Goal: Task Accomplishment & Management: Manage account settings

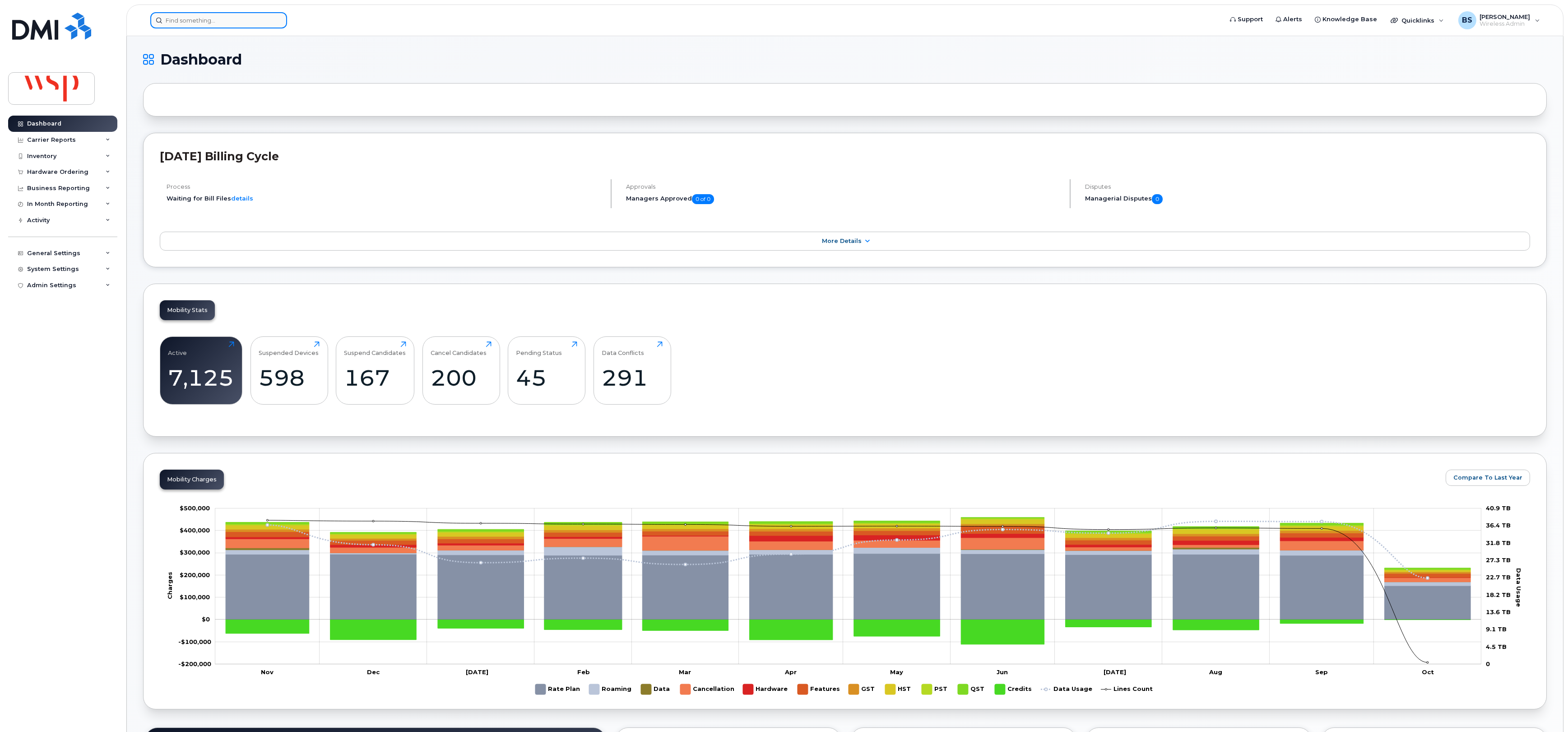
click at [265, 22] on input at bounding box center [219, 20] width 137 height 16
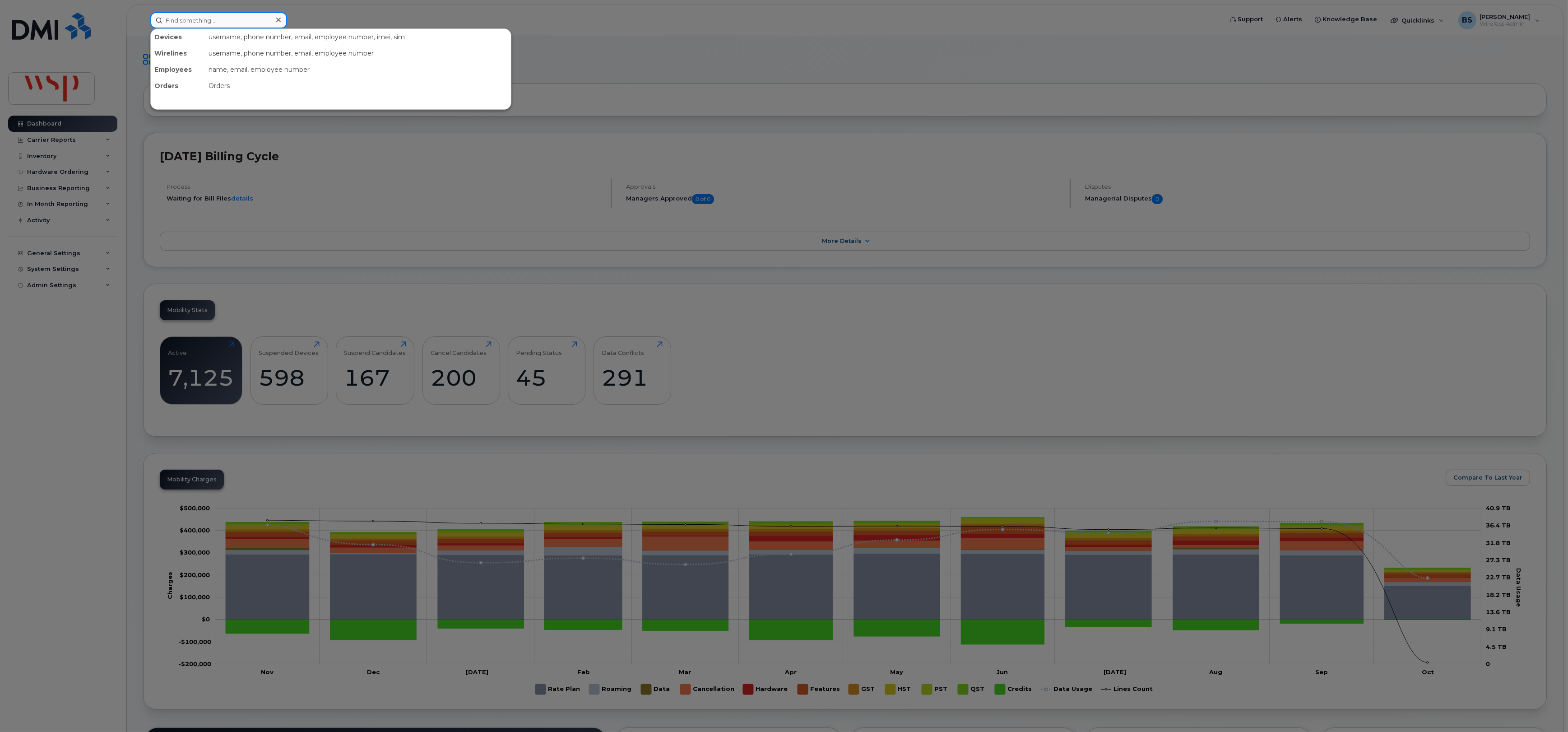
paste input "250-317-3824"
type input "250-317-3824"
drag, startPoint x: 189, startPoint y: 57, endPoint x: 261, endPoint y: 114, distance: 91.8
click at [189, 57] on div "KATELYN ZINZ" at bounding box center [199, 57] width 88 height 9
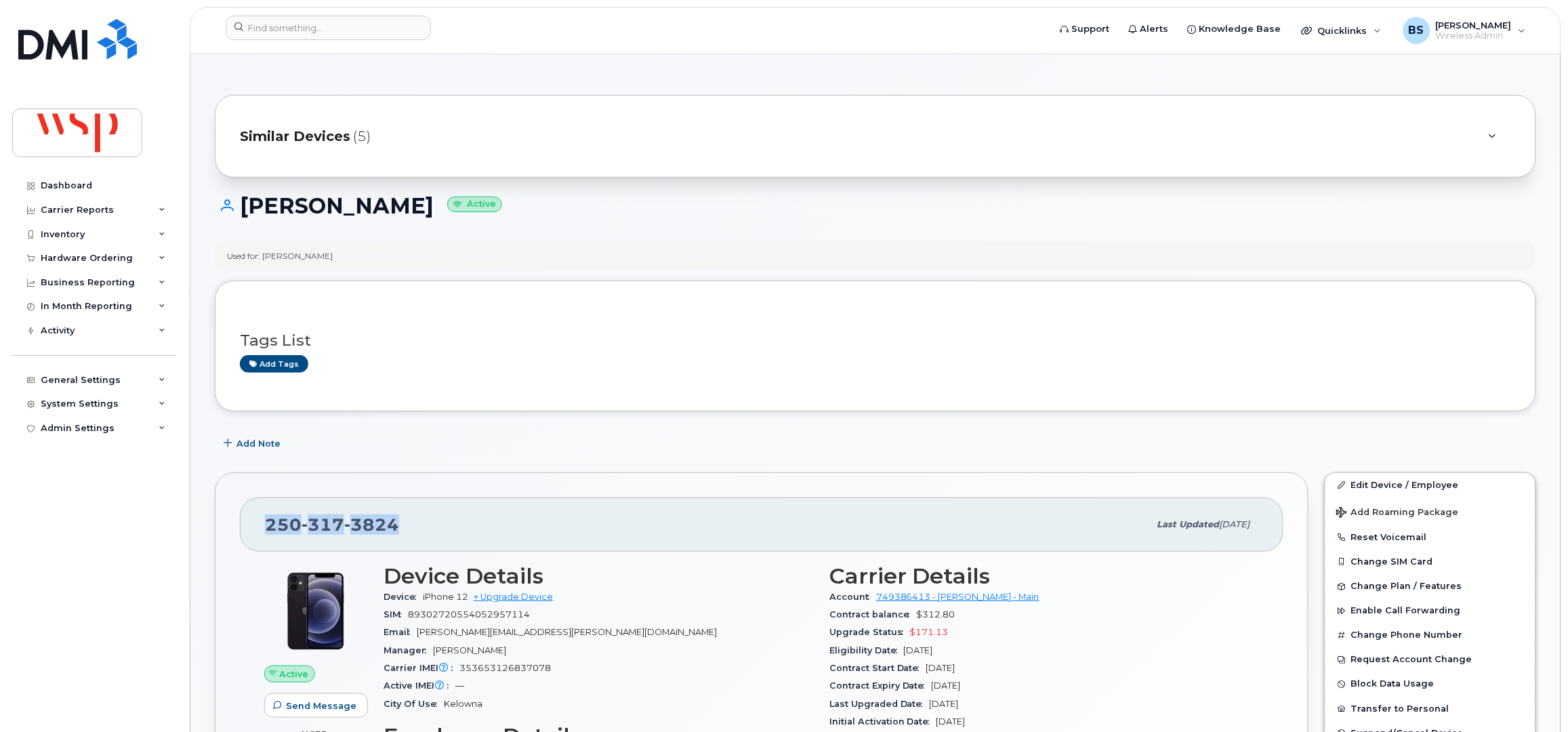
drag, startPoint x: 347, startPoint y: 533, endPoint x: 251, endPoint y: 530, distance: 96.0
click at [254, 531] on div "250 317 3824 Last updated Sep 17, 2025" at bounding box center [761, 524] width 1044 height 54
copy span "250 317 3824"
click at [327, 23] on input at bounding box center [328, 27] width 206 height 25
paste input "353304547344084"
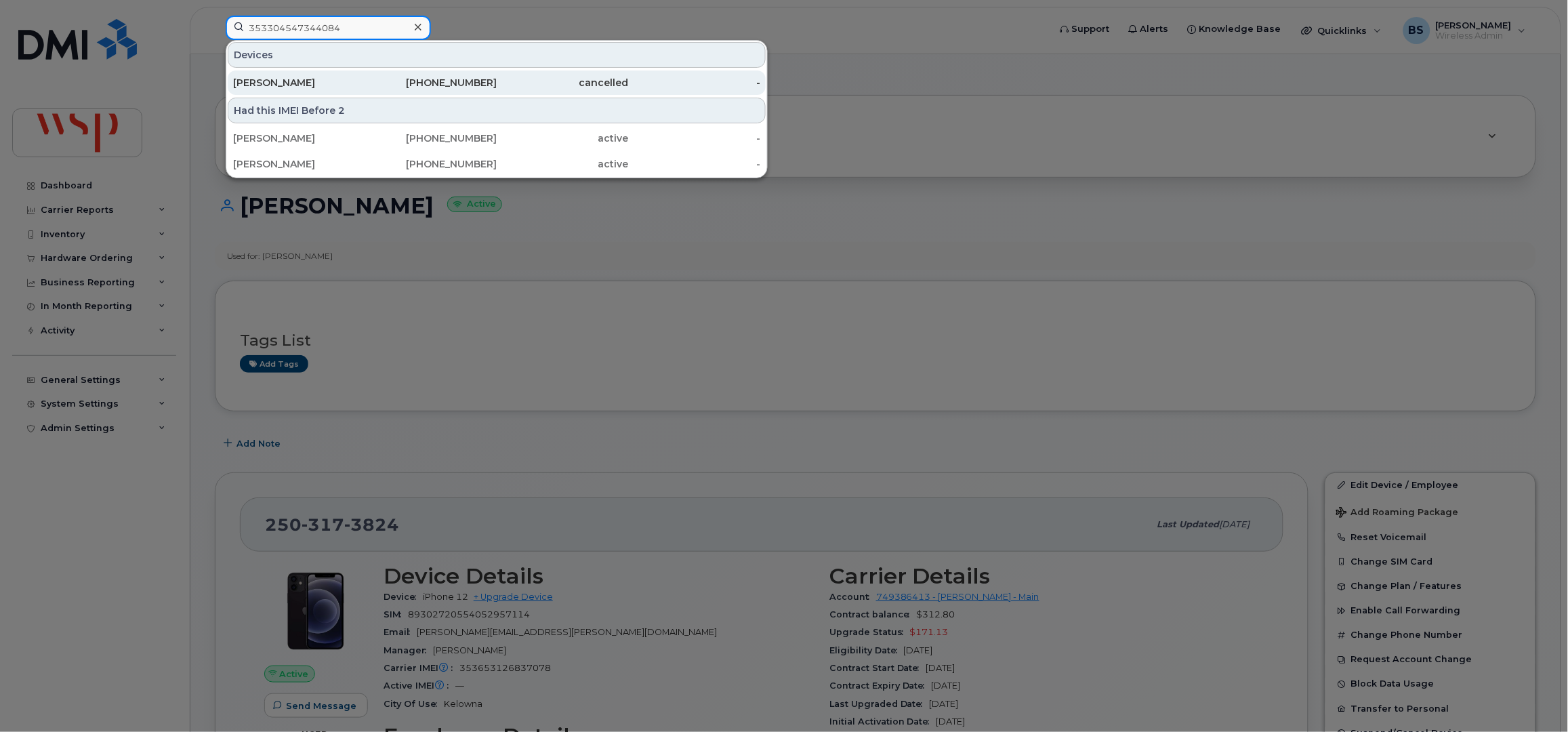
type input "353304547344084"
drag, startPoint x: 261, startPoint y: 82, endPoint x: 273, endPoint y: 82, distance: 12.0
click at [261, 82] on div "Shannyn Morphy" at bounding box center [299, 82] width 132 height 14
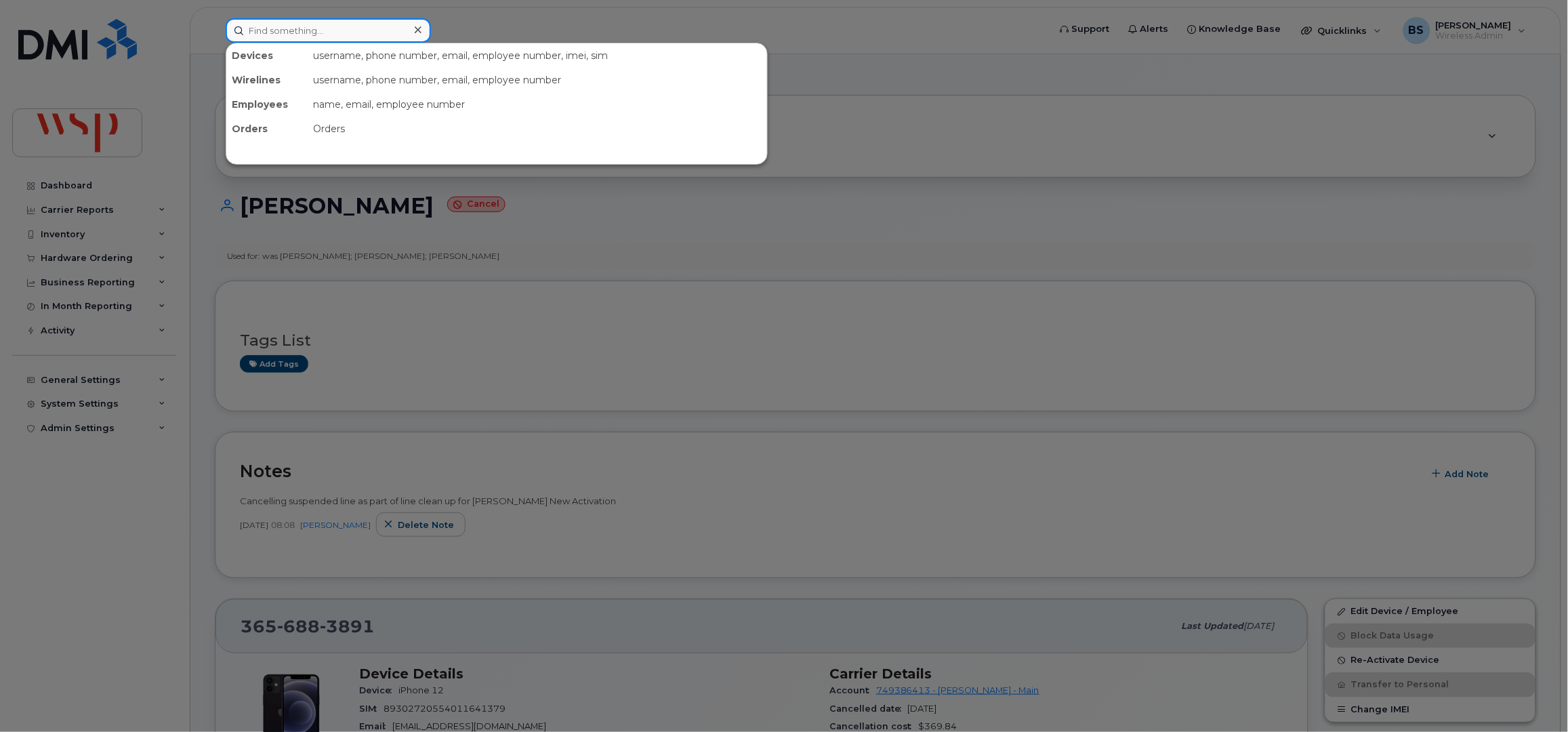
drag, startPoint x: 287, startPoint y: 25, endPoint x: 266, endPoint y: 36, distance: 23.7
click at [285, 27] on input at bounding box center [328, 30] width 206 height 25
paste input "5878935339"
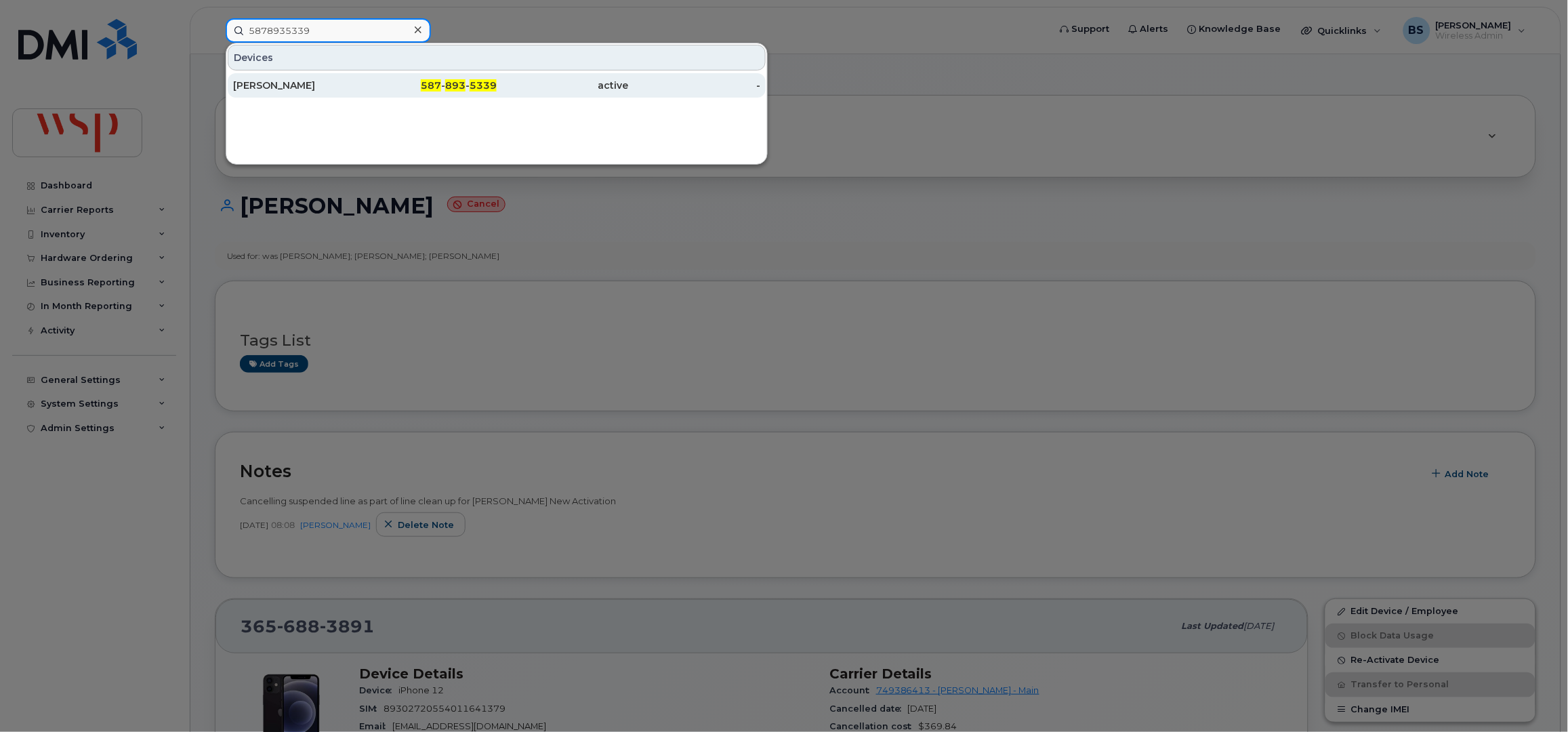
type input "5878935339"
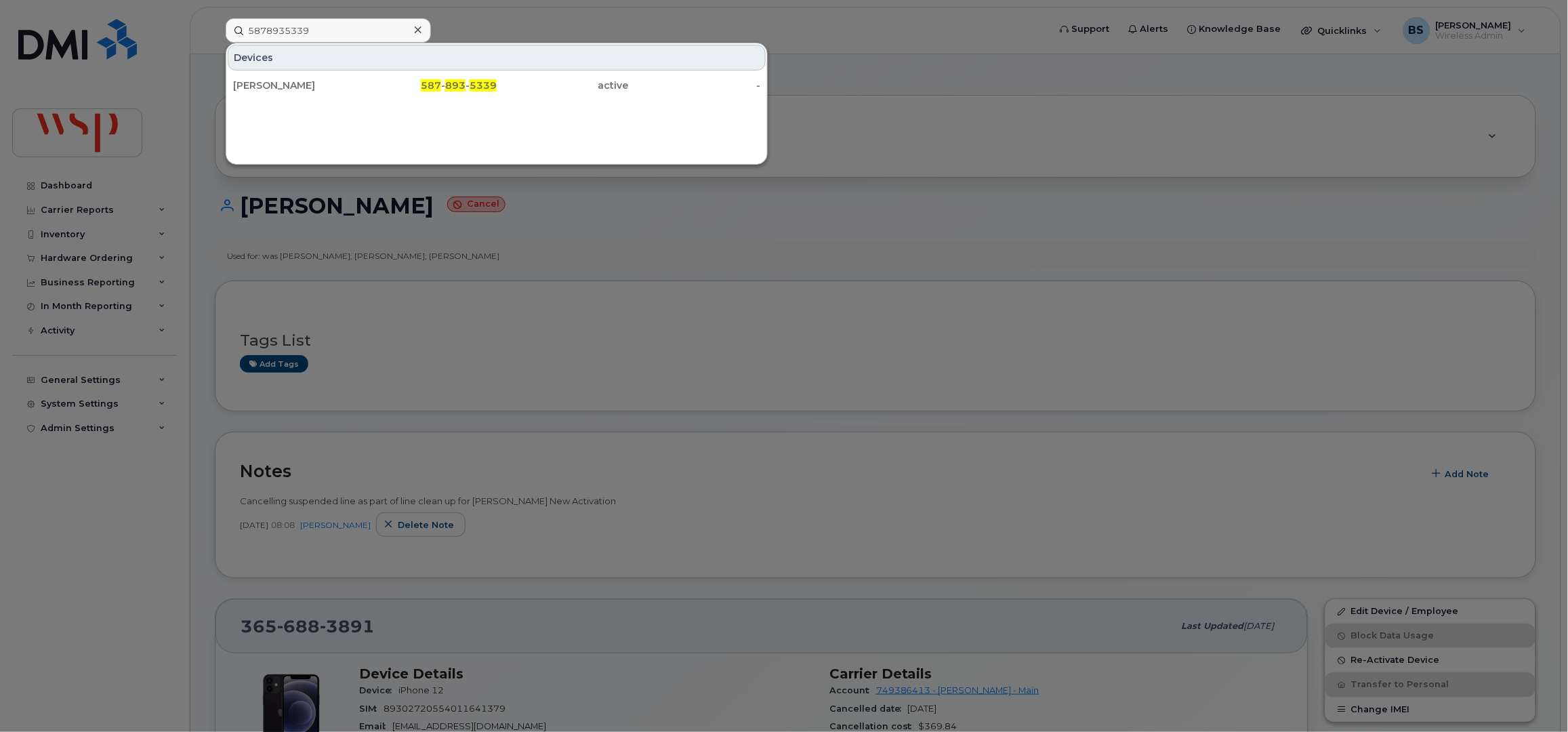
drag, startPoint x: 269, startPoint y: 83, endPoint x: 284, endPoint y: 67, distance: 21.9
click at [269, 83] on div "AZIN SANEI" at bounding box center [299, 85] width 132 height 14
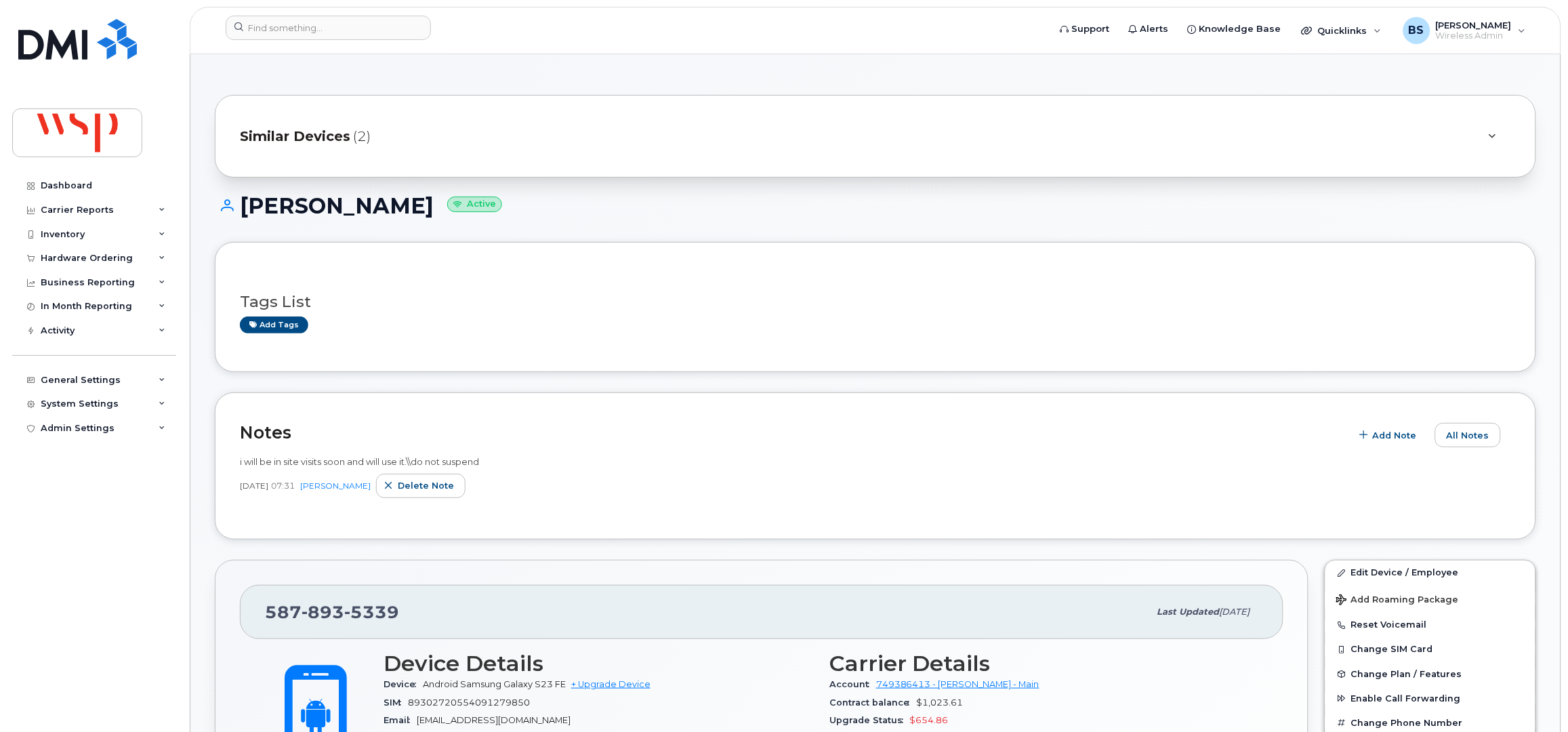
click at [275, 208] on h1 "AZIN SANEI Active" at bounding box center [875, 206] width 1321 height 24
copy h1 "AZIN"
click at [339, 200] on h1 "AZIN SANEI Active" at bounding box center [875, 206] width 1321 height 24
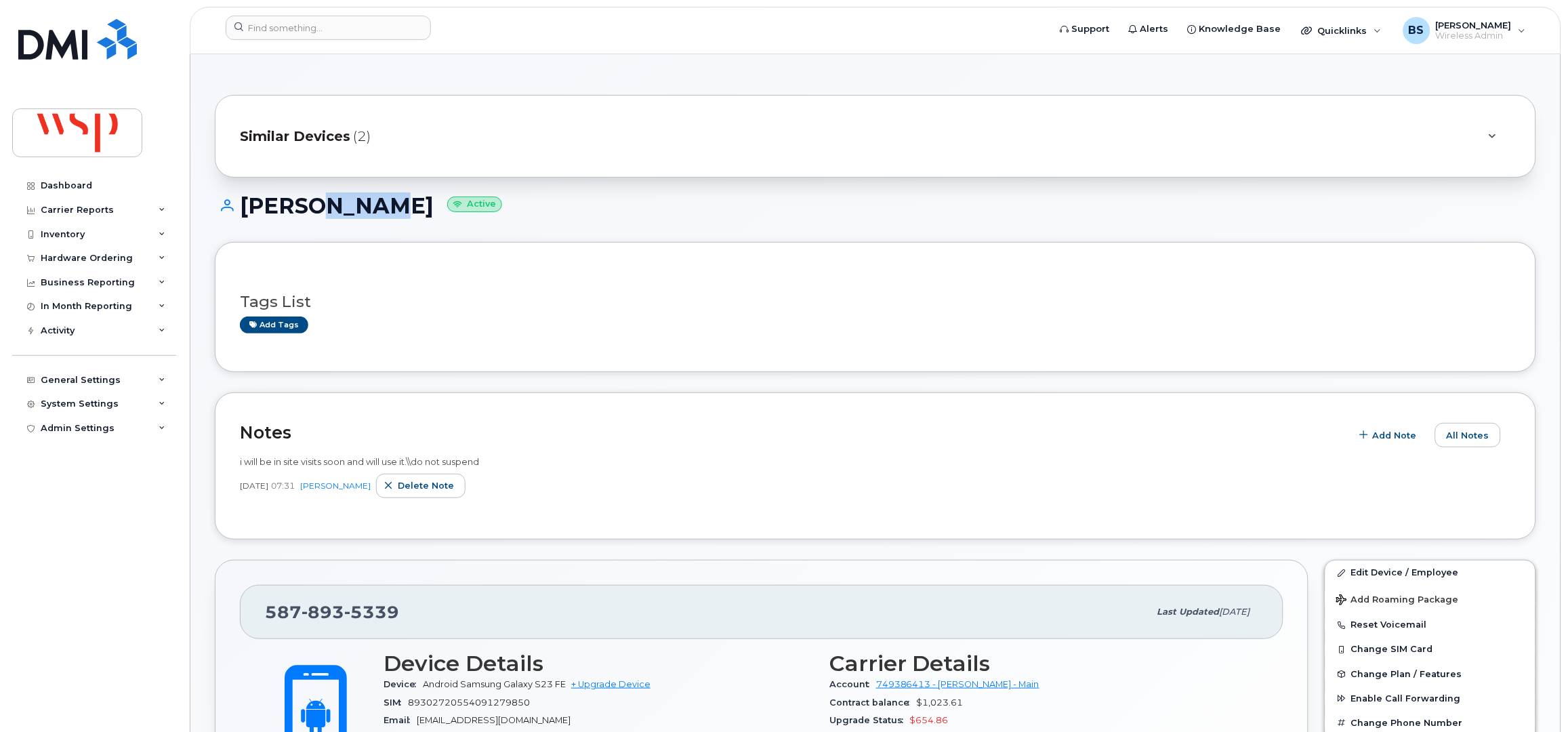
copy h1 "SANEI"
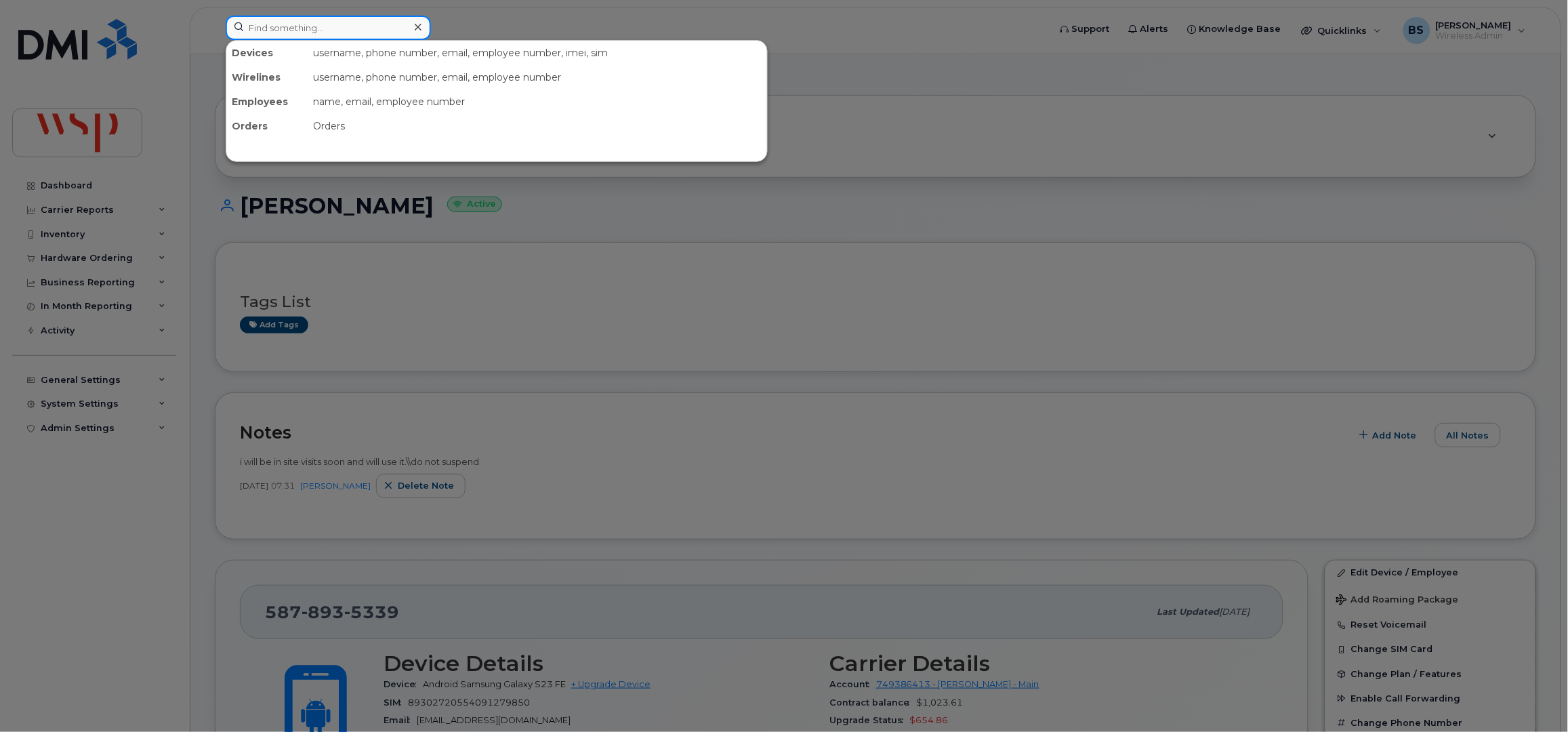
click at [304, 38] on input at bounding box center [328, 27] width 206 height 25
paste input "+1 705 561-0143"
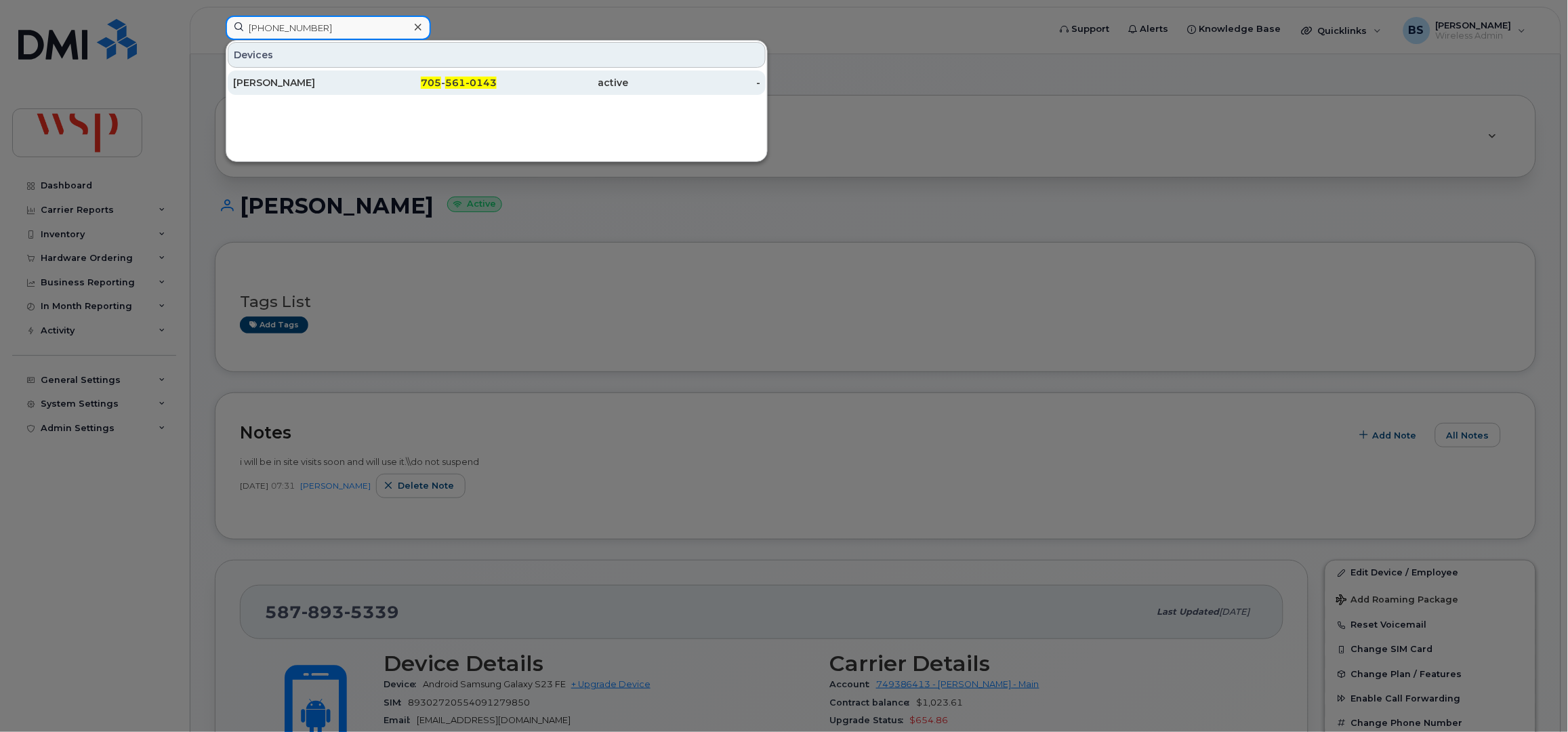
type input "705 561-0143"
click at [292, 82] on div "Kerry Salvatori Lee" at bounding box center [299, 82] width 132 height 14
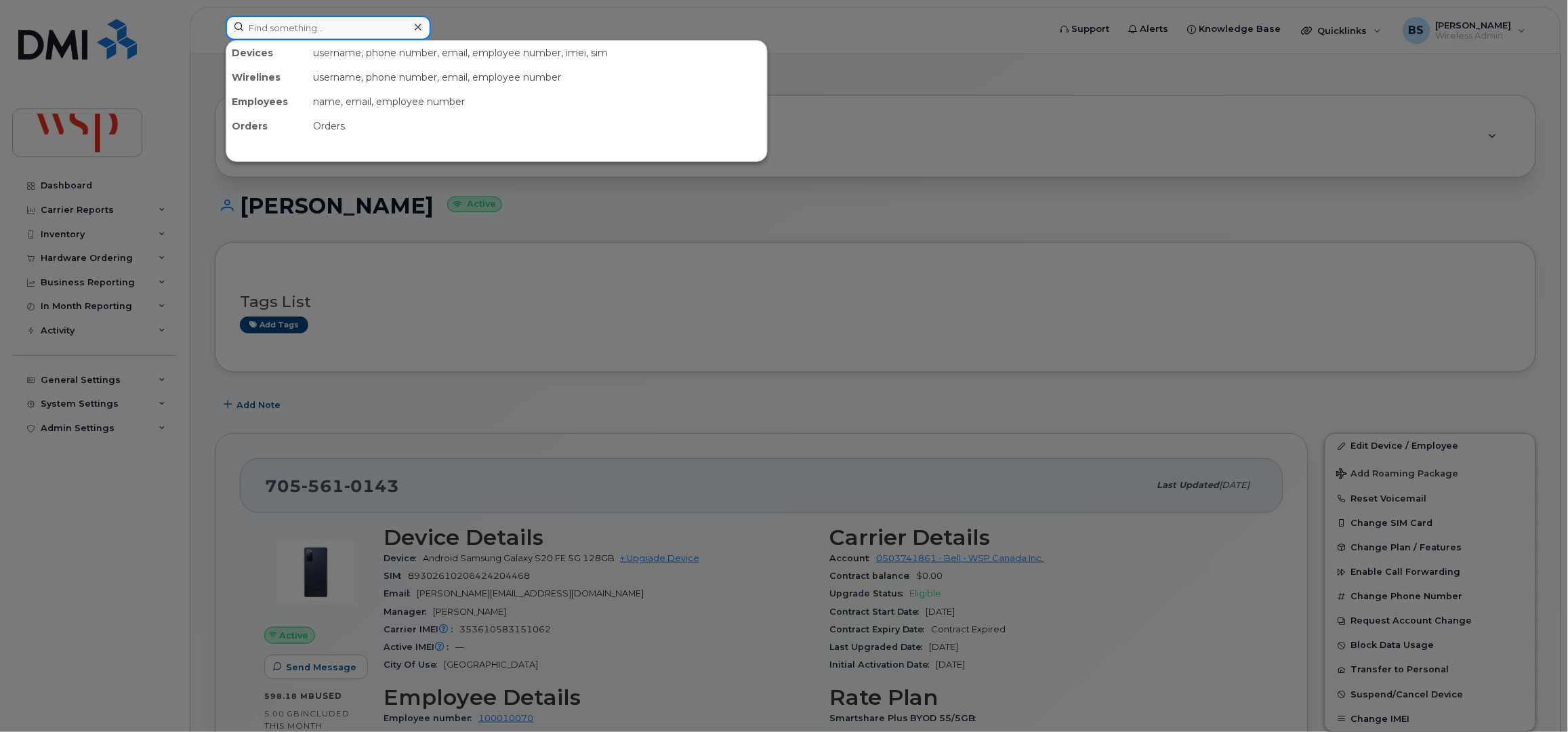
click at [271, 27] on input at bounding box center [328, 27] width 206 height 25
paste input "[PHONE_NUMBER]"
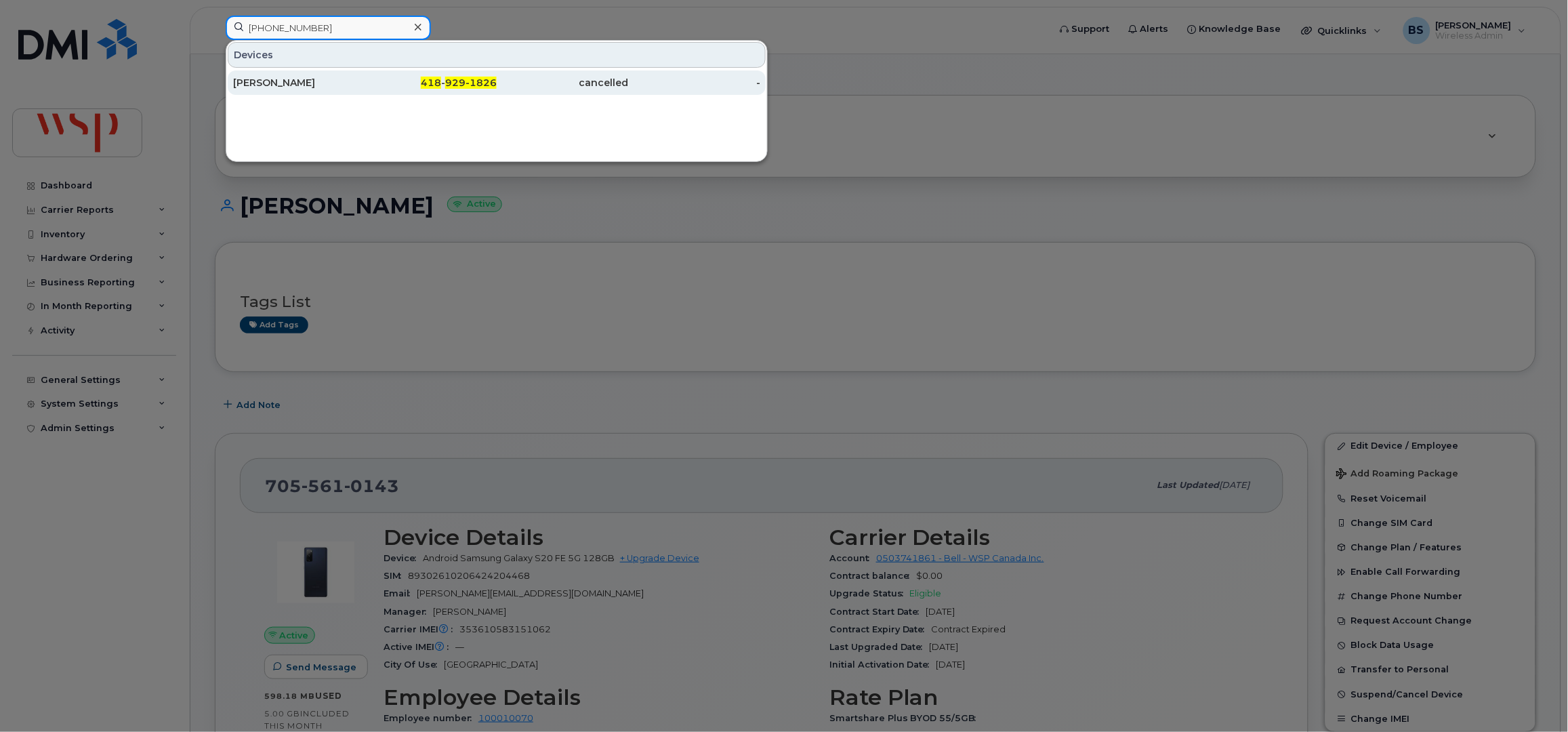
type input "[PHONE_NUMBER]"
drag, startPoint x: 263, startPoint y: 81, endPoint x: 316, endPoint y: 90, distance: 53.8
click at [263, 81] on div "[PERSON_NAME]" at bounding box center [299, 82] width 132 height 14
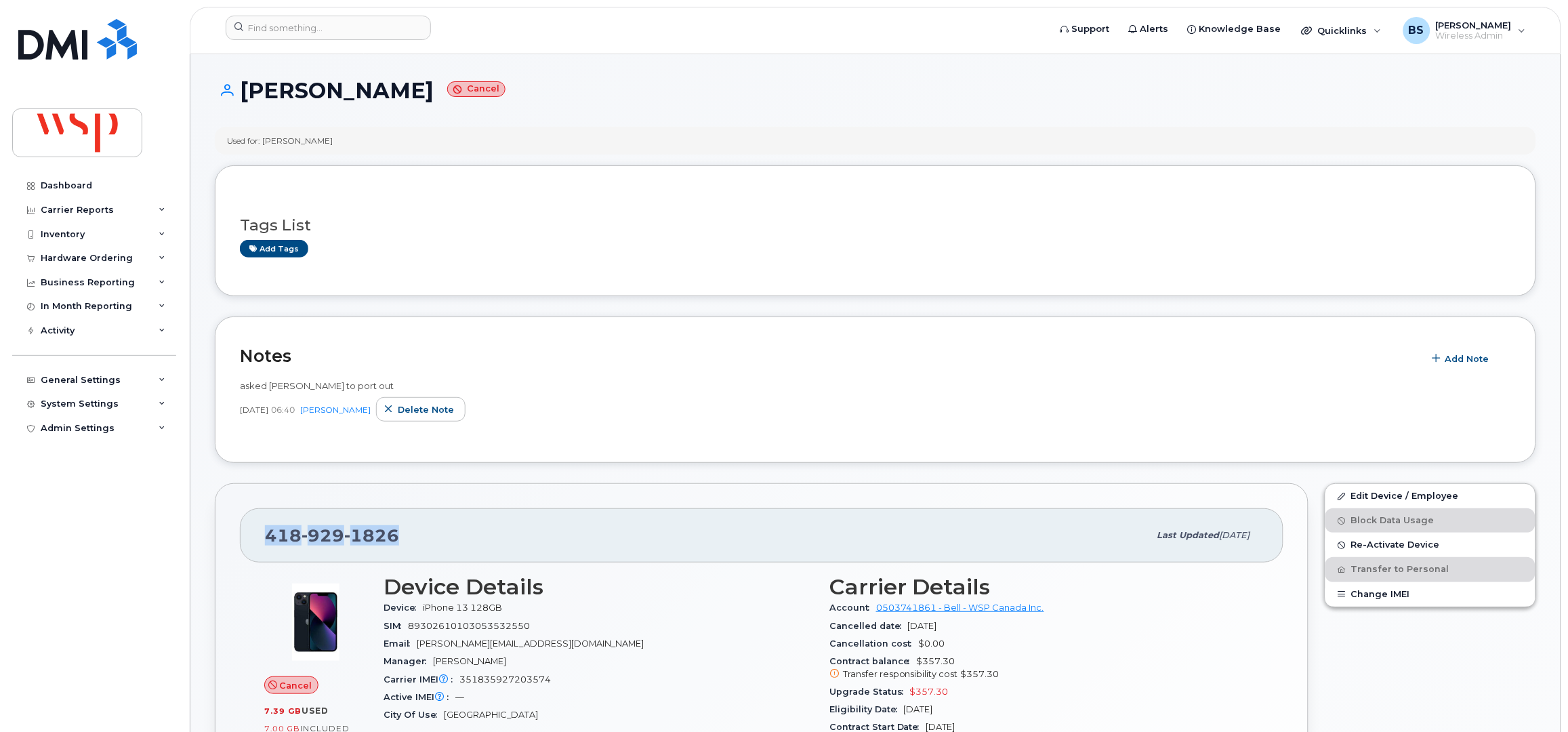
drag, startPoint x: 374, startPoint y: 540, endPoint x: 267, endPoint y: 544, distance: 107.1
click at [267, 544] on div "418 929 1826" at bounding box center [707, 535] width 885 height 28
click at [322, 24] on input at bounding box center [328, 27] width 206 height 25
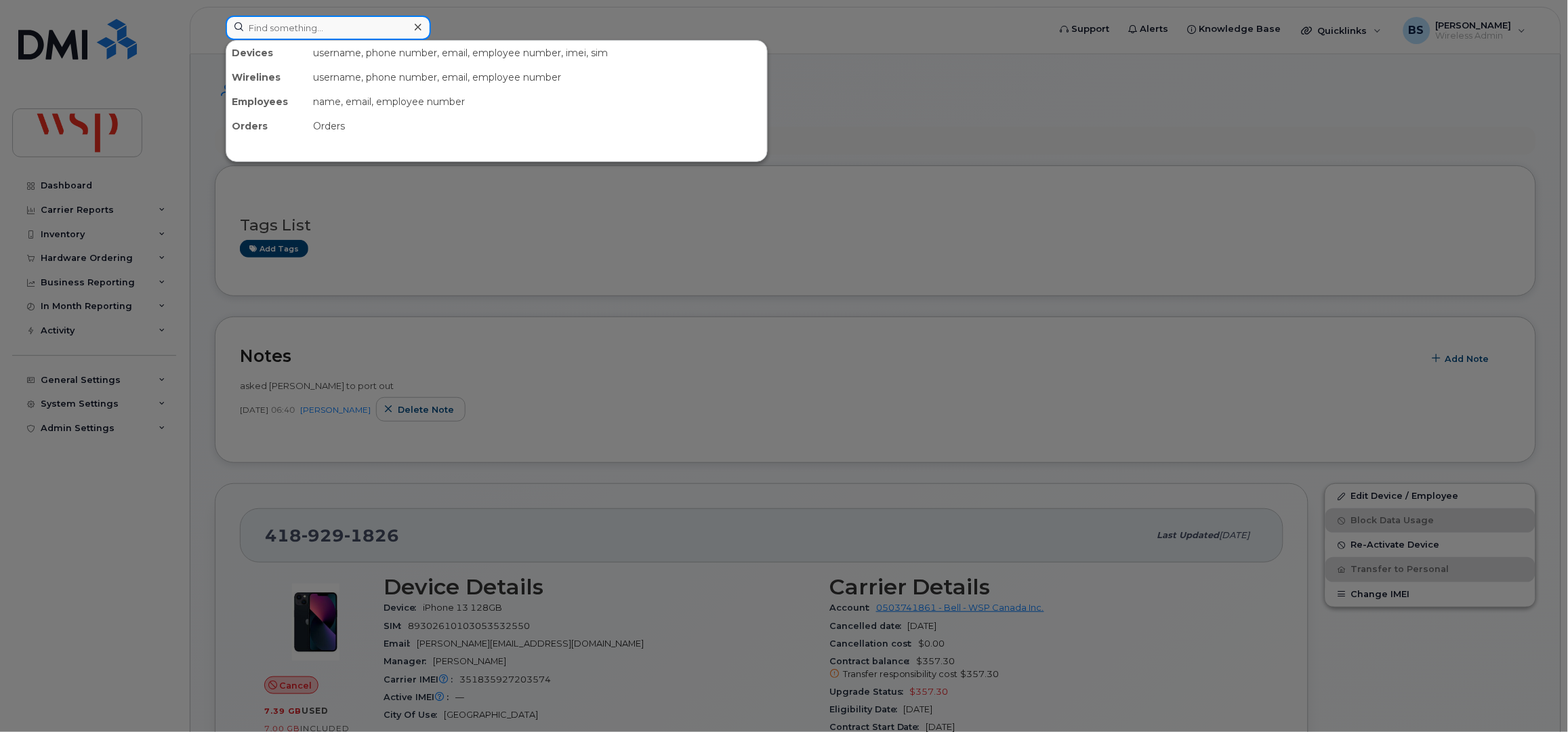
paste input "514-531-9106"
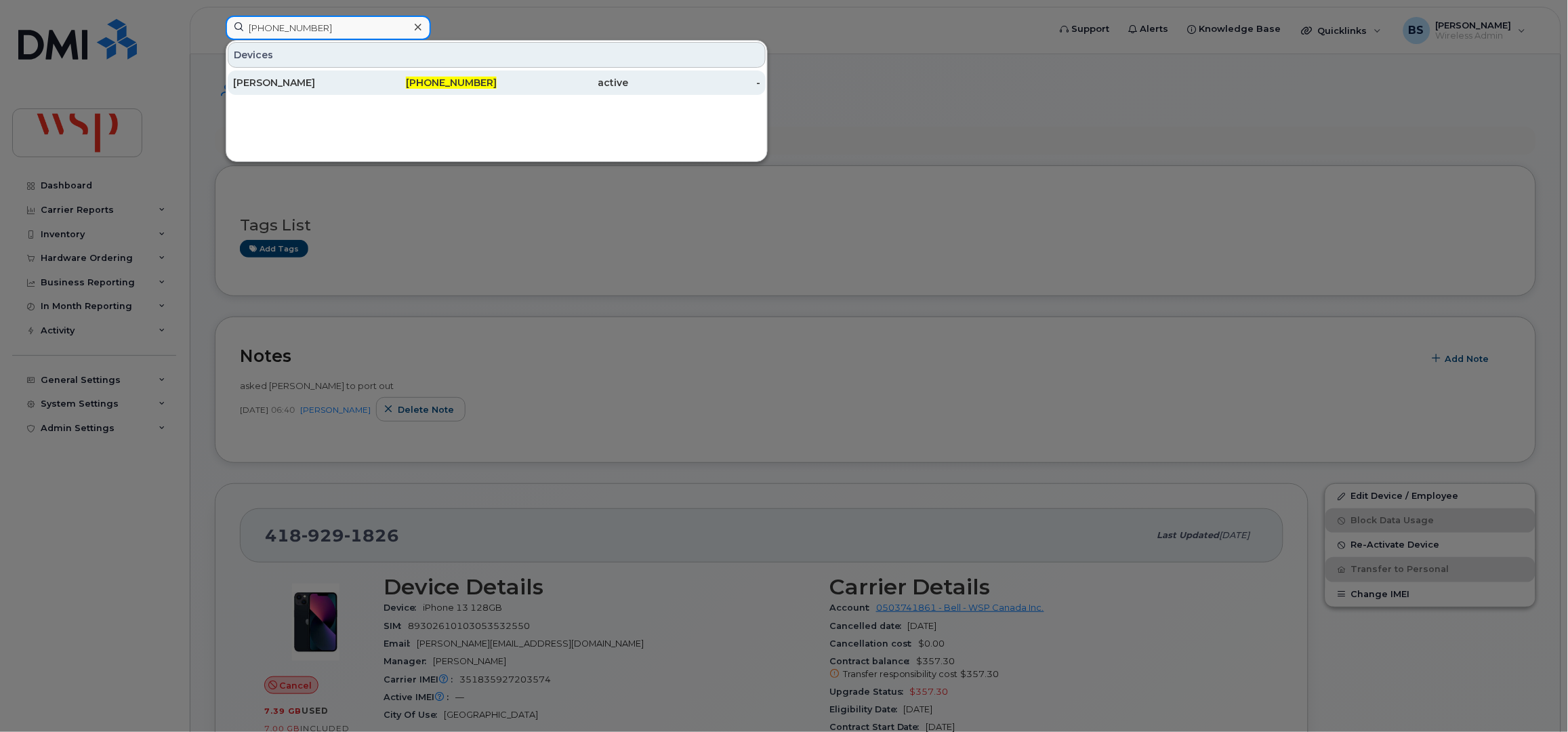
type input "514-531-9106"
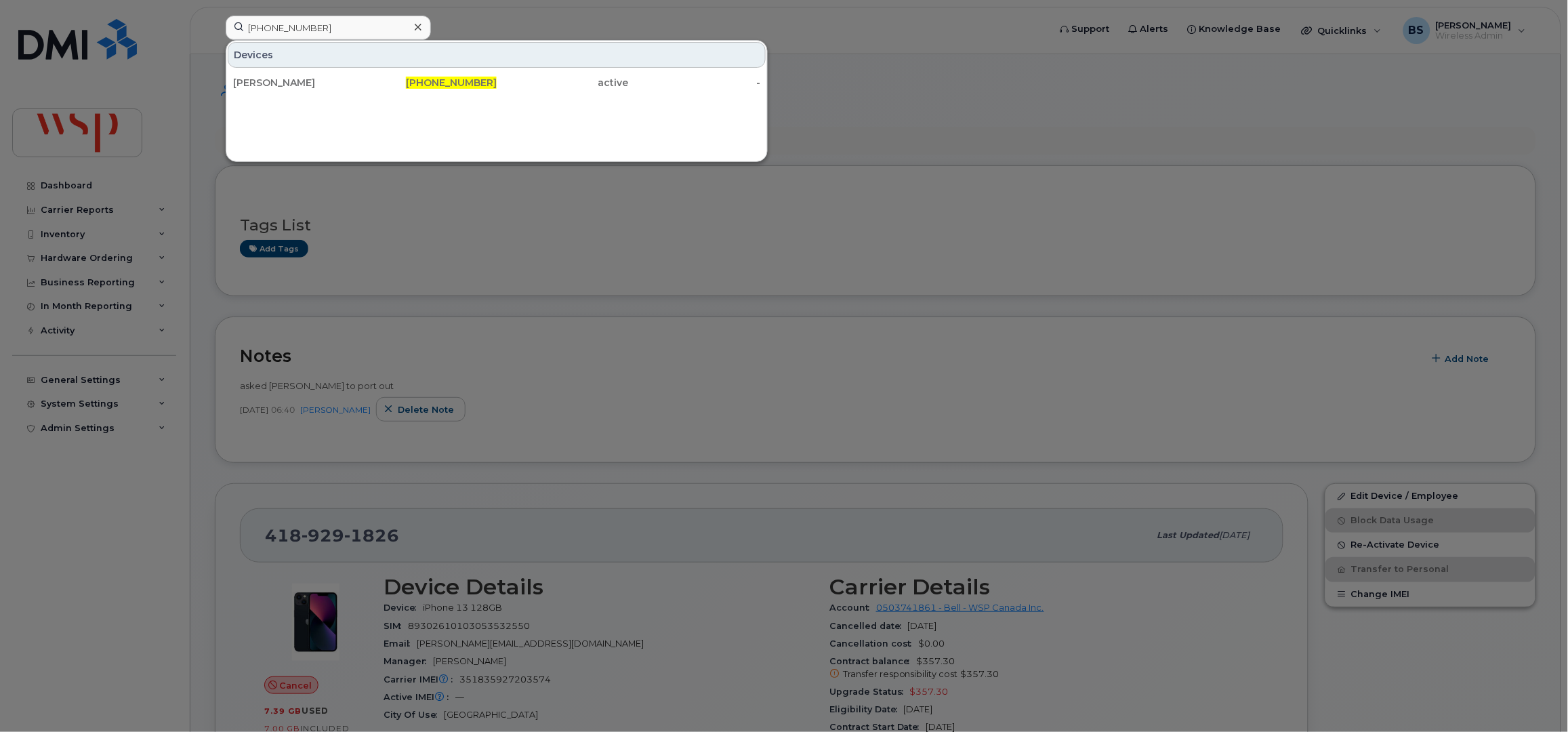
drag, startPoint x: 274, startPoint y: 78, endPoint x: 711, endPoint y: 196, distance: 452.7
click at [274, 78] on div "[PERSON_NAME]" at bounding box center [299, 82] width 132 height 14
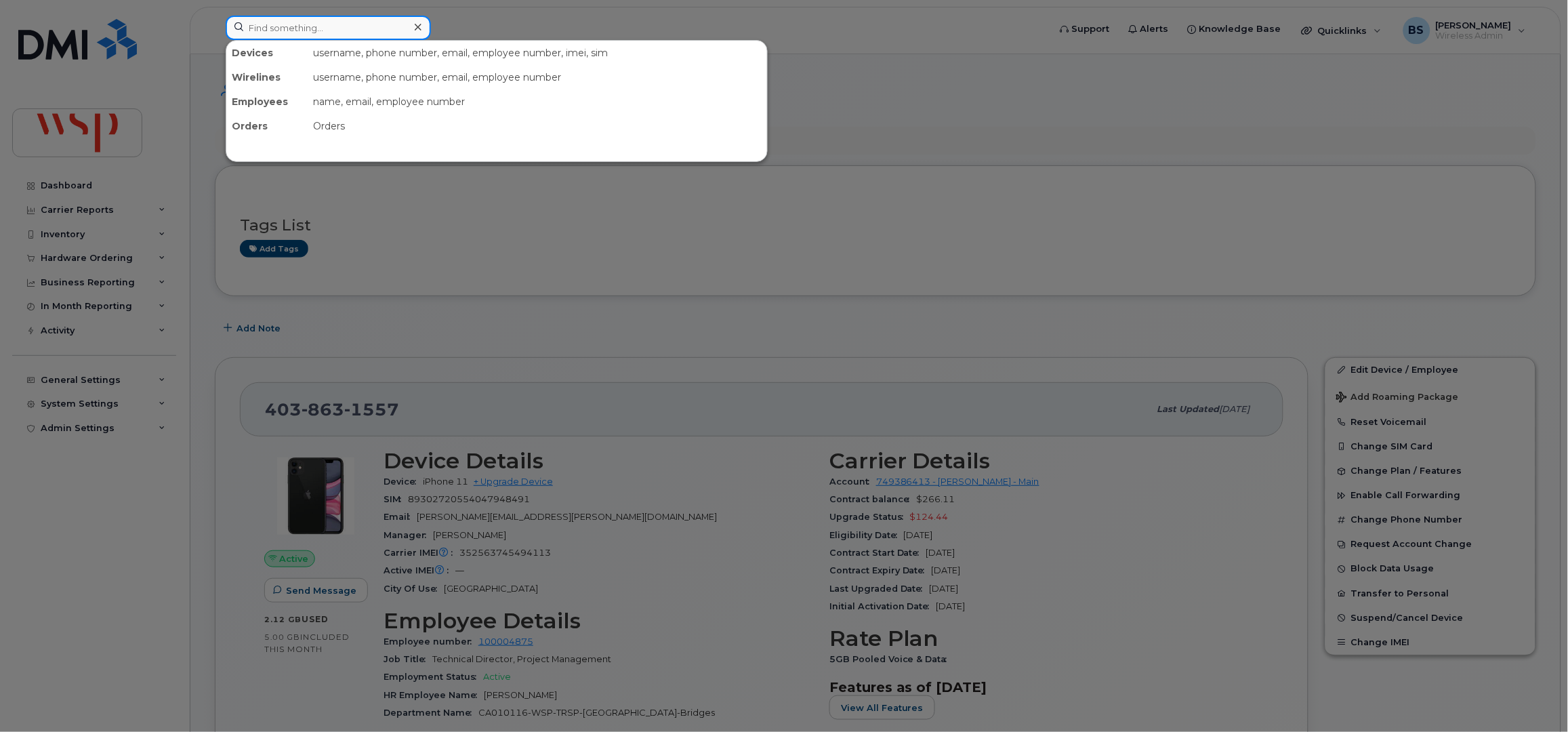
click at [292, 38] on input at bounding box center [328, 27] width 206 height 25
paste input "[PHONE_NUMBER]"
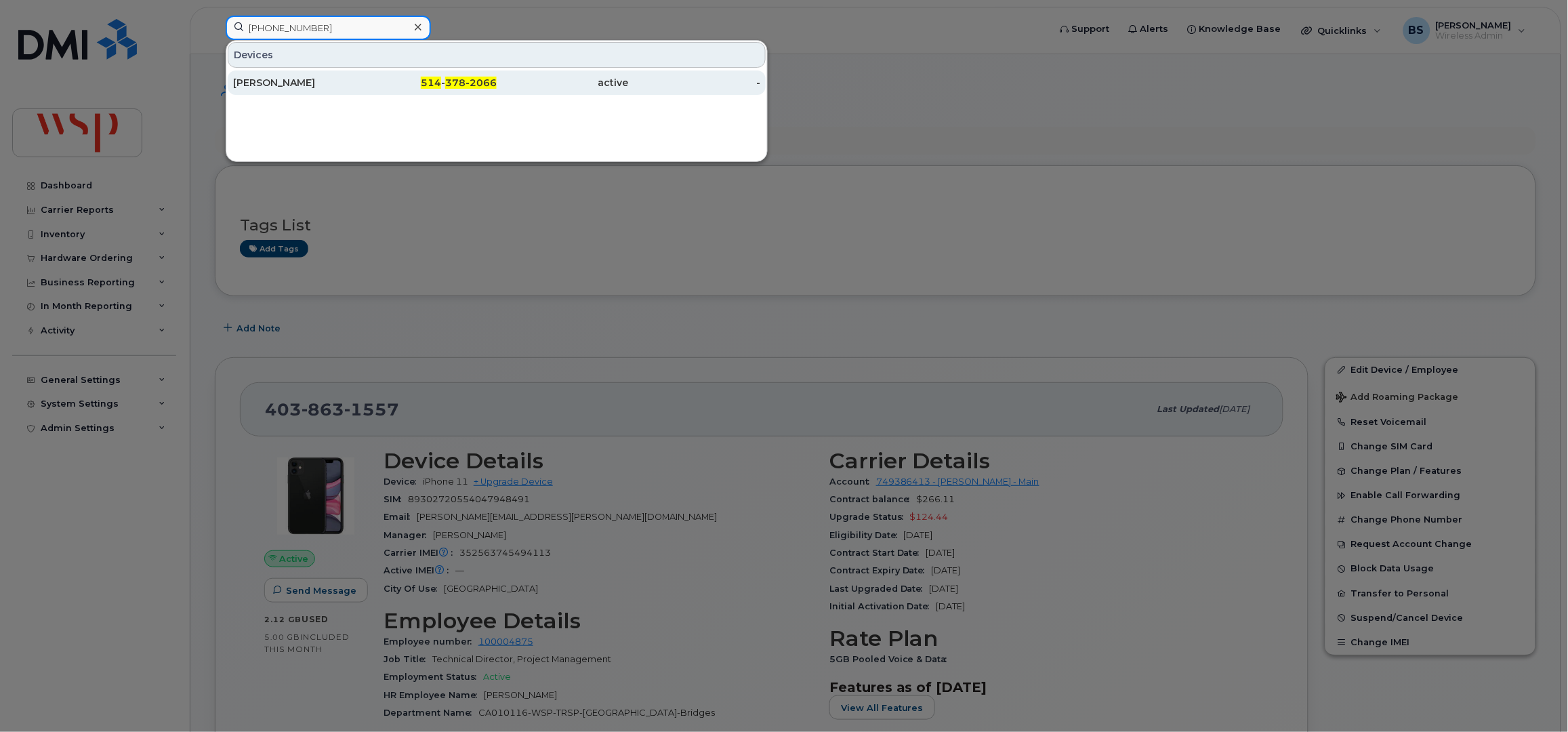
type input "[PHONE_NUMBER]"
drag, startPoint x: 259, startPoint y: 82, endPoint x: 284, endPoint y: 81, distance: 25.0
click at [259, 82] on div "[PERSON_NAME]" at bounding box center [299, 82] width 132 height 14
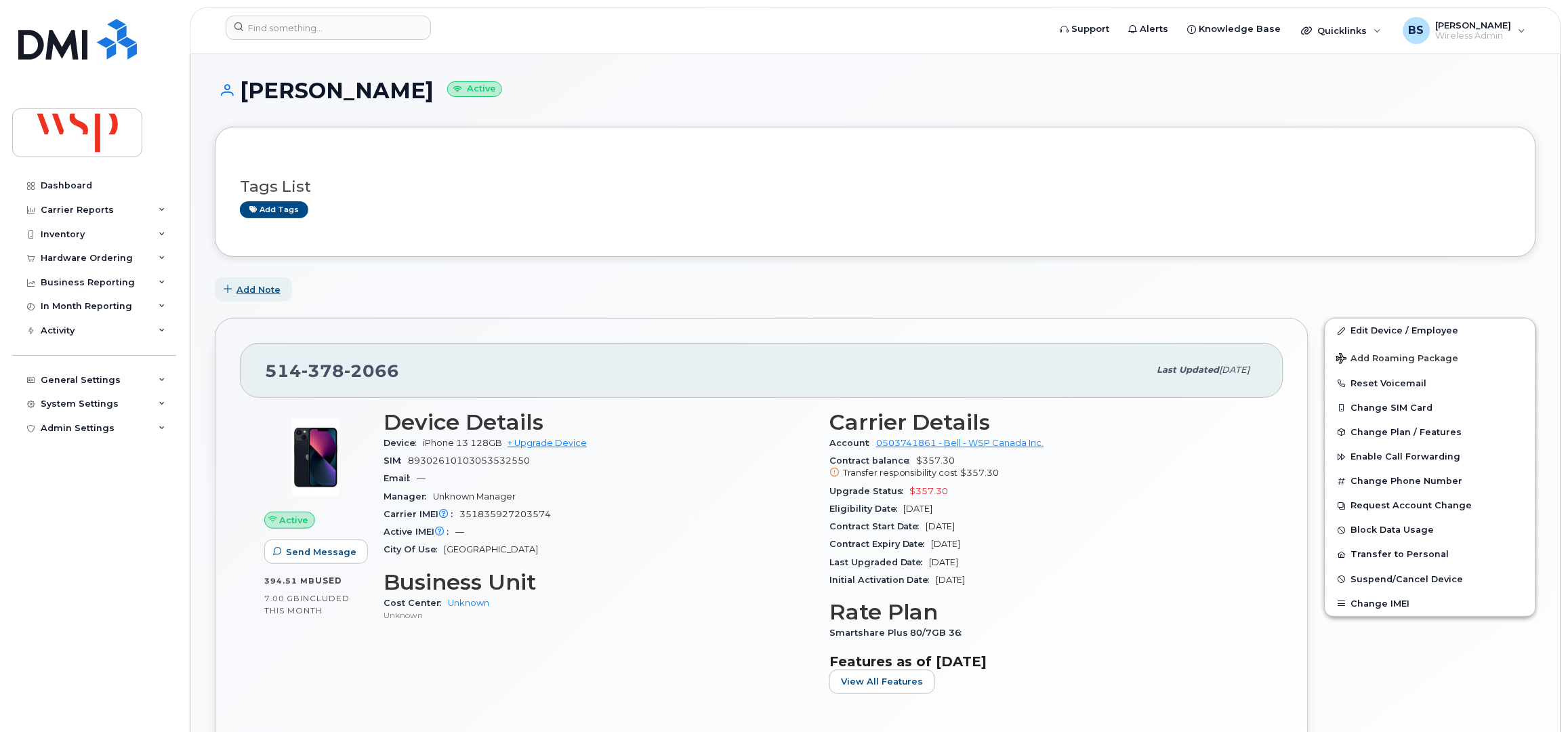
click at [258, 288] on span "Add Note" at bounding box center [259, 290] width 44 height 13
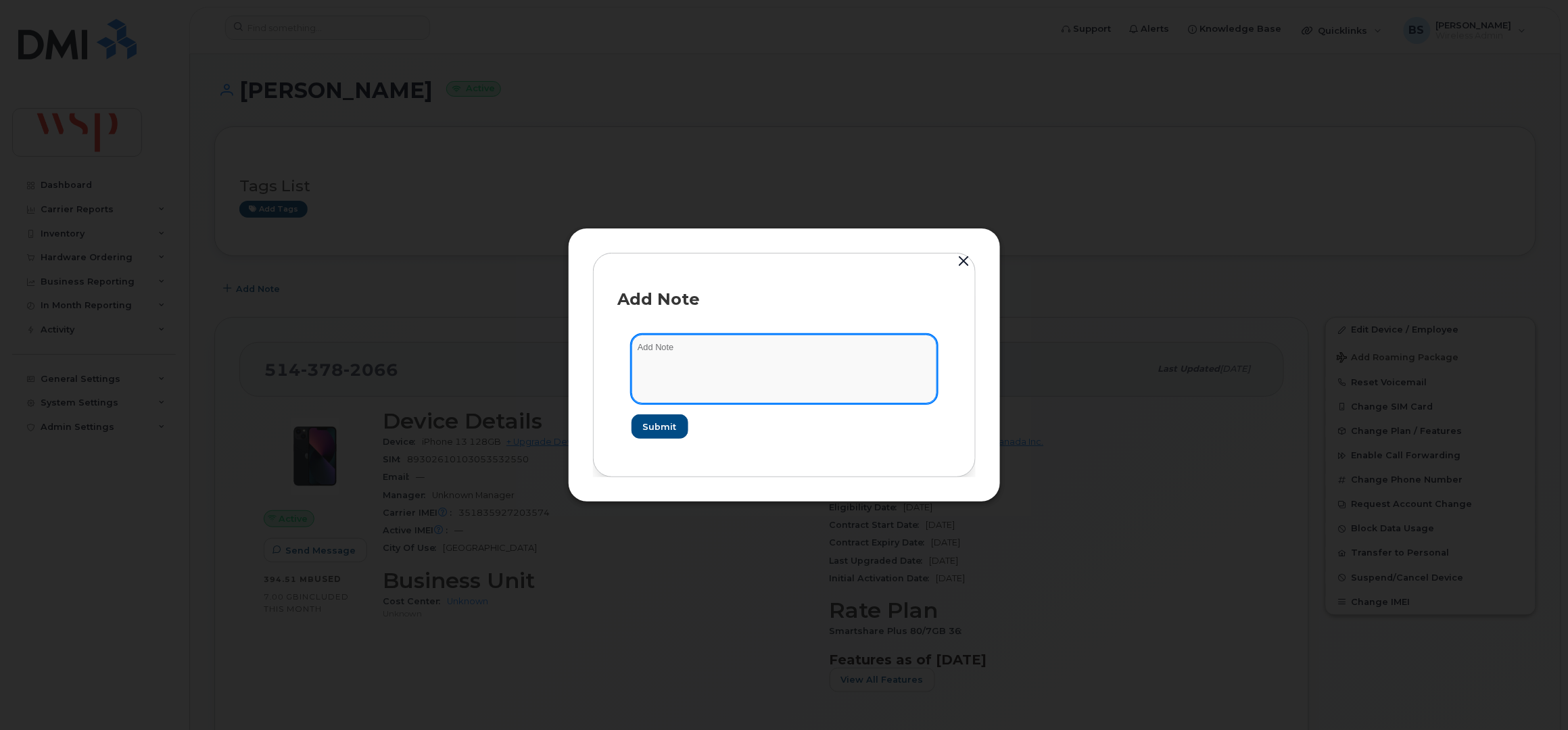
click at [741, 380] on textarea at bounding box center [784, 369] width 305 height 69
click at [774, 352] on textarea "new # for port out of" at bounding box center [784, 369] width 305 height 69
paste textarea "4189291826"
type textarea "new # for port out of 4189291826"
click at [668, 425] on span "Submit" at bounding box center [658, 427] width 34 height 13
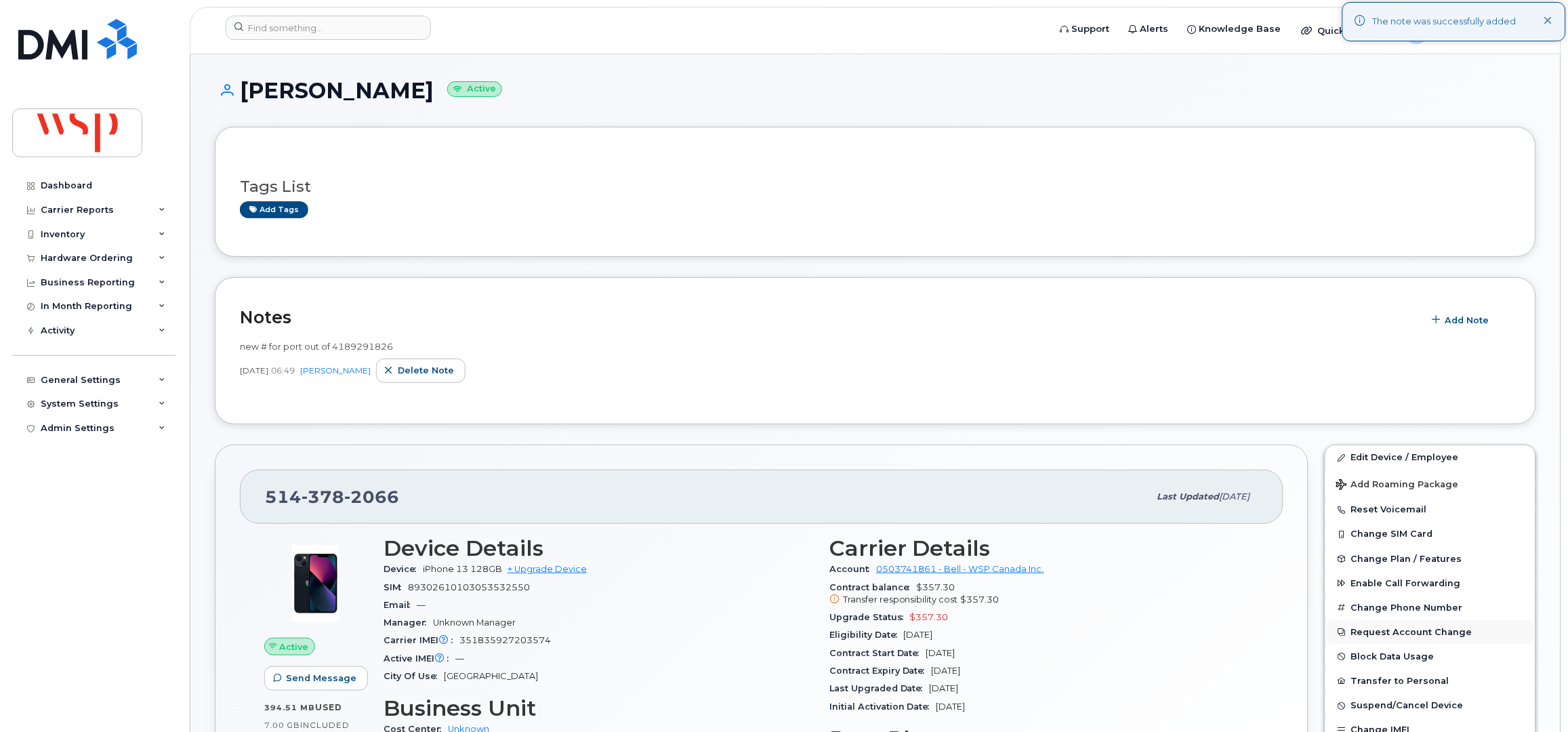
scroll to position [180, 0]
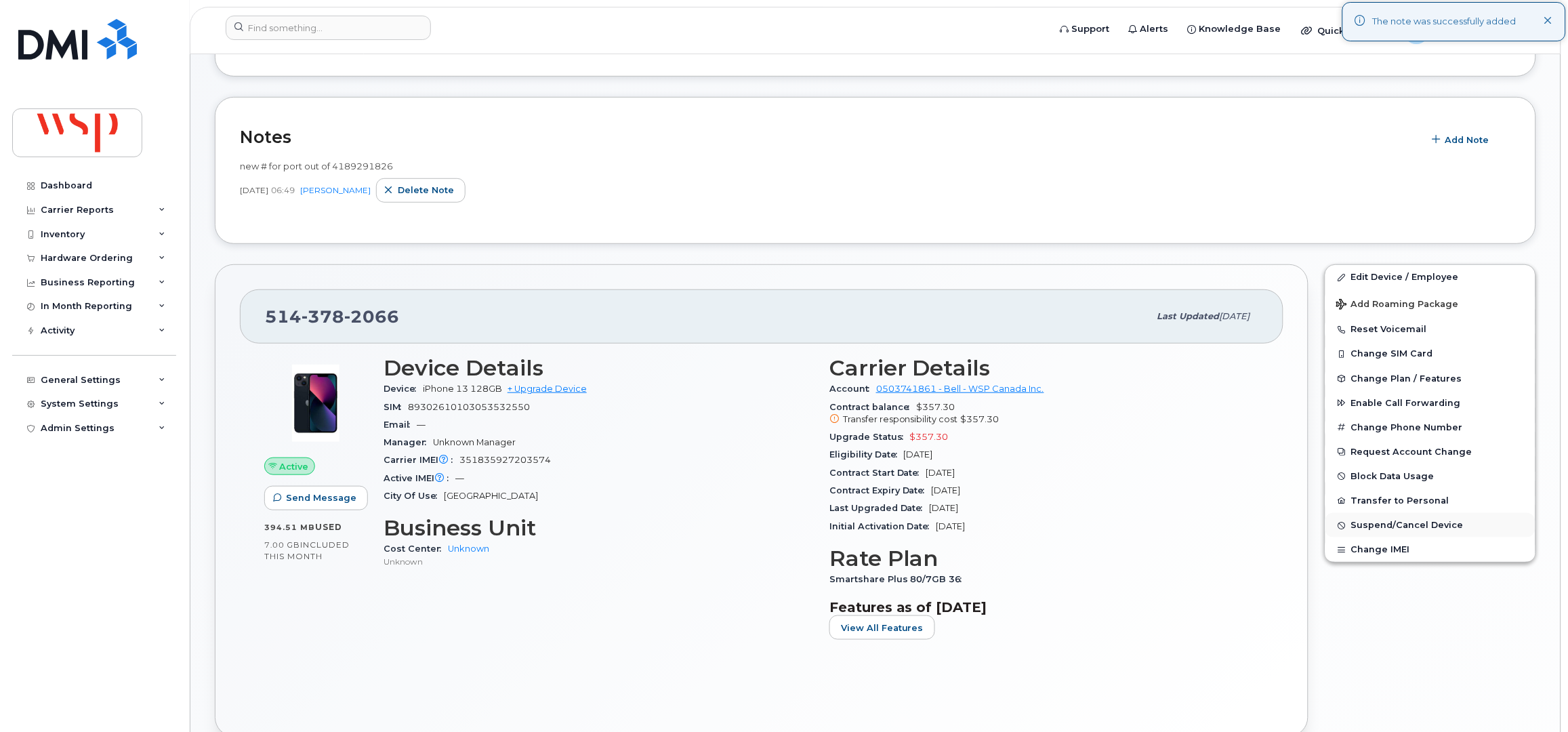
click at [1377, 529] on span "Suspend/Cancel Device" at bounding box center [1407, 525] width 112 height 10
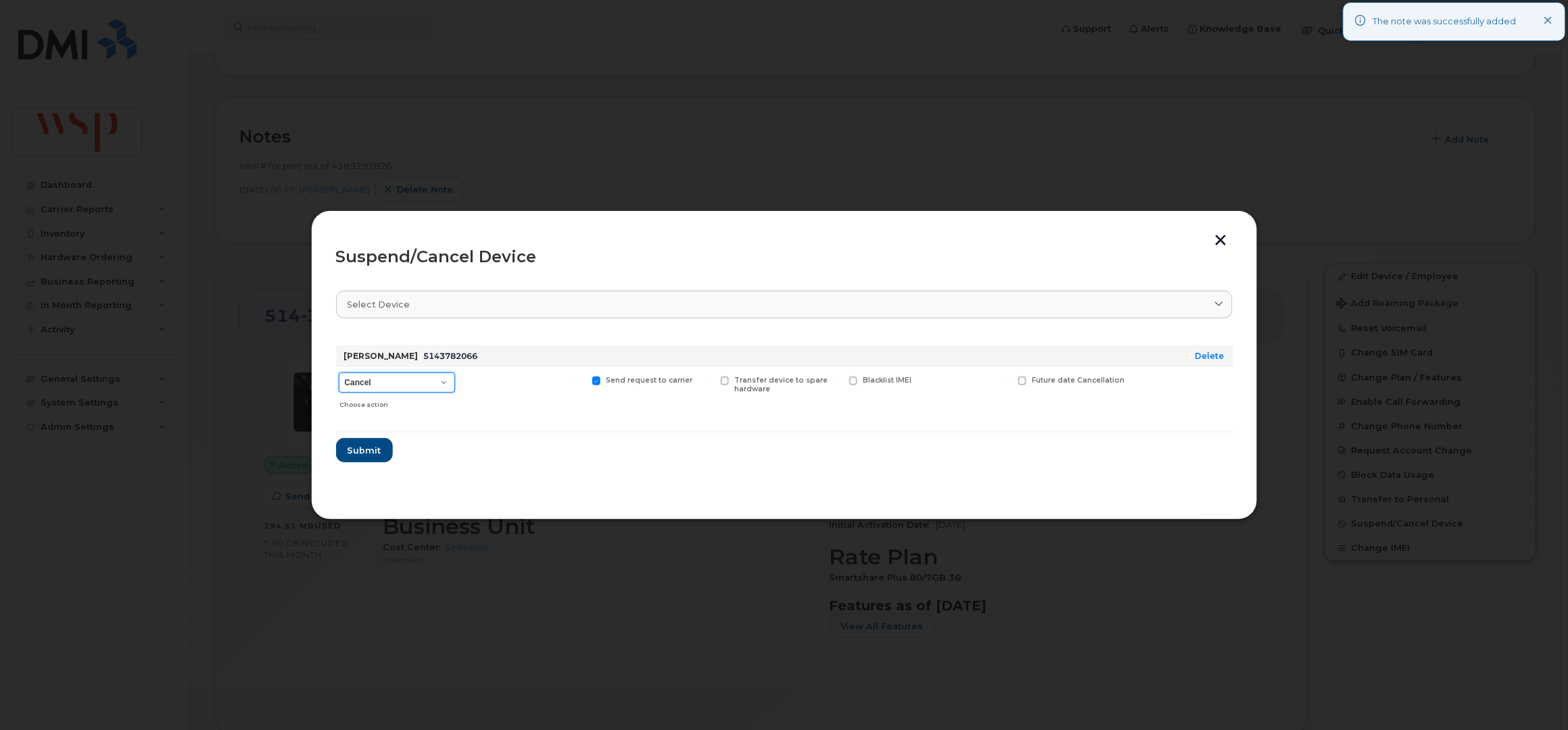
click at [360, 376] on select "Cancel Suspend - Extend Suspension Suspend - Reduced Rate Suspend - Full Rate S…" at bounding box center [397, 383] width 117 height 20
select select "[object Object]"
click at [338, 373] on select "Cancel Suspend - Extend Suspension Suspend - Reduced Rate Suspend - Full Rate S…" at bounding box center [397, 383] width 117 height 20
click at [370, 445] on span "Submit" at bounding box center [363, 450] width 34 height 13
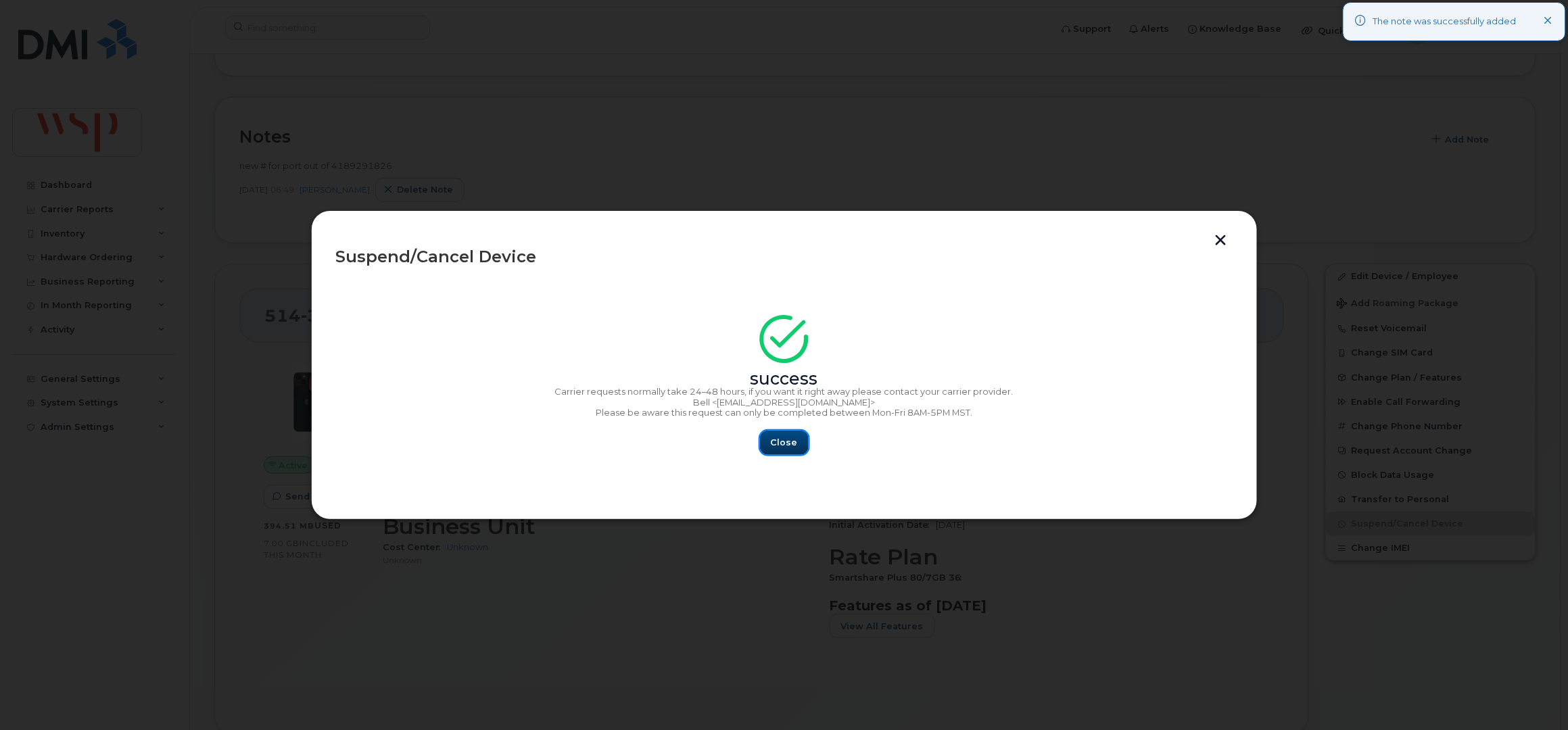
click at [796, 437] on button "Close" at bounding box center [783, 442] width 48 height 25
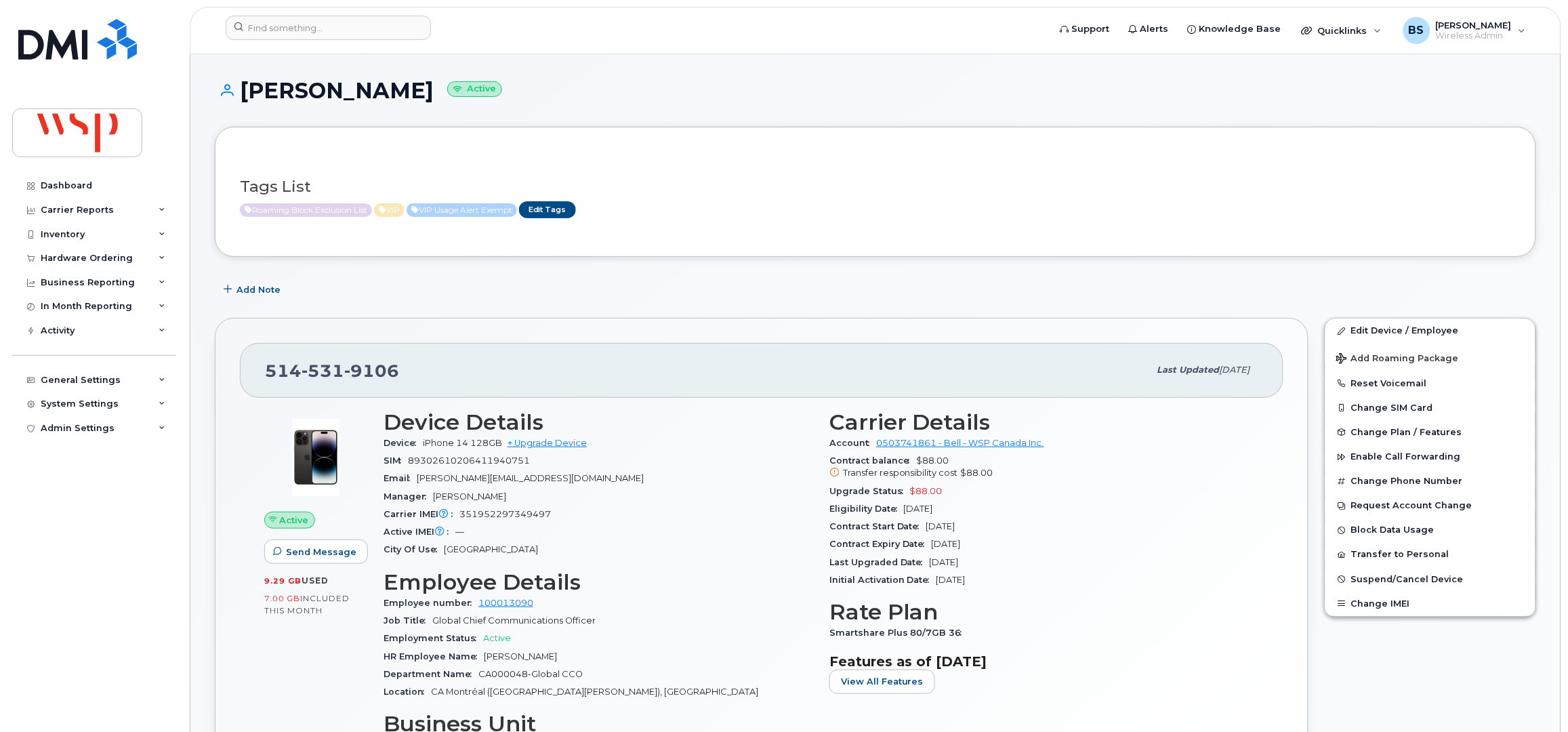
drag, startPoint x: 1001, startPoint y: 545, endPoint x: 821, endPoint y: 553, distance: 180.2
click at [821, 553] on div "Carrier Details Account 0503741861 - Bell - WSP Canada Inc. Contract balance $8…" at bounding box center [1044, 588] width 446 height 371
copy div "Contract Expiry Date Feb 20, 2026"
click at [298, 36] on input at bounding box center [328, 27] width 206 height 25
paste input "437-677-9389"
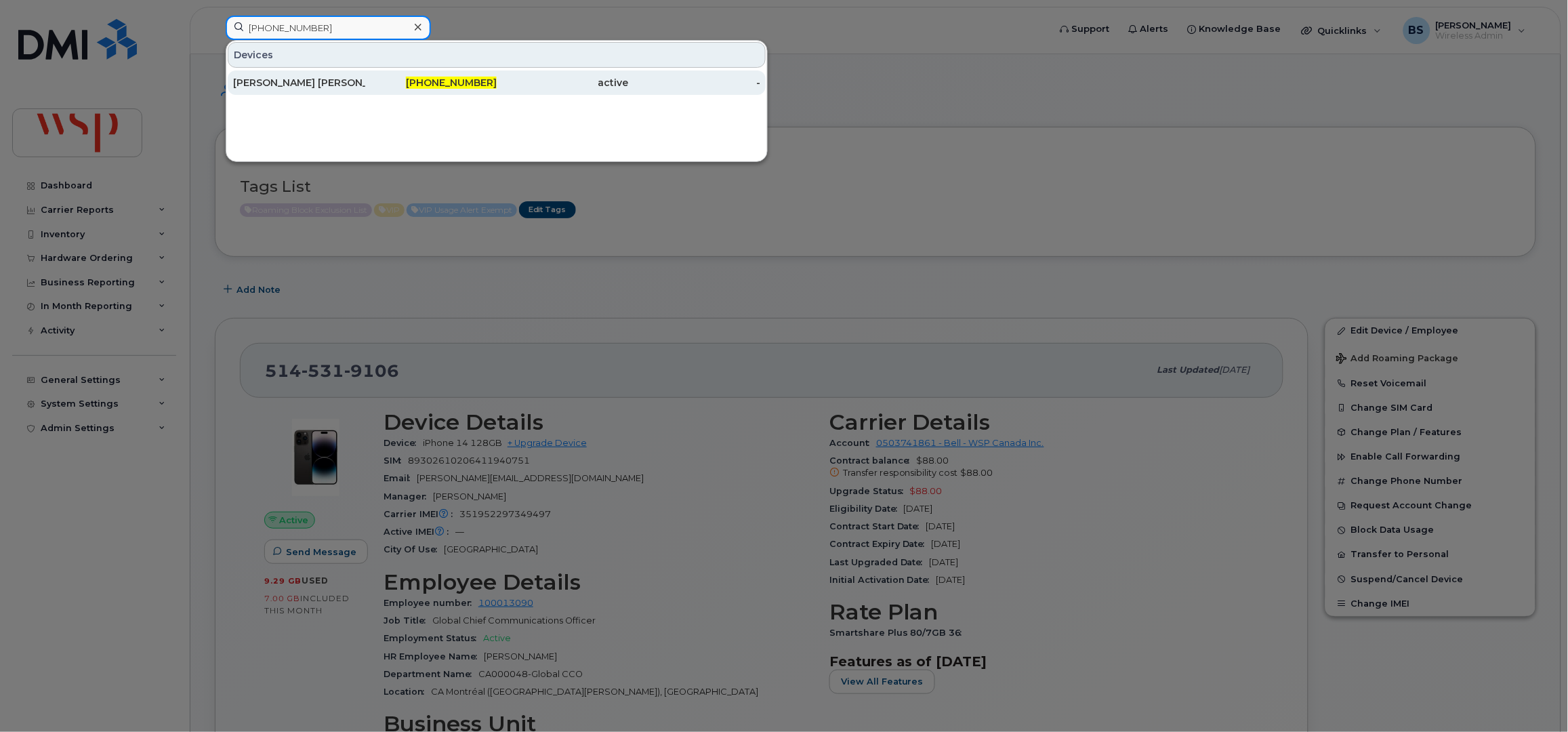
type input "437-677-9389"
click at [260, 80] on div "ELIS REGINA PEREIRA DE MELO" at bounding box center [299, 82] width 132 height 14
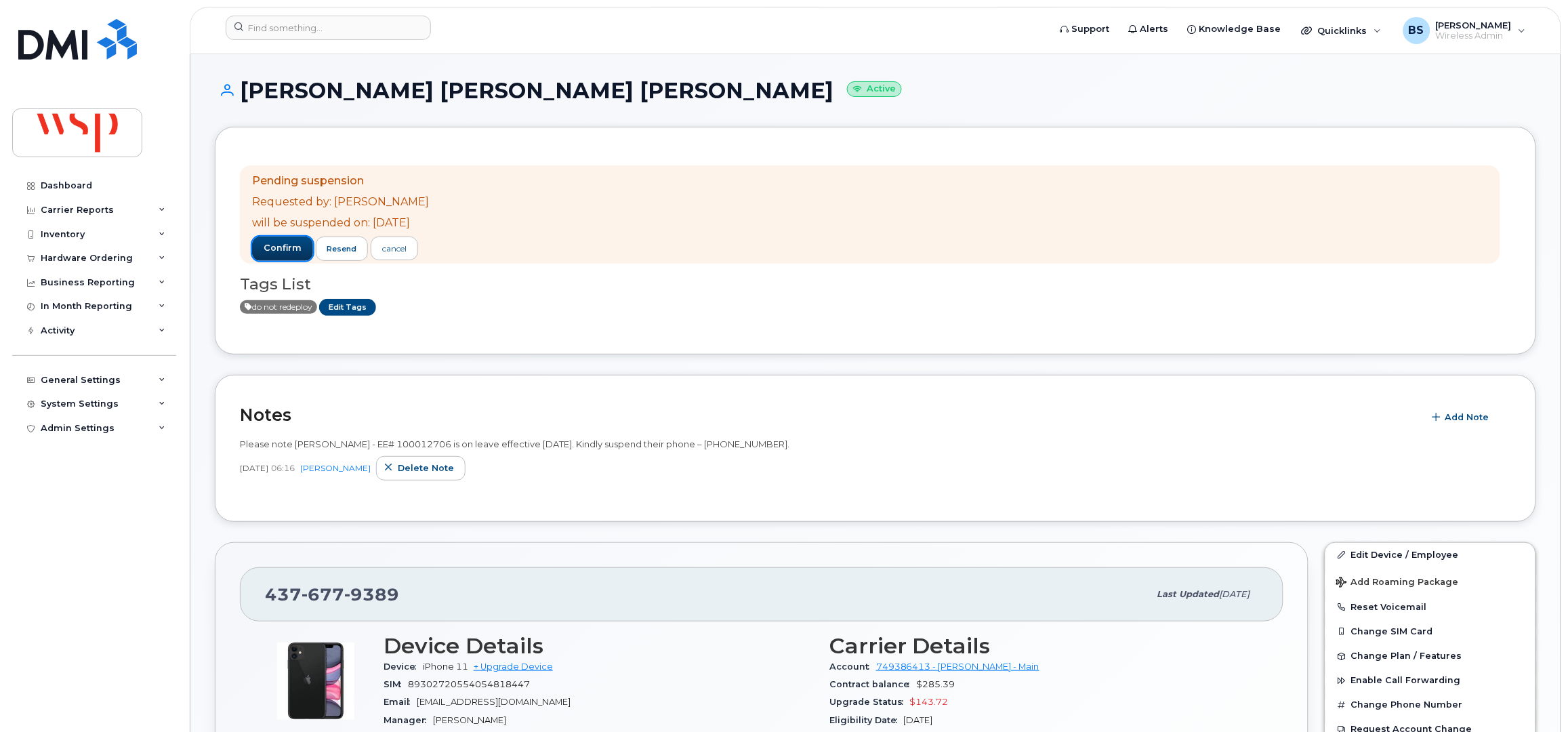
click at [281, 240] on button "confirm" at bounding box center [282, 249] width 61 height 25
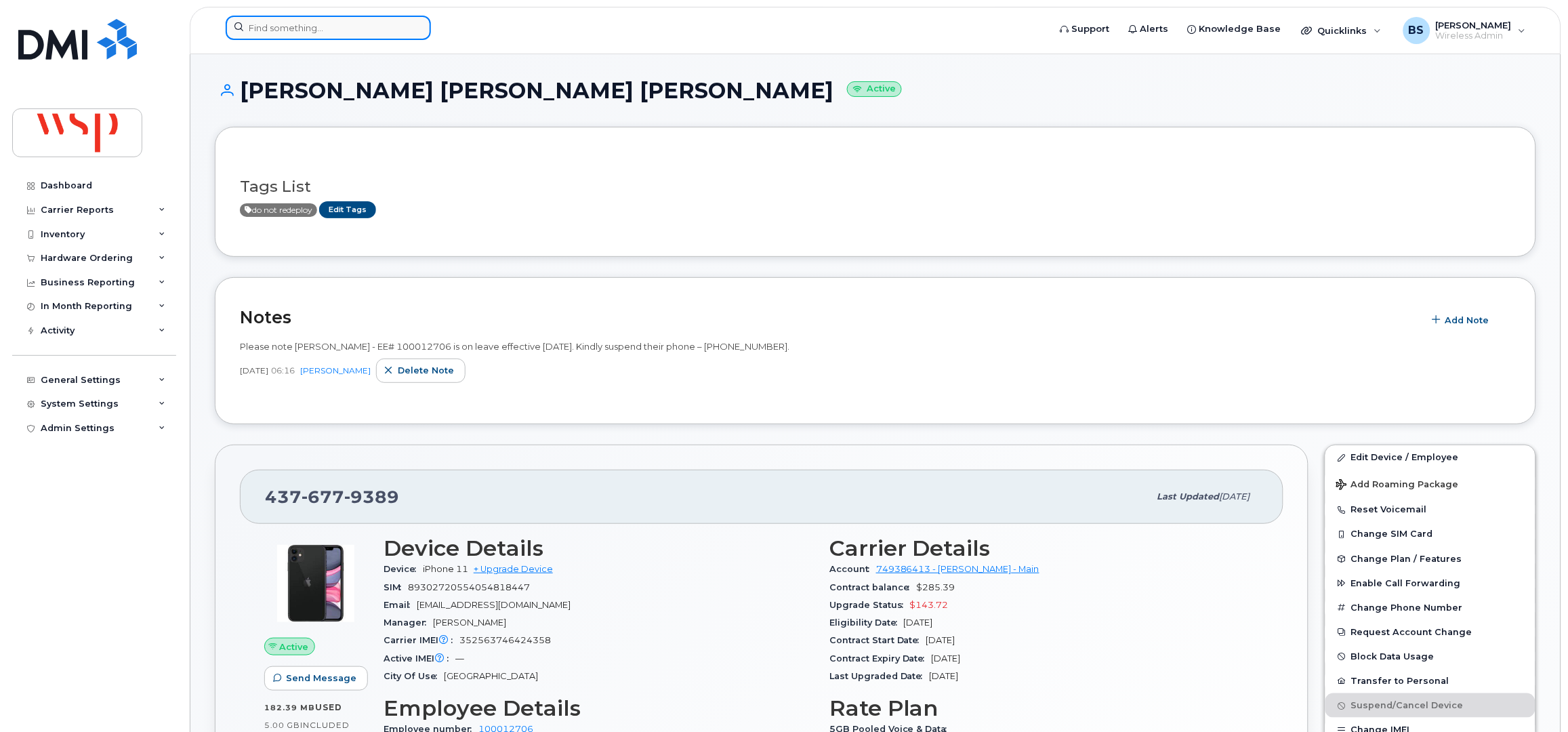
click at [258, 36] on input at bounding box center [328, 27] width 206 height 25
paste input "4162342583"
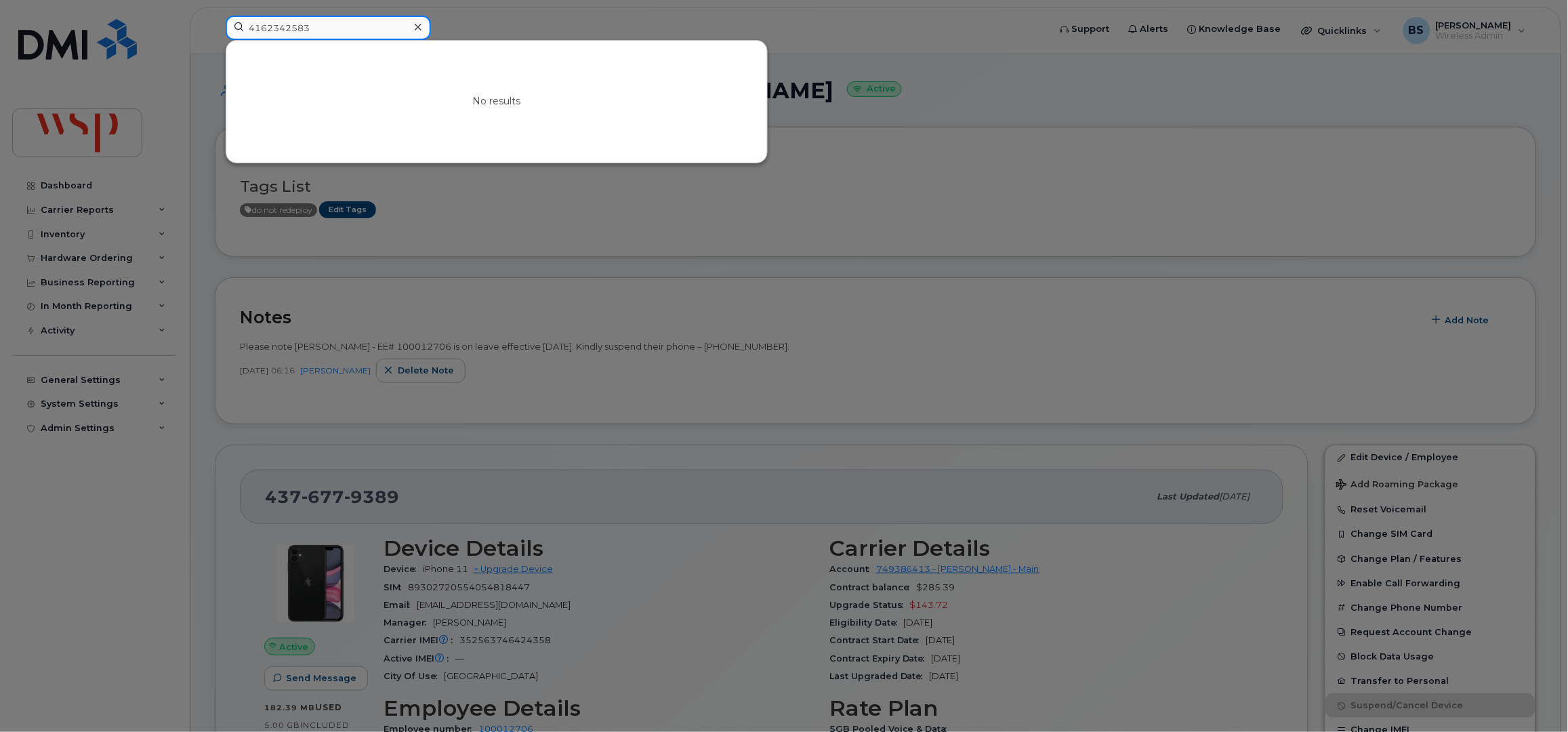
drag, startPoint x: 125, startPoint y: 38, endPoint x: 88, endPoint y: 43, distance: 37.3
click at [215, 40] on div "4162342583 No results" at bounding box center [632, 30] width 836 height 30
paste input "[PERSON_NAME]"
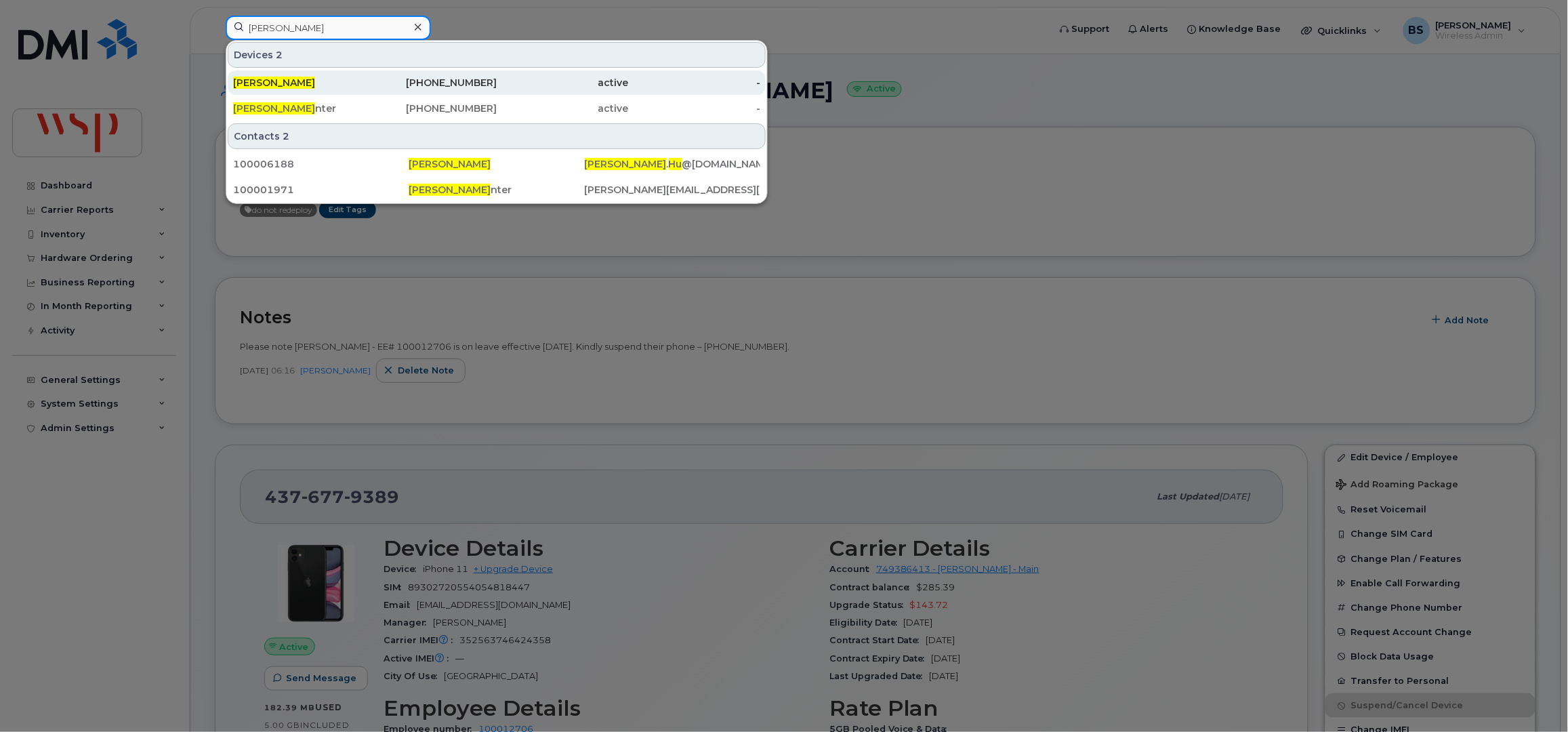
type input "[PERSON_NAME]"
drag, startPoint x: 461, startPoint y: 82, endPoint x: 492, endPoint y: 82, distance: 31.0
click at [461, 82] on div "437-234-2583" at bounding box center [431, 82] width 132 height 14
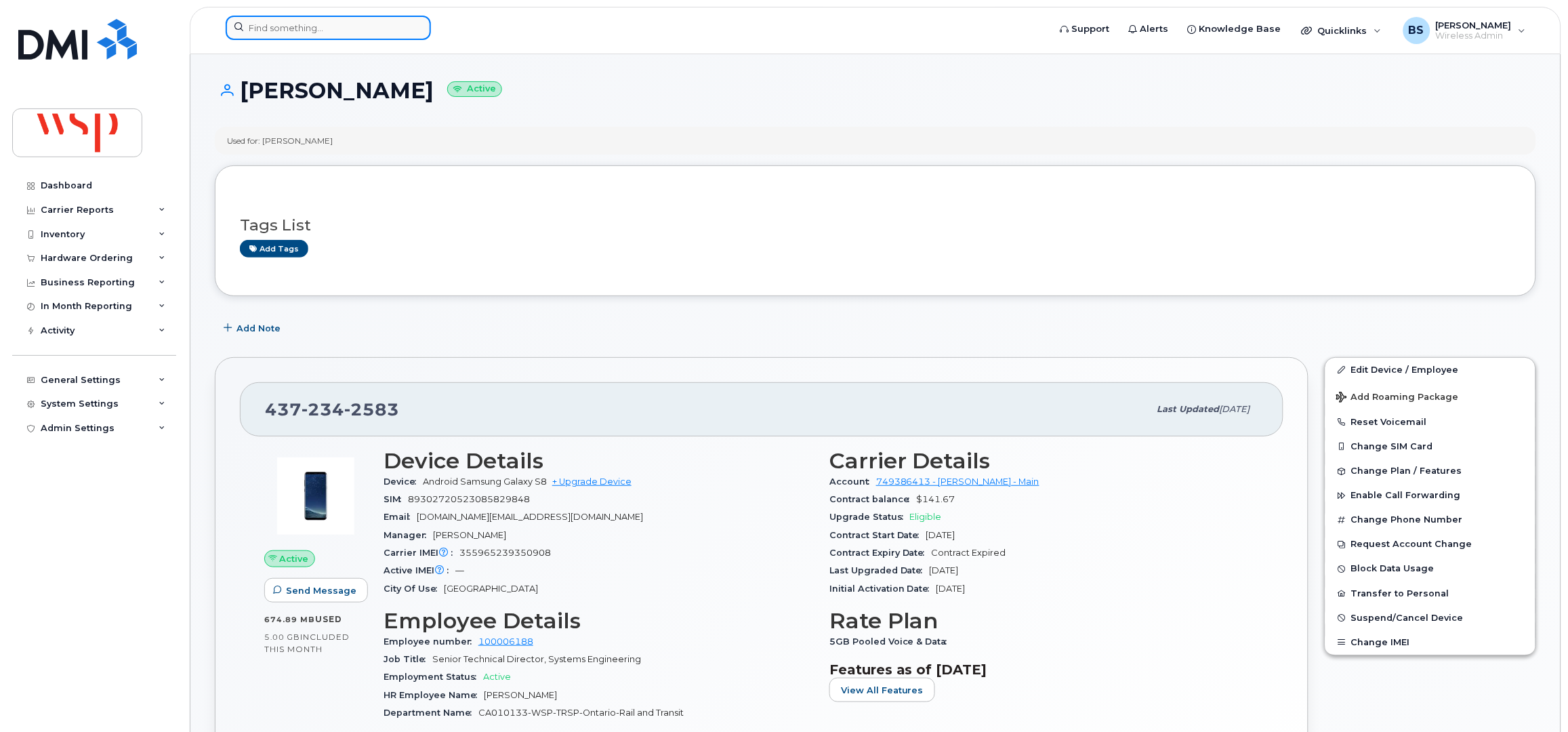
click at [337, 28] on input at bounding box center [328, 27] width 206 height 25
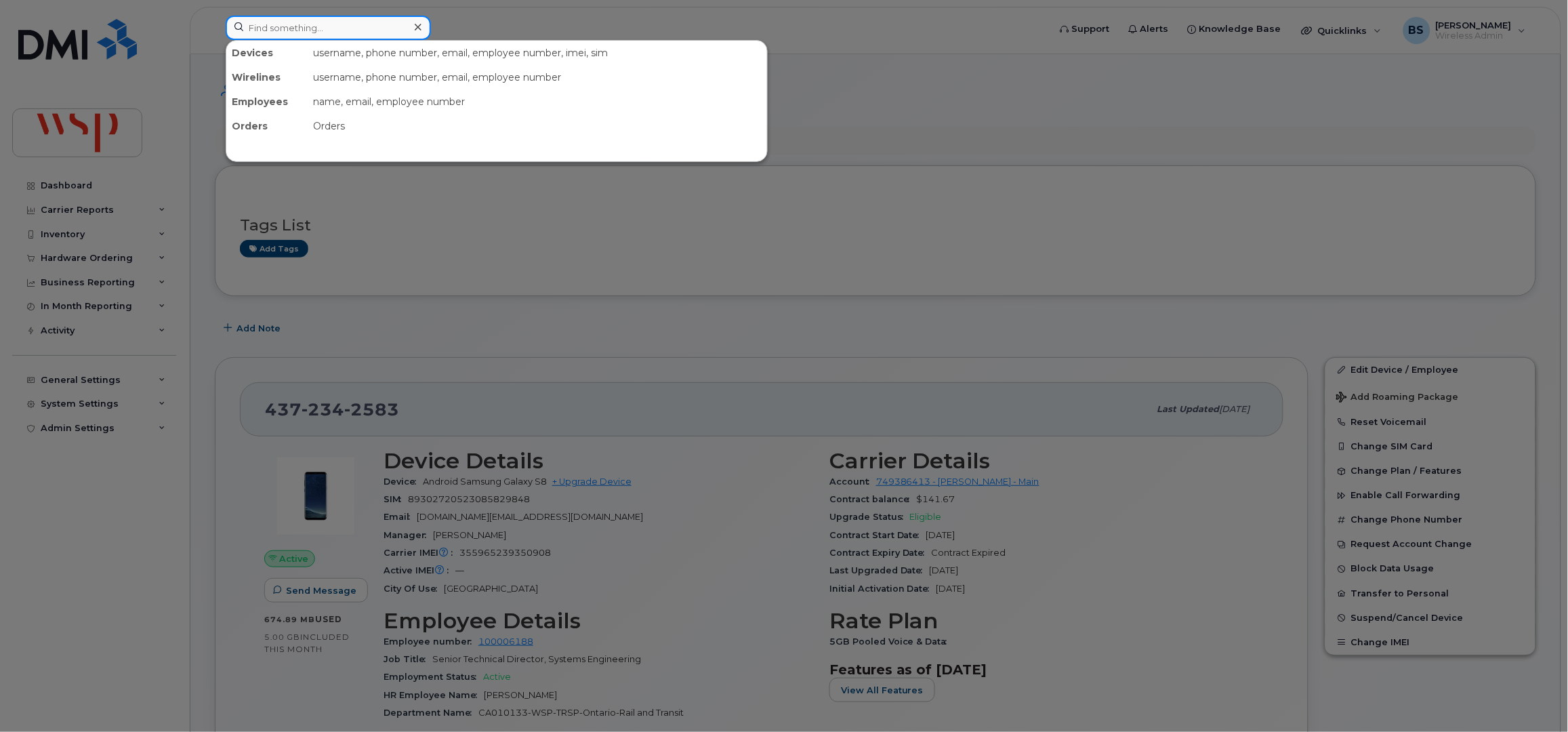
paste input "[PERSON_NAME]"
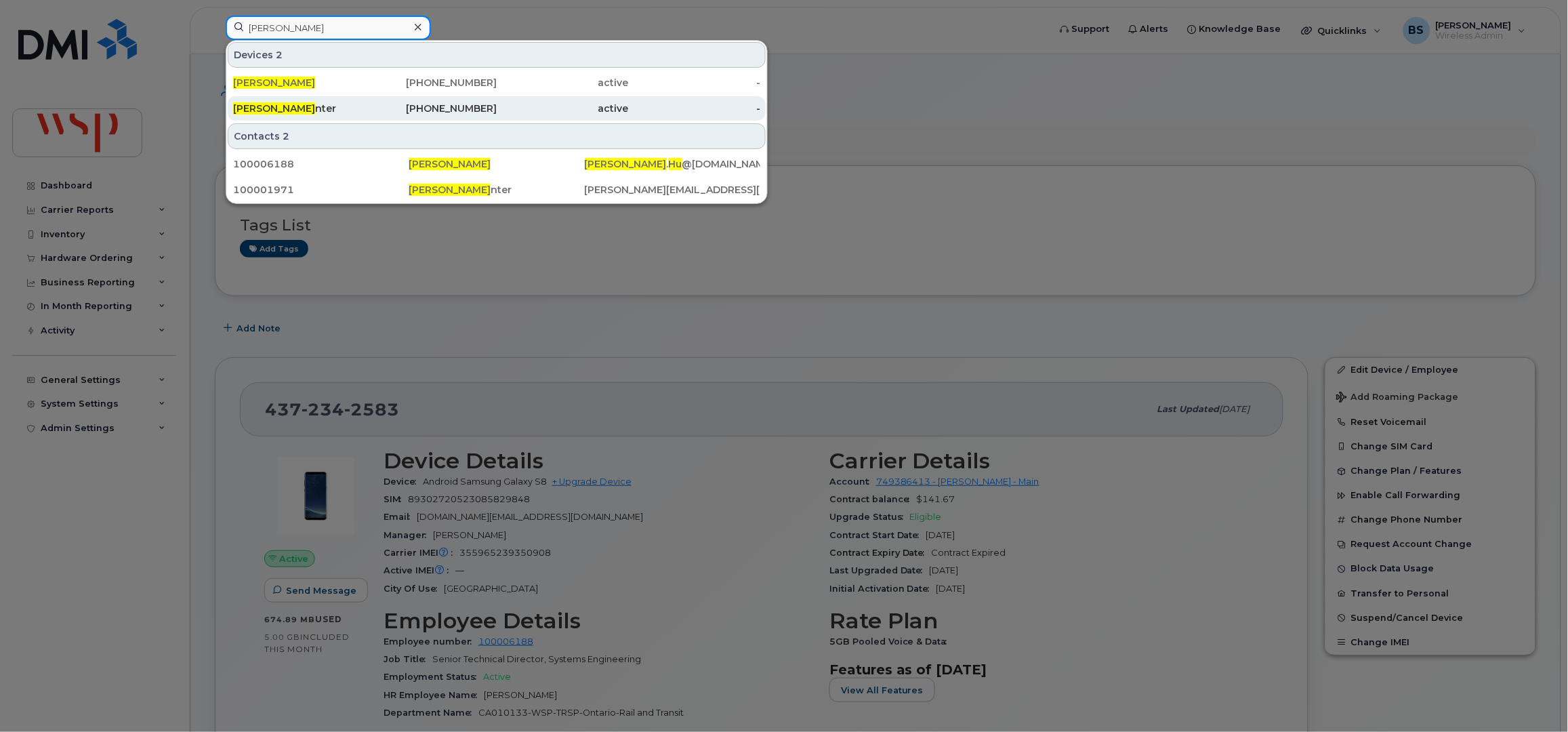
type input "[PERSON_NAME]"
drag, startPoint x: 271, startPoint y: 105, endPoint x: 277, endPoint y: 110, distance: 7.8
click at [271, 103] on span "[PERSON_NAME]" at bounding box center [274, 108] width 82 height 12
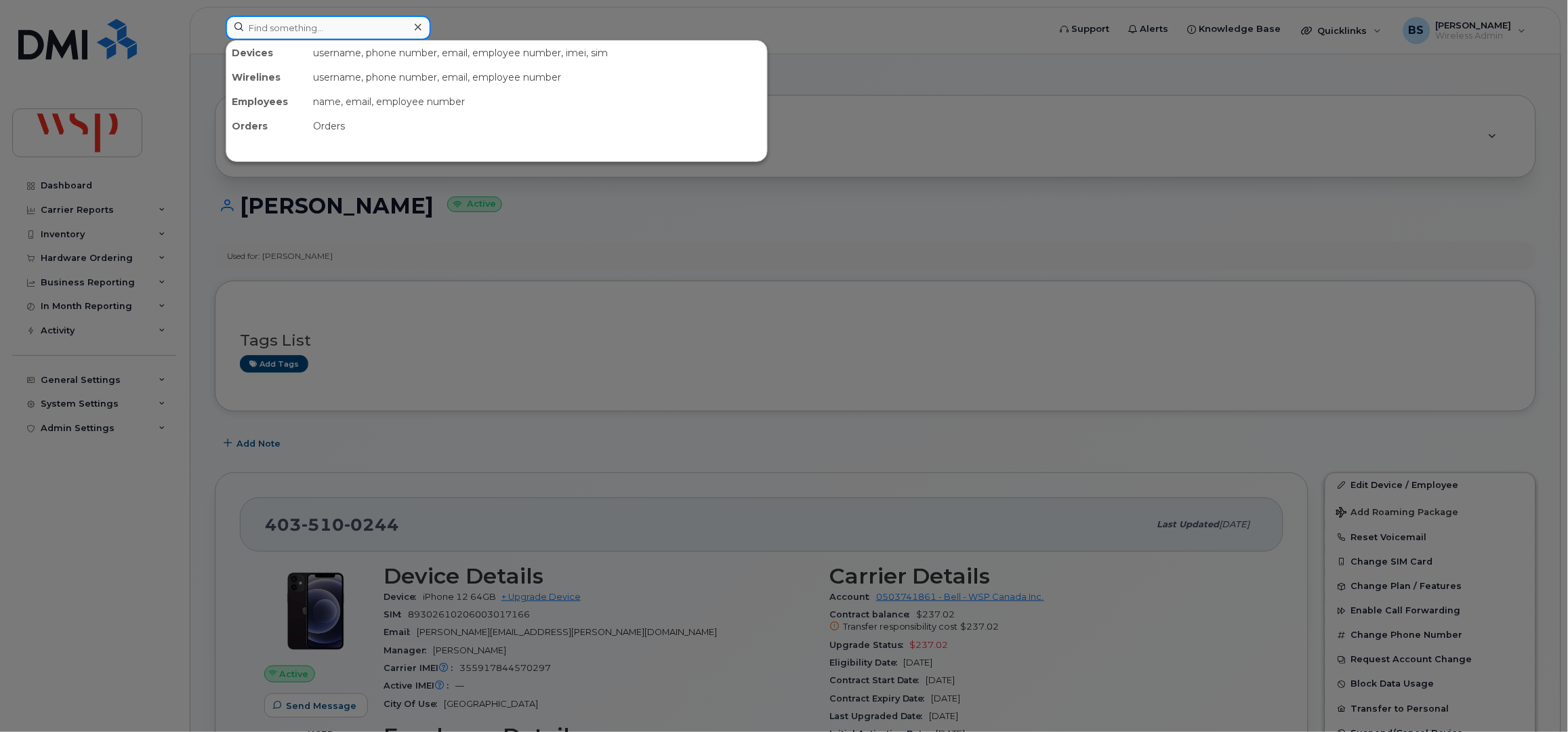
click at [322, 28] on input at bounding box center [328, 27] width 206 height 25
paste input "[PERSON_NAME]"
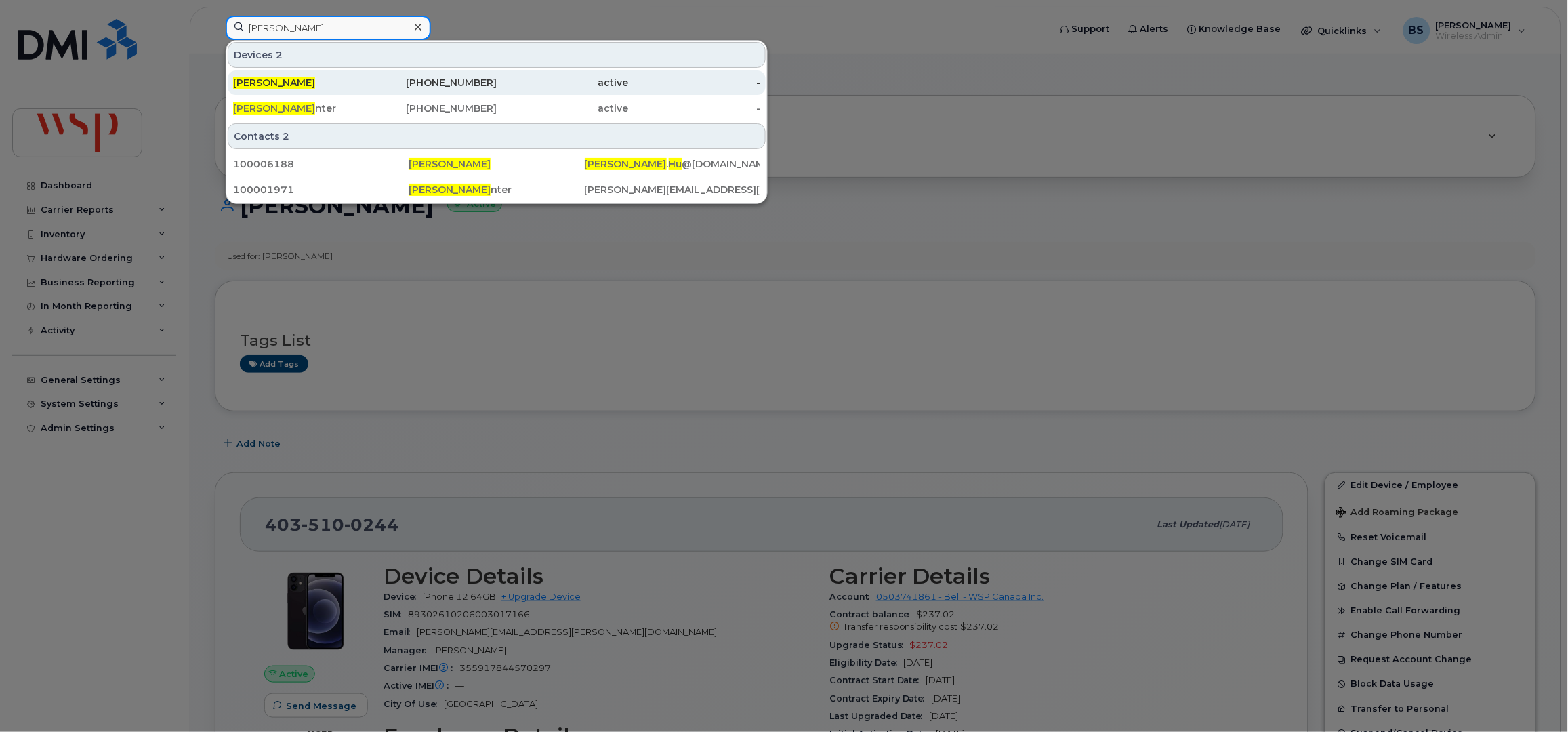
type input "[PERSON_NAME]"
click at [266, 80] on span "[PERSON_NAME]" at bounding box center [274, 82] width 82 height 12
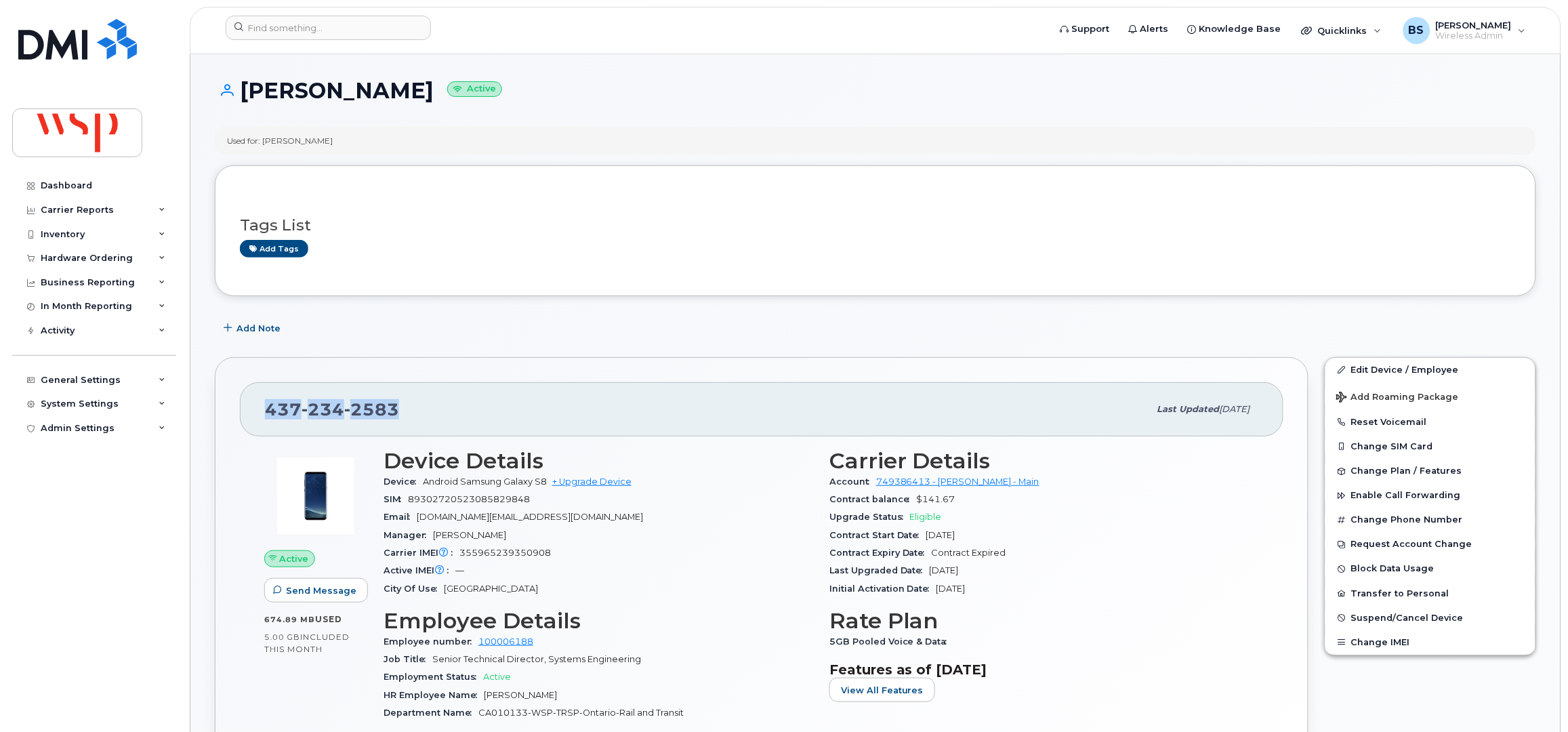
drag, startPoint x: 260, startPoint y: 405, endPoint x: 202, endPoint y: 405, distance: 58.0
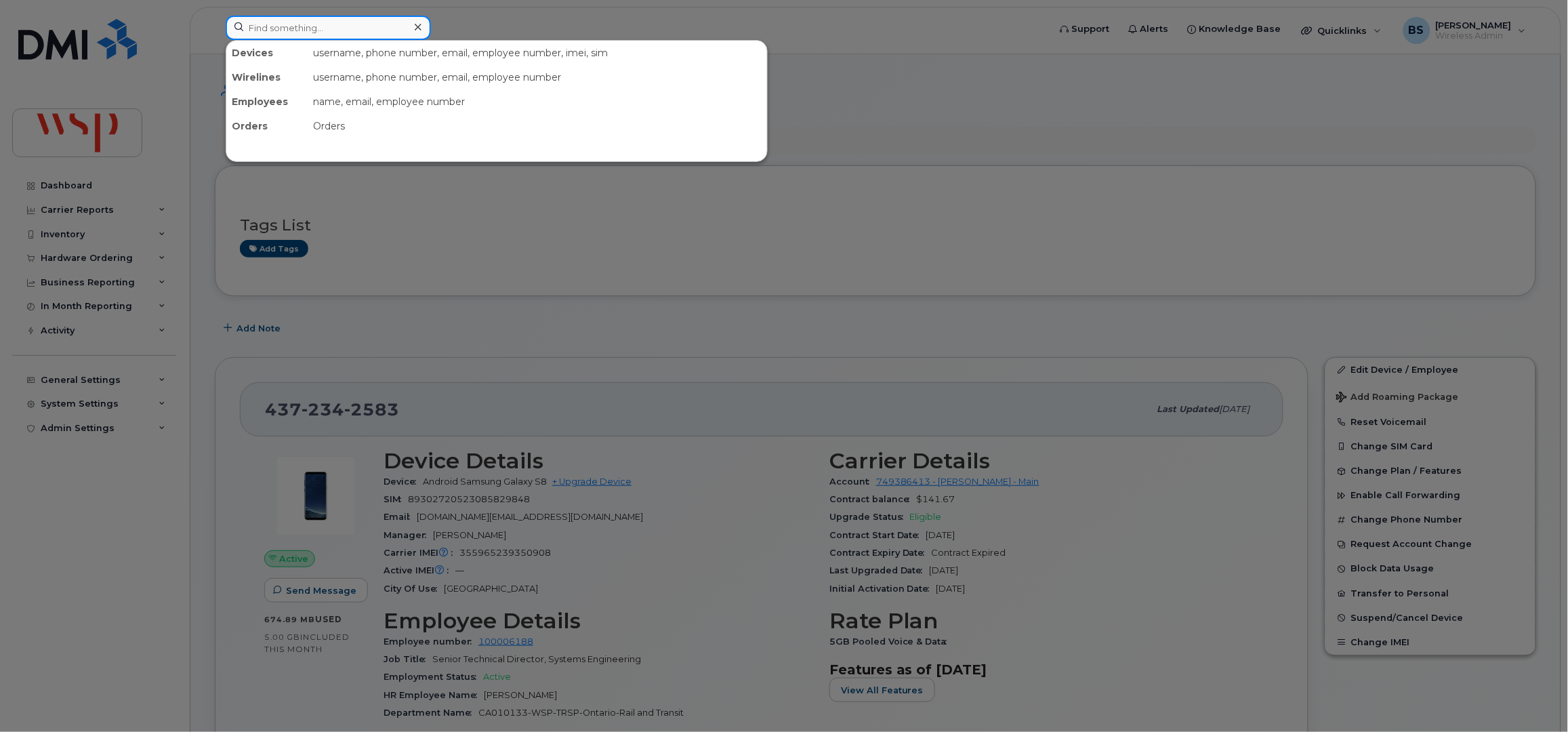
click at [292, 16] on input at bounding box center [328, 27] width 206 height 25
paste input "6132973688"
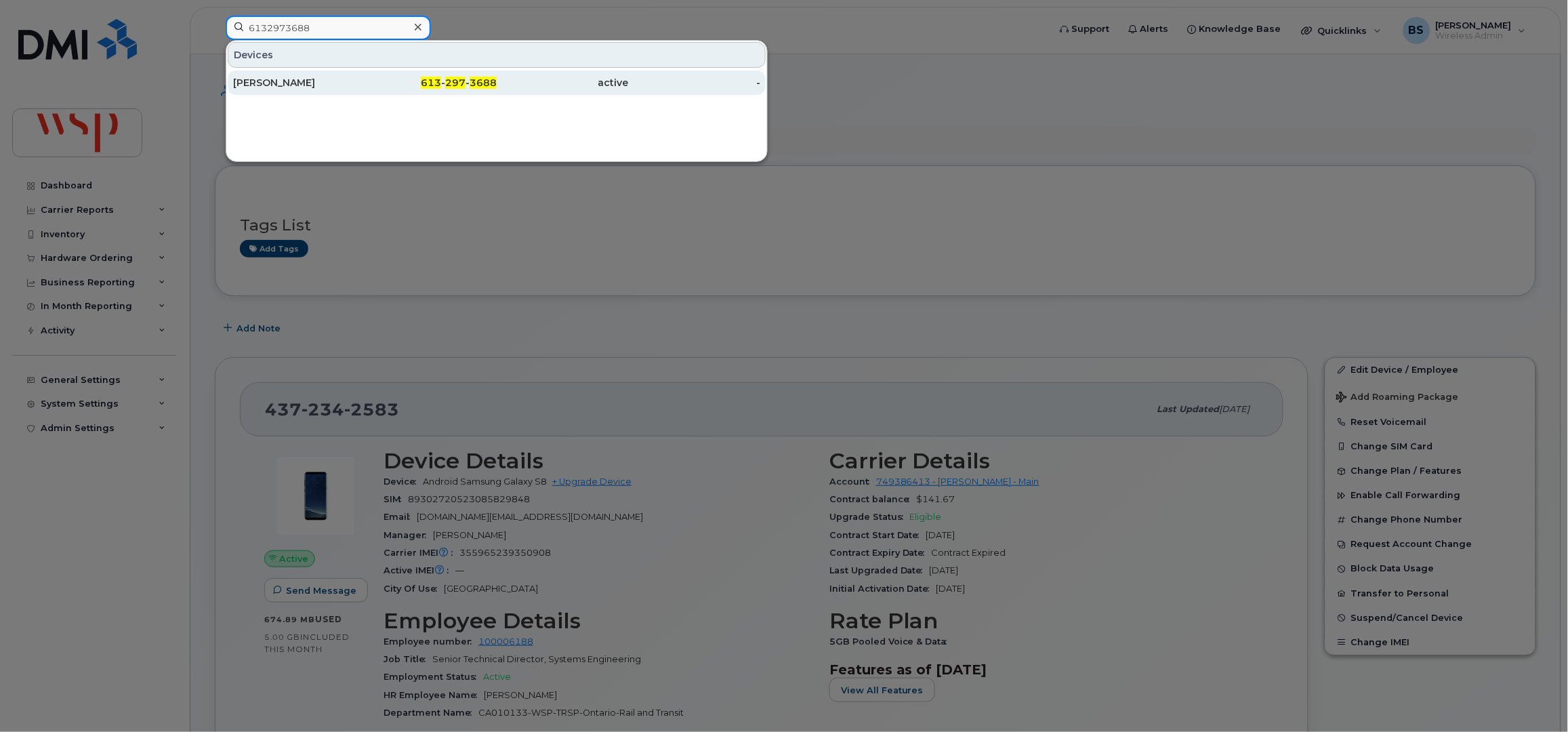
type input "6132973688"
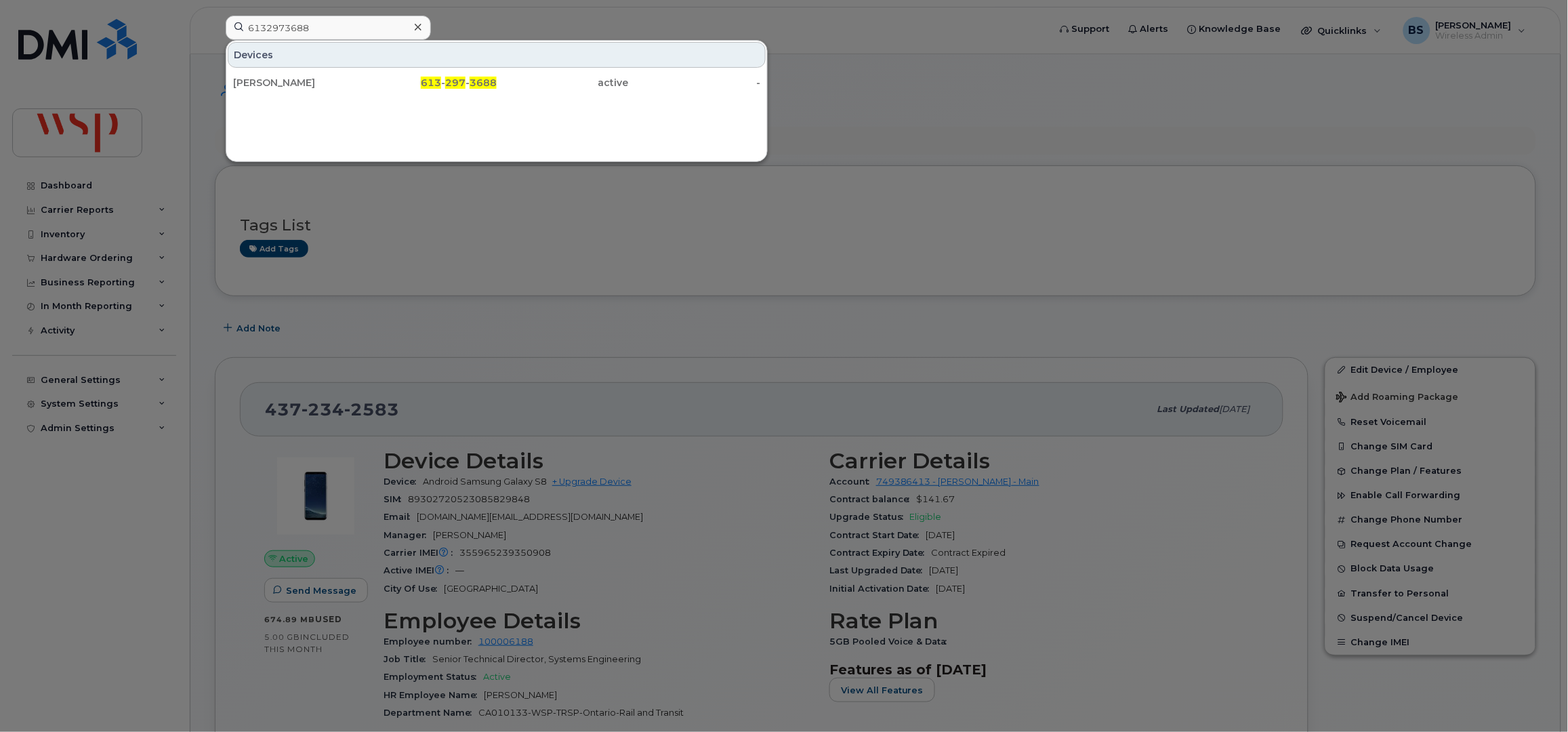
drag, startPoint x: 256, startPoint y: 80, endPoint x: 392, endPoint y: 155, distance: 155.3
click at [256, 80] on div "FEDERICO ALVAREZ" at bounding box center [299, 82] width 132 height 14
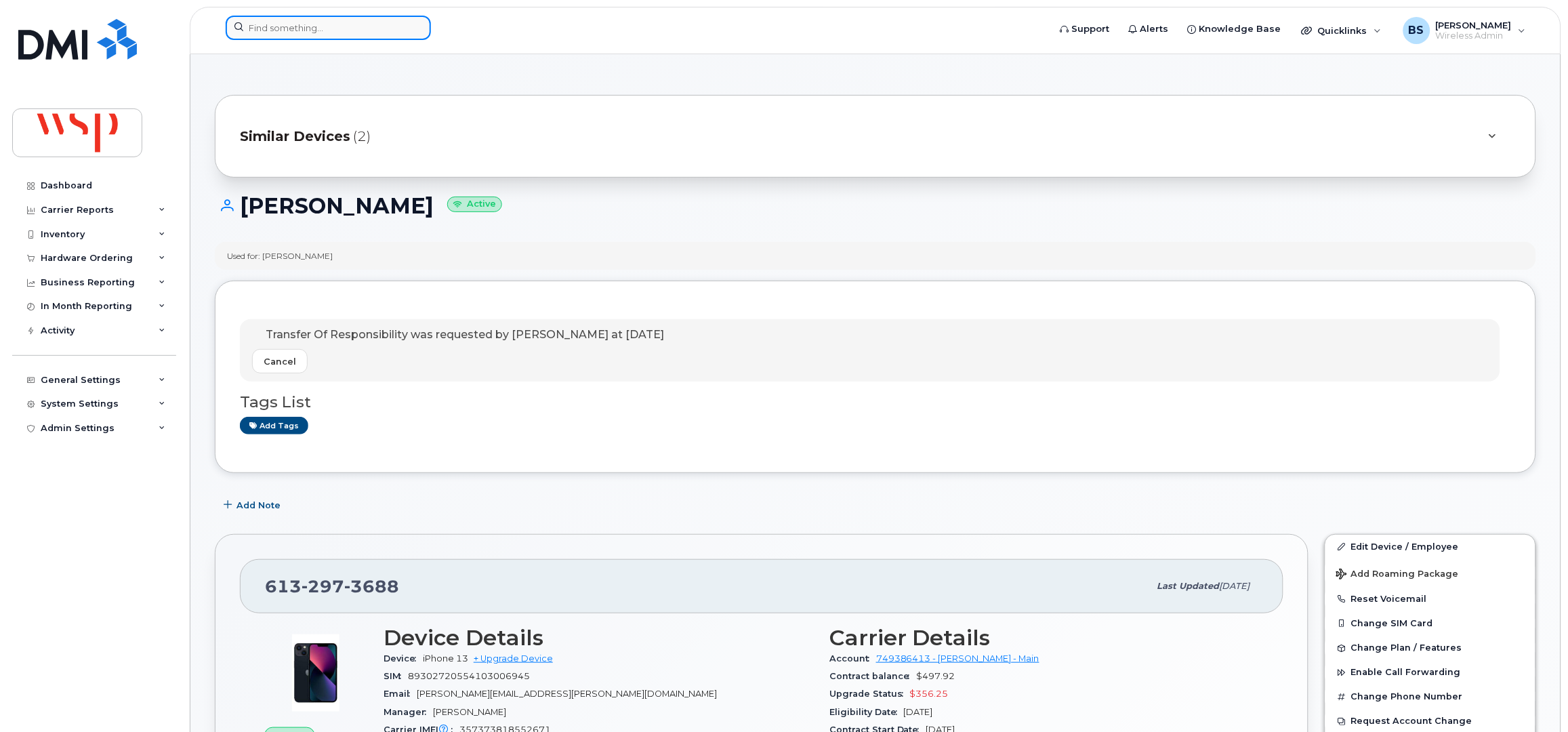
click at [274, 18] on input at bounding box center [328, 27] width 206 height 25
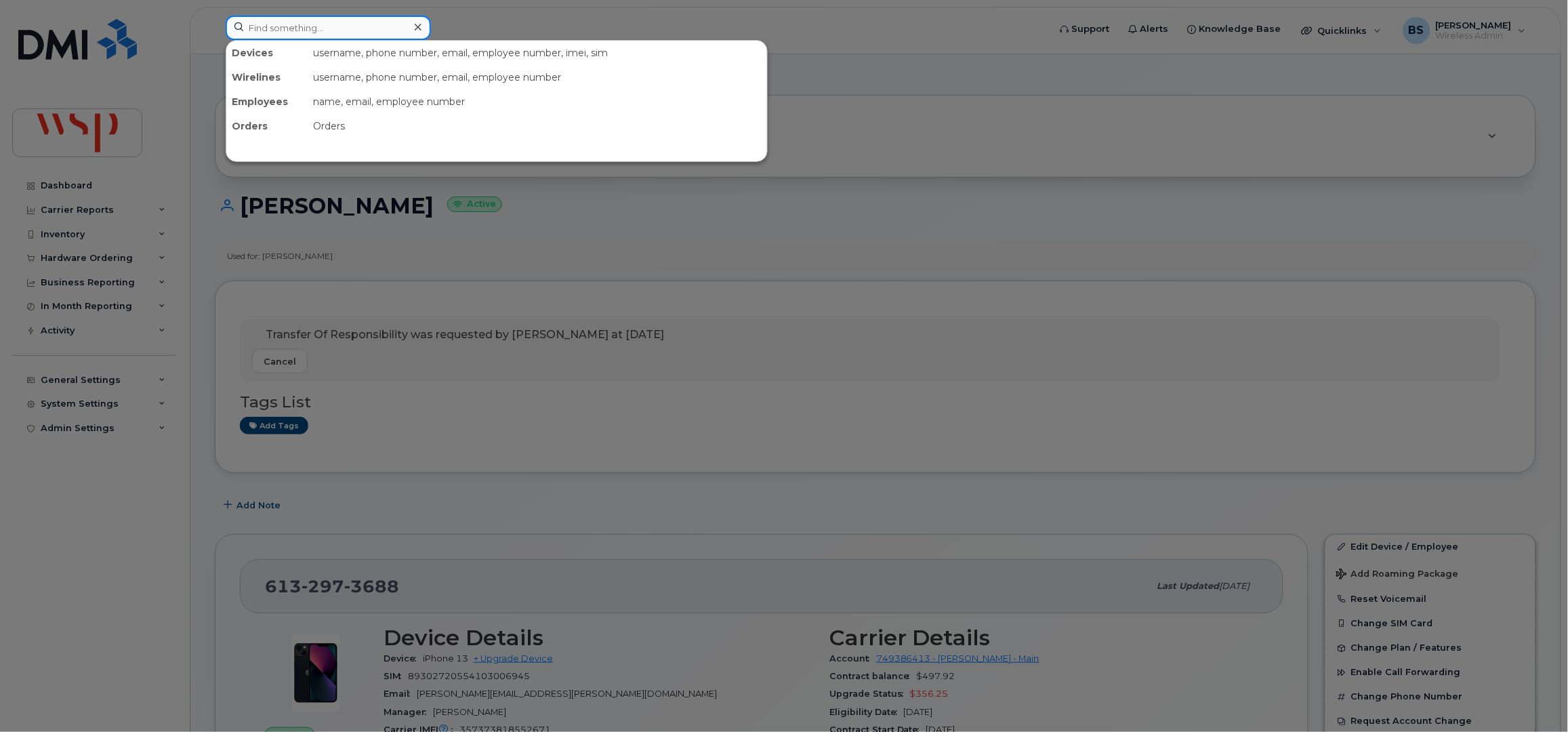
paste input "6132189911"
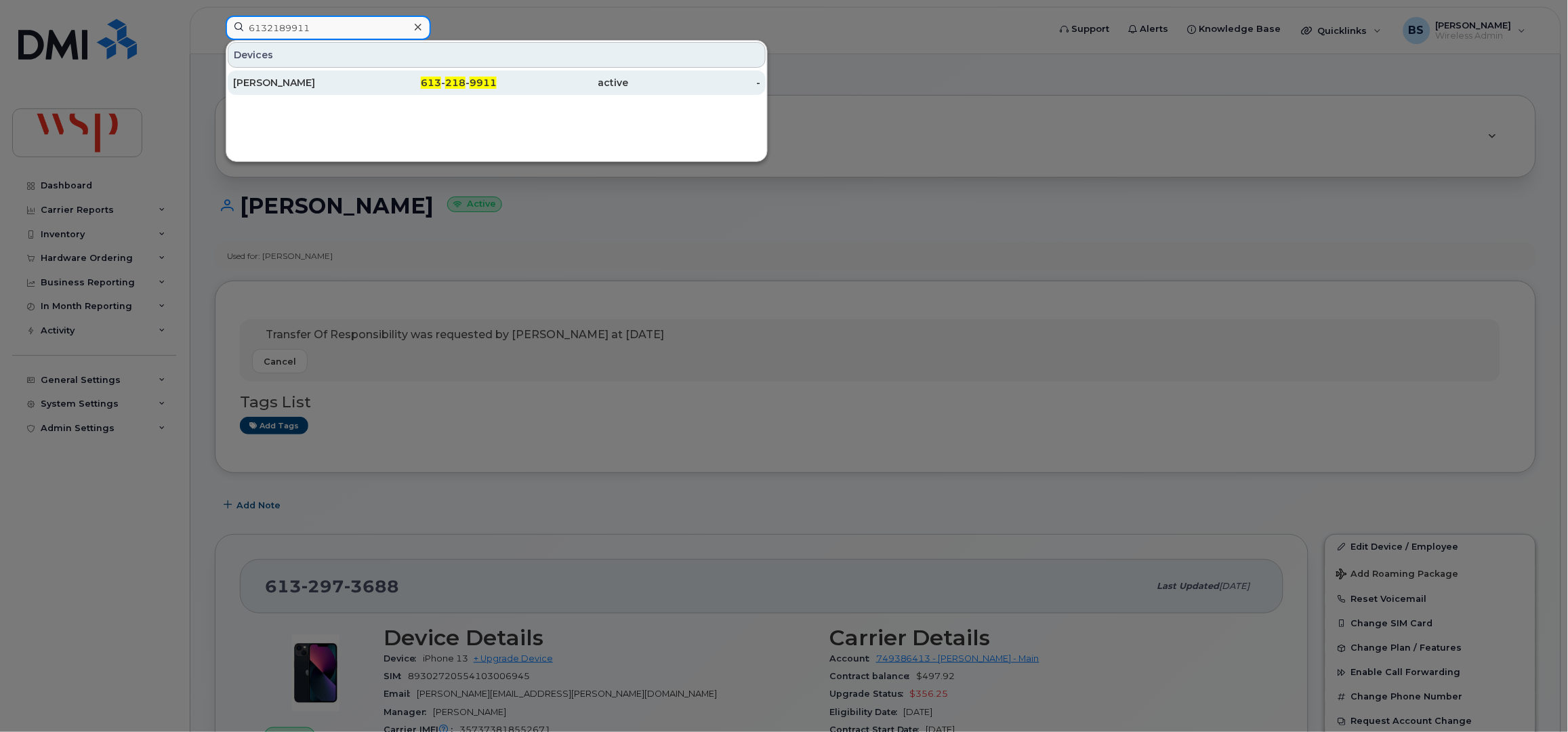
type input "6132189911"
click at [245, 80] on div "MATT THOM" at bounding box center [299, 82] width 132 height 14
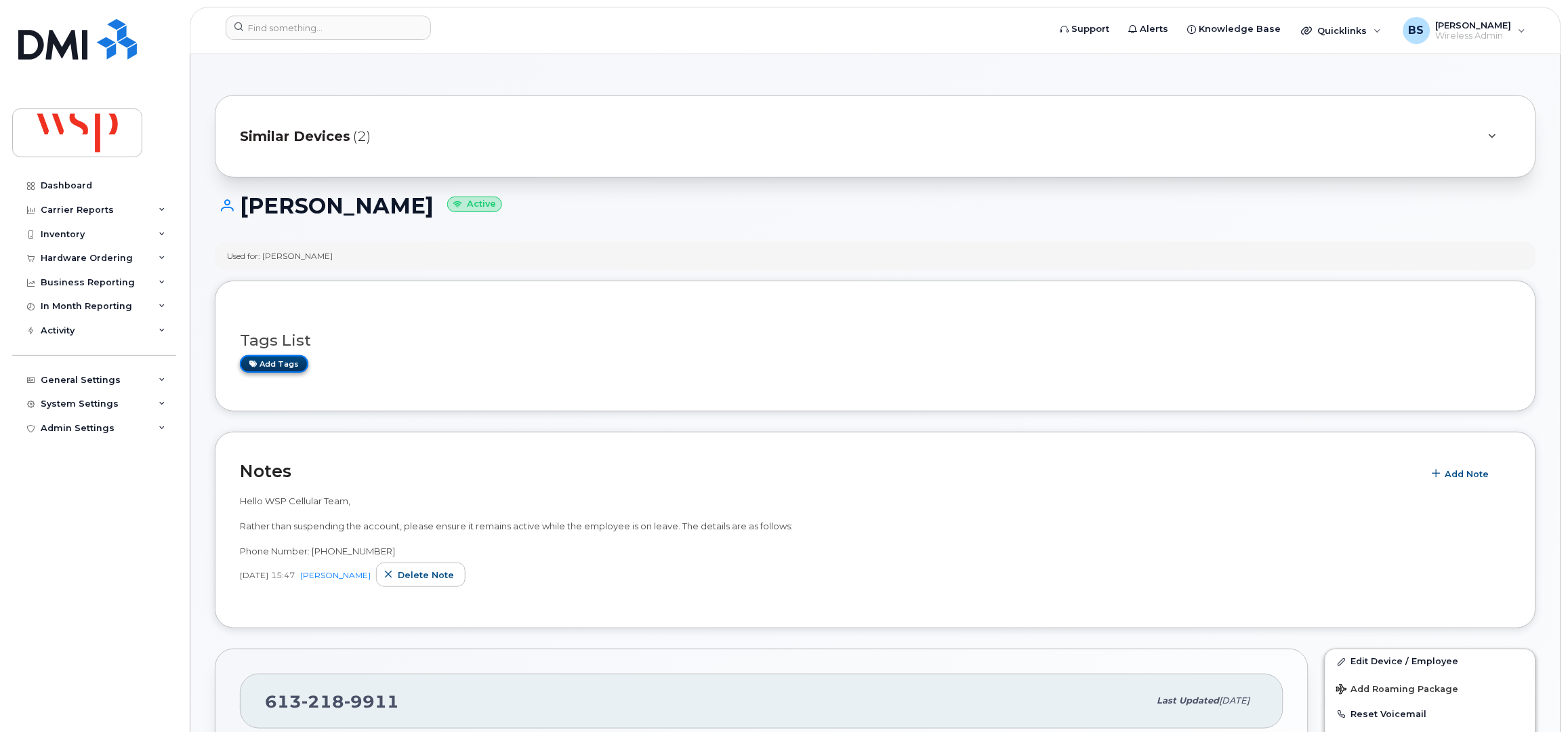
click at [273, 363] on link "Add tags" at bounding box center [273, 364] width 69 height 17
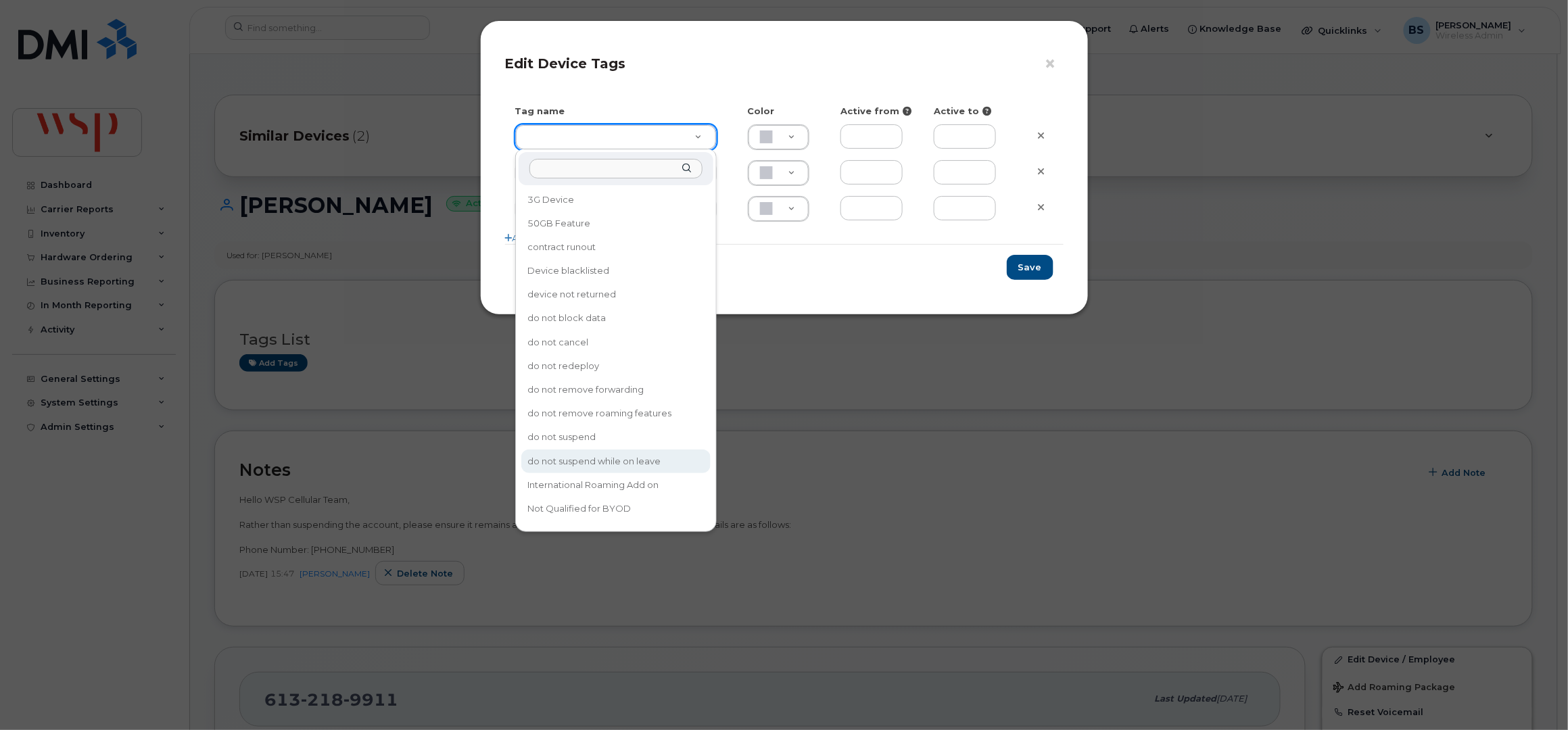
drag, startPoint x: 618, startPoint y: 439, endPoint x: 632, endPoint y: 440, distance: 14.0
type input "do not suspend while on leave"
type input "F8C6C8"
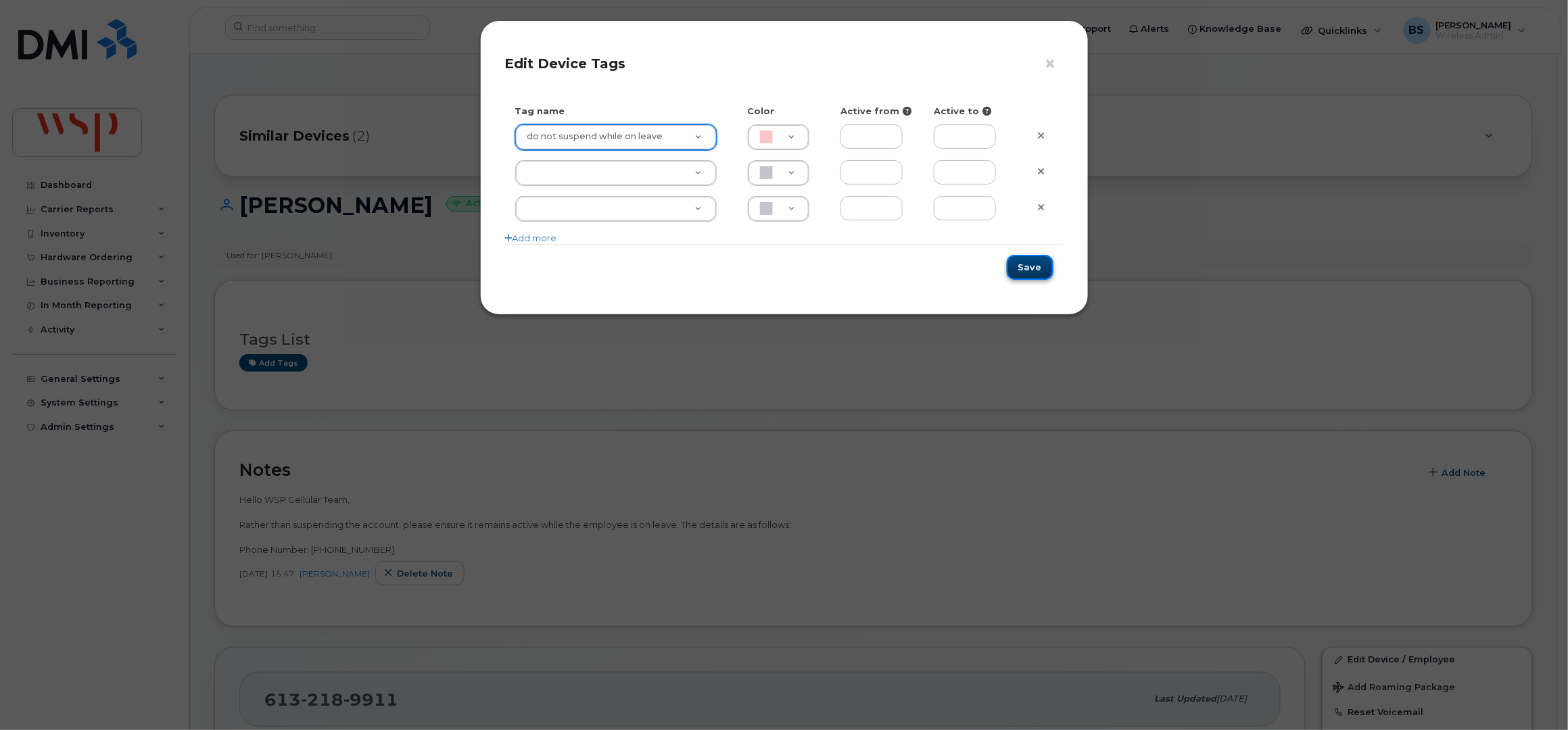
click at [1029, 260] on button "Save" at bounding box center [1029, 267] width 46 height 25
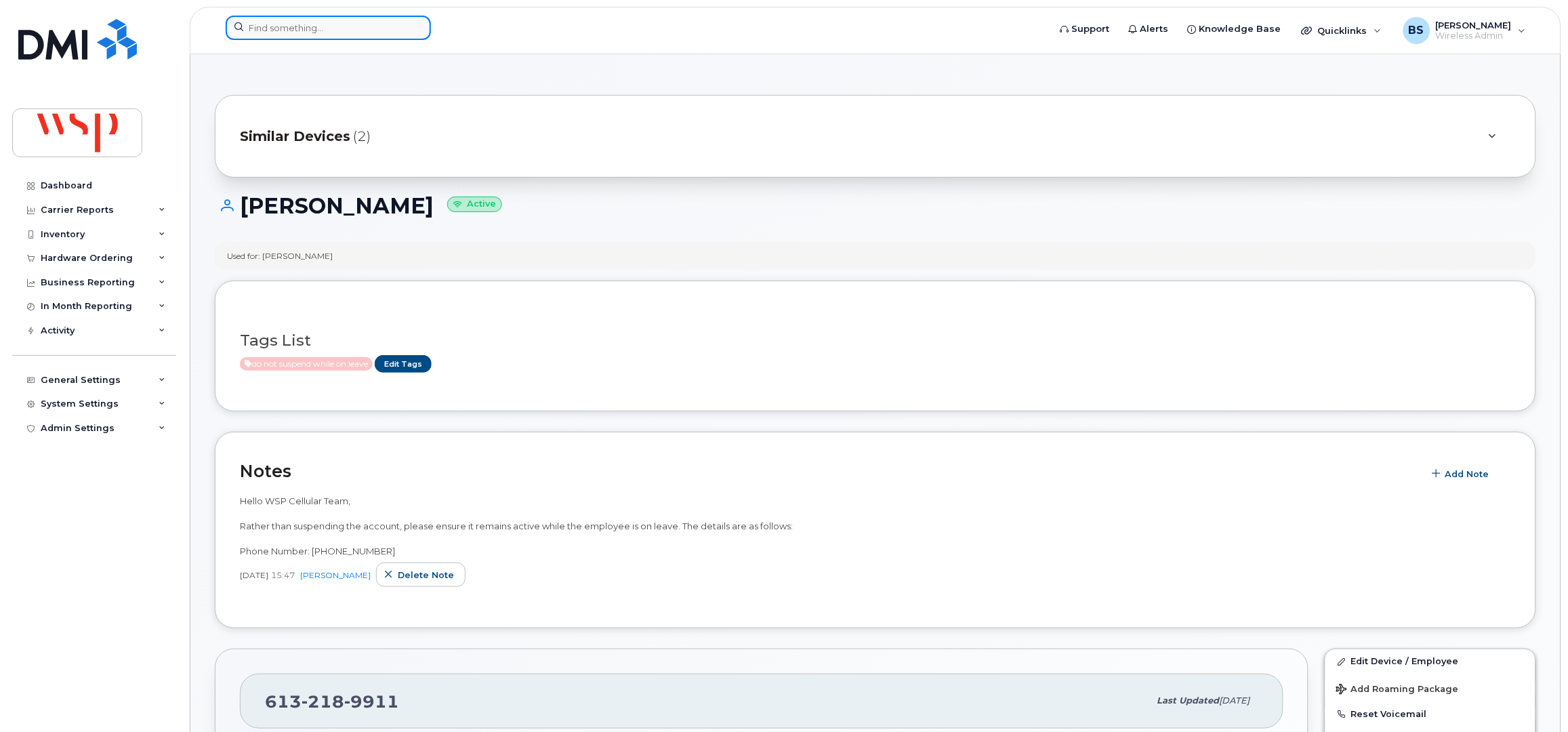
click at [281, 25] on input at bounding box center [328, 27] width 206 height 25
paste input "4167056604"
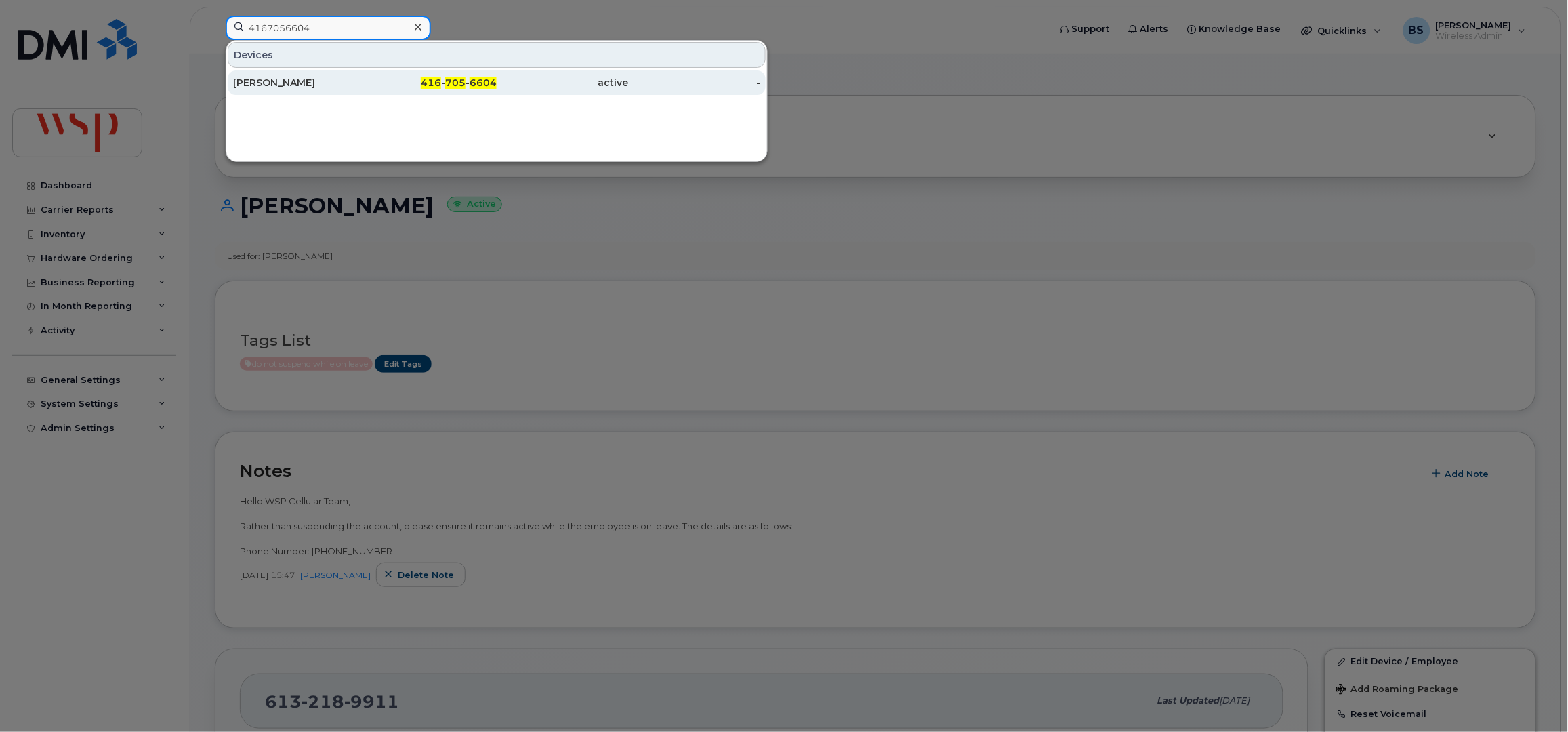
type input "4167056604"
click at [274, 82] on div "Karen Fritz" at bounding box center [299, 82] width 132 height 14
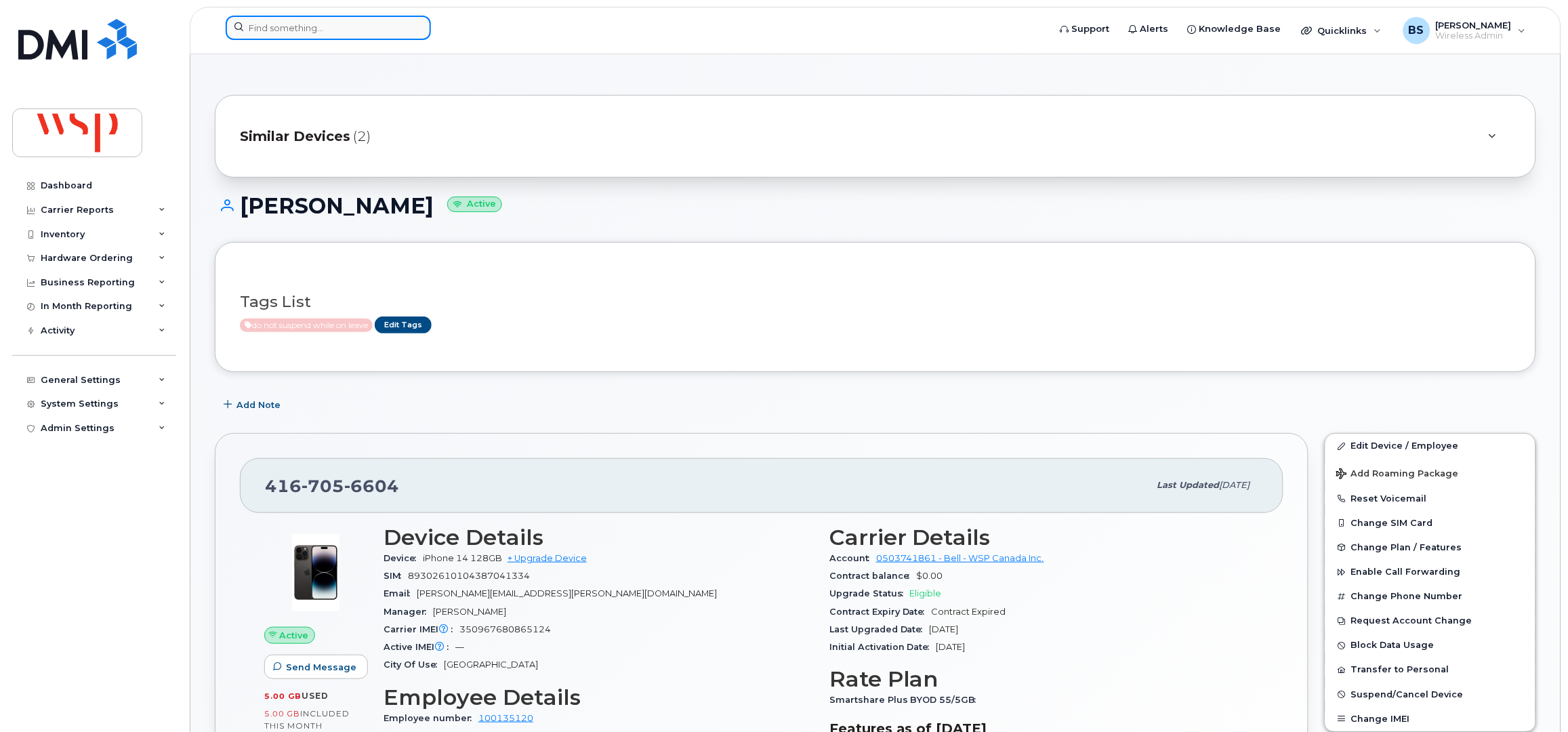
click at [327, 19] on input at bounding box center [328, 27] width 206 height 25
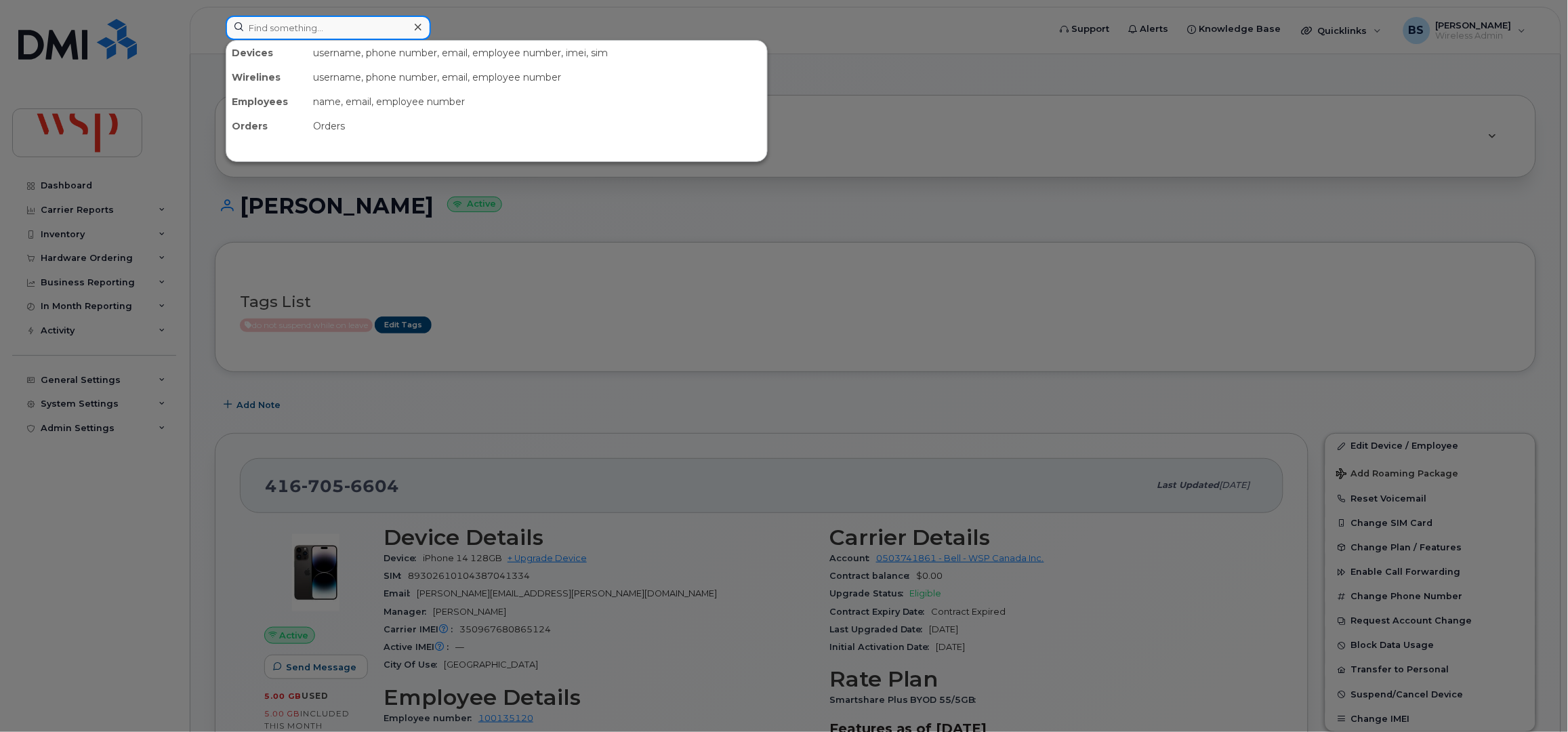
paste input "Eric Fernandes"
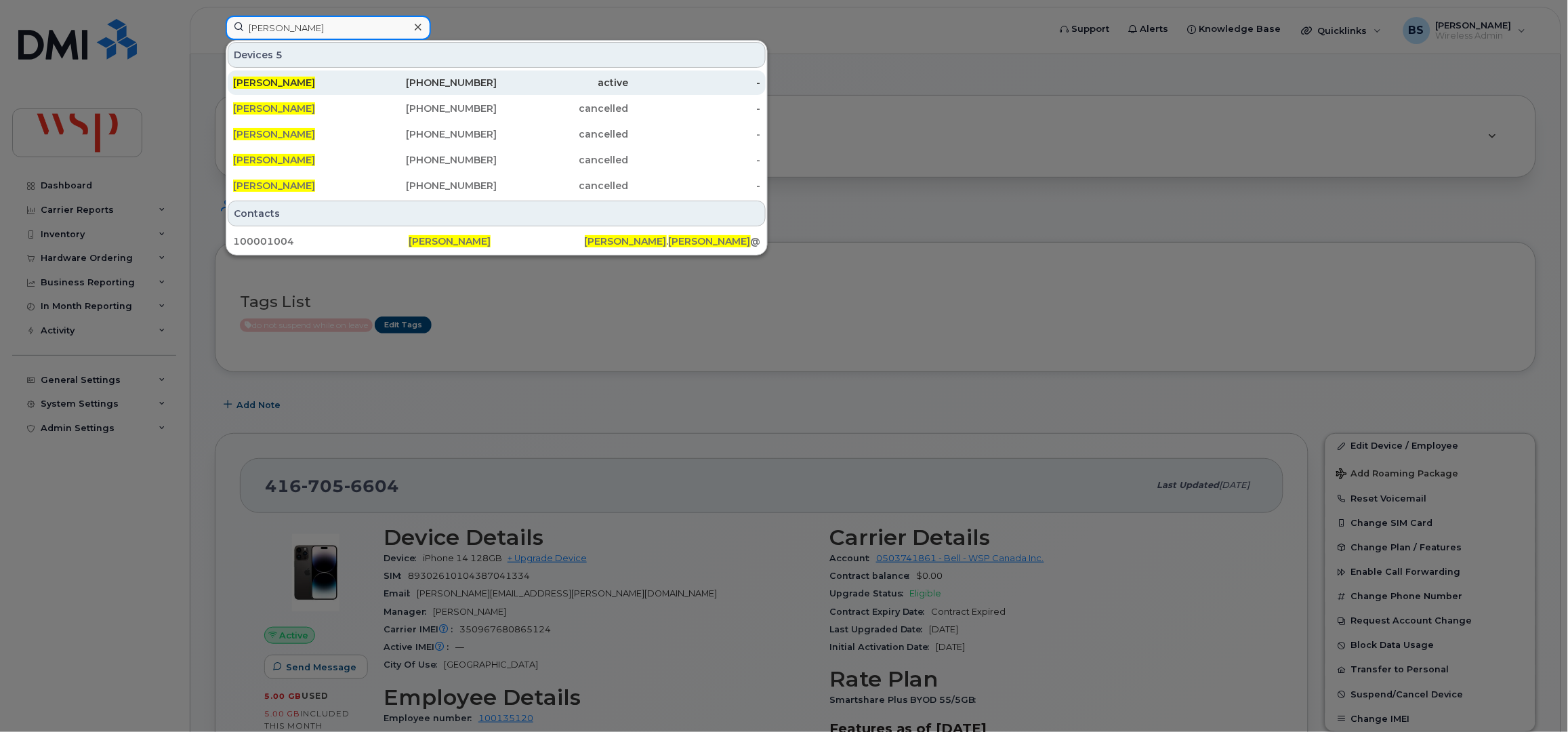
type input "Eric Fernandes"
drag, startPoint x: 270, startPoint y: 81, endPoint x: 284, endPoint y: 80, distance: 14.0
click at [270, 80] on span "[PERSON_NAME]" at bounding box center [274, 82] width 82 height 12
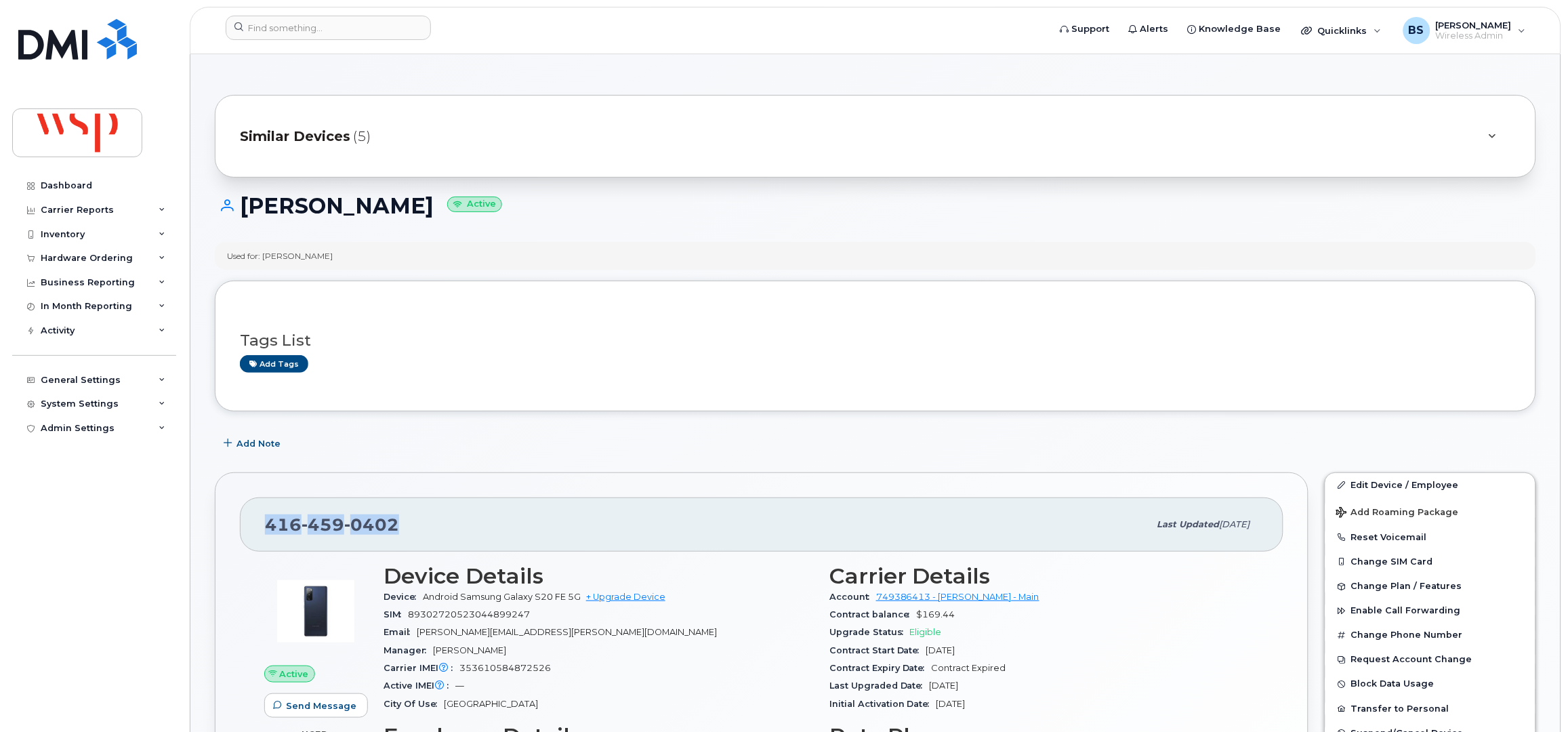
drag, startPoint x: 322, startPoint y: 541, endPoint x: 254, endPoint y: 545, distance: 68.1
click at [254, 545] on div "[PHONE_NUMBER] Last updated [DATE]" at bounding box center [761, 524] width 1044 height 54
copy span "[PHONE_NUMBER]"
drag, startPoint x: 263, startPoint y: 30, endPoint x: 270, endPoint y: 30, distance: 7.0
click at [264, 30] on input at bounding box center [328, 27] width 206 height 25
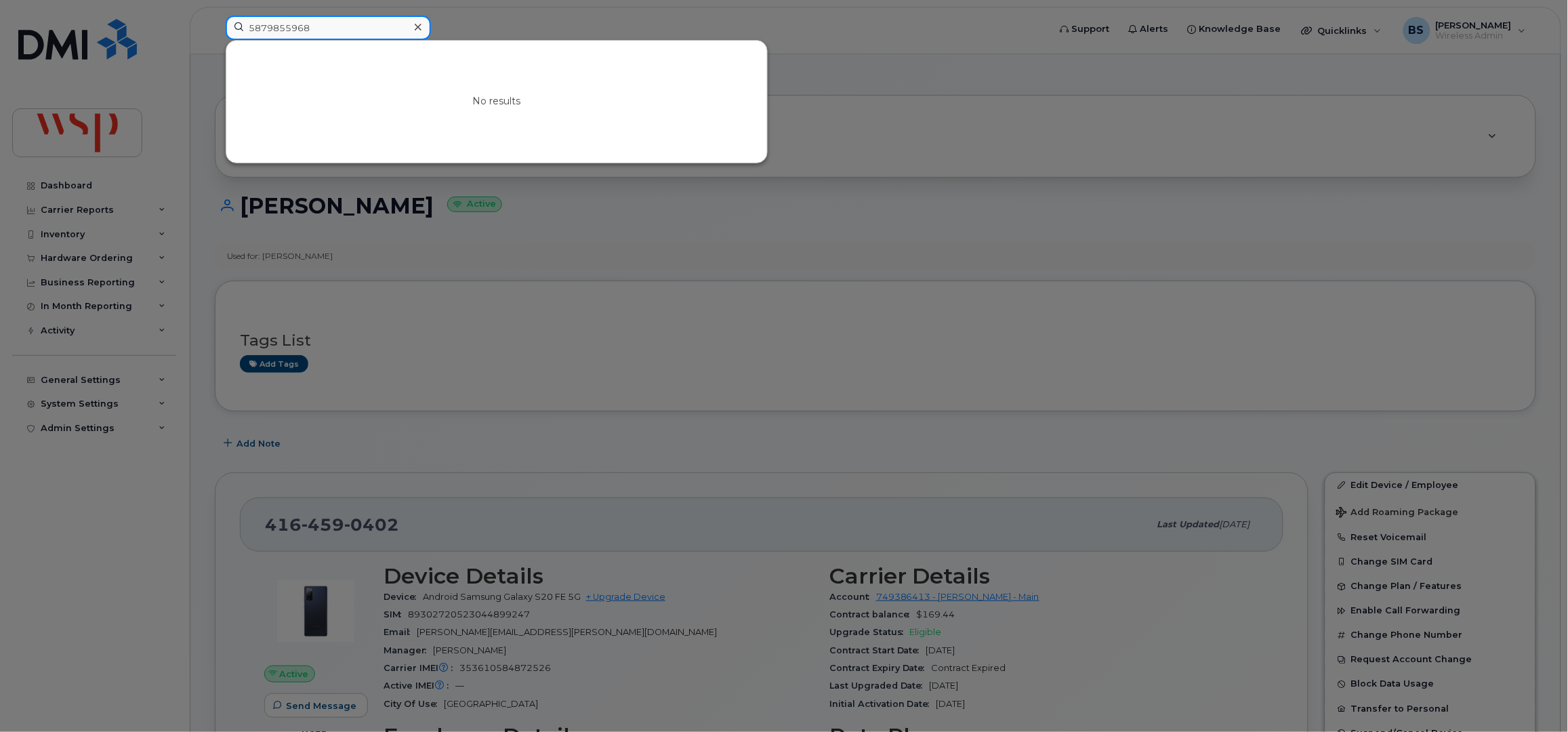
click at [215, 16] on div "5879855968 No results" at bounding box center [632, 30] width 836 height 30
drag, startPoint x: 323, startPoint y: 29, endPoint x: 72, endPoint y: 28, distance: 251.0
click at [215, 32] on div "5879855968 No results" at bounding box center [632, 30] width 836 height 30
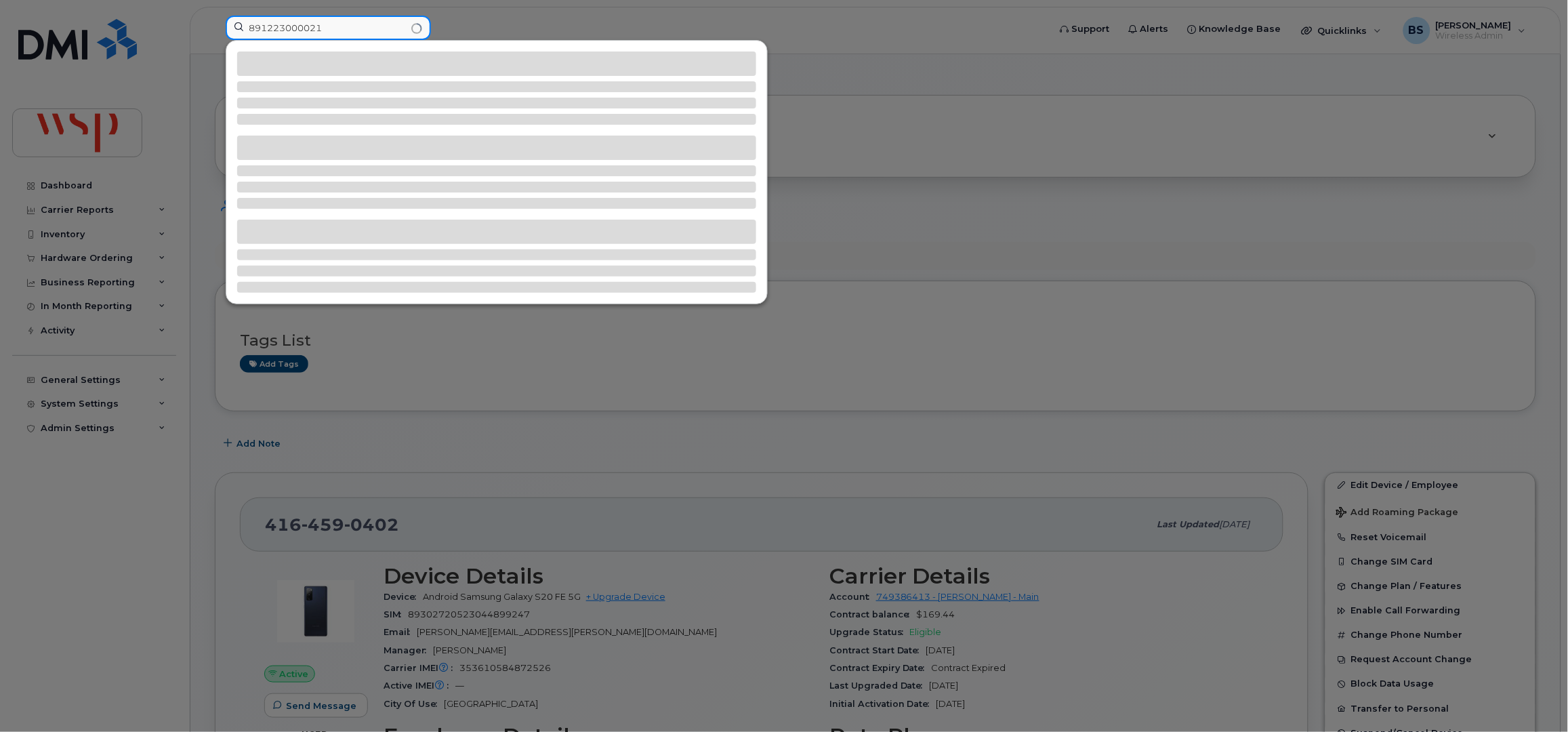
type input "8912230000215"
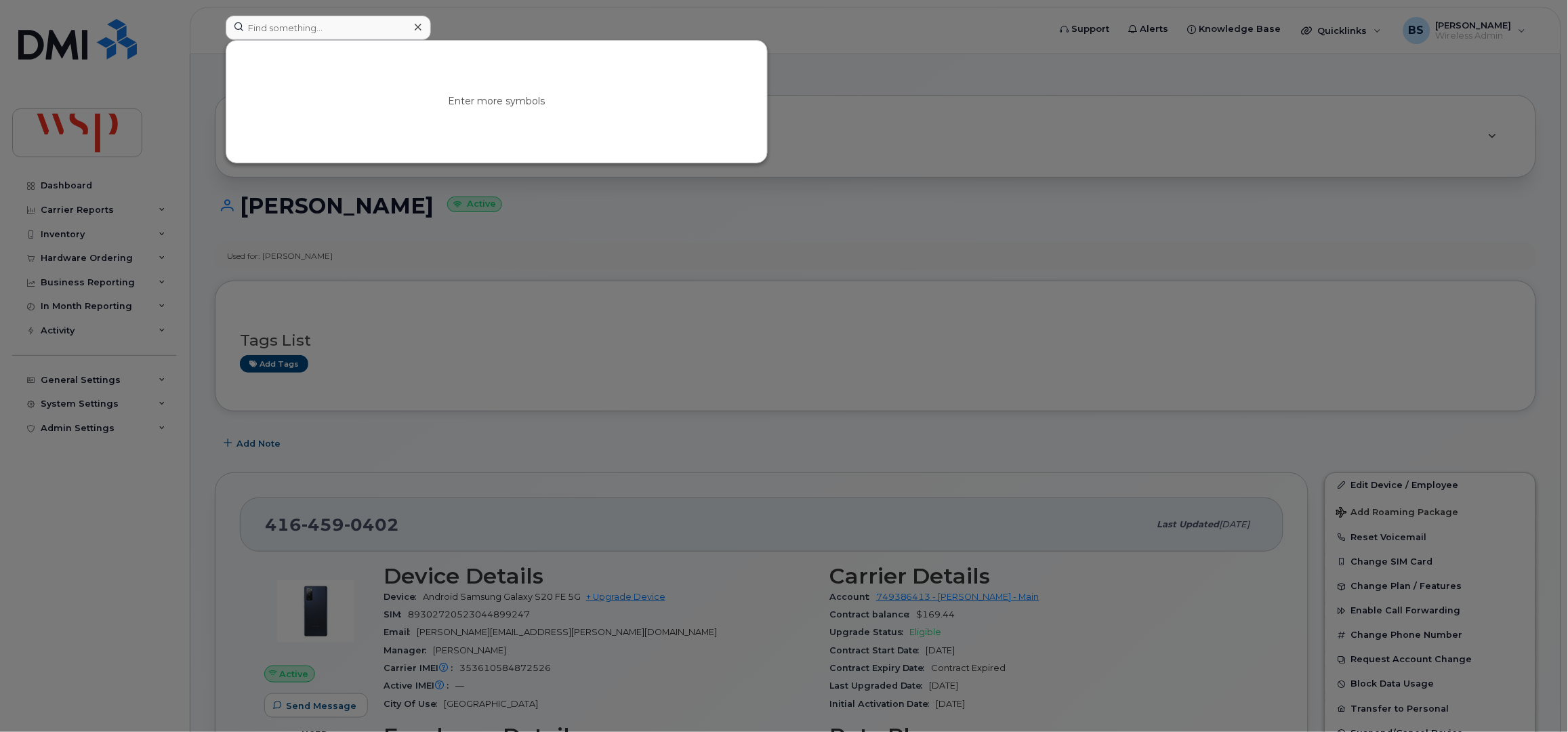
click at [580, 12] on div at bounding box center [784, 366] width 1568 height 732
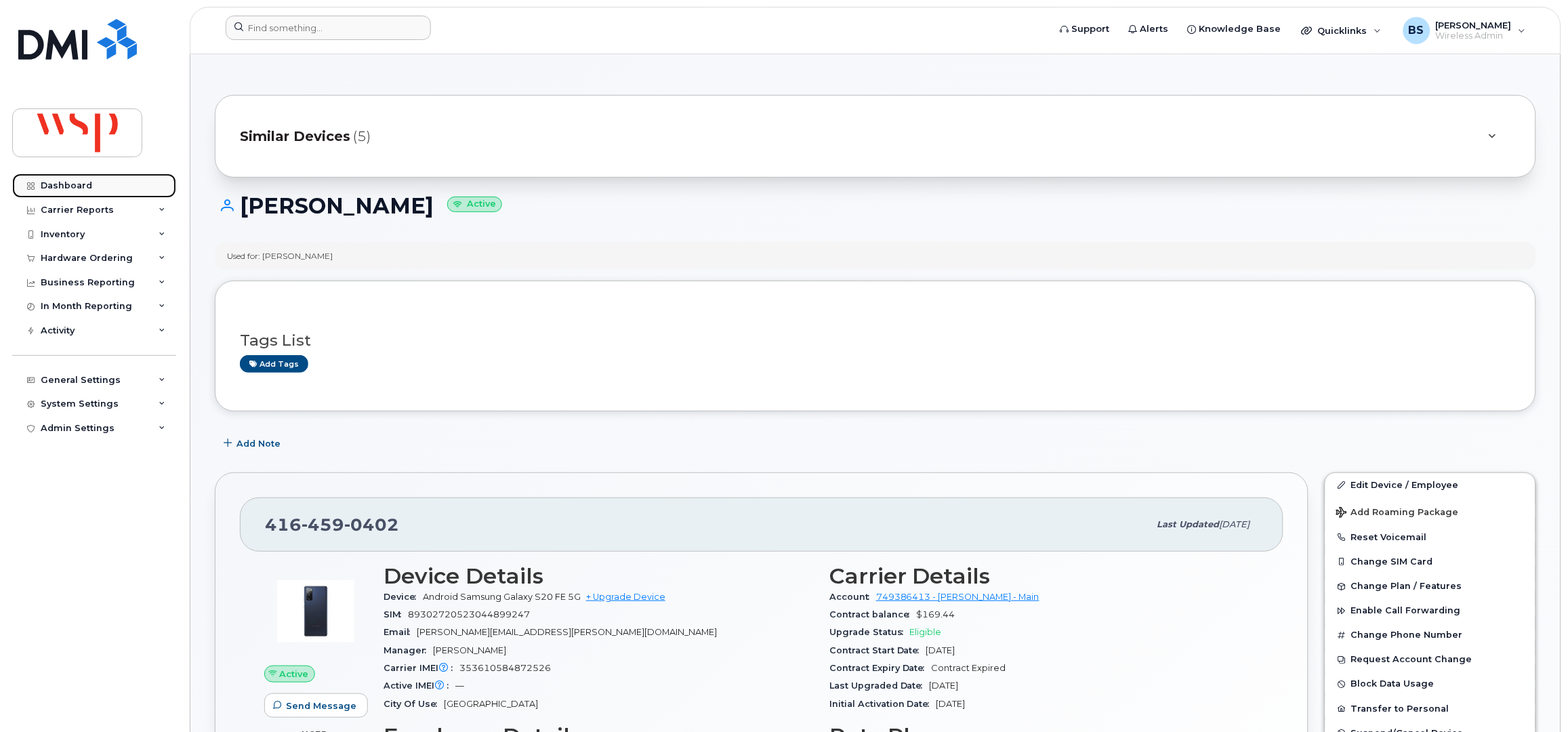
click at [67, 182] on div "Dashboard" at bounding box center [66, 186] width 51 height 11
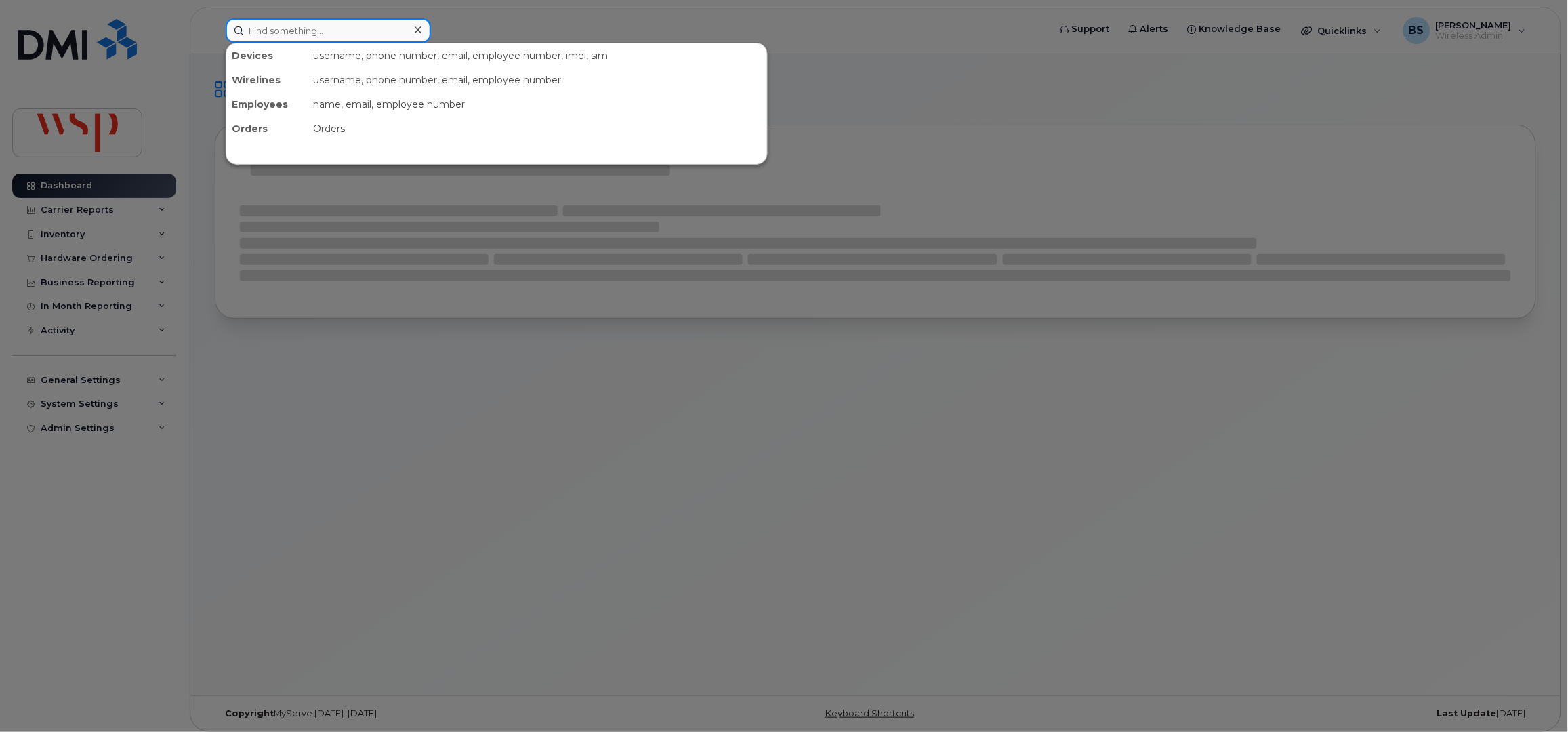
click at [309, 36] on input at bounding box center [328, 30] width 206 height 25
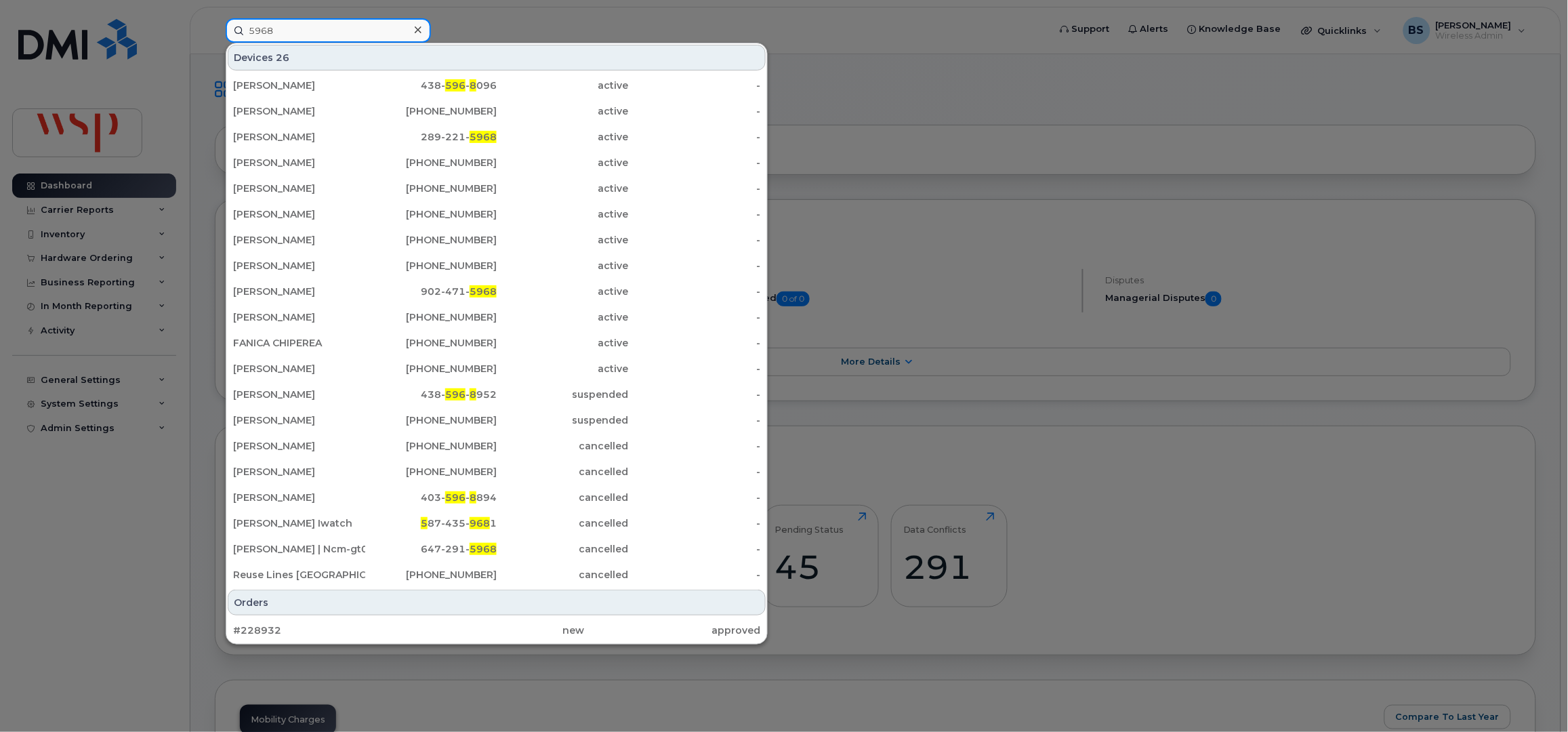
drag, startPoint x: 271, startPoint y: 31, endPoint x: 140, endPoint y: 27, distance: 131.1
click at [215, 28] on div "5968 Devices 26 Anastasia Chang Ieong 438- 596 - 8 096 active - Carly Schmidt 4…" at bounding box center [632, 30] width 836 height 25
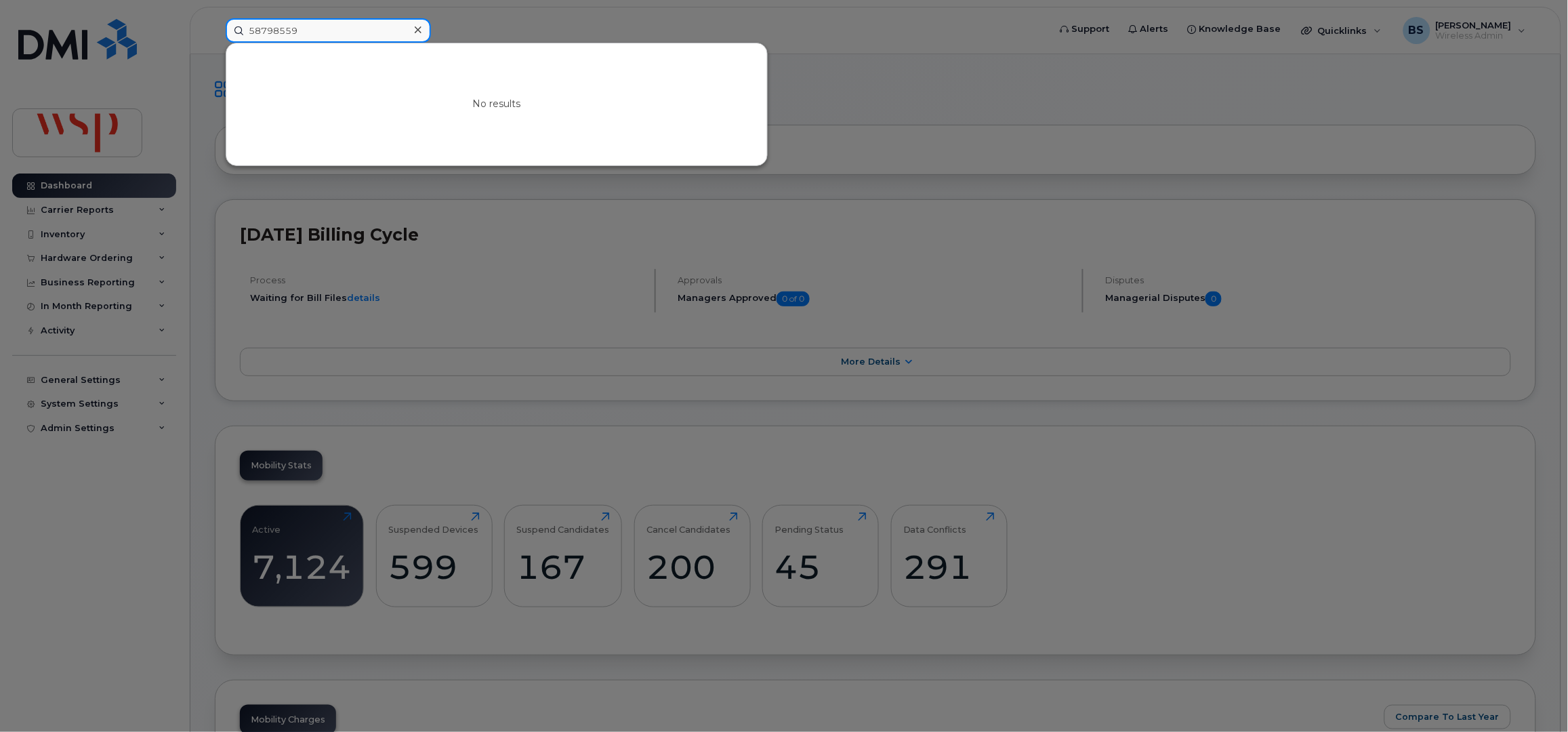
drag, startPoint x: 312, startPoint y: 30, endPoint x: 164, endPoint y: 20, distance: 148.3
click at [215, 20] on div "58798559 No results" at bounding box center [632, 30] width 836 height 25
paste input "14602266"
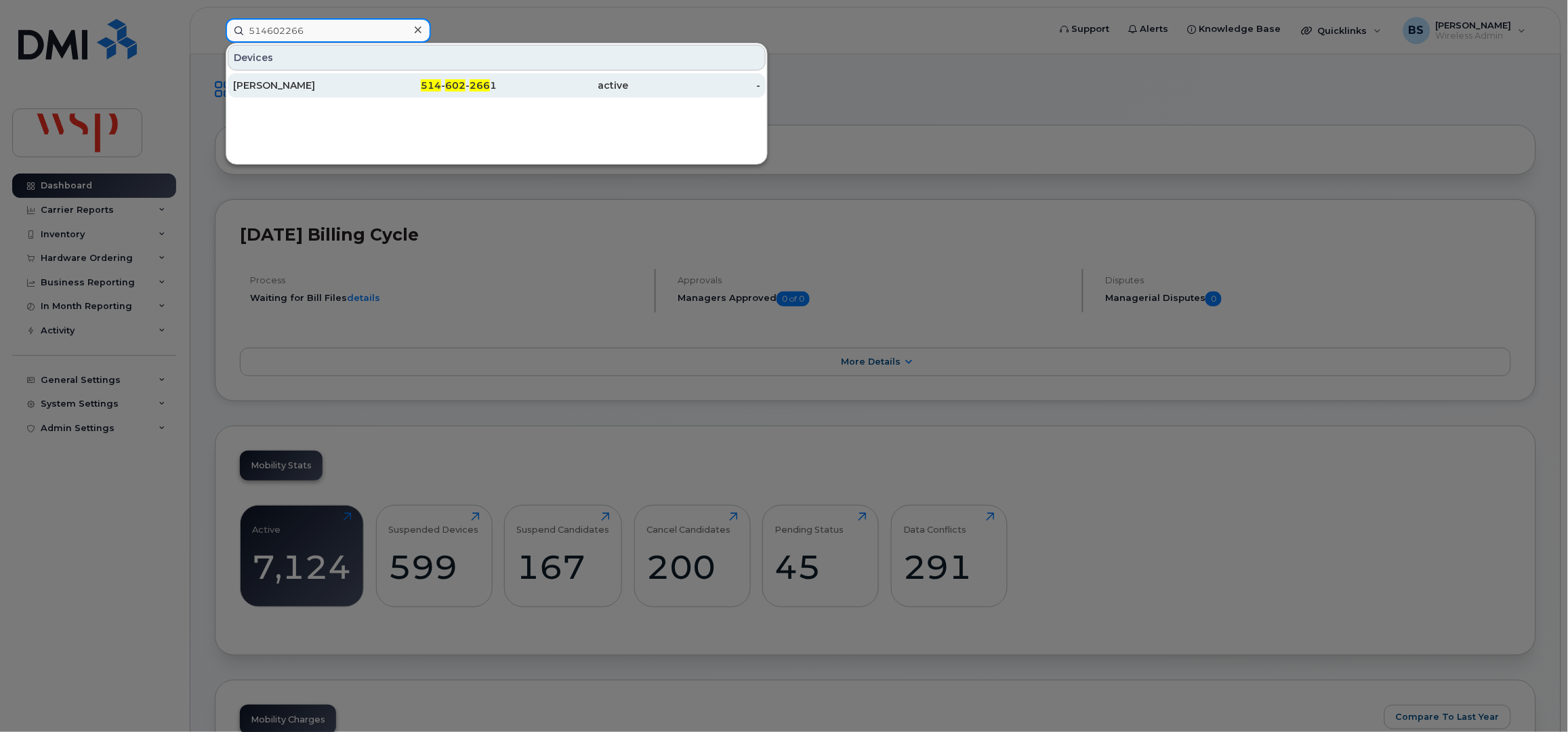
type input "514602266"
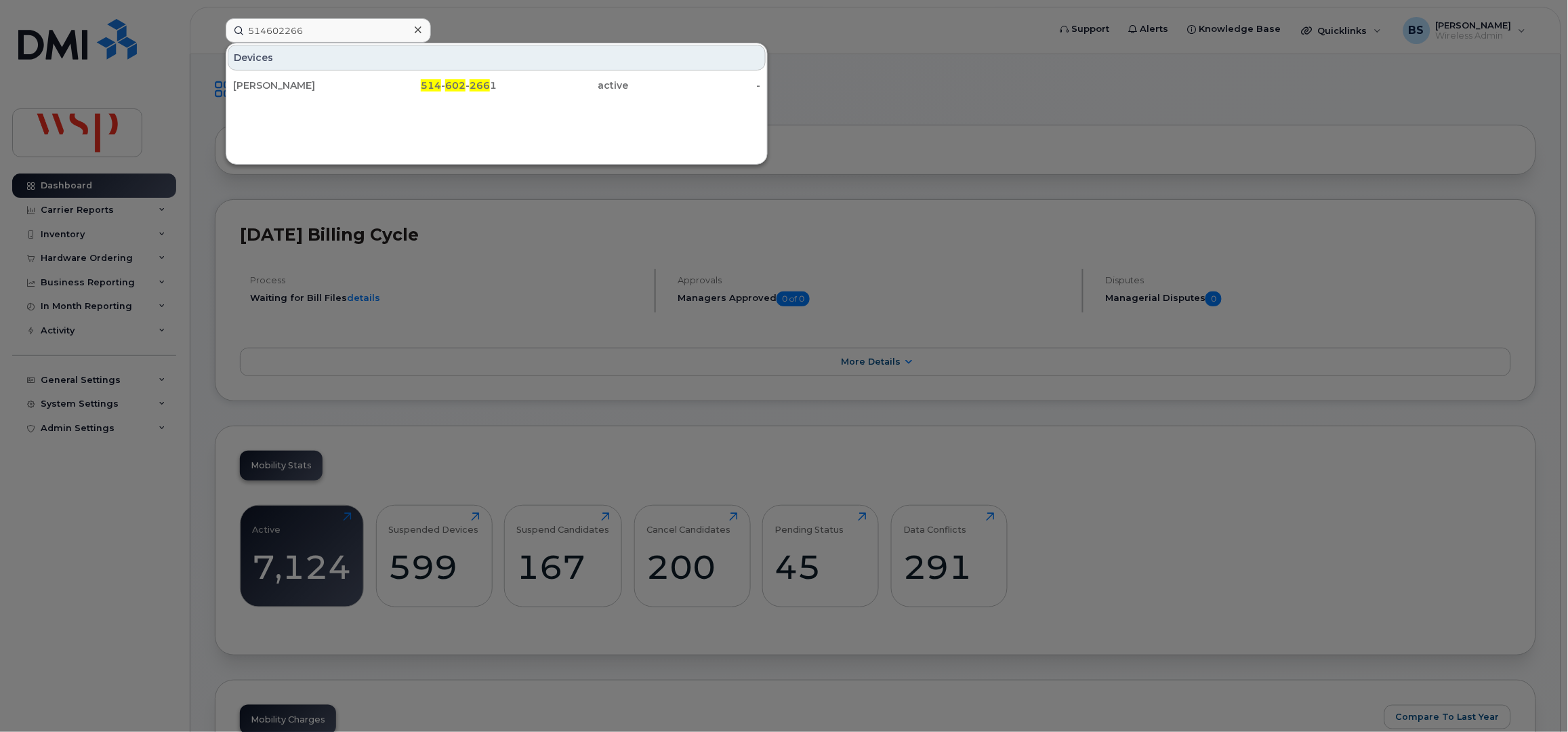
drag, startPoint x: 259, startPoint y: 84, endPoint x: 502, endPoint y: 129, distance: 247.1
click at [259, 84] on div "Kamel Arifi" at bounding box center [299, 85] width 132 height 14
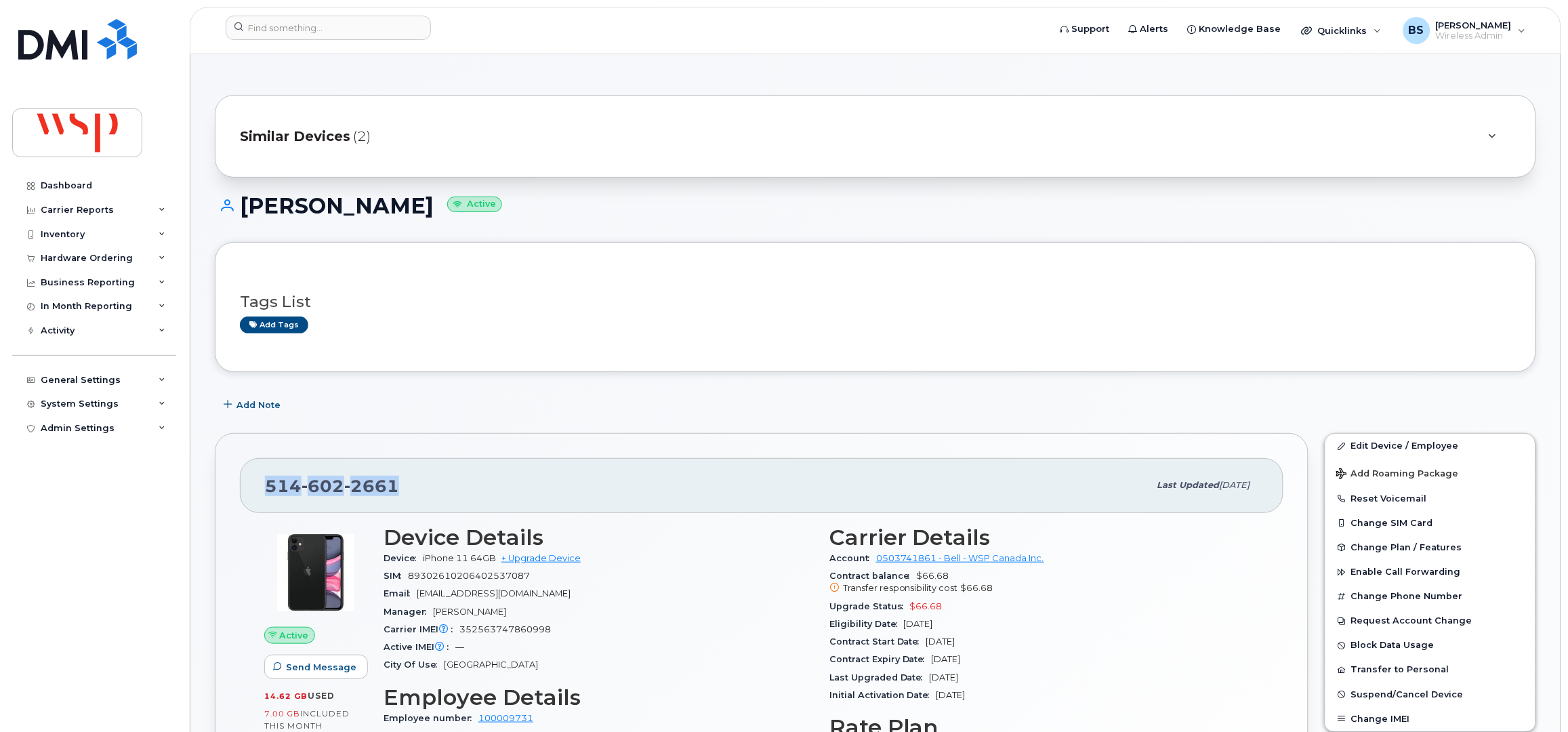
drag, startPoint x: 325, startPoint y: 502, endPoint x: 255, endPoint y: 504, distance: 70.0
click at [255, 504] on div "[PHONE_NUMBER] Last updated [DATE]" at bounding box center [761, 484] width 1044 height 54
copy span "[PHONE_NUMBER]"
paste input "587-993-6846)"
click at [344, 27] on input at bounding box center [328, 27] width 206 height 25
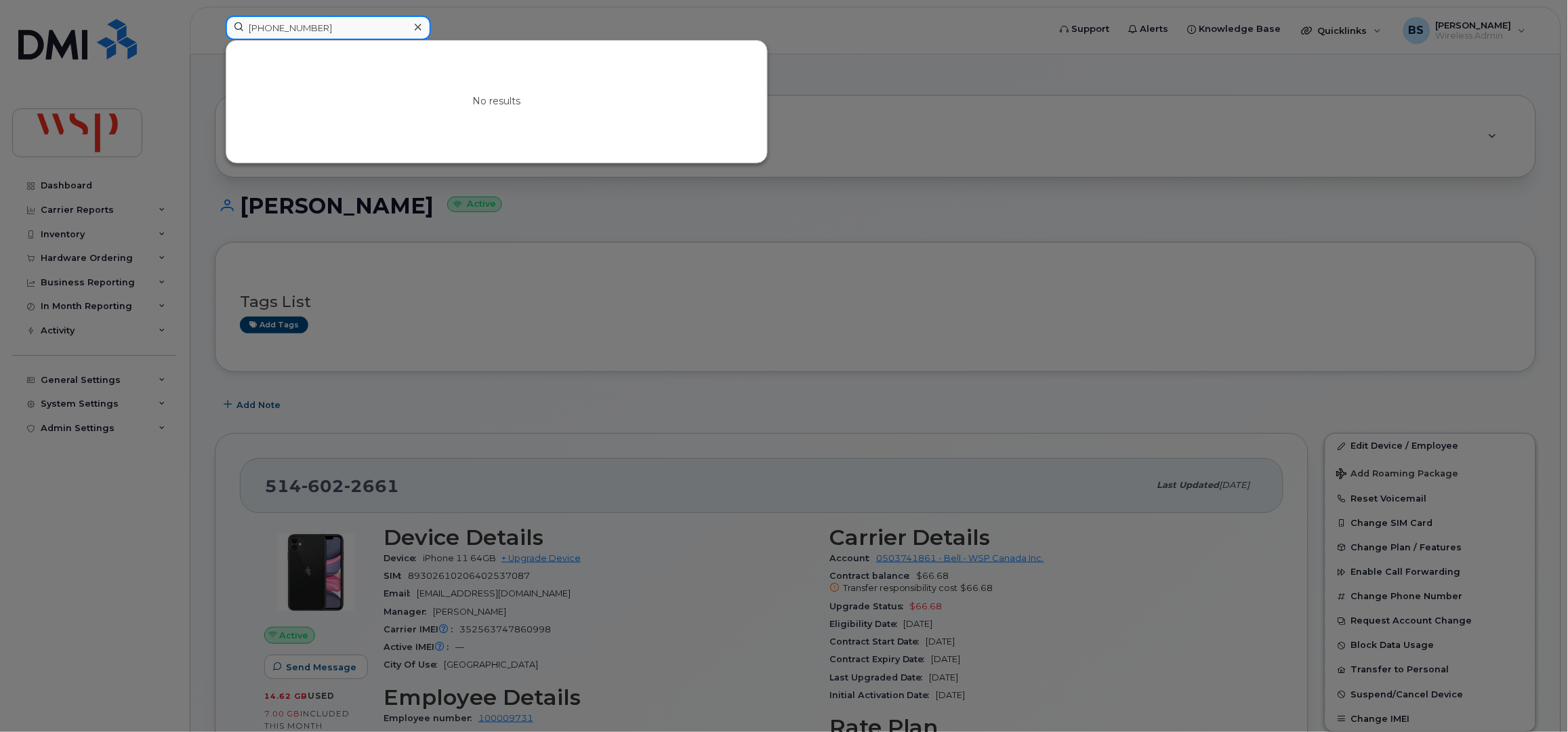
click at [349, 29] on input "587-993-6846" at bounding box center [328, 27] width 206 height 25
drag, startPoint x: 246, startPoint y: 33, endPoint x: 149, endPoint y: 33, distance: 97.0
click at [215, 33] on div "587-993-6846 No results" at bounding box center [632, 30] width 836 height 30
paste input "89302690201012200468"
drag, startPoint x: 196, startPoint y: 29, endPoint x: 163, endPoint y: 29, distance: 33.0
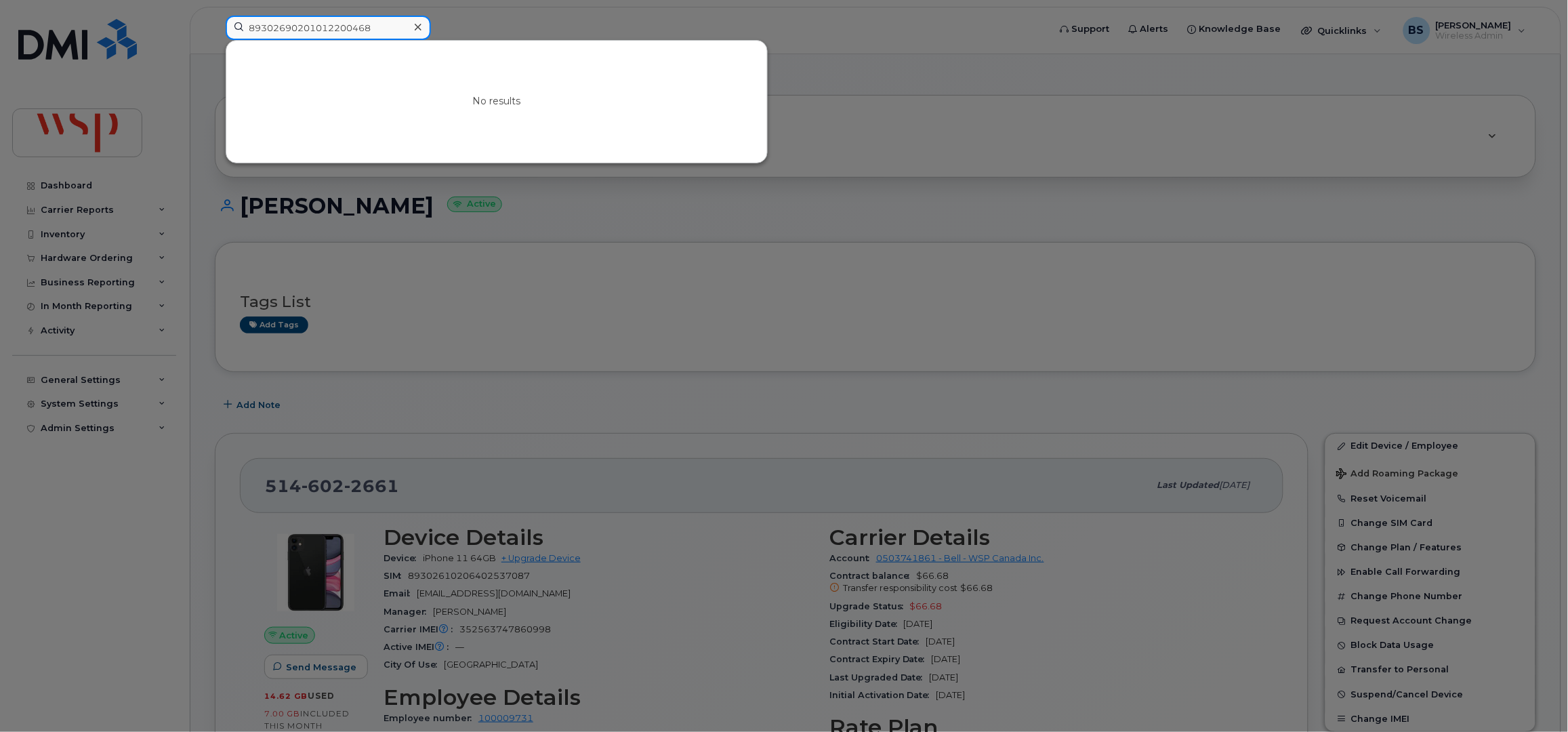
click at [215, 29] on div "89302690201012200468 No results" at bounding box center [632, 30] width 836 height 30
paste input "587-993-6846)"
drag, startPoint x: 301, startPoint y: 23, endPoint x: 30, endPoint y: 31, distance: 271.1
click at [215, 30] on div "587-993-6846 No results" at bounding box center [632, 30] width 836 height 30
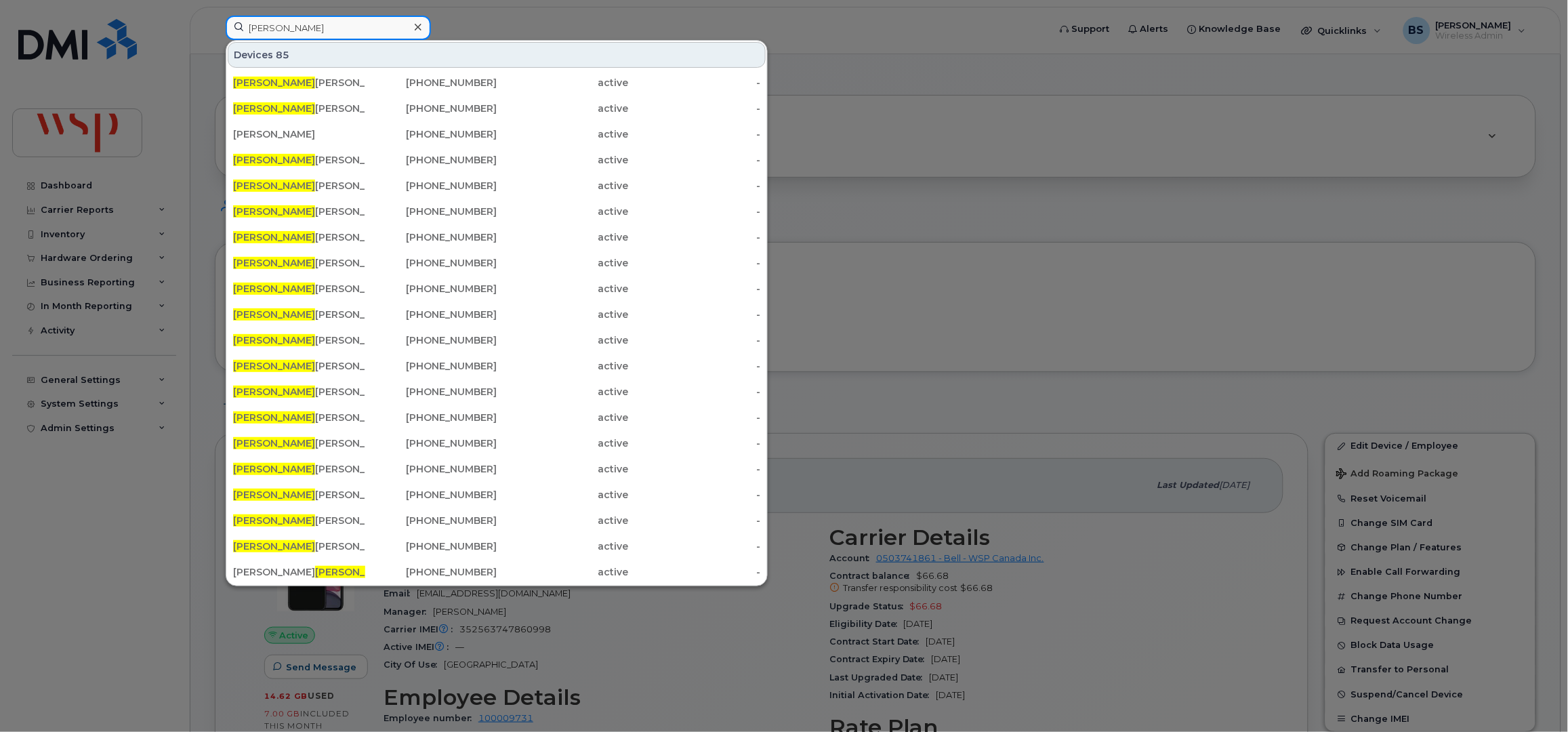
click at [293, 29] on input "jeff" at bounding box center [328, 27] width 206 height 25
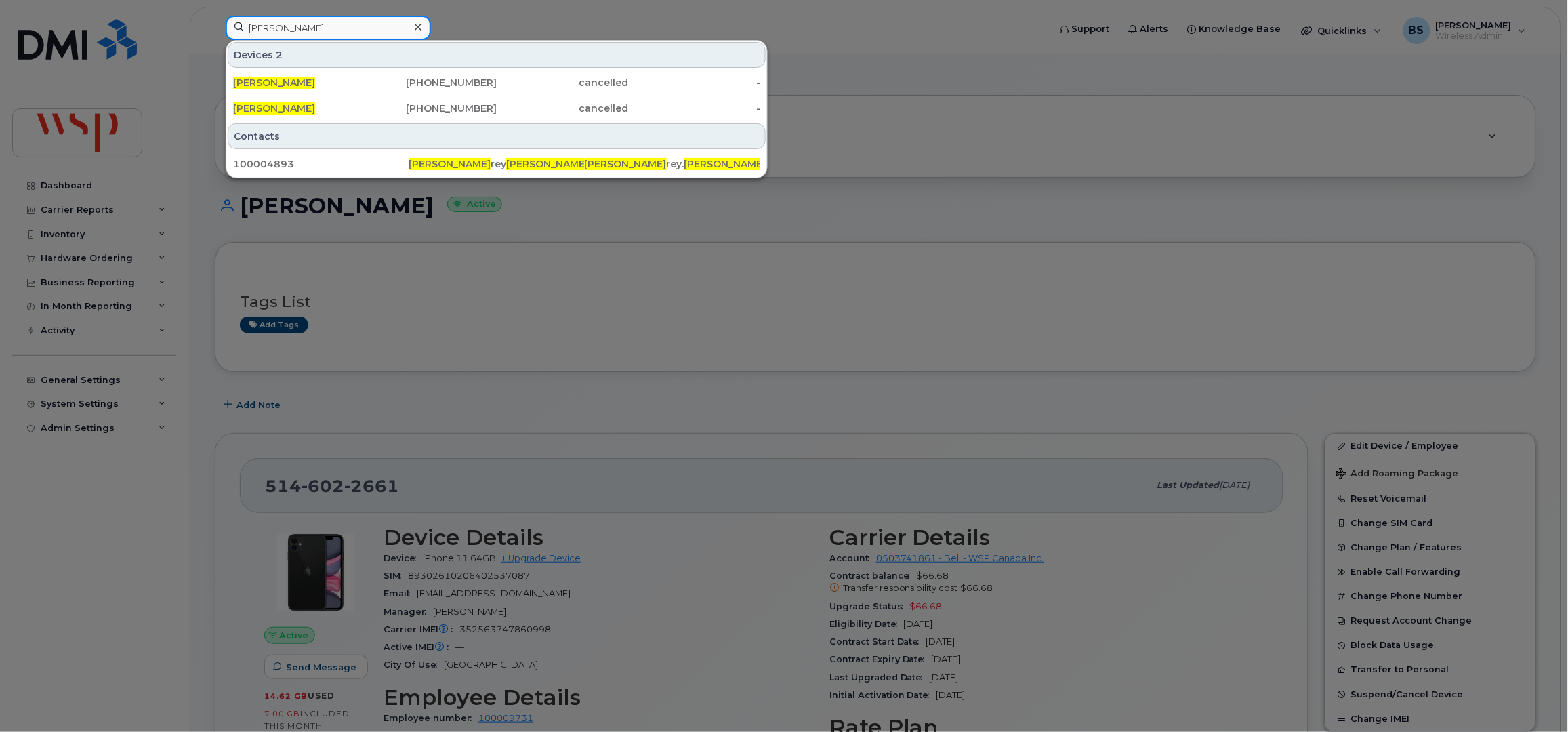
type input "jeff seider"
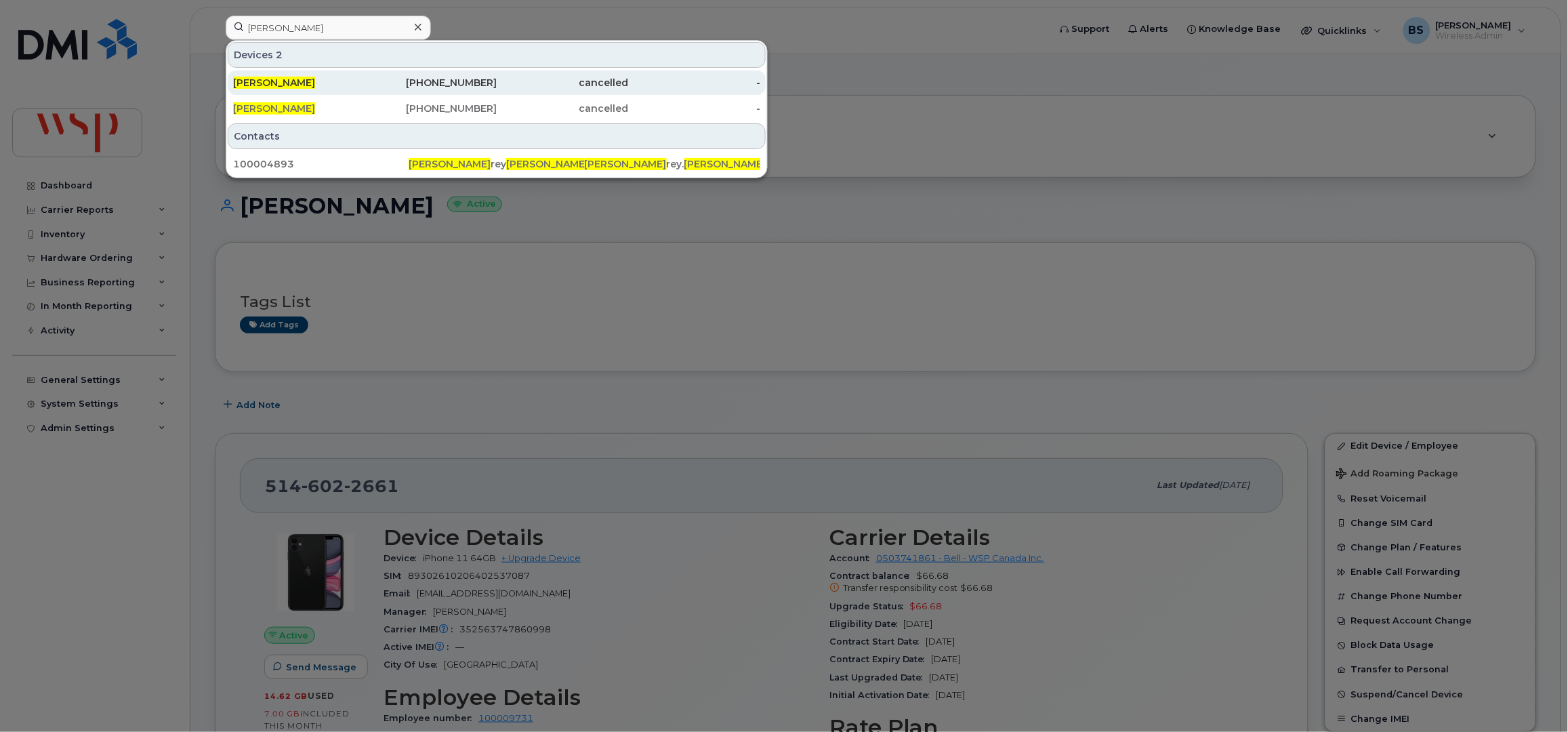
click at [269, 84] on span "Jeff Seider" at bounding box center [274, 82] width 82 height 12
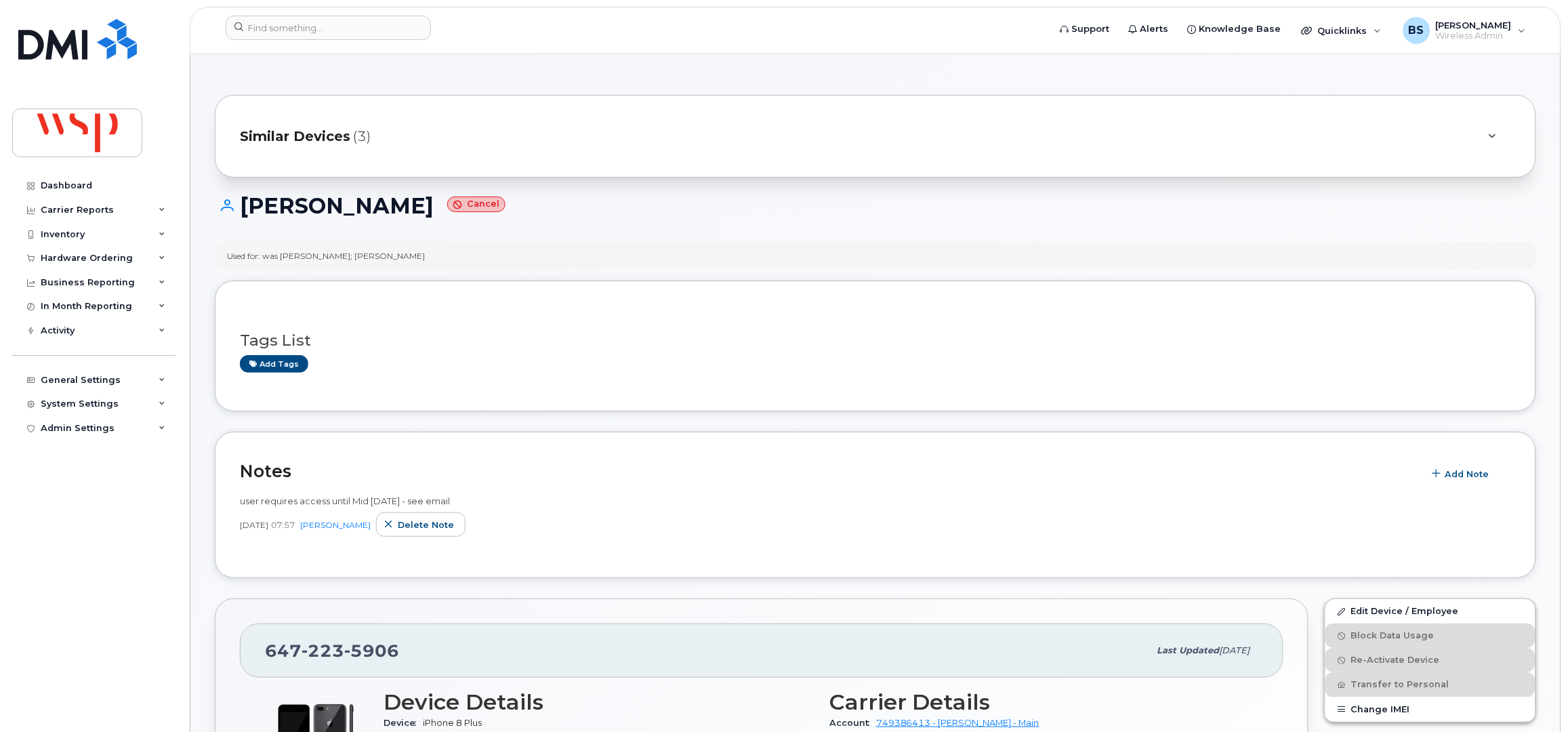
drag, startPoint x: 420, startPoint y: 260, endPoint x: 349, endPoint y: 264, distance: 71.1
click at [349, 264] on div "Used for: was Henry Edamura; Jeffrey Seider" at bounding box center [875, 256] width 1321 height 27
copy div "[PERSON_NAME]"
click at [349, 32] on input at bounding box center [328, 27] width 206 height 25
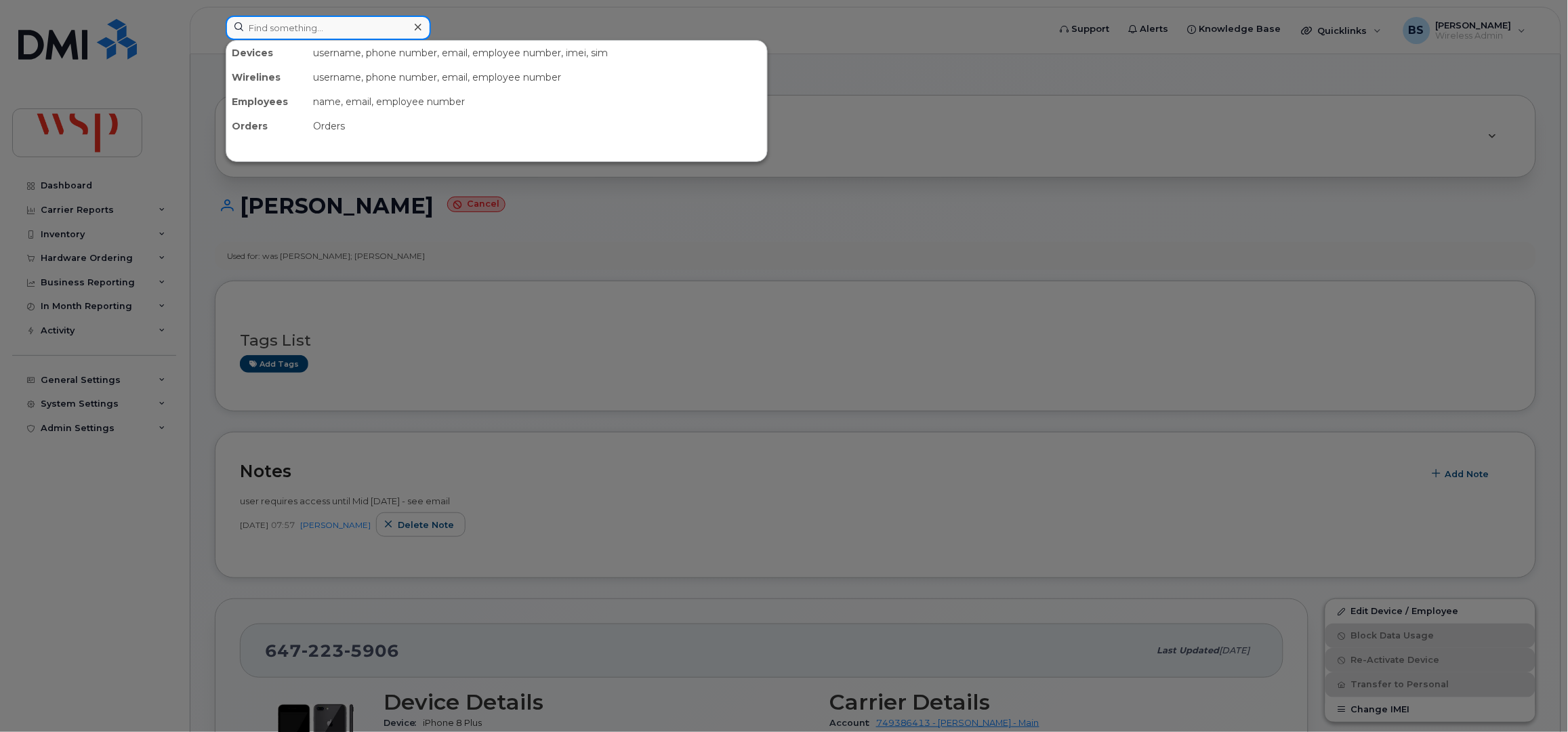
paste input "Jeffrey Seider"
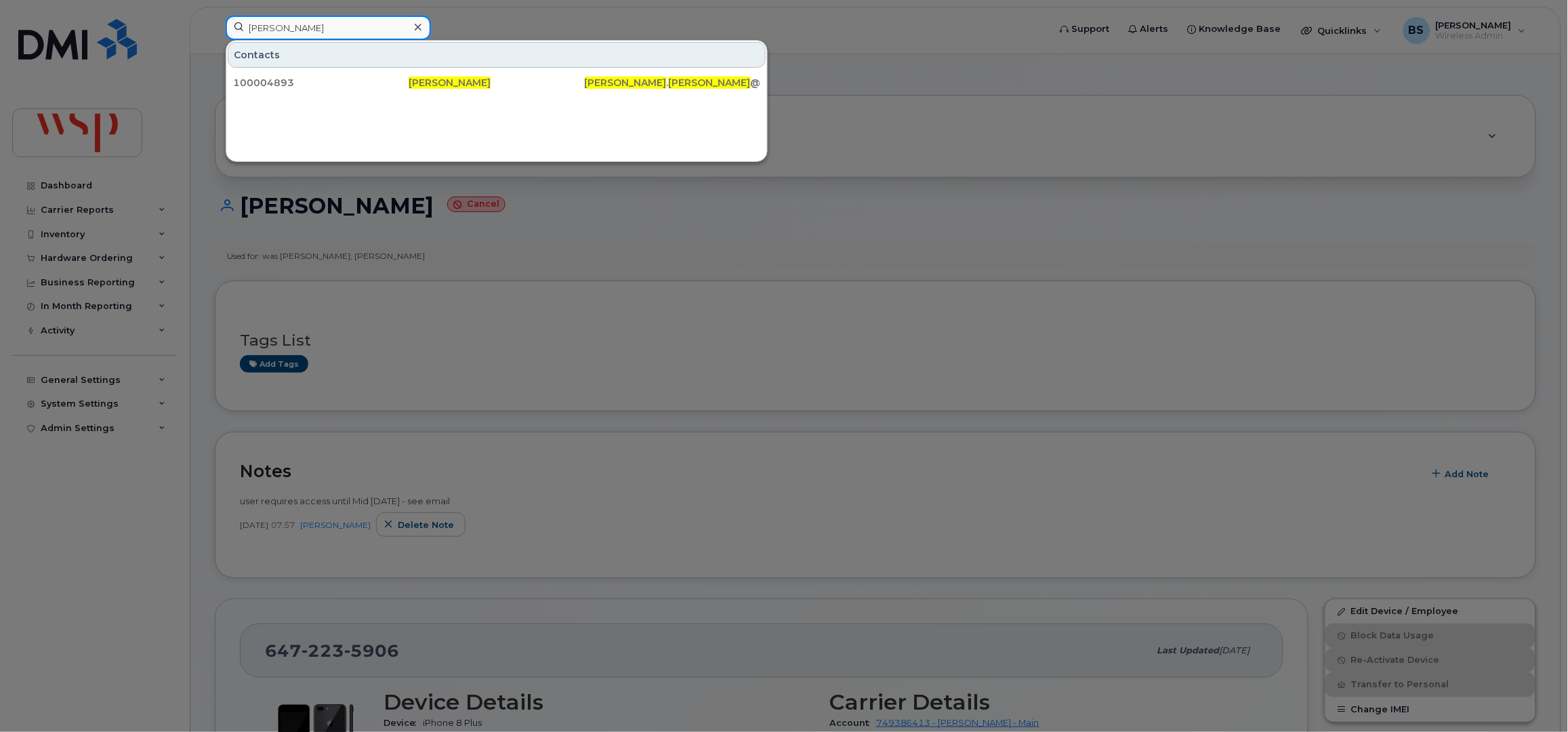
click at [347, 27] on input "Jeffrey Seider" at bounding box center [328, 27] width 206 height 25
click at [258, 25] on input "Jeffrey Seider" at bounding box center [328, 27] width 206 height 25
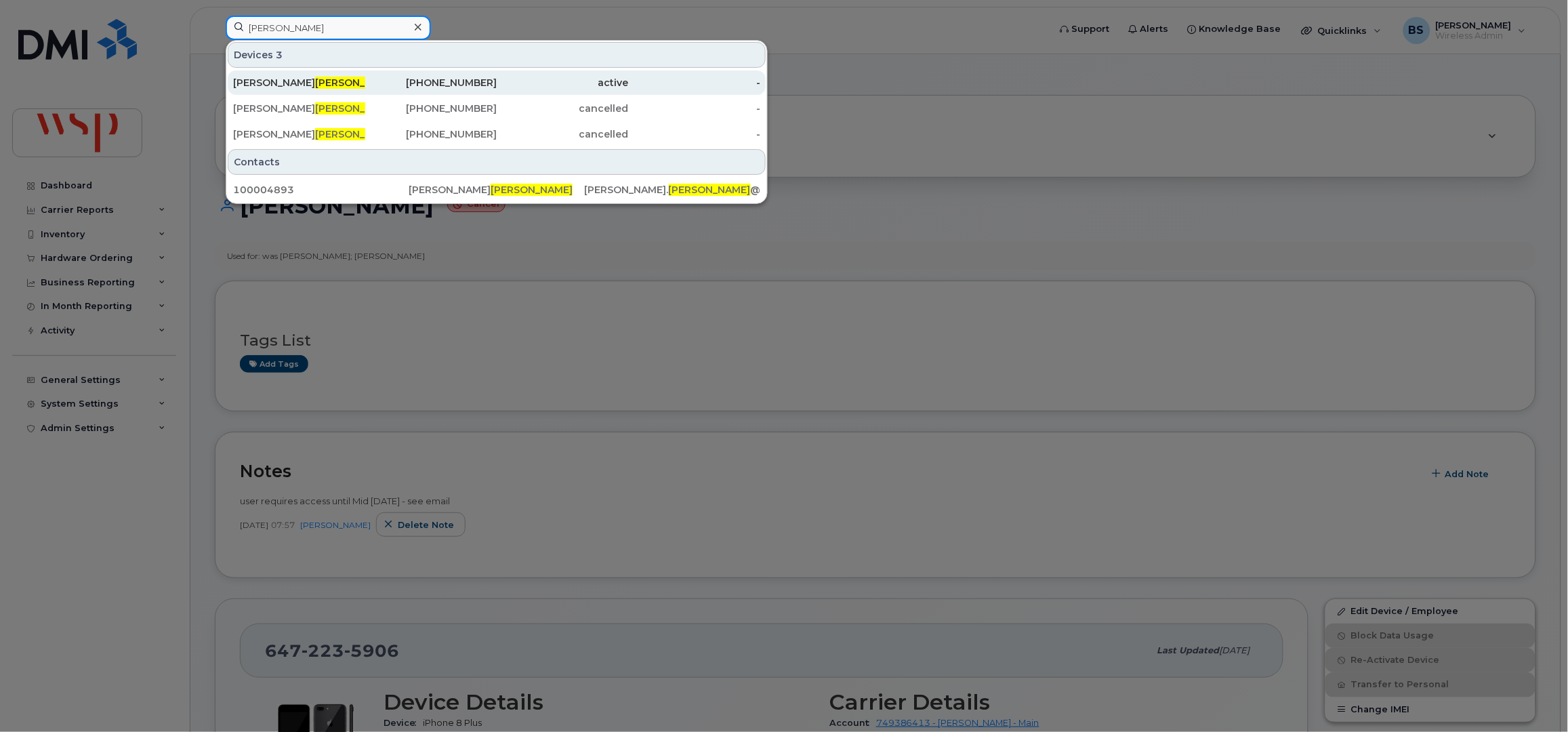
type input "Seider"
click at [465, 80] on div "416-271-5446" at bounding box center [431, 82] width 132 height 14
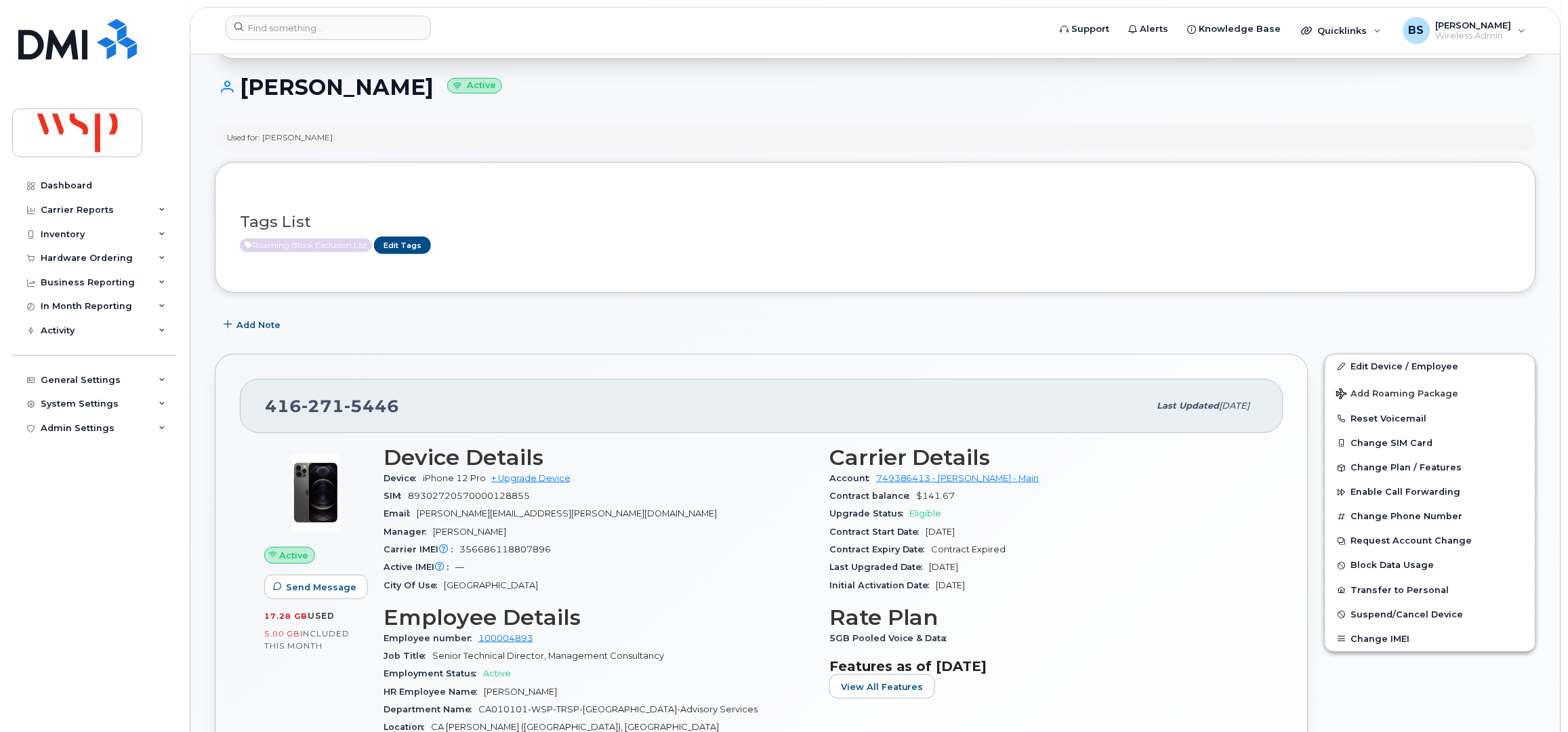
scroll to position [180, 0]
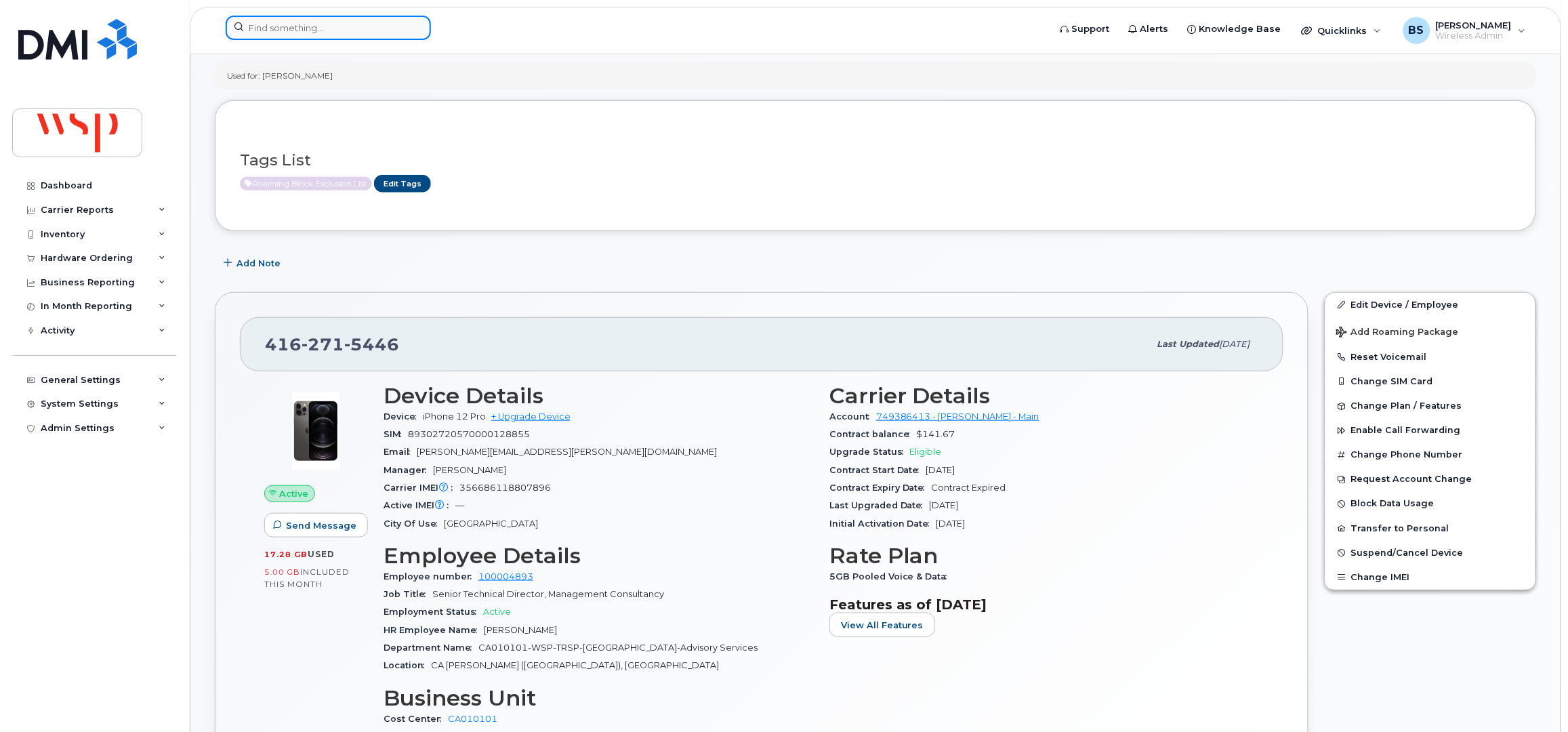
click at [310, 27] on input at bounding box center [328, 27] width 206 height 25
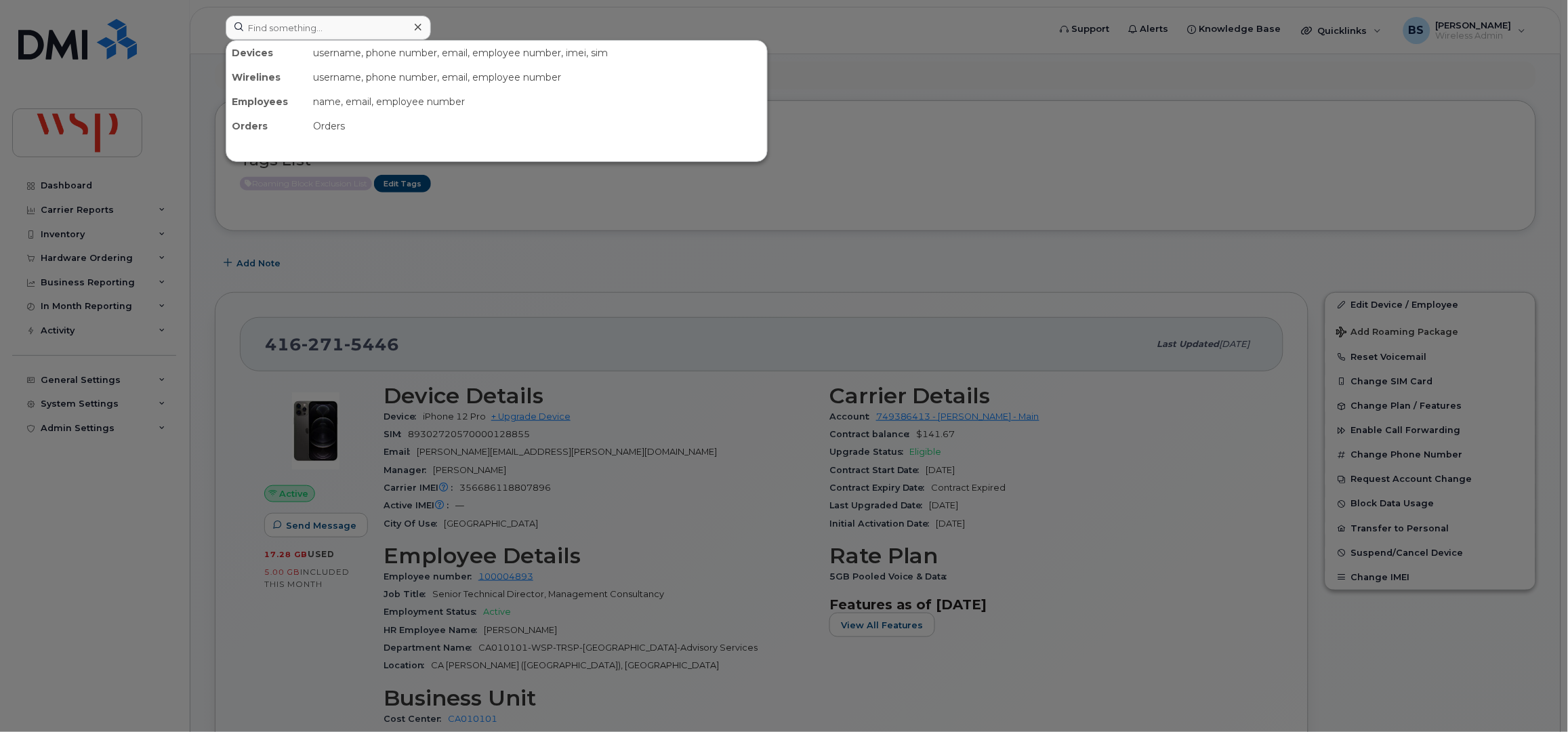
click at [534, 298] on div at bounding box center [784, 366] width 1568 height 732
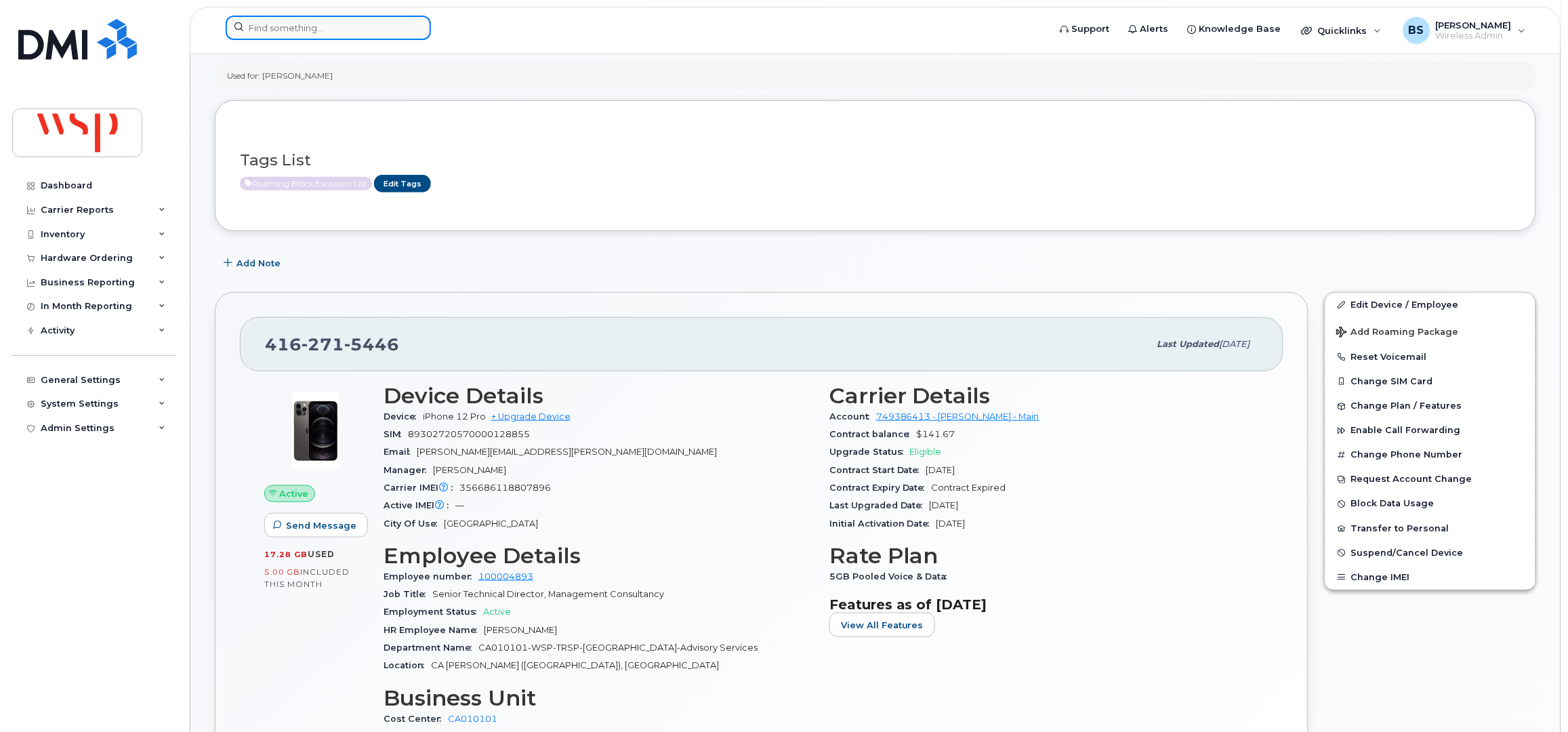
click at [324, 27] on input at bounding box center [328, 27] width 206 height 25
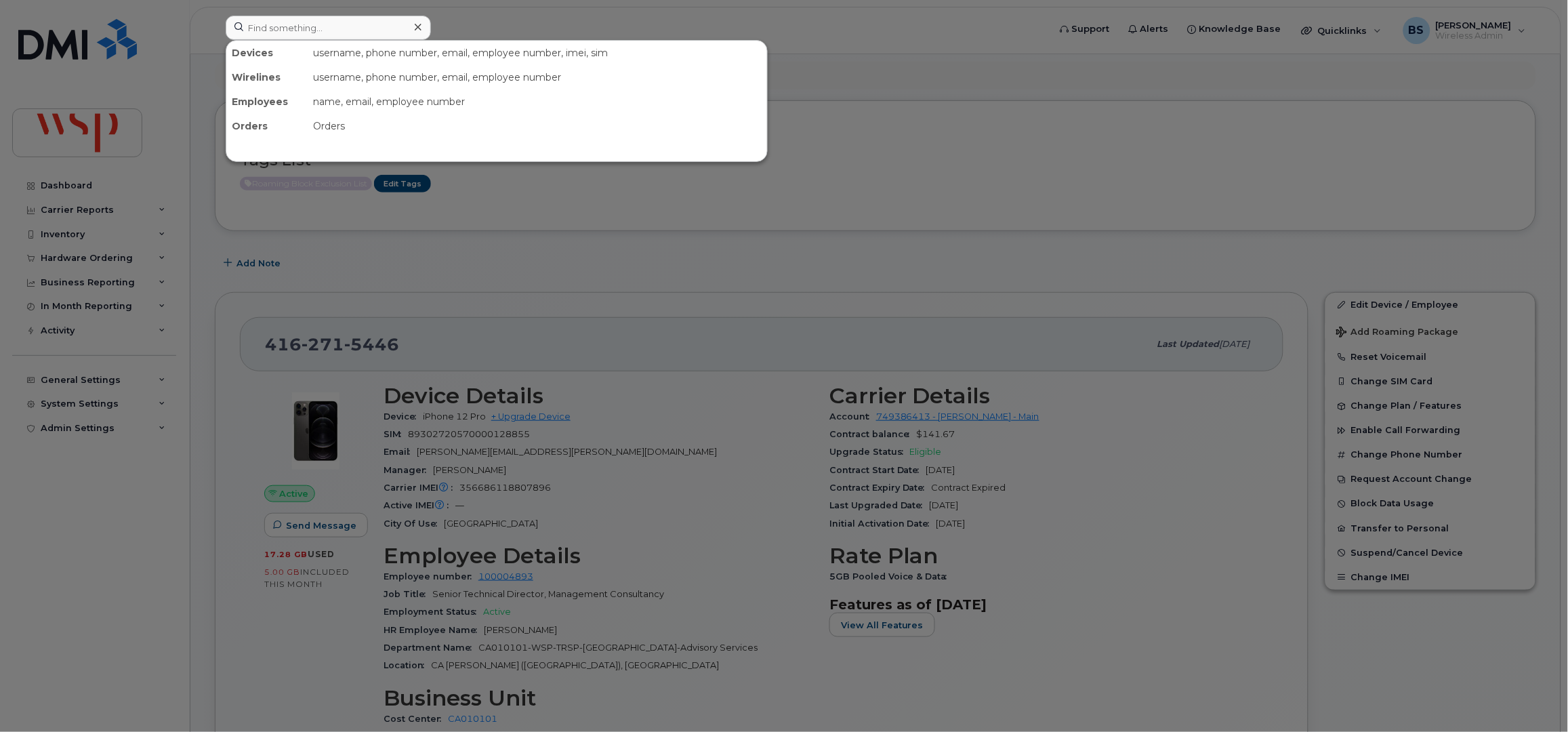
click at [911, 253] on div at bounding box center [784, 366] width 1568 height 732
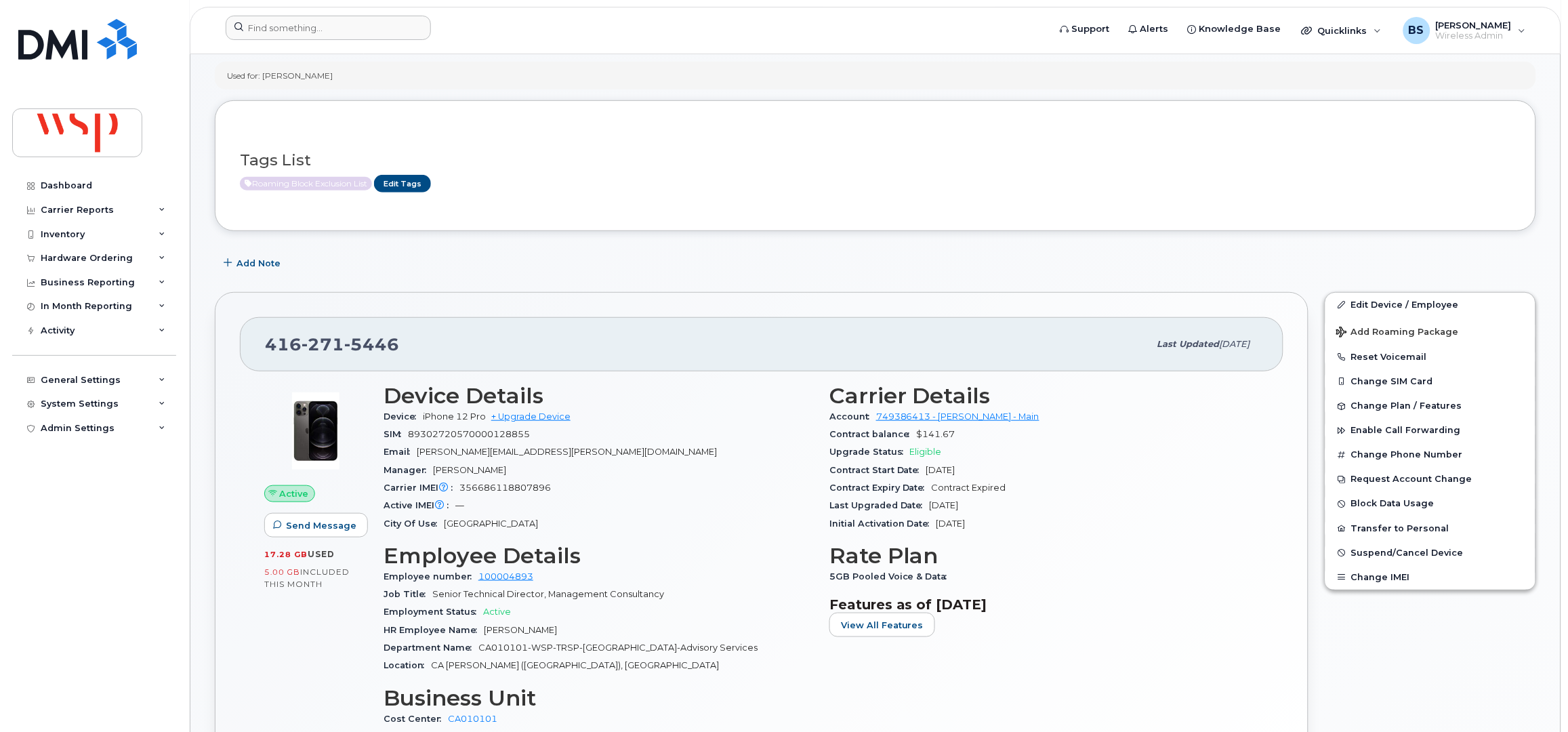
scroll to position [271, 0]
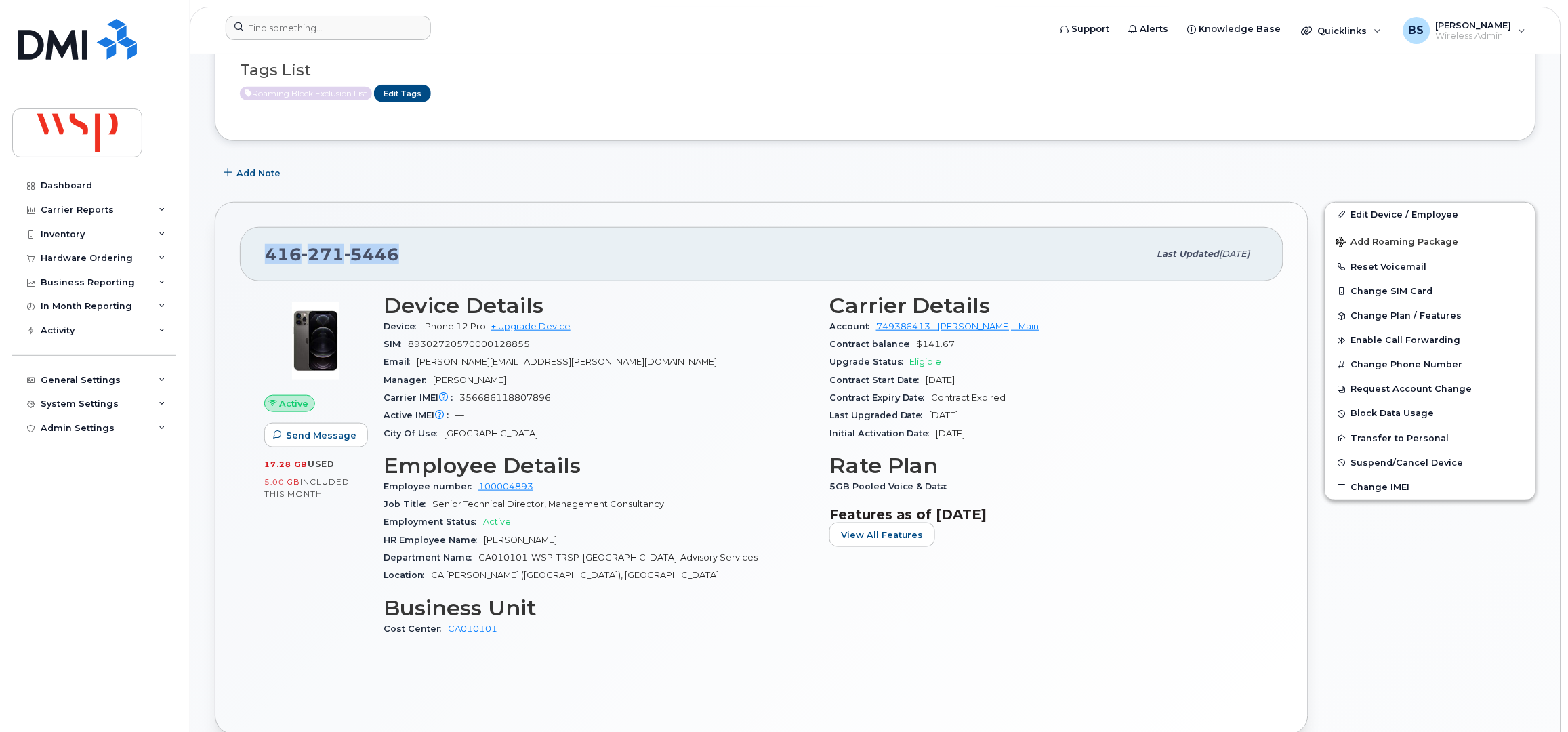
drag, startPoint x: 387, startPoint y: 258, endPoint x: 248, endPoint y: 264, distance: 139.1
click at [248, 264] on div "416 271 5446 Last updated Sep 17, 2025" at bounding box center [761, 253] width 1044 height 54
copy span "416 271 5446"
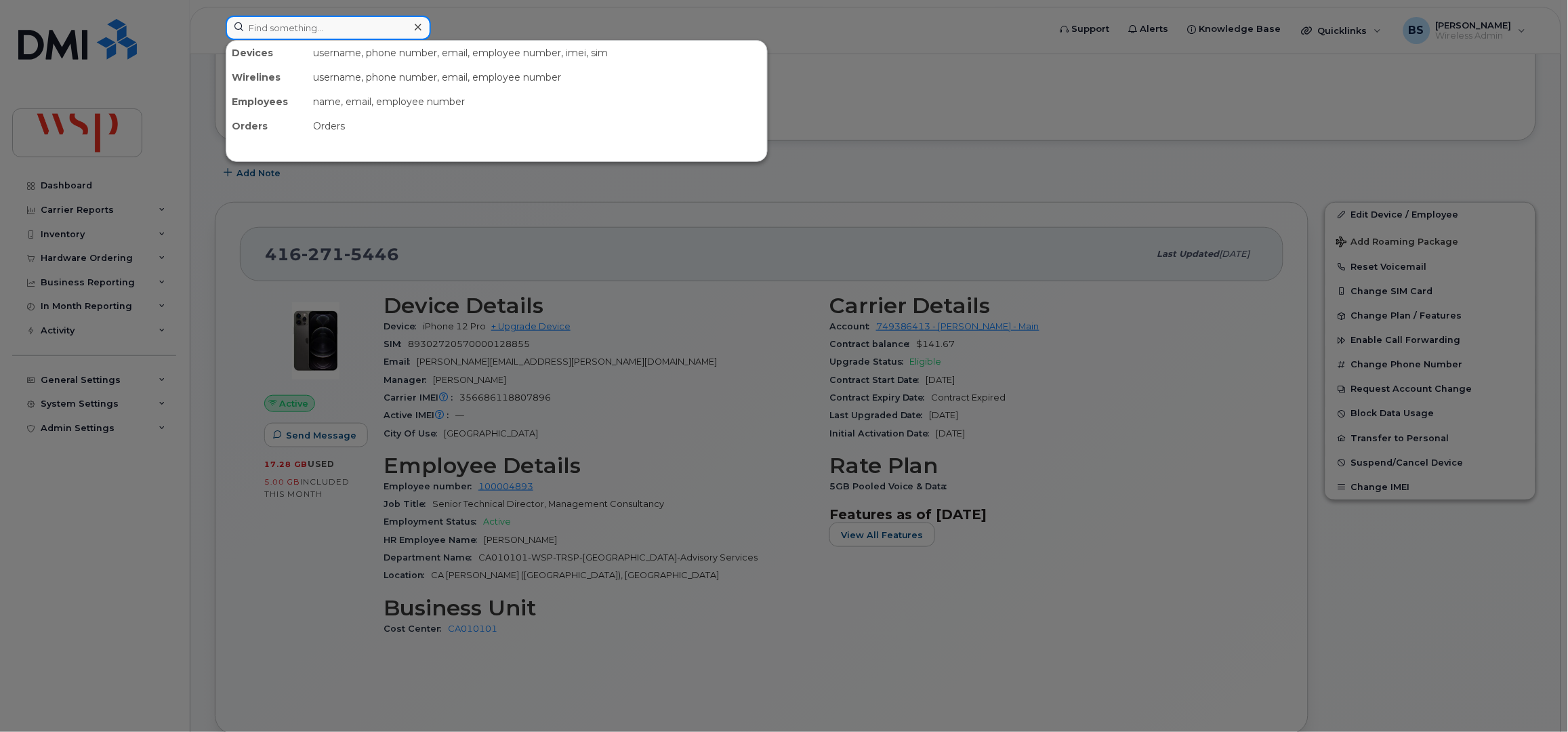
click at [336, 30] on input at bounding box center [328, 27] width 206 height 25
paste input "514-237-9642"
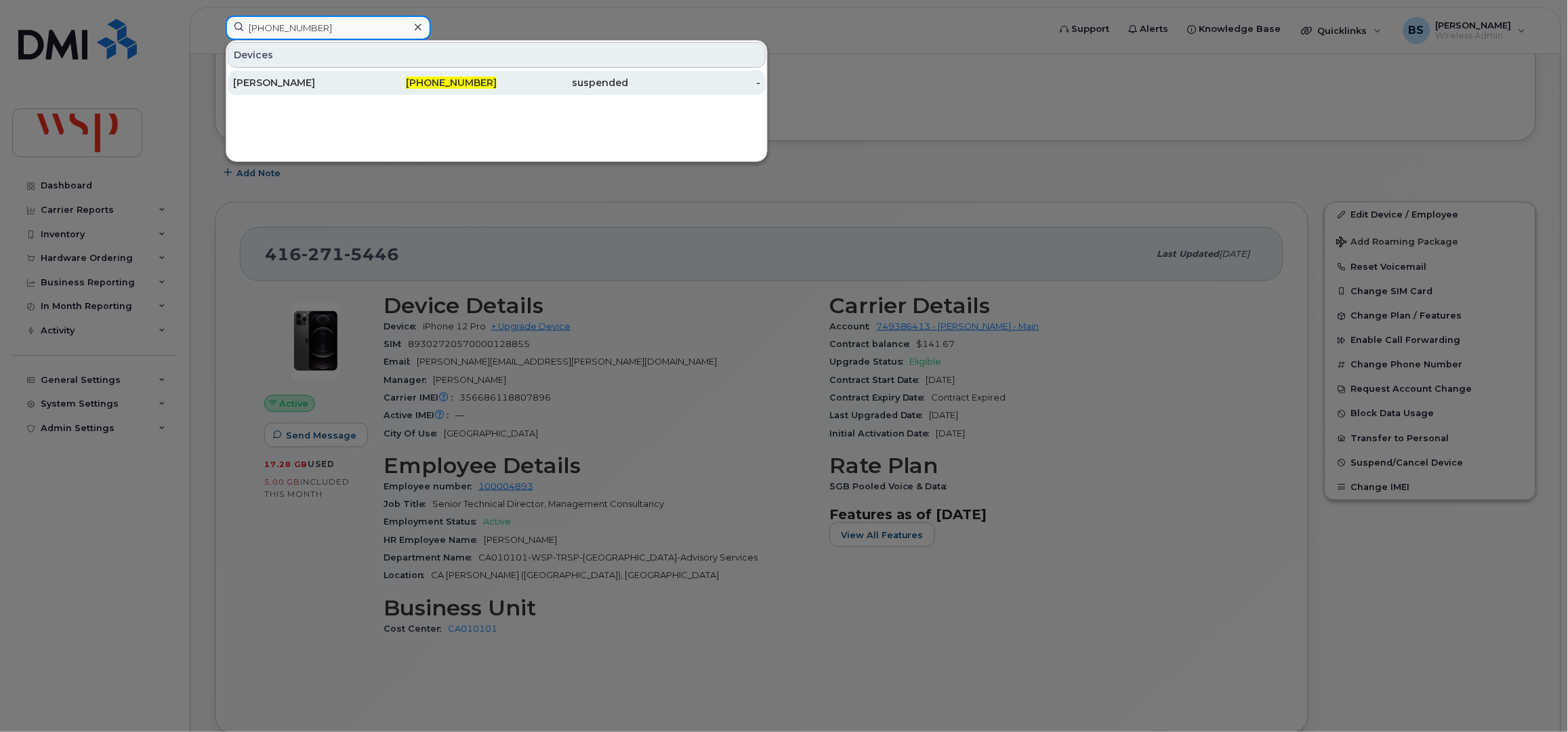
type input "514-237-9642"
drag, startPoint x: 260, startPoint y: 79, endPoint x: 274, endPoint y: 82, distance: 14.3
click at [260, 79] on div "Jean Labelle" at bounding box center [299, 82] width 132 height 14
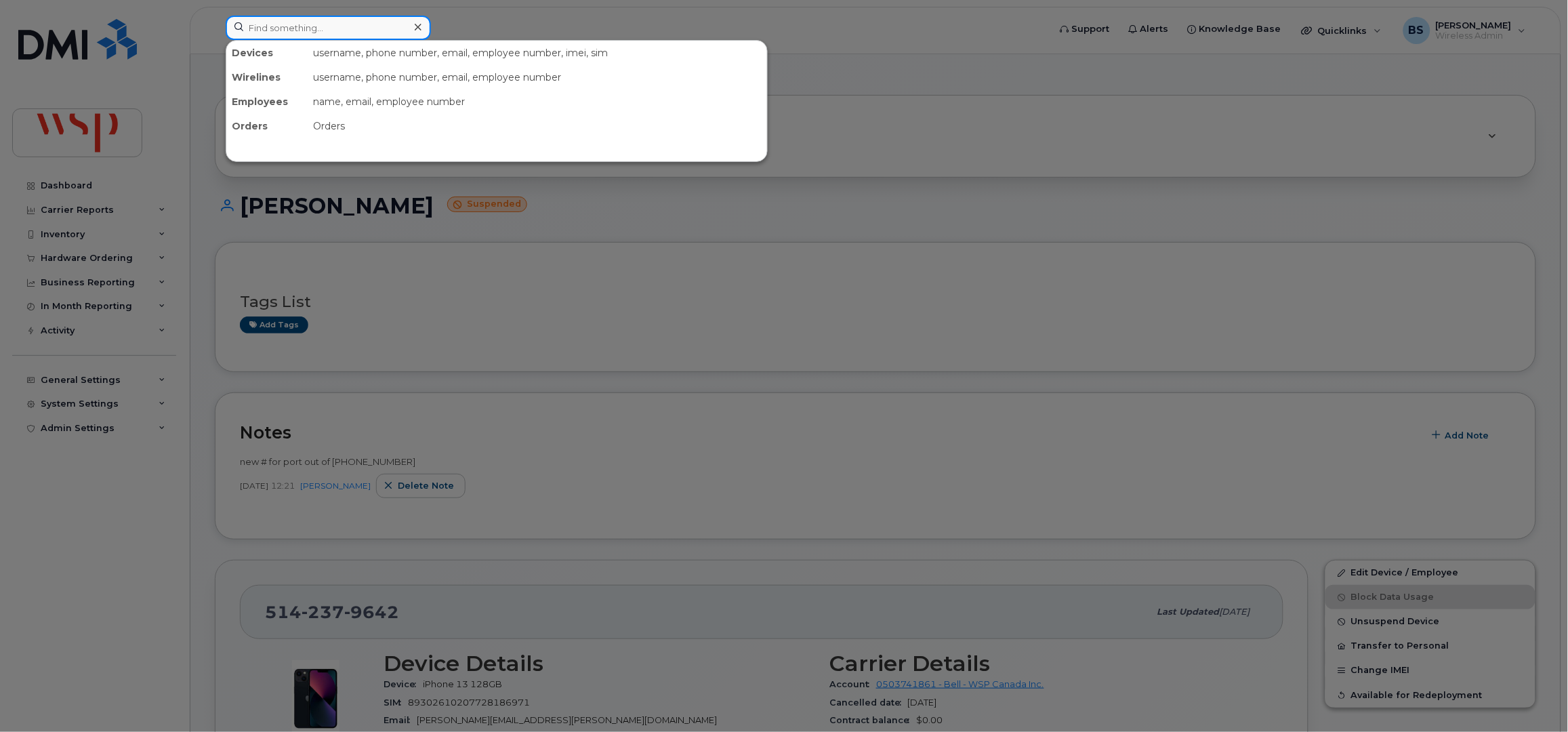
click at [311, 35] on input at bounding box center [328, 27] width 206 height 25
paste input "418) 929-1826"
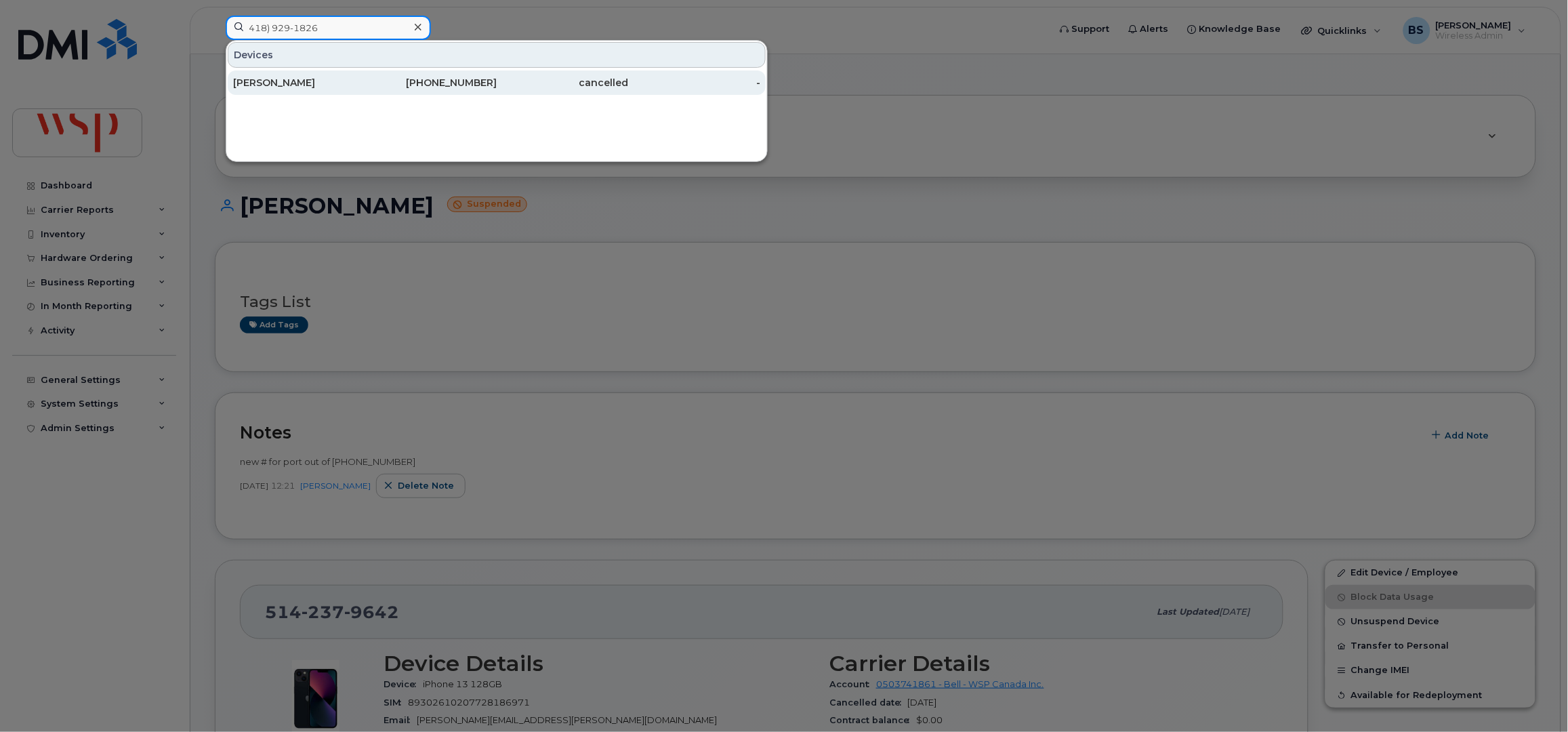
type input "418) 929-1826"
drag, startPoint x: 262, startPoint y: 83, endPoint x: 269, endPoint y: 87, distance: 8.1
click at [262, 83] on div "Pascal Dorion" at bounding box center [299, 82] width 132 height 14
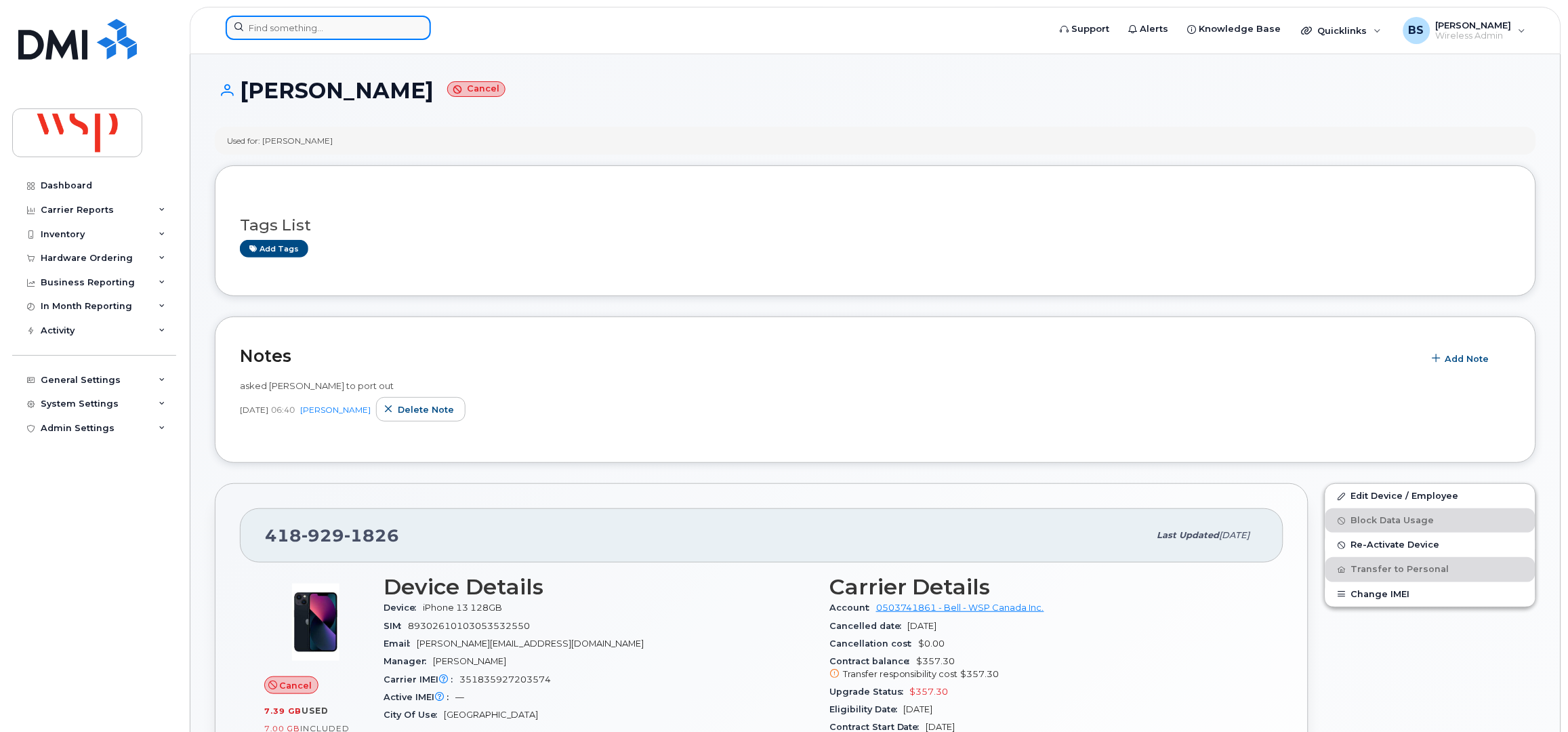
click at [344, 37] on input at bounding box center [328, 27] width 206 height 25
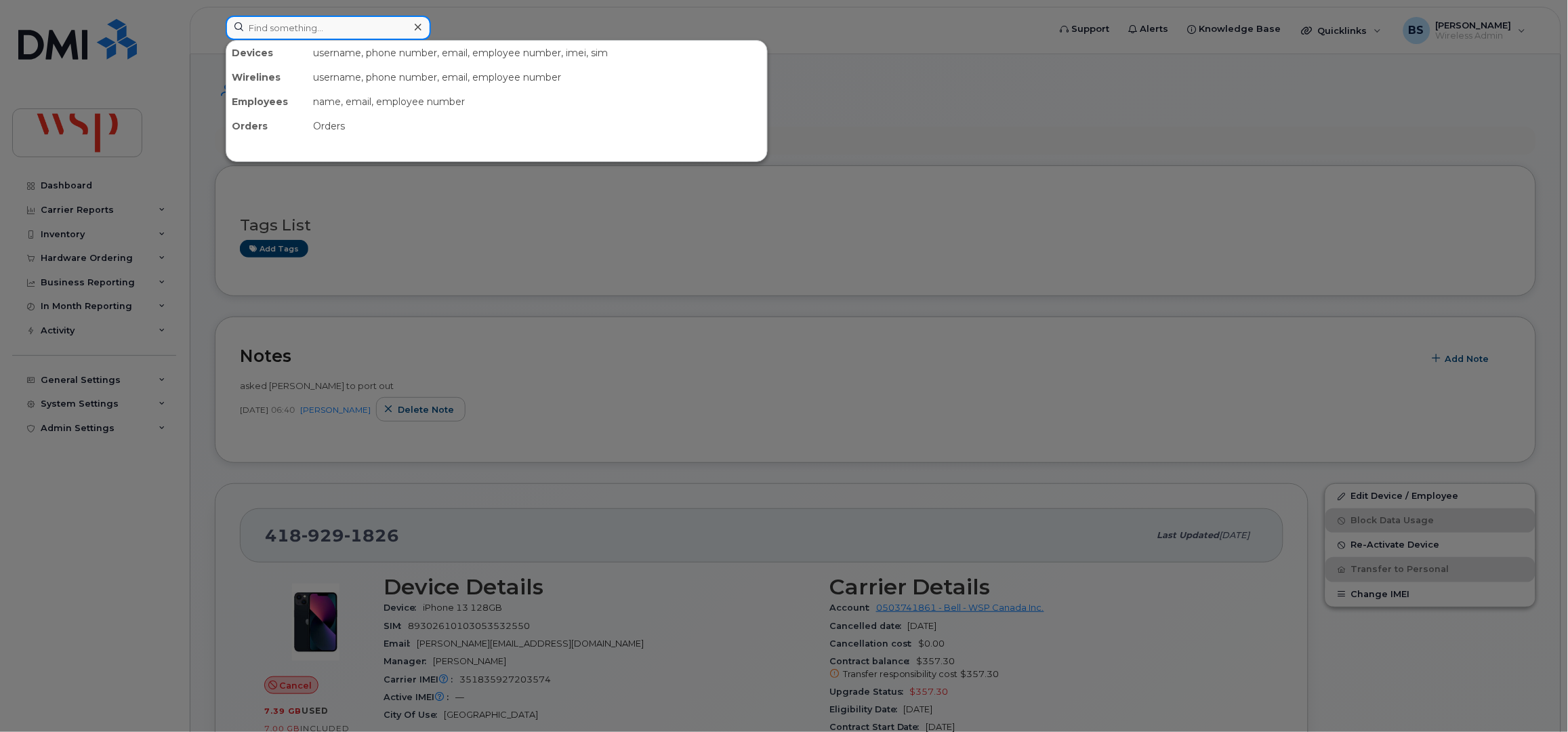
paste input "1639318492"
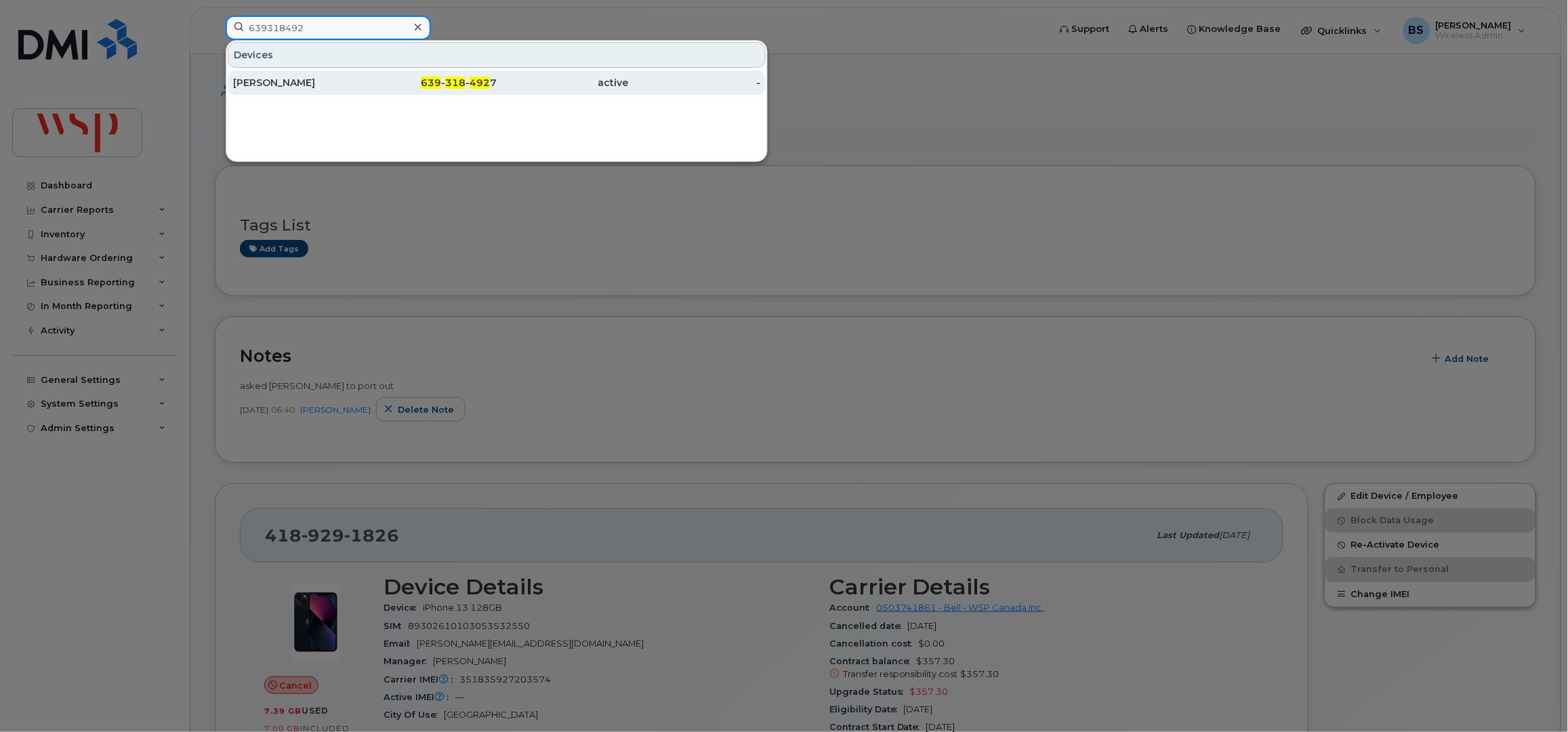
type input "639318492"
drag, startPoint x: 462, startPoint y: 81, endPoint x: 448, endPoint y: 90, distance: 16.6
click at [462, 82] on span "318" at bounding box center [455, 82] width 20 height 12
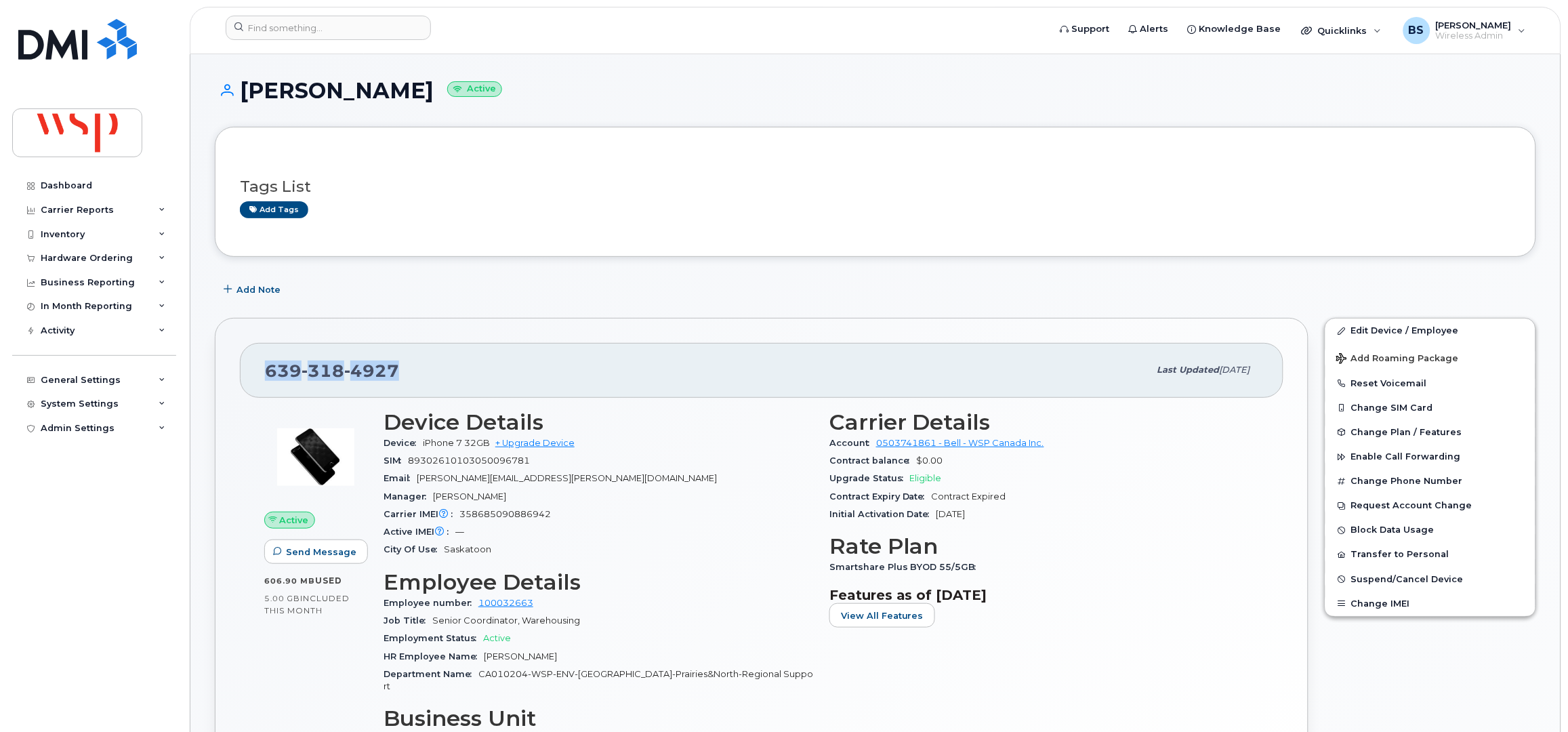
drag, startPoint x: 353, startPoint y: 377, endPoint x: 234, endPoint y: 377, distance: 119.0
click at [234, 377] on div "[PHONE_NUMBER] Last updated [DATE] Active Send Message 606.90 MB  used 5.00 GB …" at bounding box center [761, 581] width 1094 height 527
copy span "[PHONE_NUMBER]"
click at [325, 27] on input at bounding box center [328, 27] width 206 height 25
paste input "[PHONE_NUMBER]"
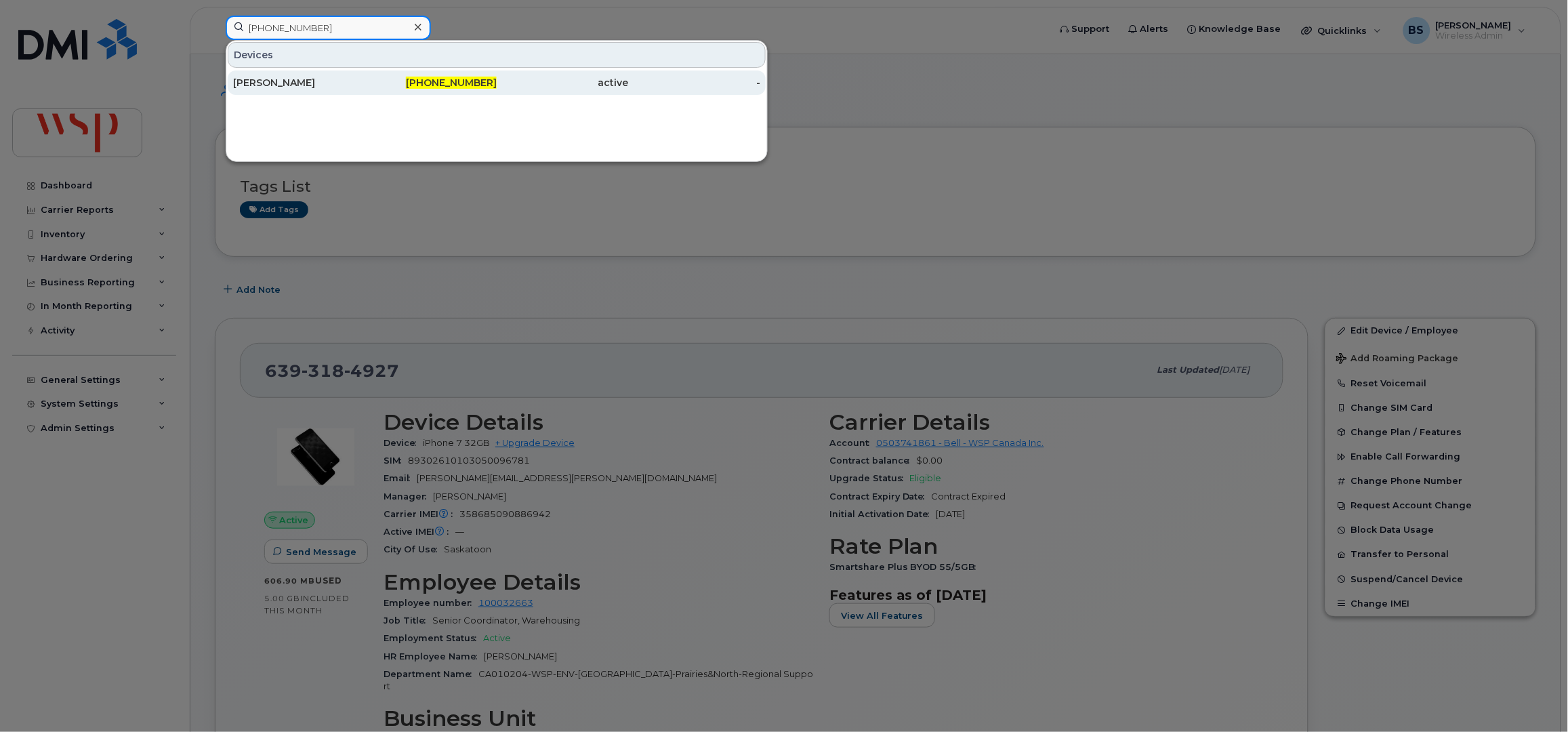
type input "[PHONE_NUMBER]"
click at [292, 80] on div "[PERSON_NAME]" at bounding box center [299, 82] width 132 height 14
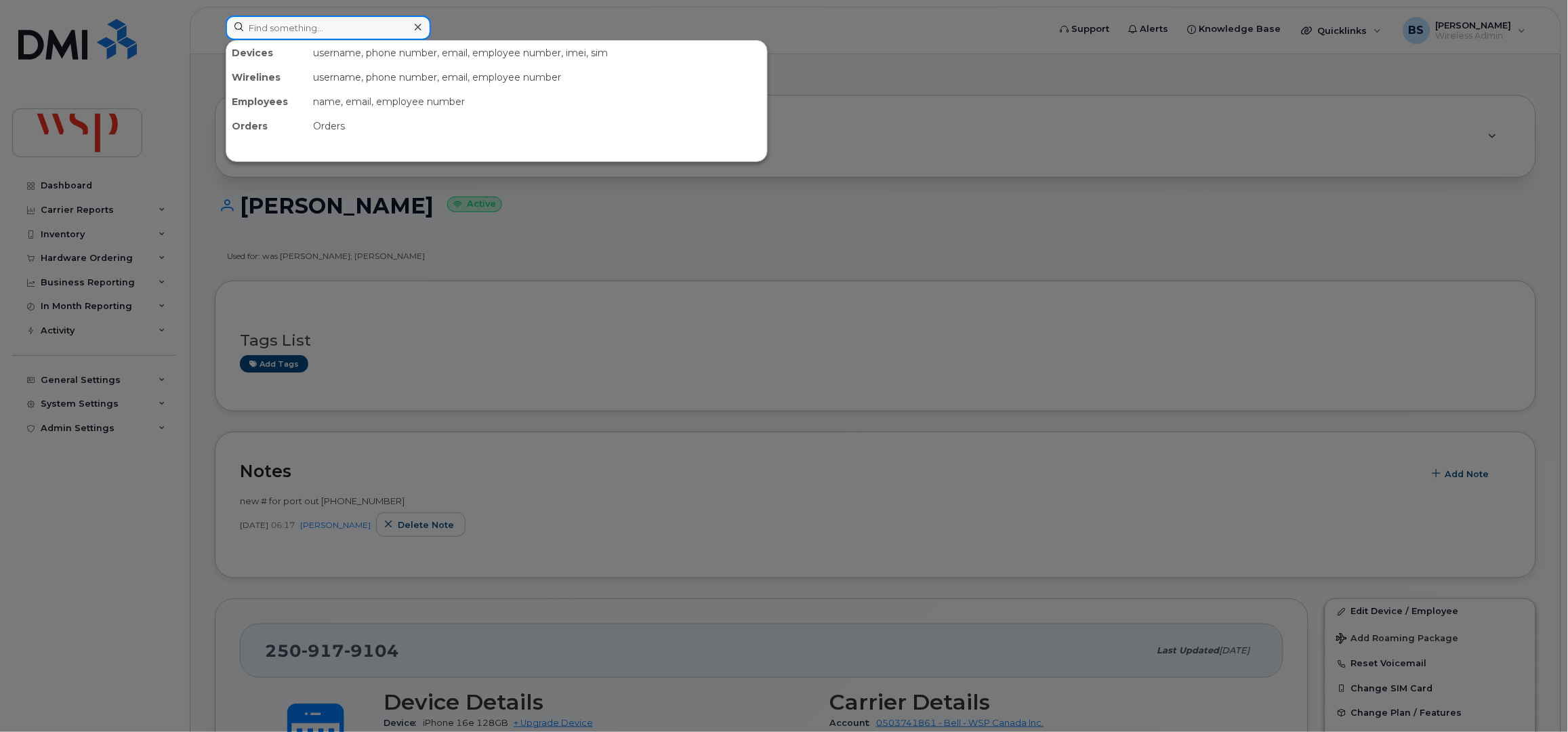
click at [309, 27] on input at bounding box center [328, 27] width 206 height 25
paste input "[PHONE_NUMBER]"
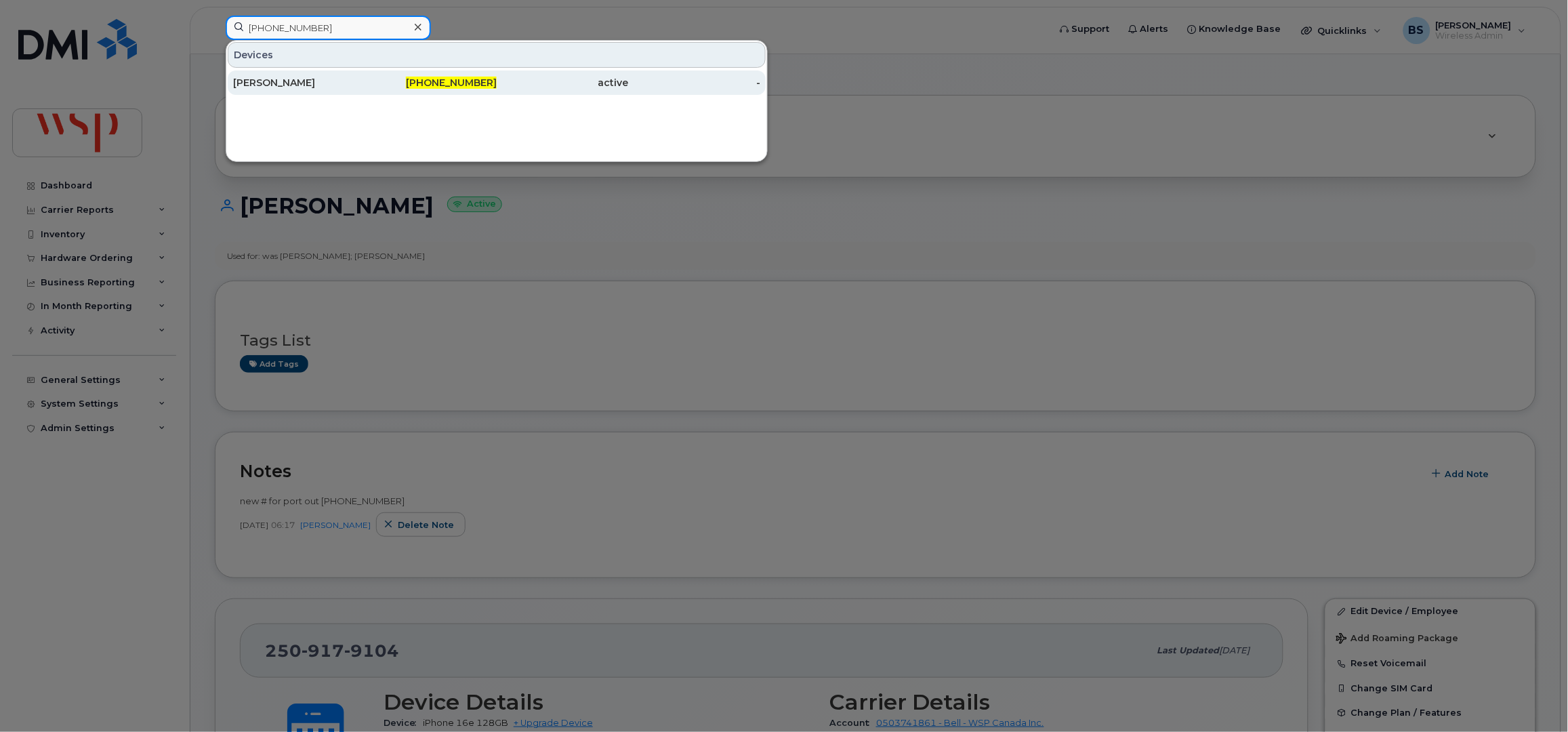
type input "[PHONE_NUMBER]"
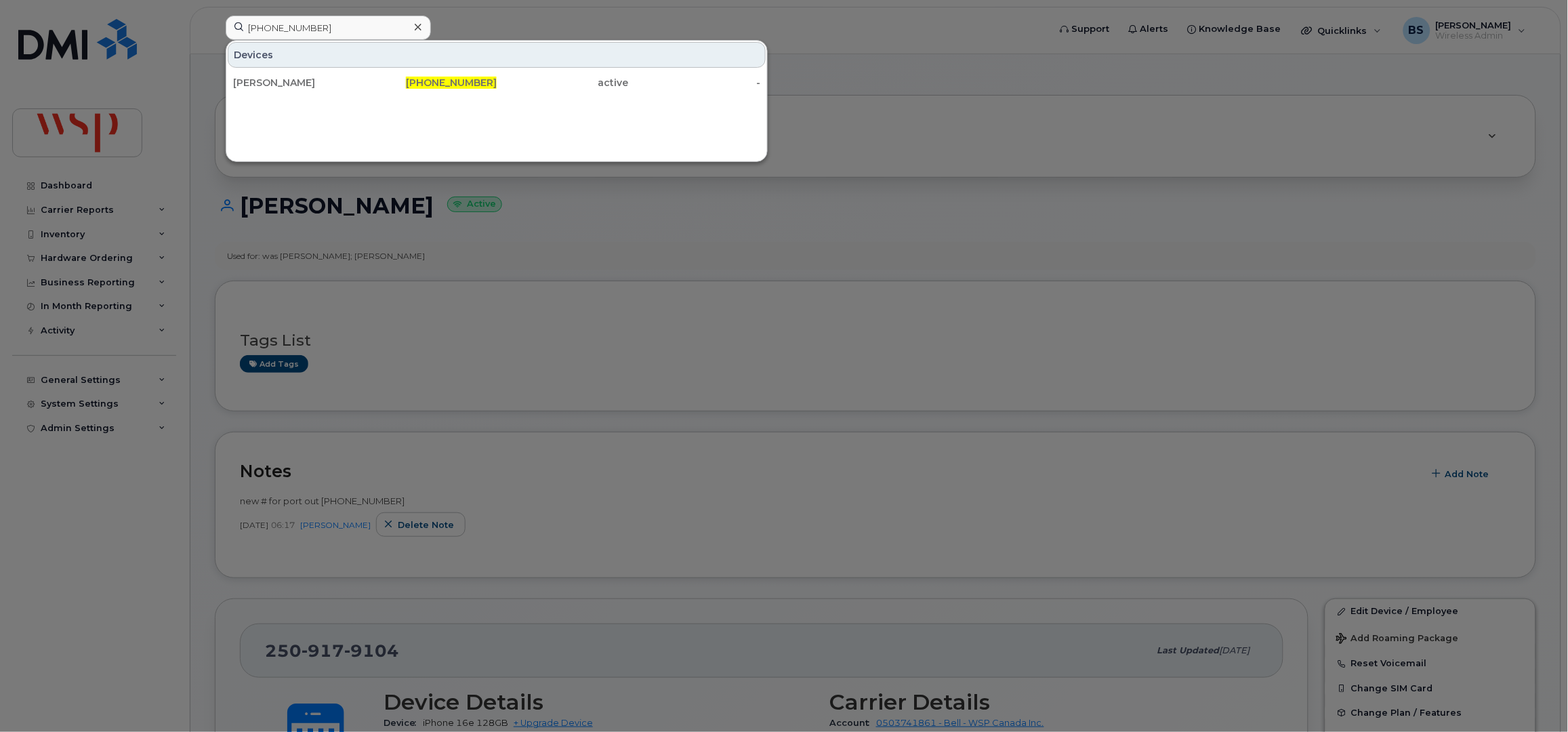
drag, startPoint x: 298, startPoint y: 83, endPoint x: 328, endPoint y: 69, distance: 33.1
click at [298, 82] on div "[PERSON_NAME]" at bounding box center [299, 82] width 132 height 14
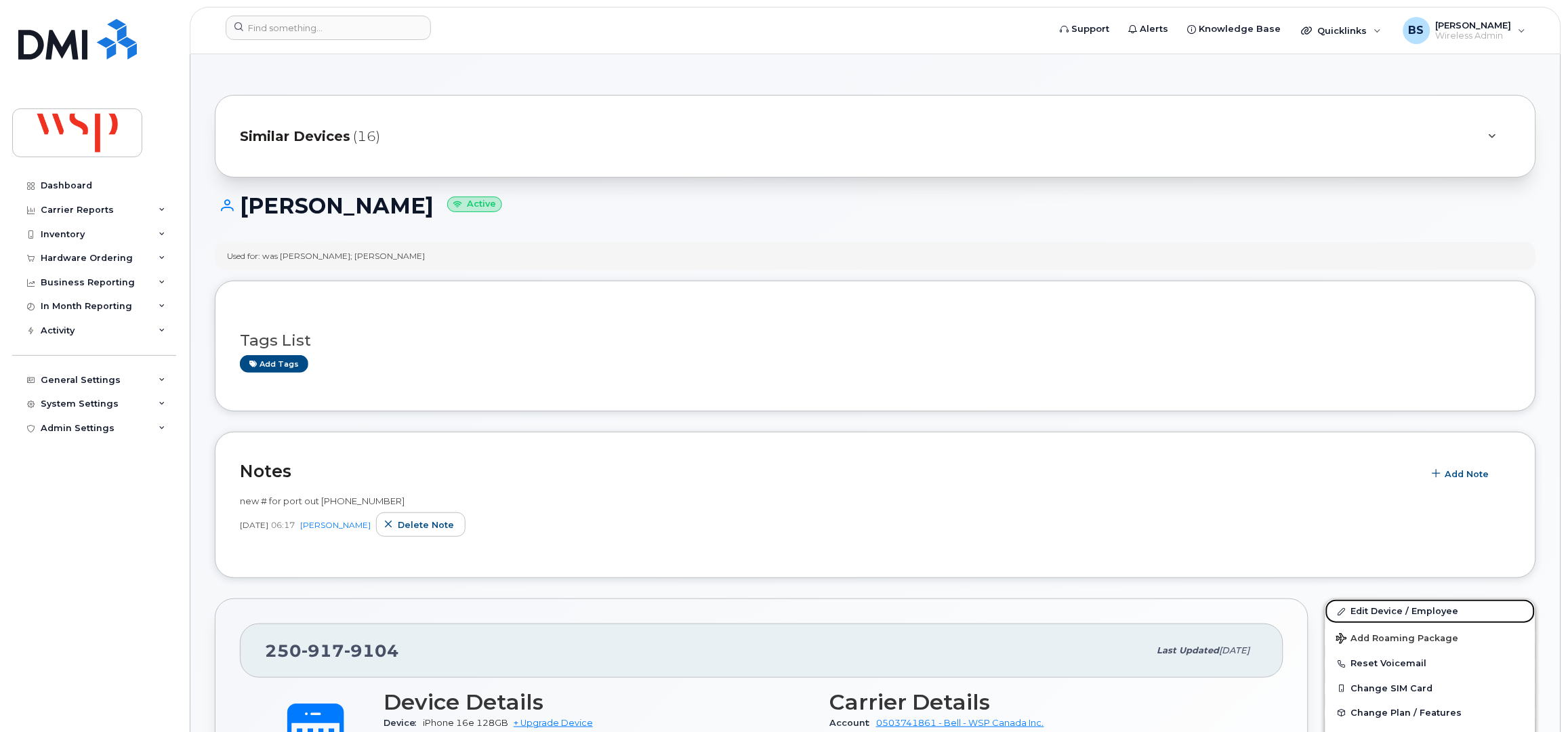
drag, startPoint x: 1367, startPoint y: 614, endPoint x: 1335, endPoint y: 583, distance: 44.6
click at [1367, 614] on link "Edit Device / Employee" at bounding box center [1430, 610] width 210 height 25
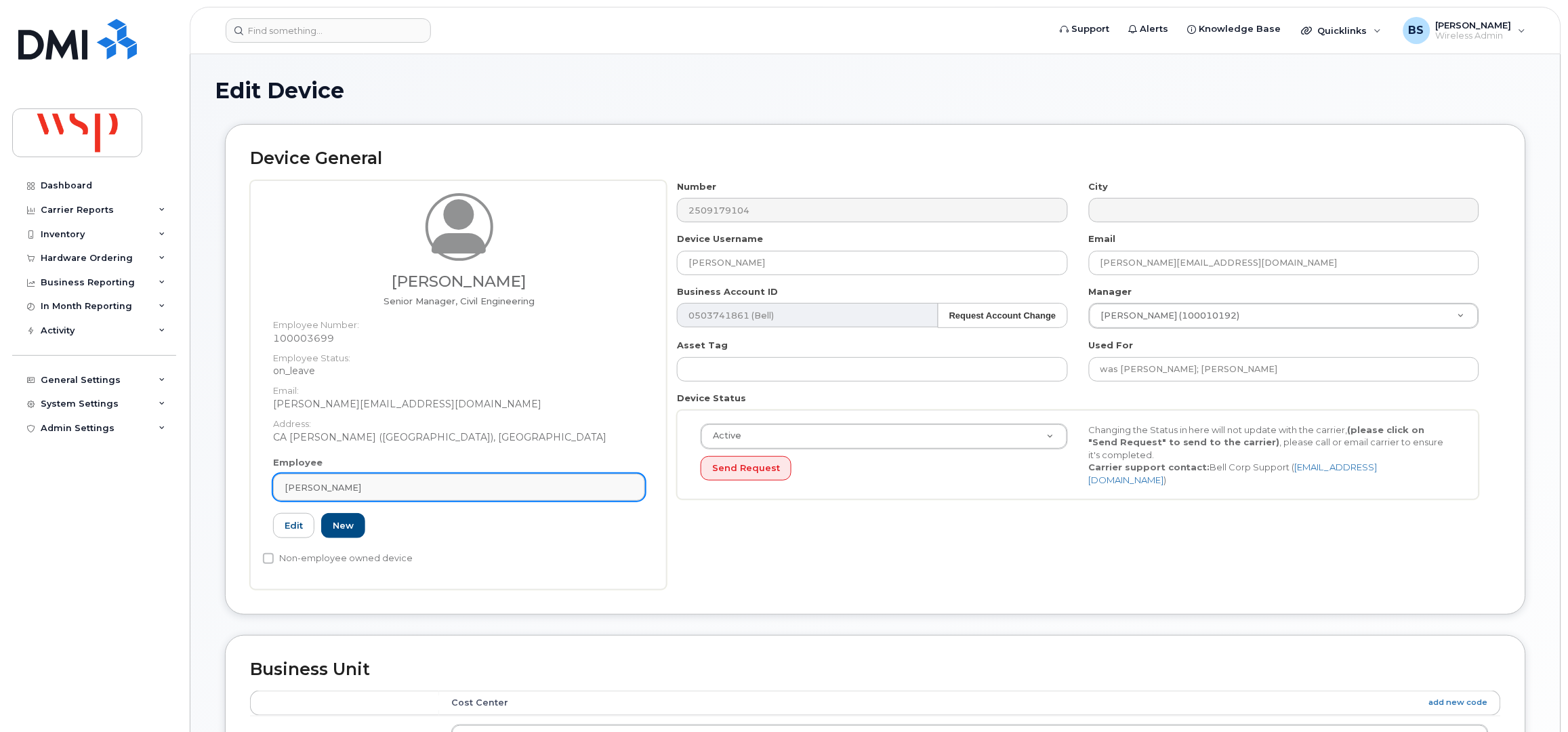
click at [451, 485] on div "[PERSON_NAME]" at bounding box center [459, 487] width 349 height 13
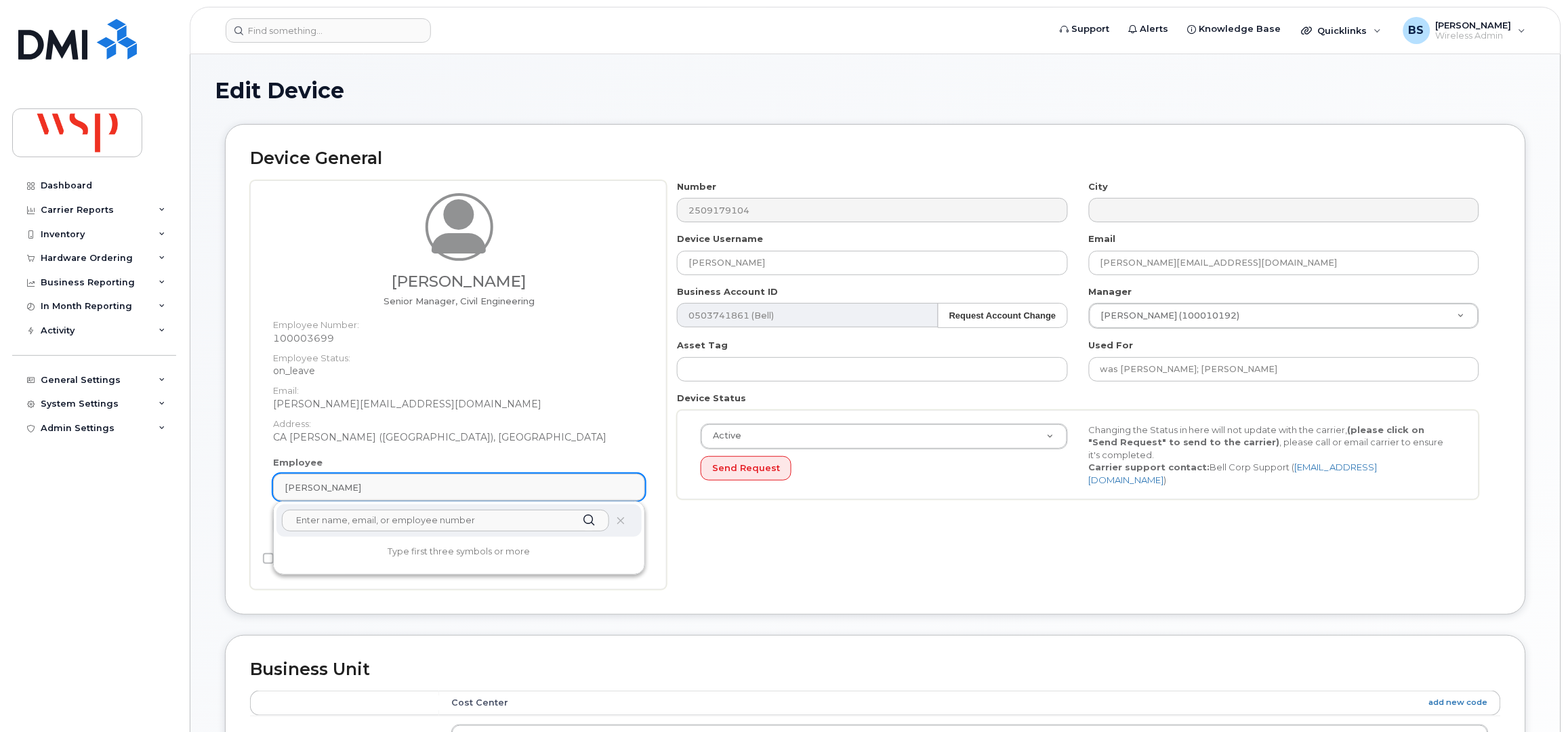
paste input "[PERSON_NAME]"
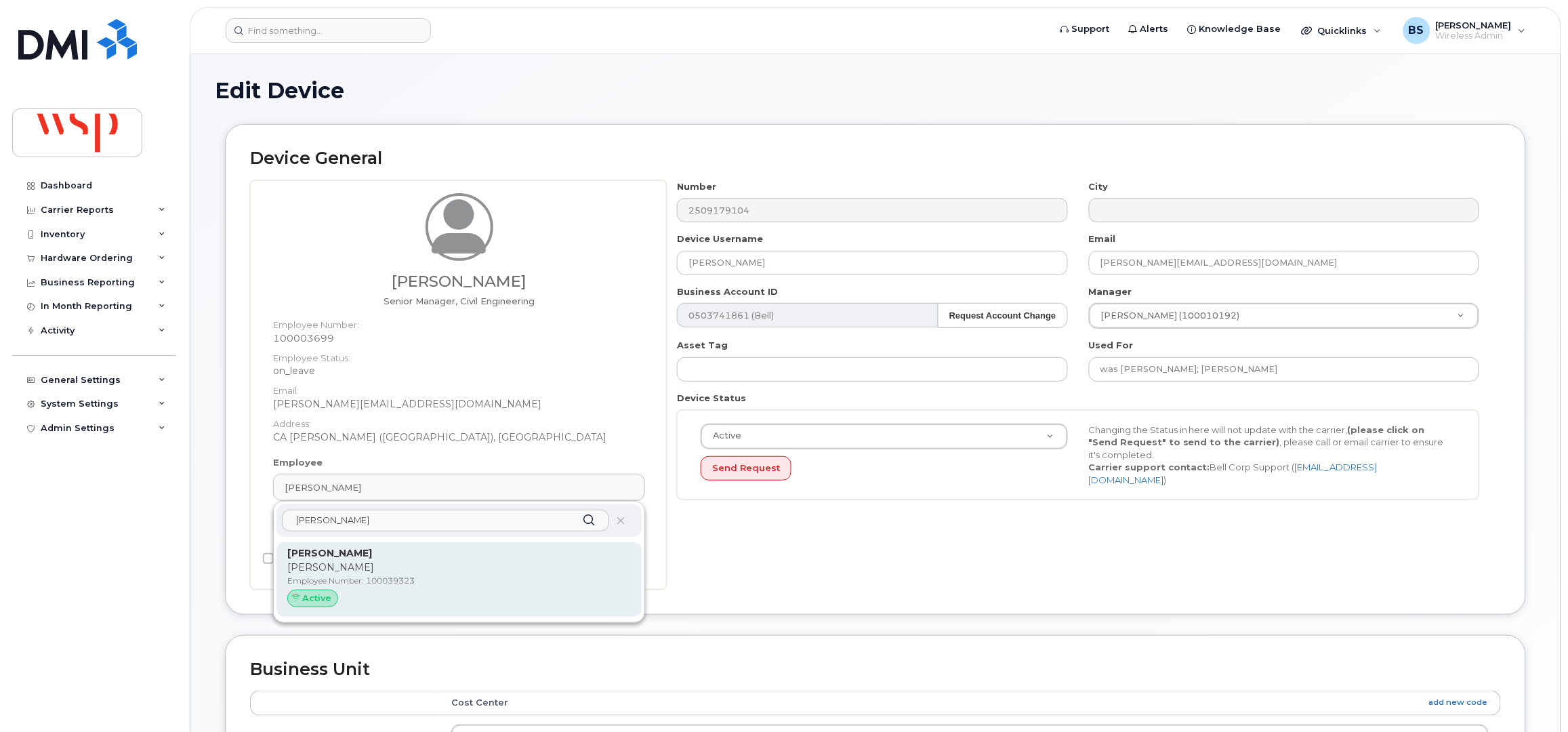
type input "[PERSON_NAME]"
click at [354, 548] on strong "[PERSON_NAME]" at bounding box center [329, 552] width 85 height 12
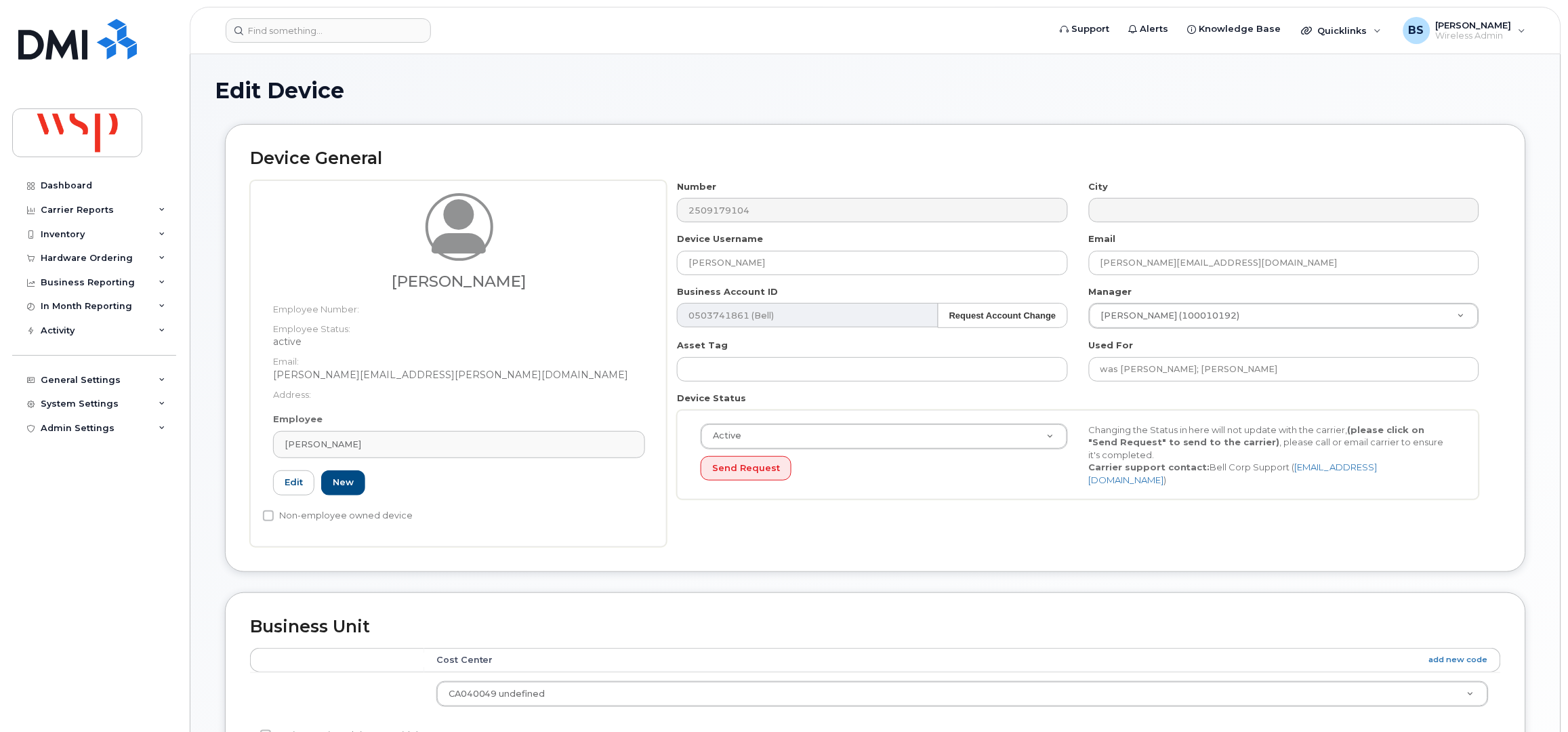
type input "[PERSON_NAME]"
type input "[PERSON_NAME][EMAIL_ADDRESS][PERSON_NAME][DOMAIN_NAME]"
type input "7502104"
type input "100039323"
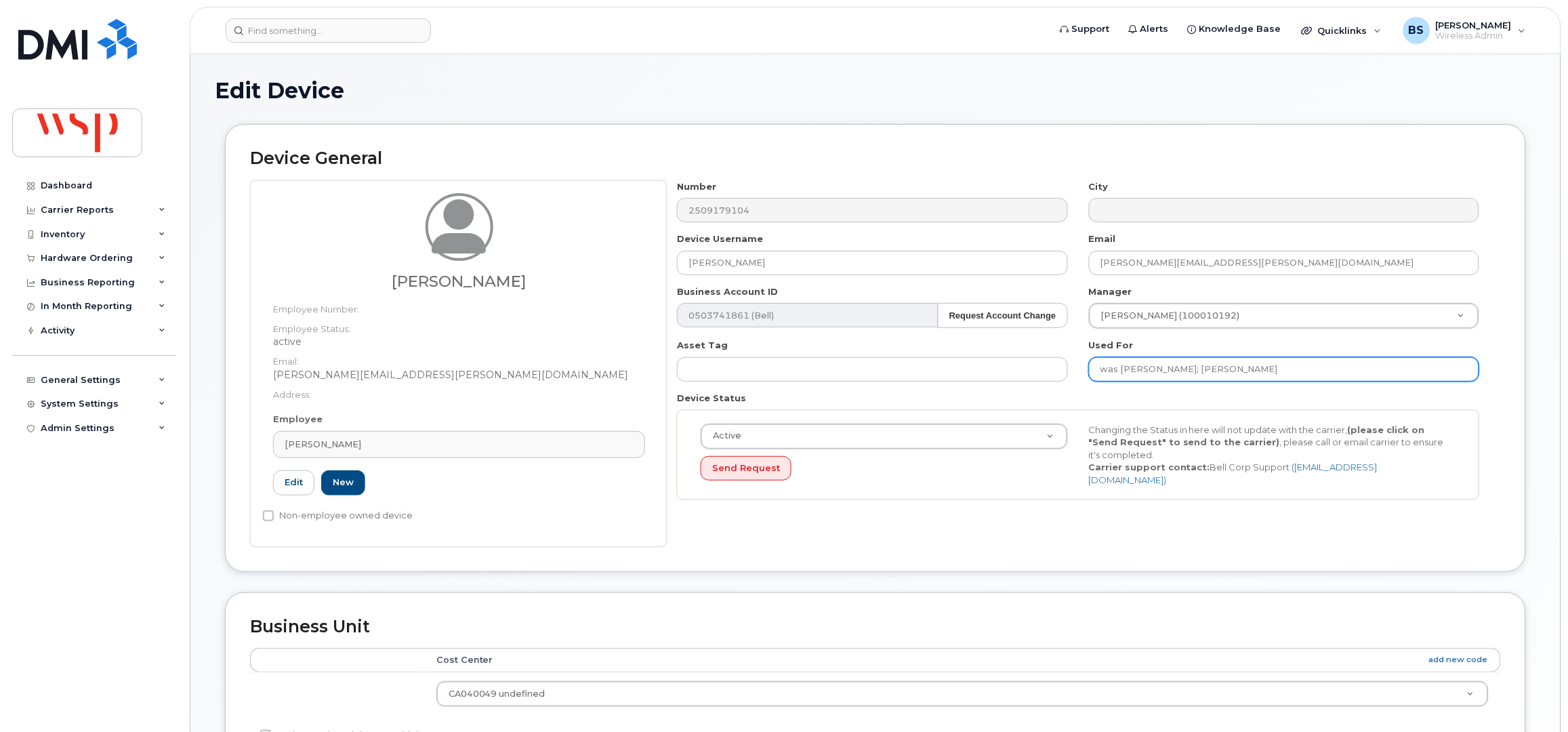
click at [1281, 366] on input "was [PERSON_NAME]; [PERSON_NAME]" at bounding box center [1284, 369] width 390 height 25
paste input "[PERSON_NAME]"
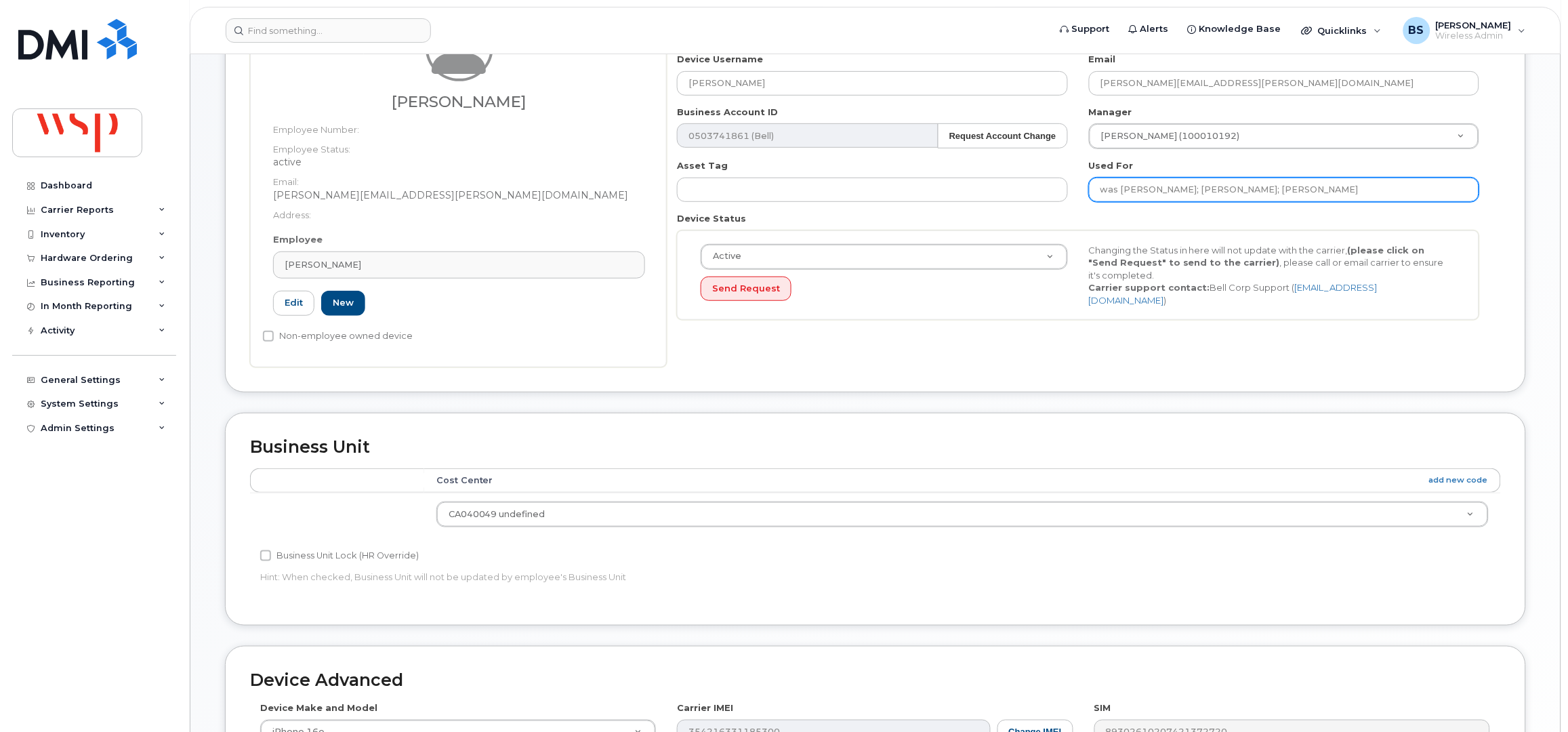
scroll to position [499, 0]
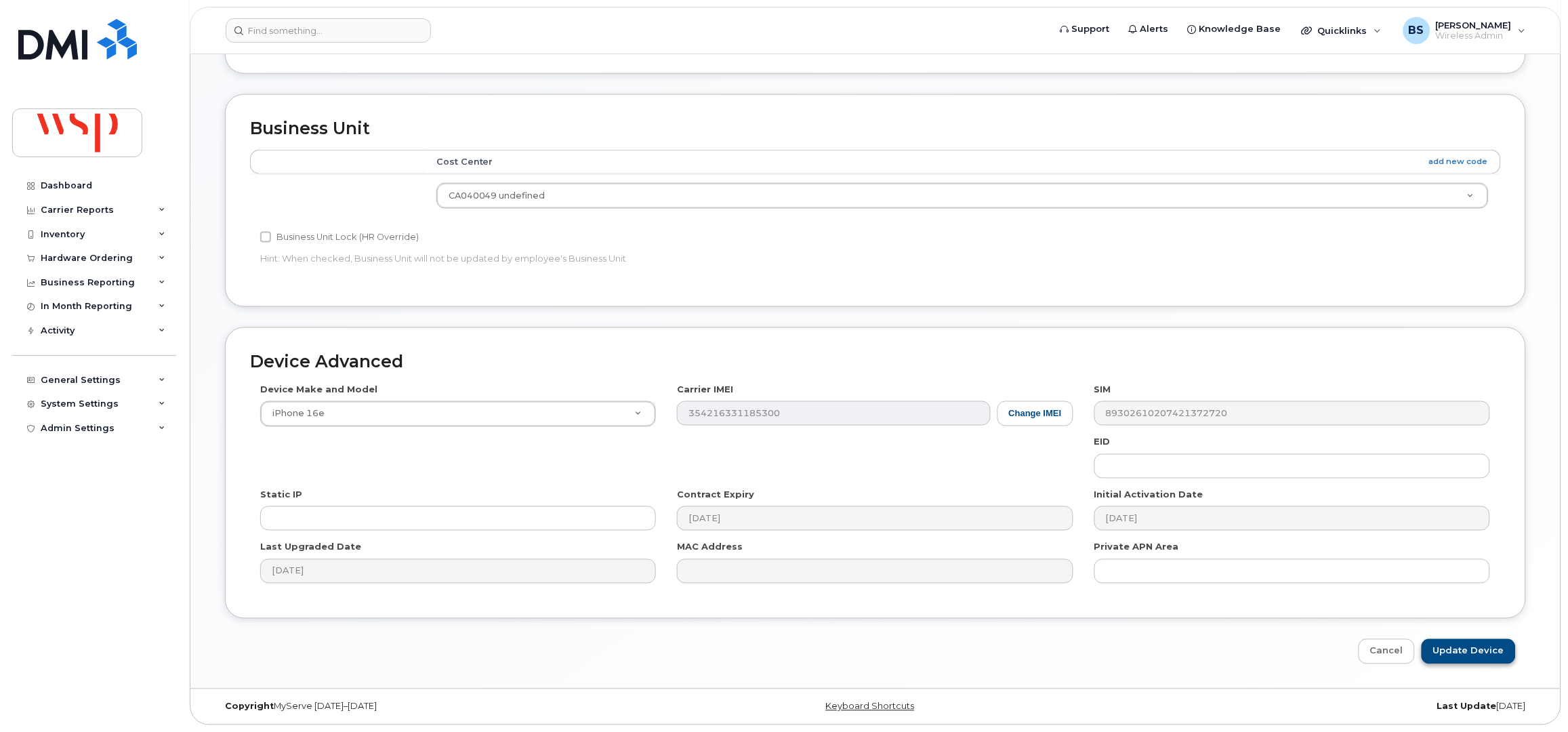
type input "was [PERSON_NAME]; [PERSON_NAME]; [PERSON_NAME]"
click at [1479, 652] on input "Update Device" at bounding box center [1468, 651] width 94 height 25
type input "Saving..."
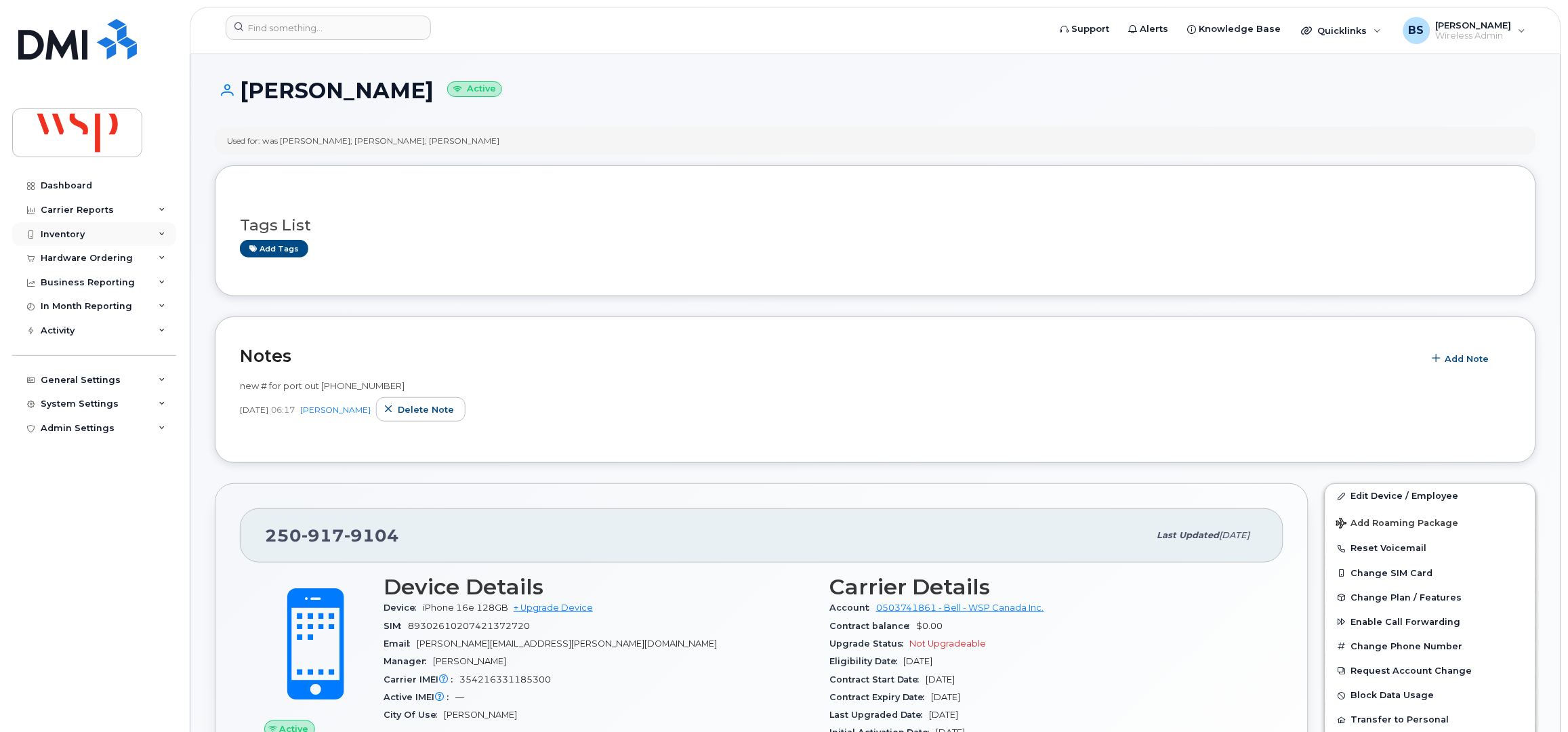
click at [58, 229] on div "Inventory" at bounding box center [62, 235] width 44 height 11
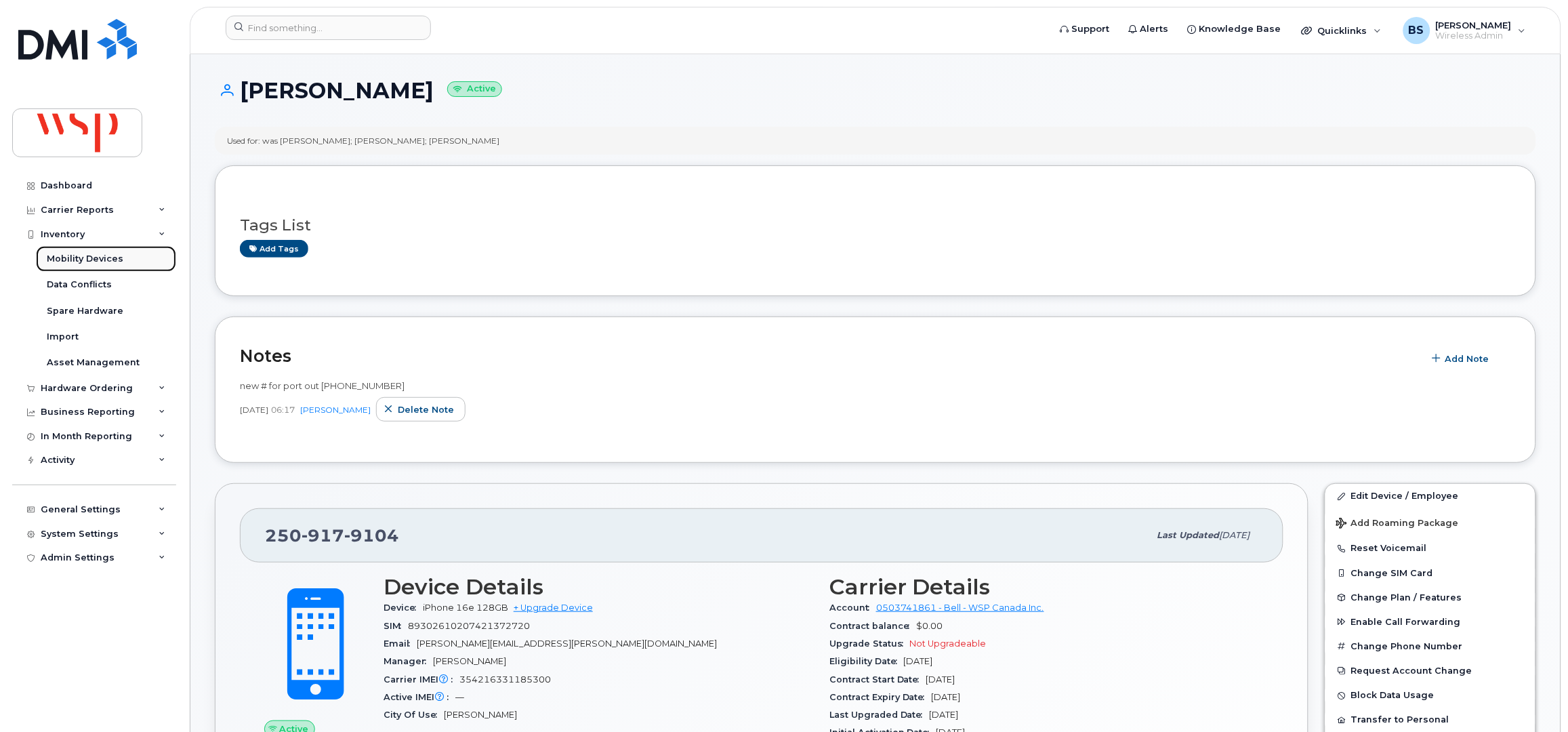
click at [69, 256] on div "Mobility Devices" at bounding box center [85, 259] width 77 height 12
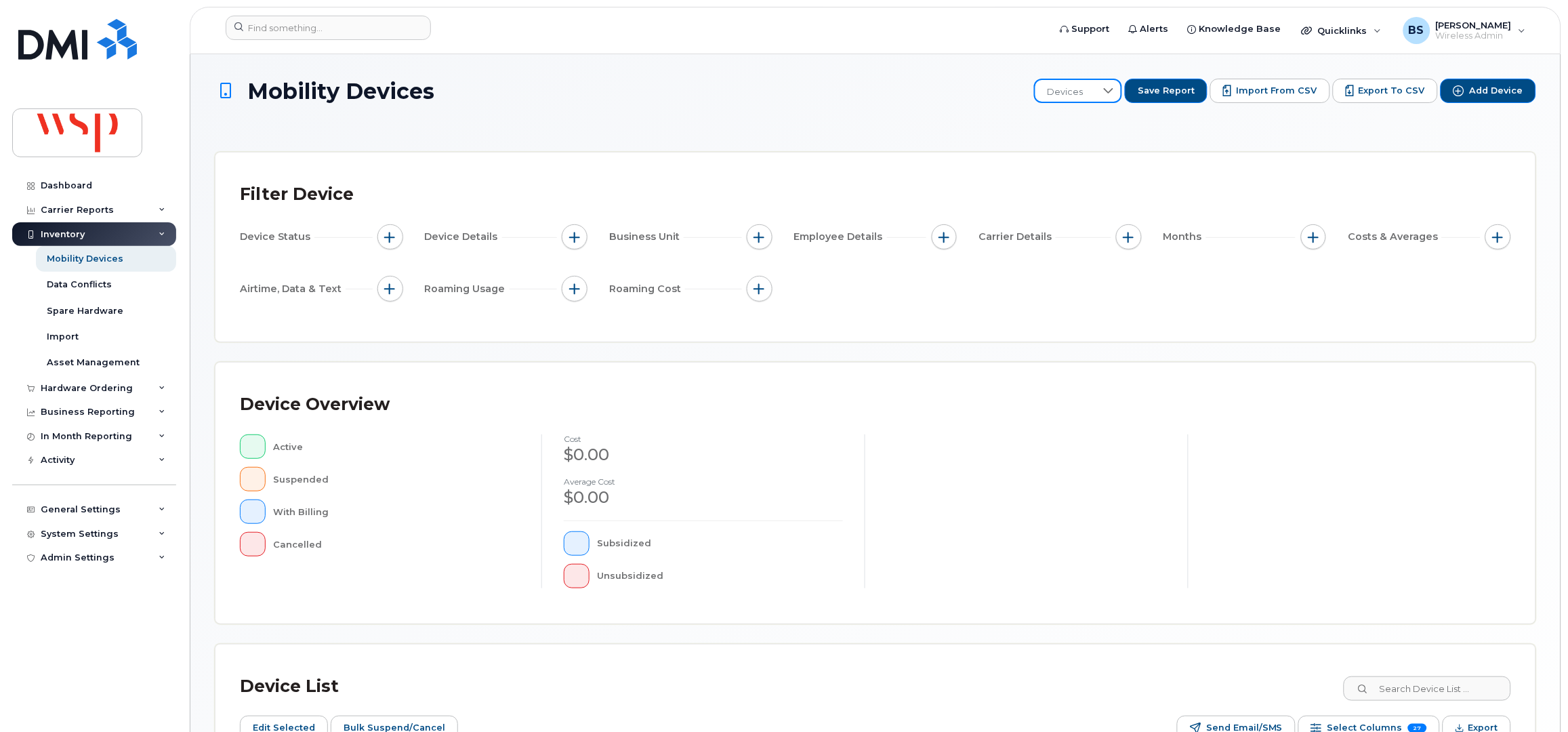
click at [1096, 92] on span "Devices" at bounding box center [1065, 91] width 60 height 25
click at [1081, 161] on li "BRS" at bounding box center [1126, 163] width 154 height 24
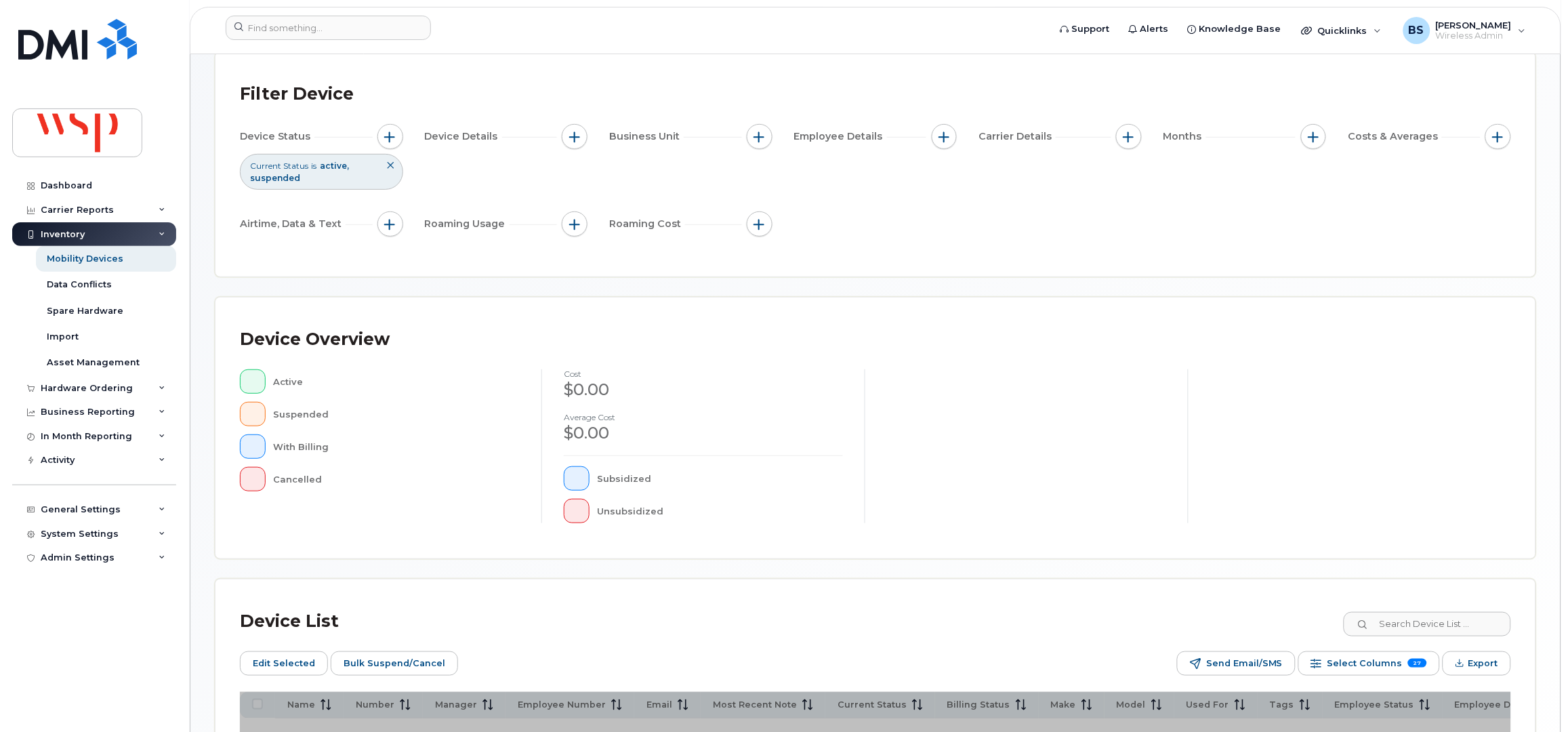
scroll to position [263, 0]
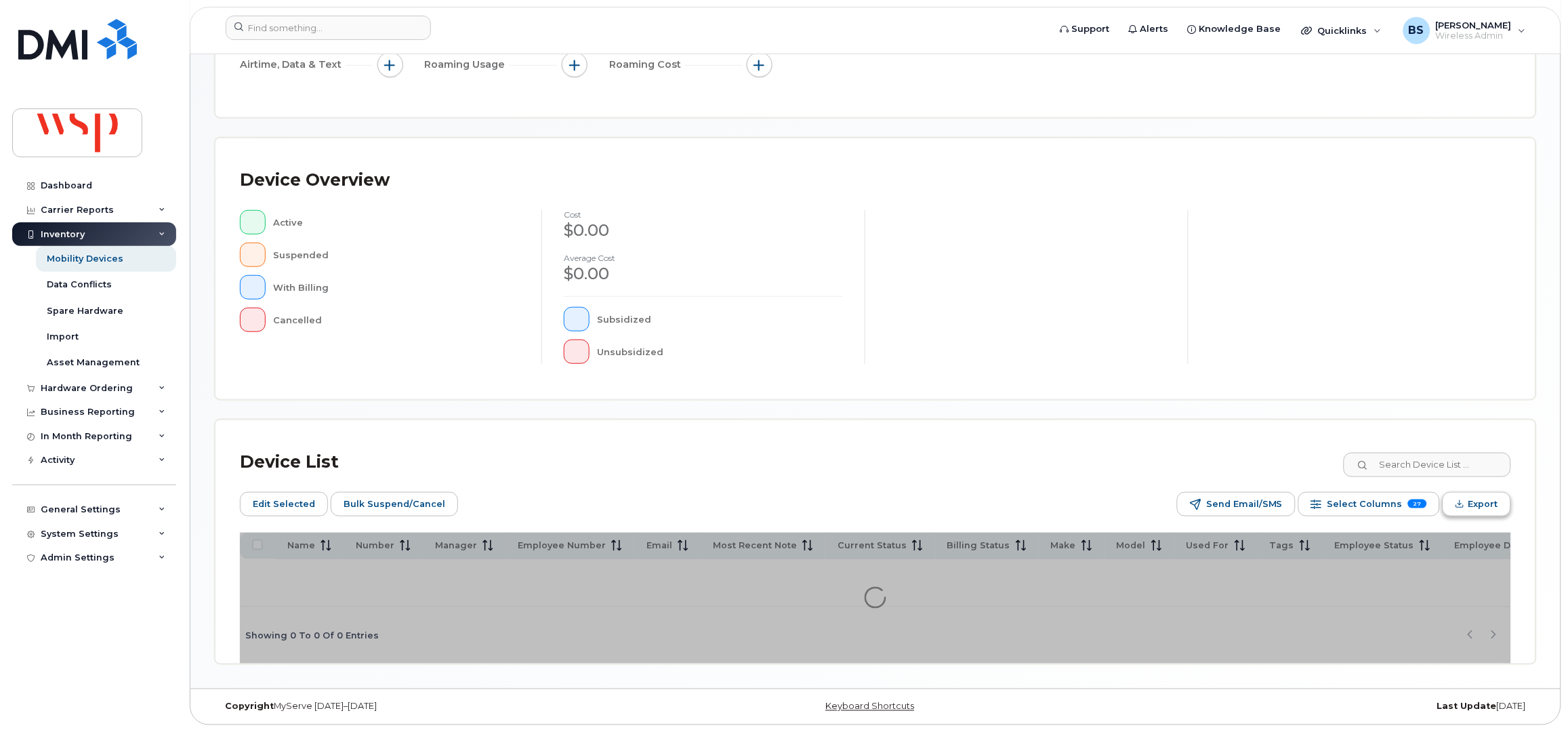
click at [1481, 504] on span "Export" at bounding box center [1483, 504] width 30 height 20
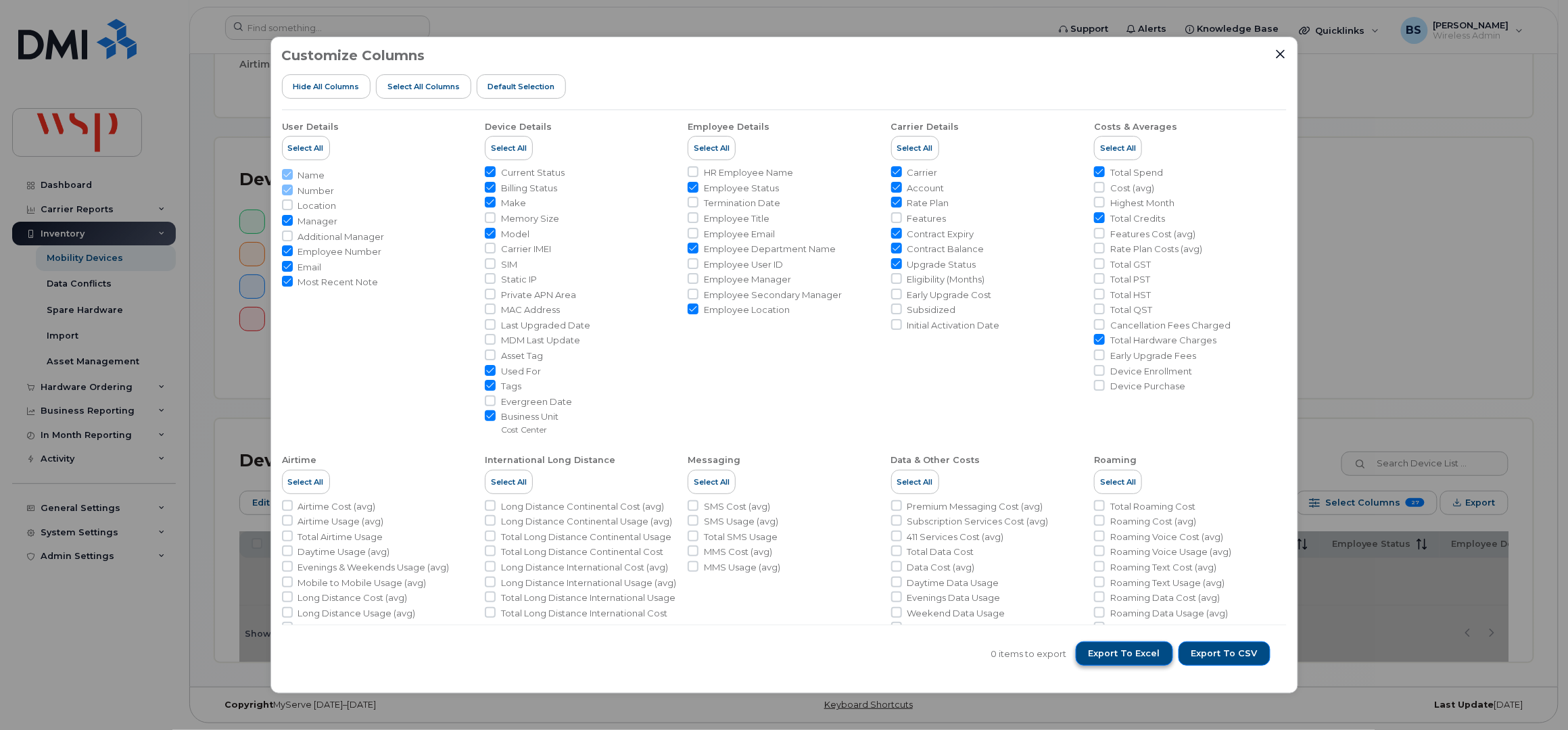
click at [1134, 654] on span "Export to Excel" at bounding box center [1124, 653] width 72 height 12
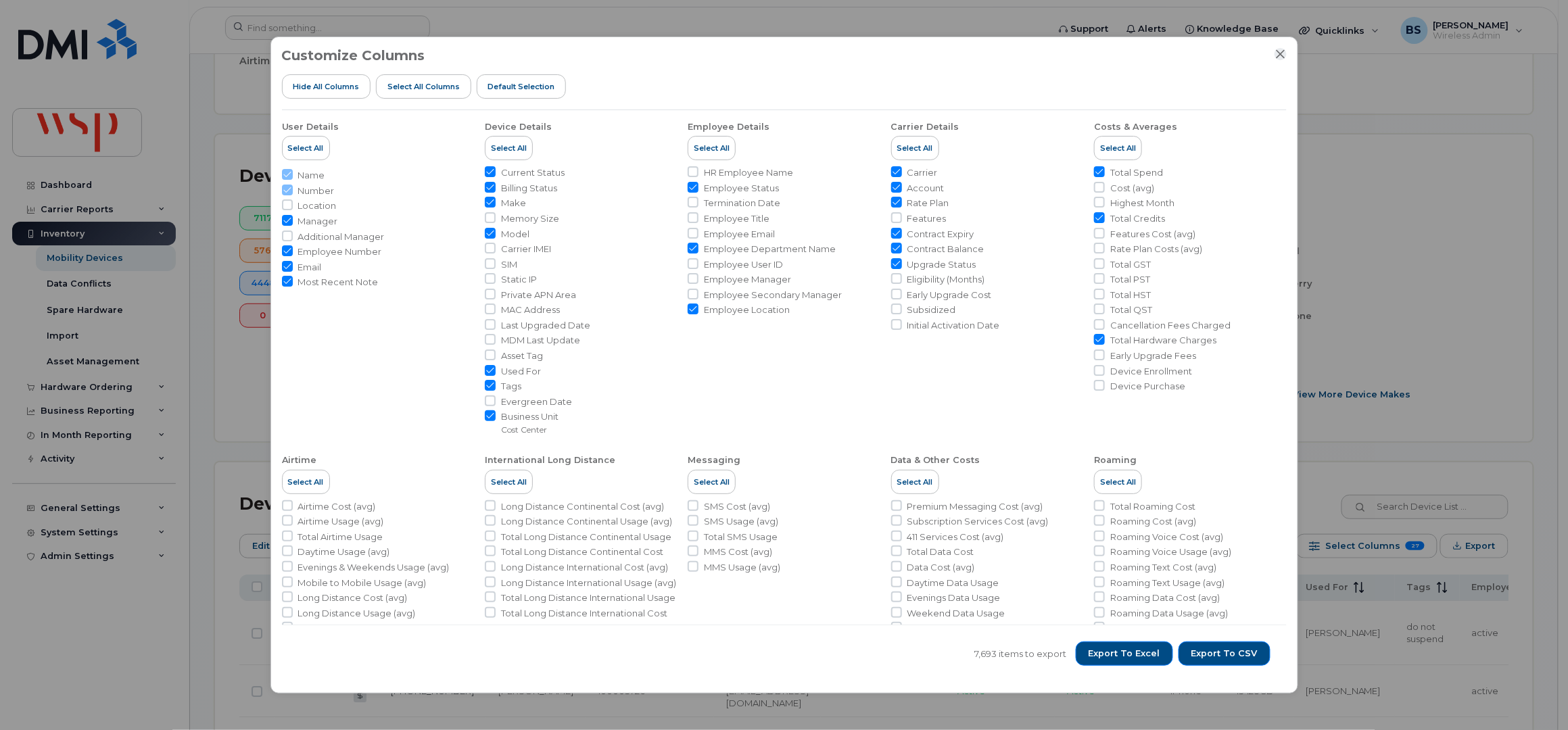
click at [1280, 52] on icon "Close" at bounding box center [1280, 54] width 11 height 11
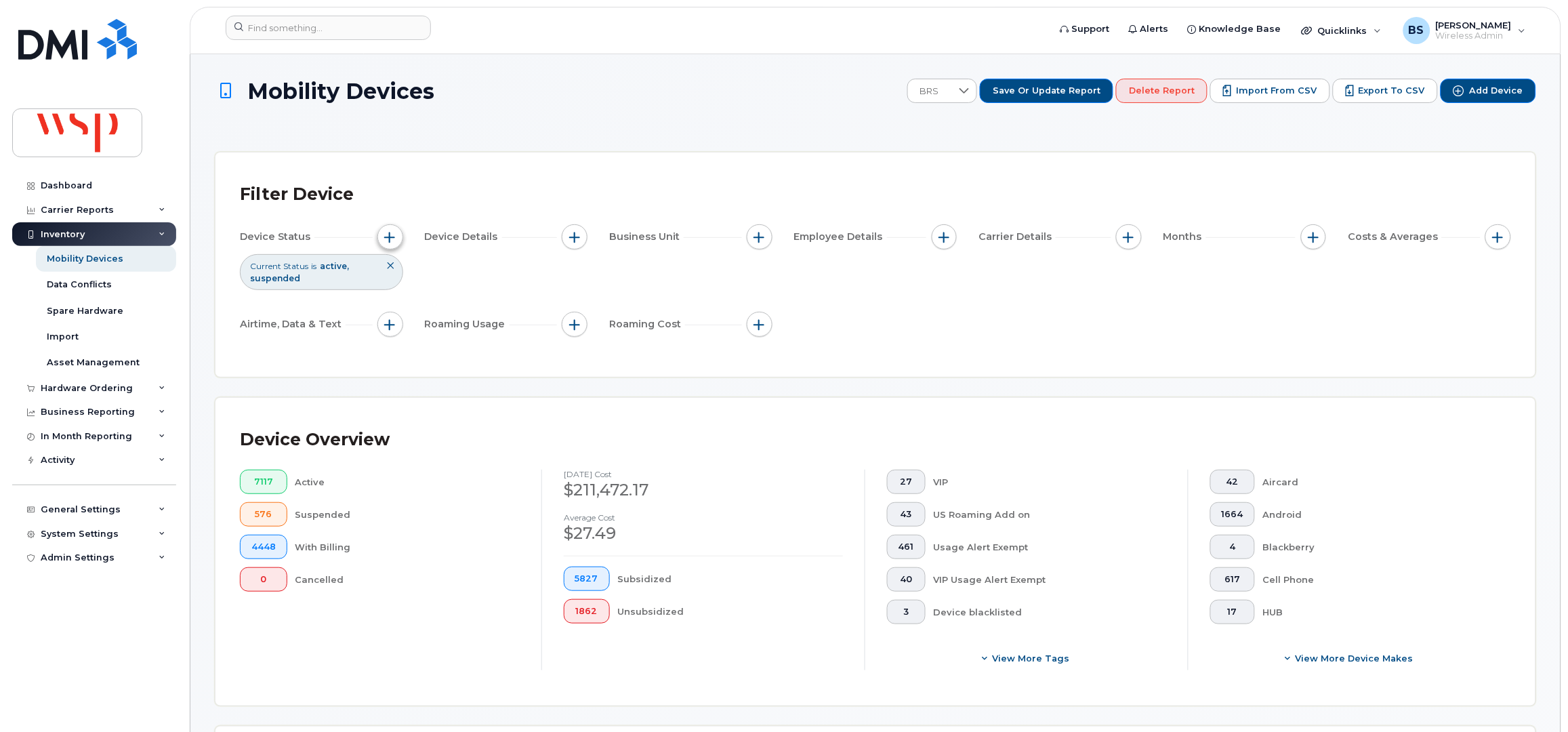
click at [389, 239] on span "button" at bounding box center [390, 238] width 11 height 11
click at [573, 304] on icon at bounding box center [578, 304] width 11 height 11
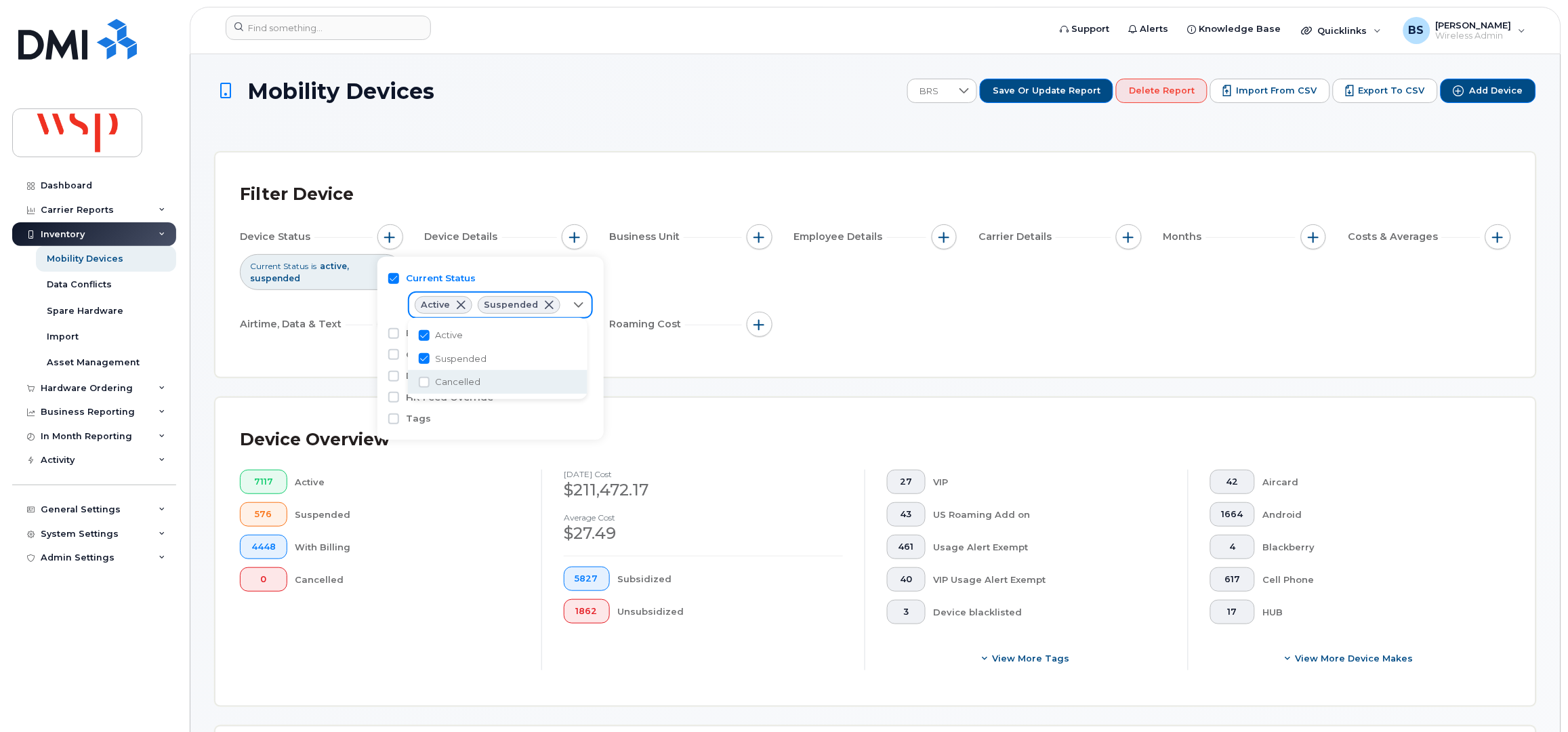
click at [432, 384] on li "Cancelled" at bounding box center [497, 382] width 179 height 24
checkbox input "true"
click at [592, 127] on div "Mobility Devices BRS Save or Update Report Delete Report Import from CSV Export…" at bounding box center [875, 102] width 1321 height 48
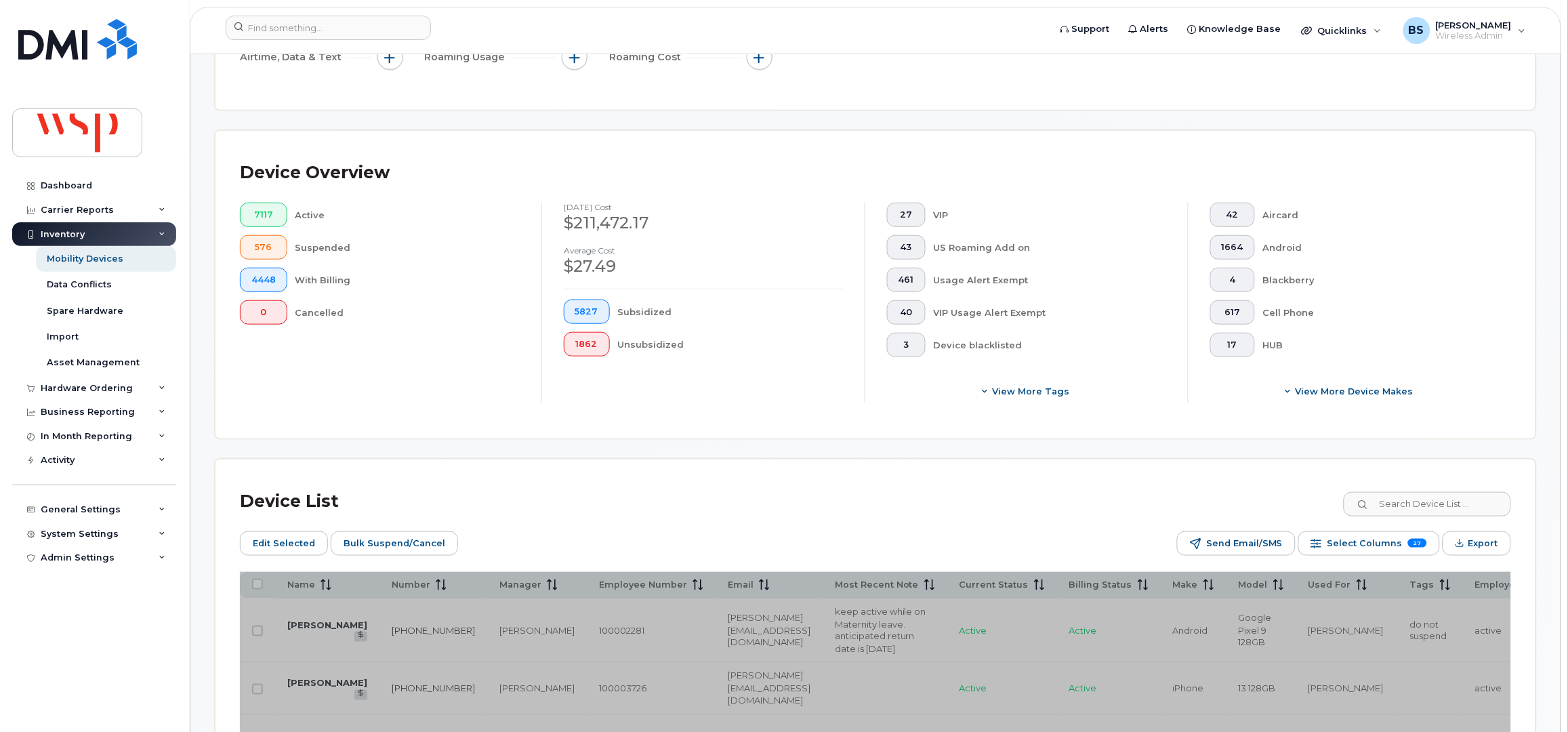
scroll to position [271, 0]
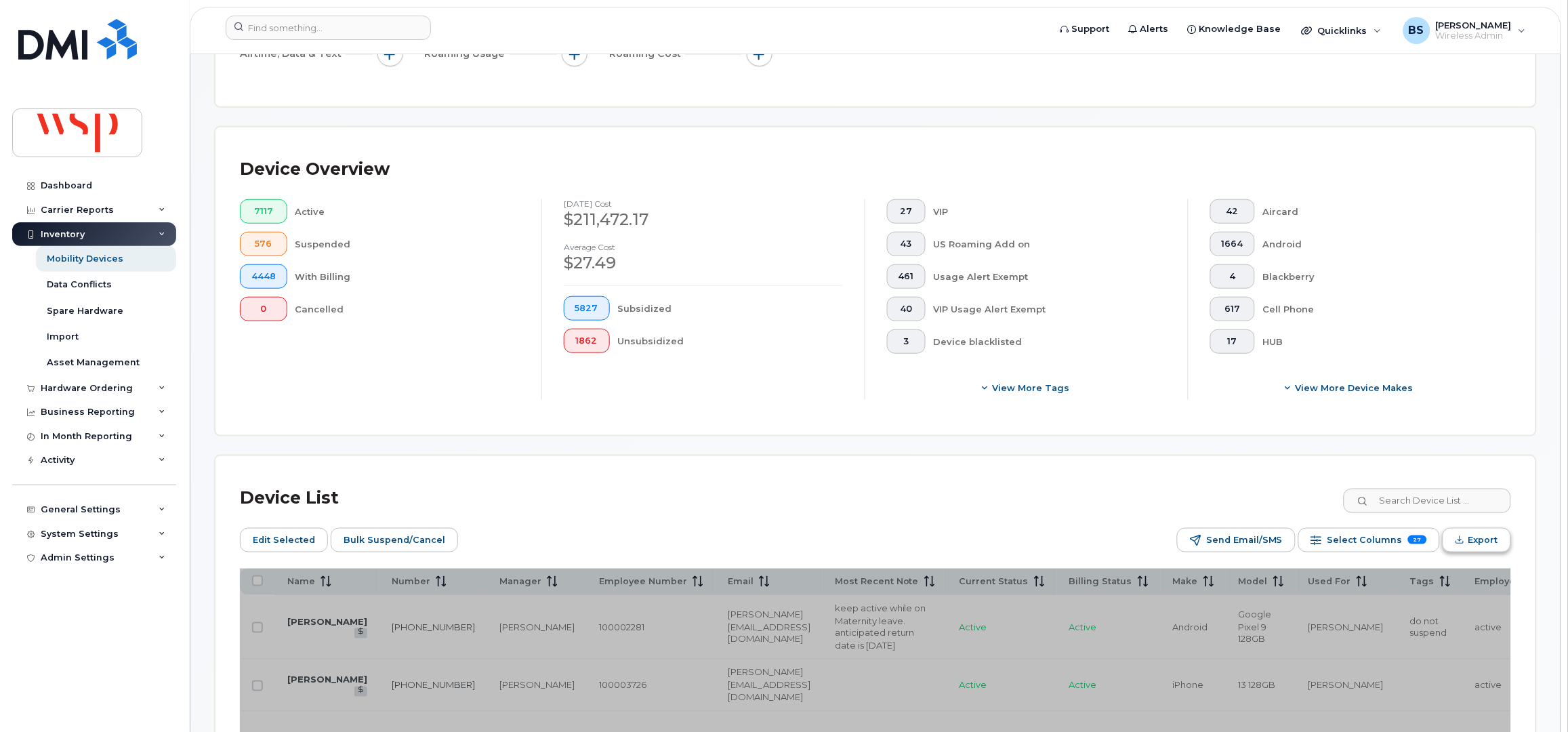
click at [1471, 541] on span "Export" at bounding box center [1483, 540] width 30 height 20
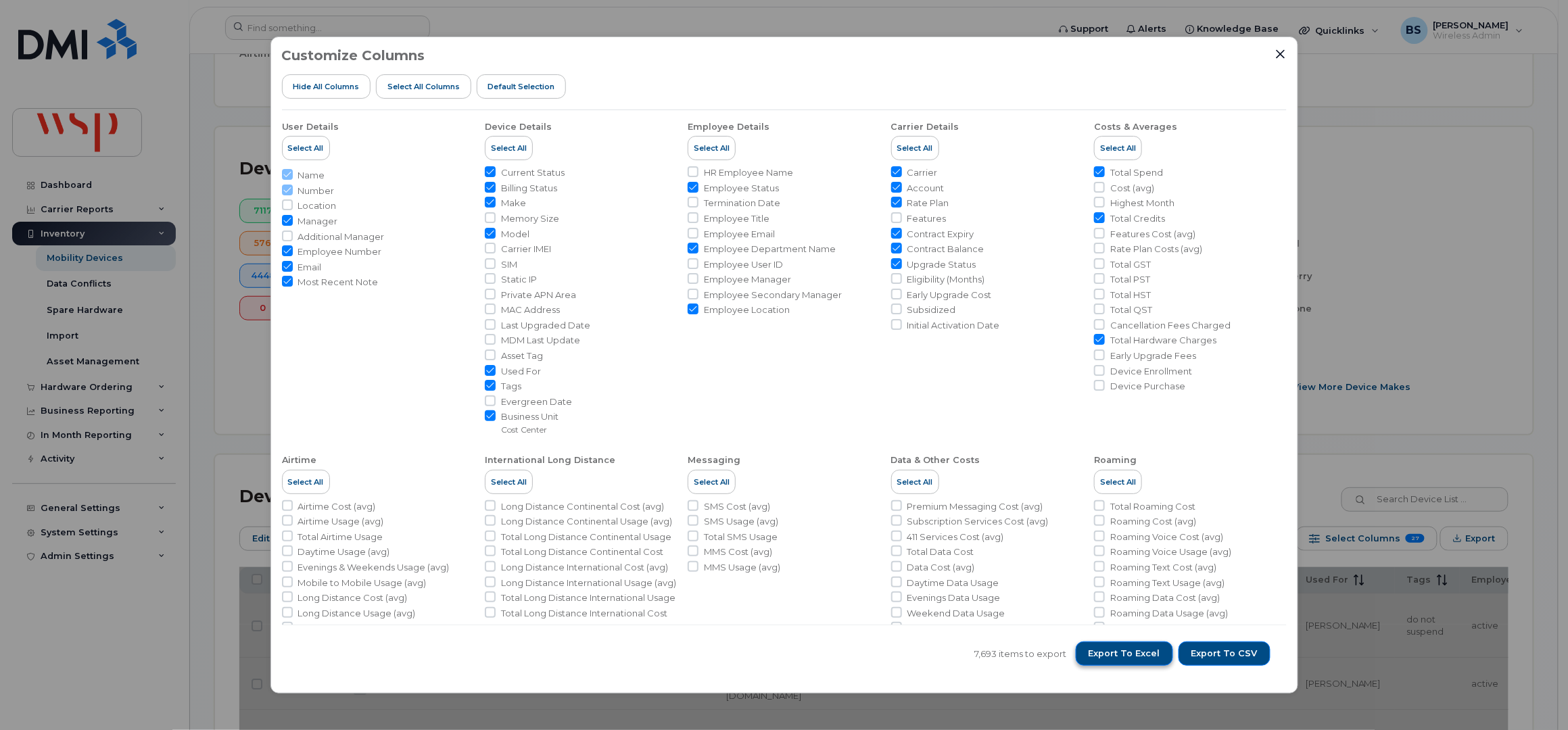
click at [1139, 649] on span "Export to Excel" at bounding box center [1124, 653] width 72 height 12
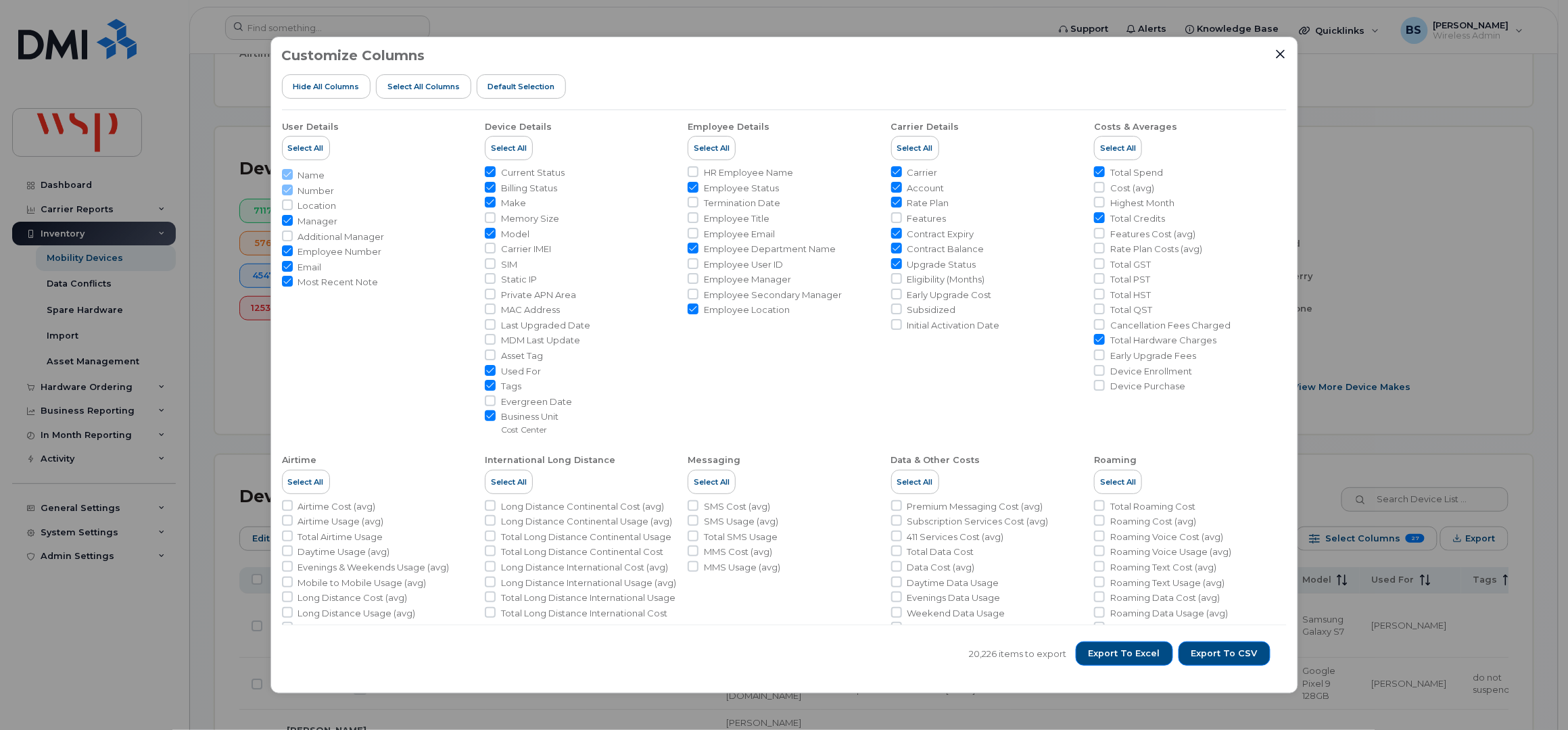
drag, startPoint x: 1278, startPoint y: 56, endPoint x: 1295, endPoint y: 40, distance: 23.3
click at [1277, 55] on icon "Close" at bounding box center [1280, 54] width 11 height 11
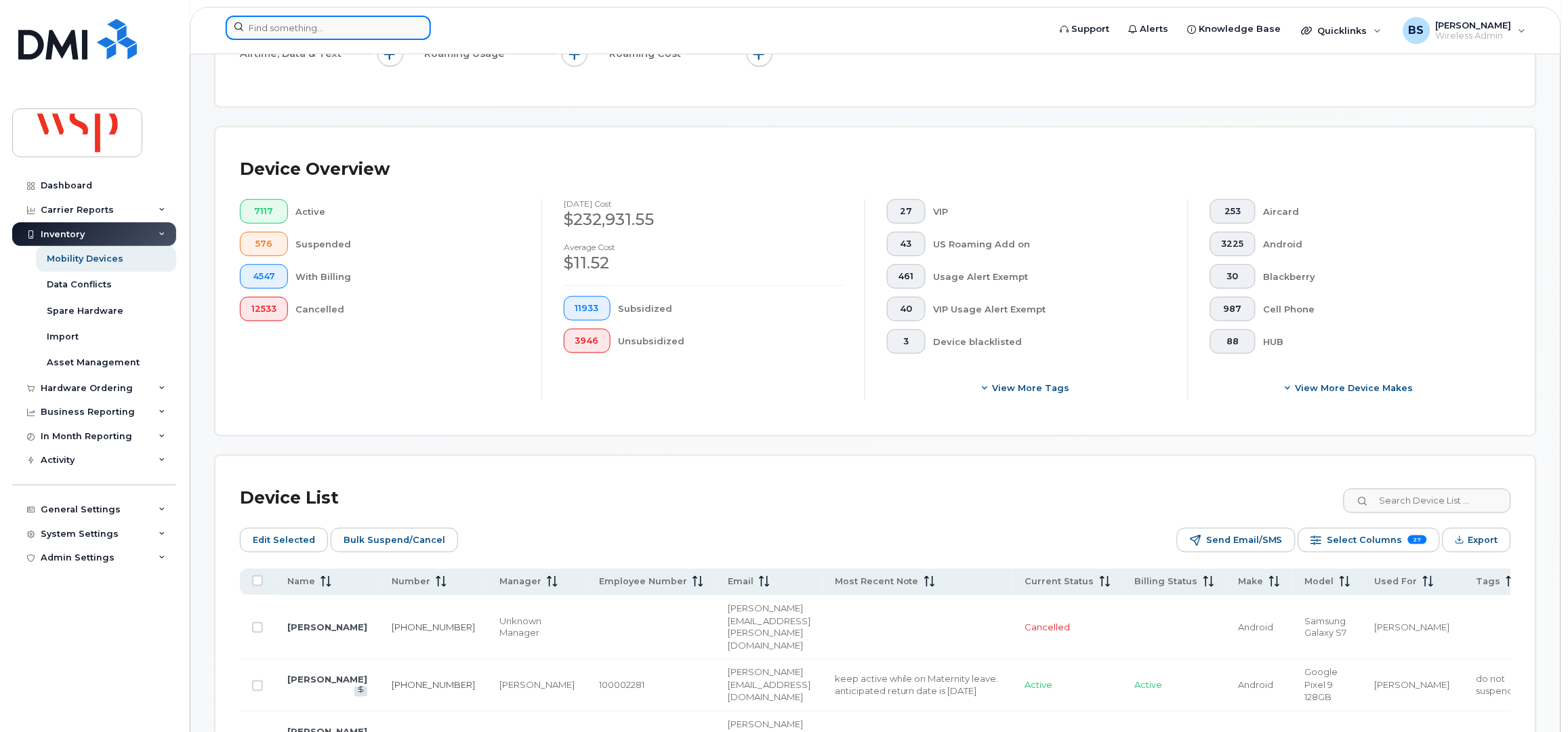
click at [295, 25] on input at bounding box center [328, 27] width 206 height 25
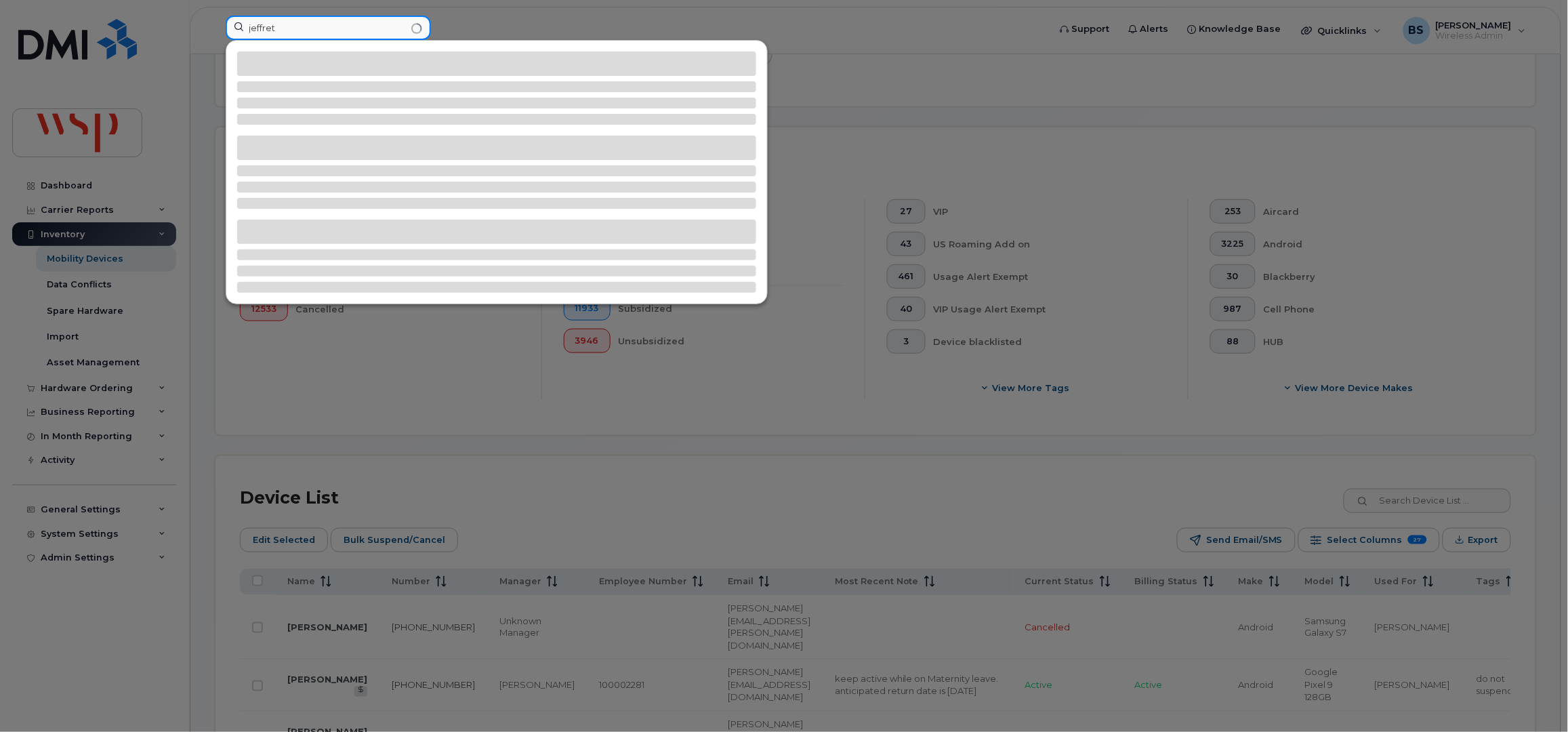
paste input "Seider, Jeff <jeffrey.seider@wsp.com>"
paste input
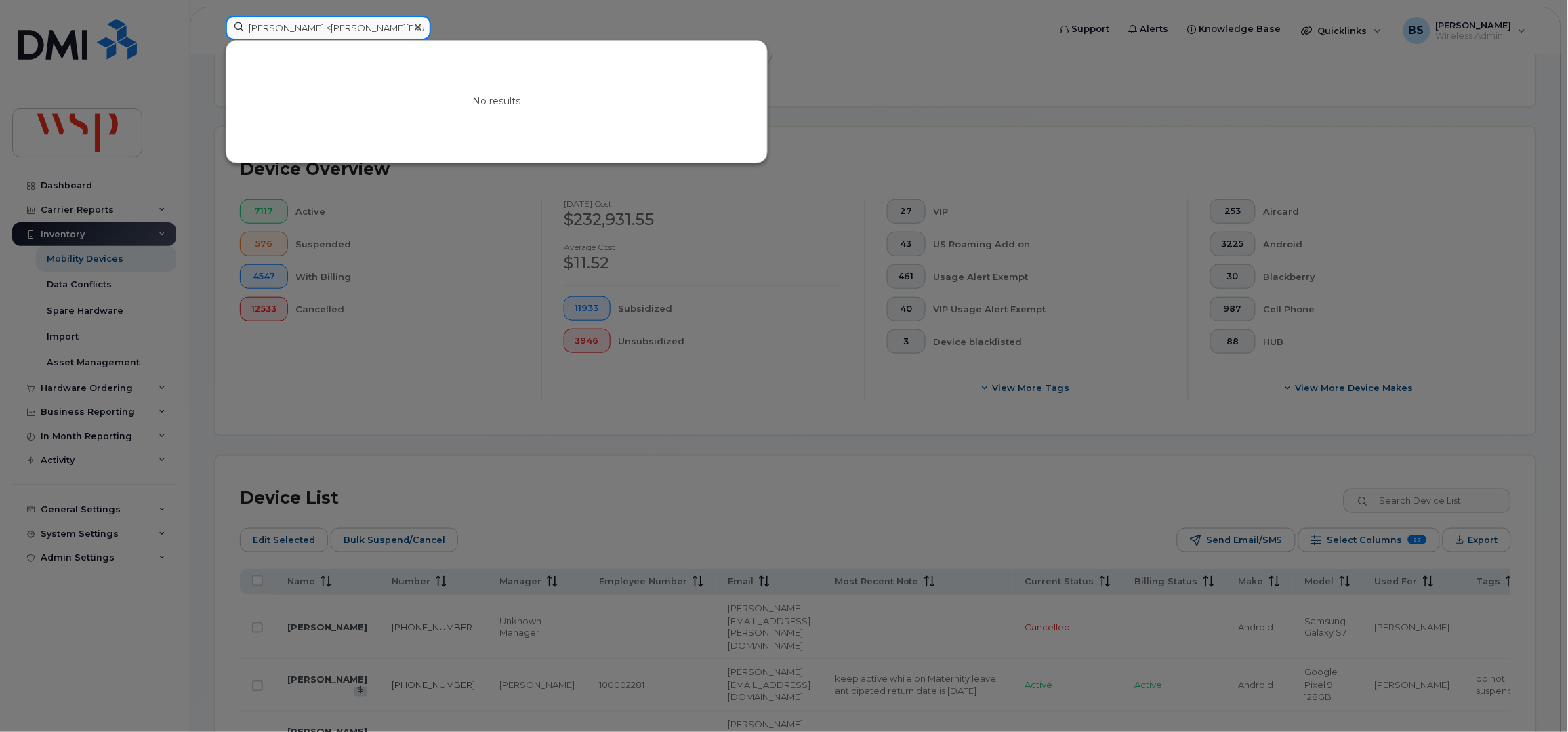
drag, startPoint x: 301, startPoint y: 27, endPoint x: -91, endPoint y: 43, distance: 392.3
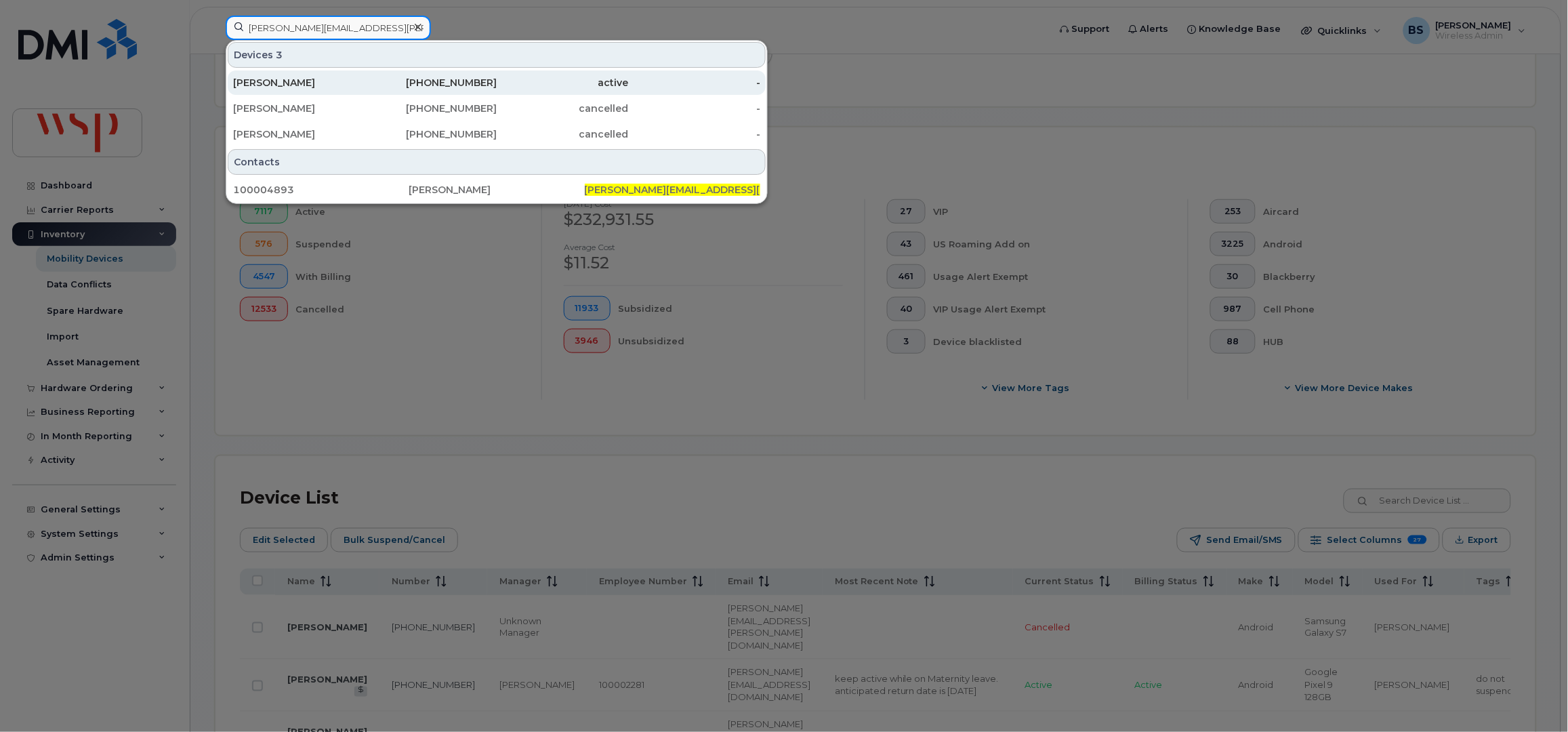
type input "jeffrey.seider@wsp.com"
click at [292, 83] on div "JEFFREY SEIDER" at bounding box center [299, 82] width 132 height 14
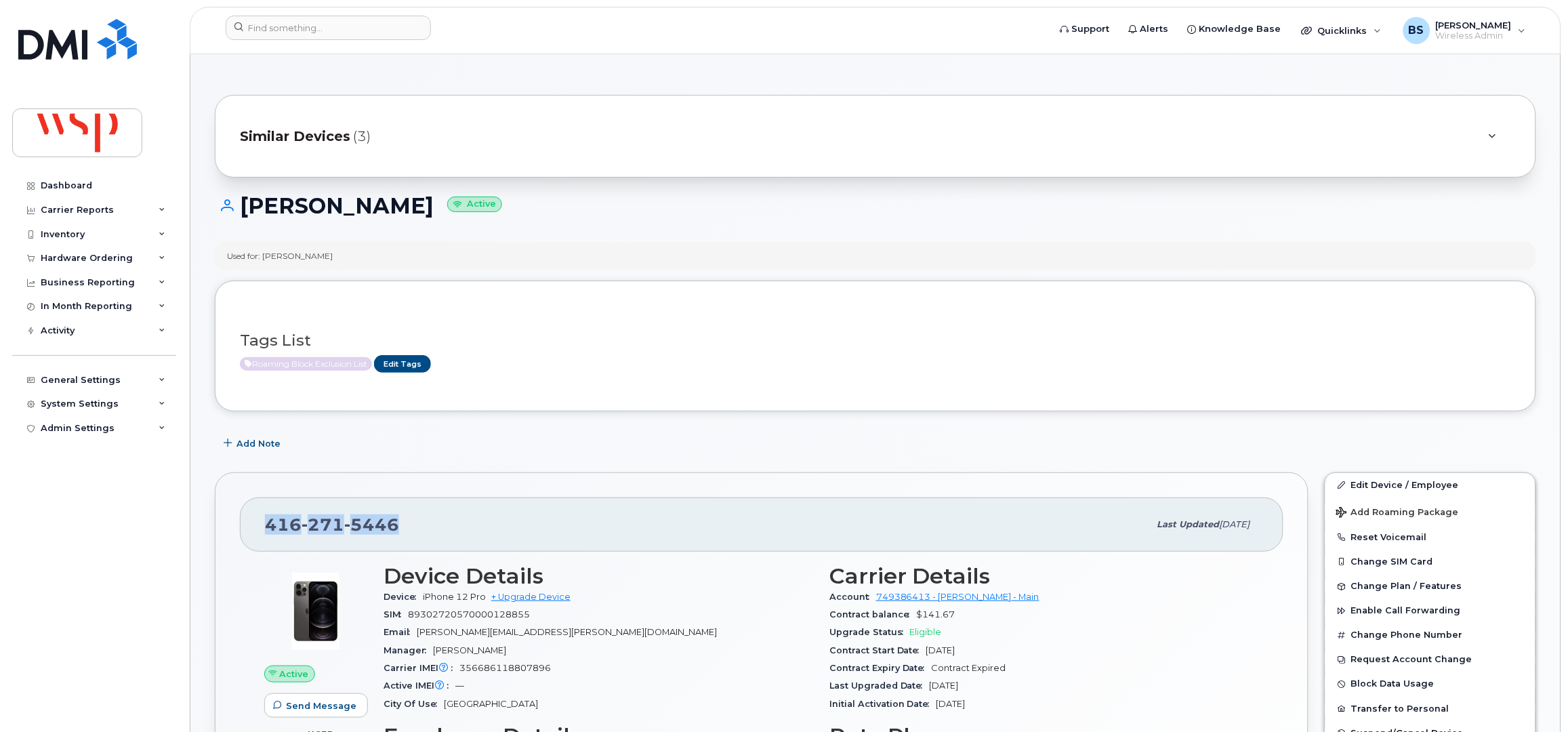
drag, startPoint x: 415, startPoint y: 524, endPoint x: 226, endPoint y: 534, distance: 189.3
click at [226, 534] on div "416 271 5446 Last updated Sep 17, 2025 Active Send Message 17.28 GB  used 5.00 …" at bounding box center [761, 738] width 1094 height 533
copy span "416 271 5446"
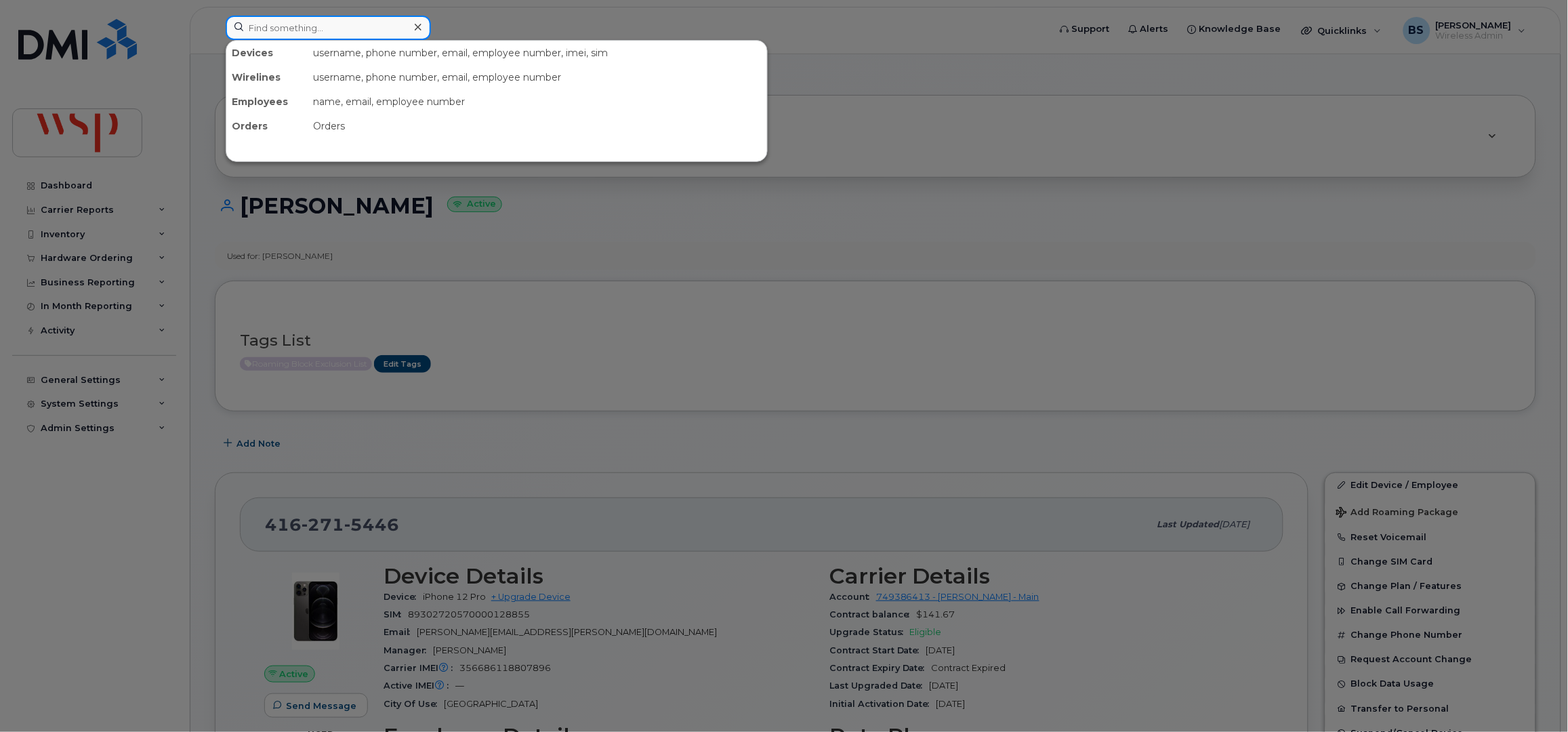
click at [290, 25] on input at bounding box center [328, 27] width 206 height 25
paste input "5879205485"
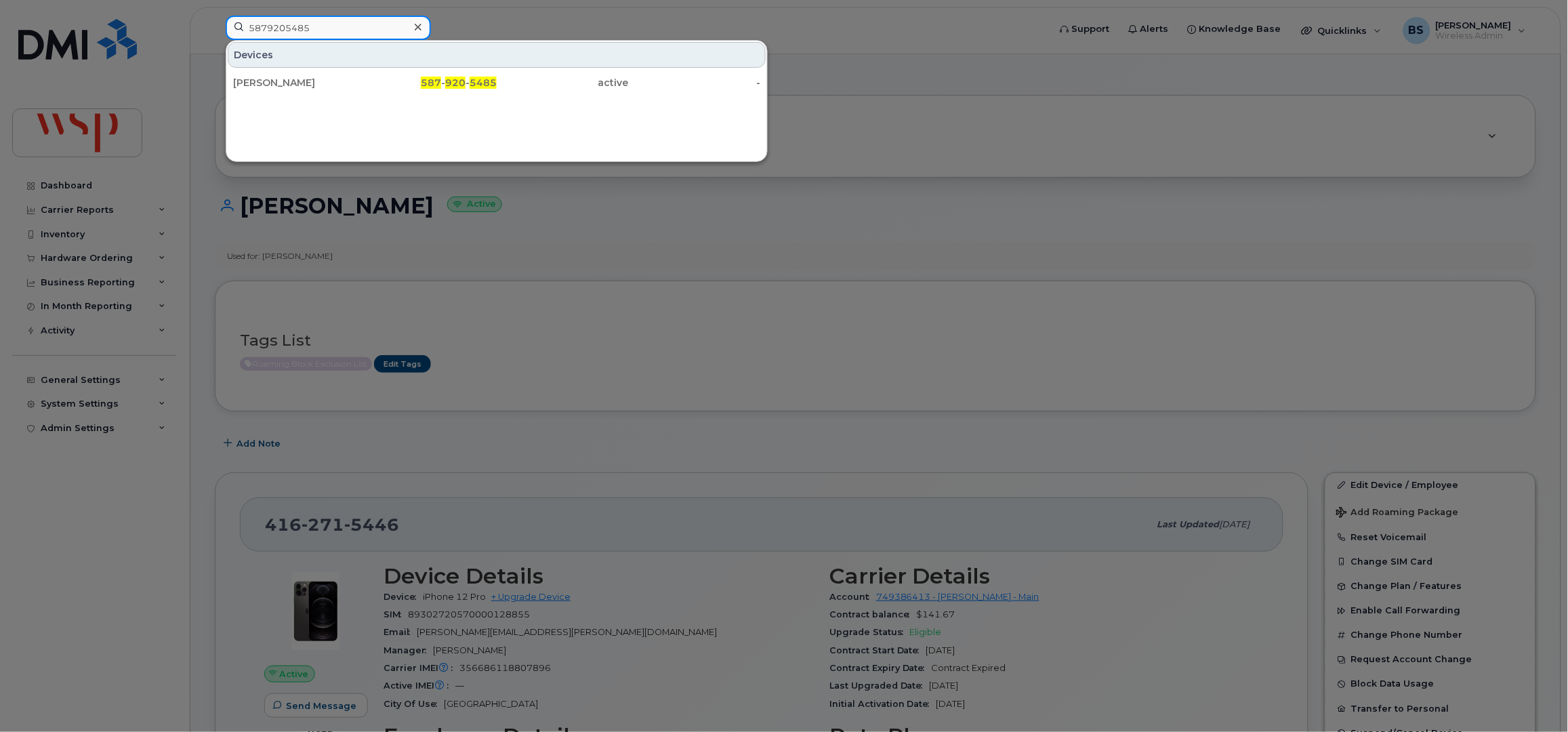
type input "5879205485"
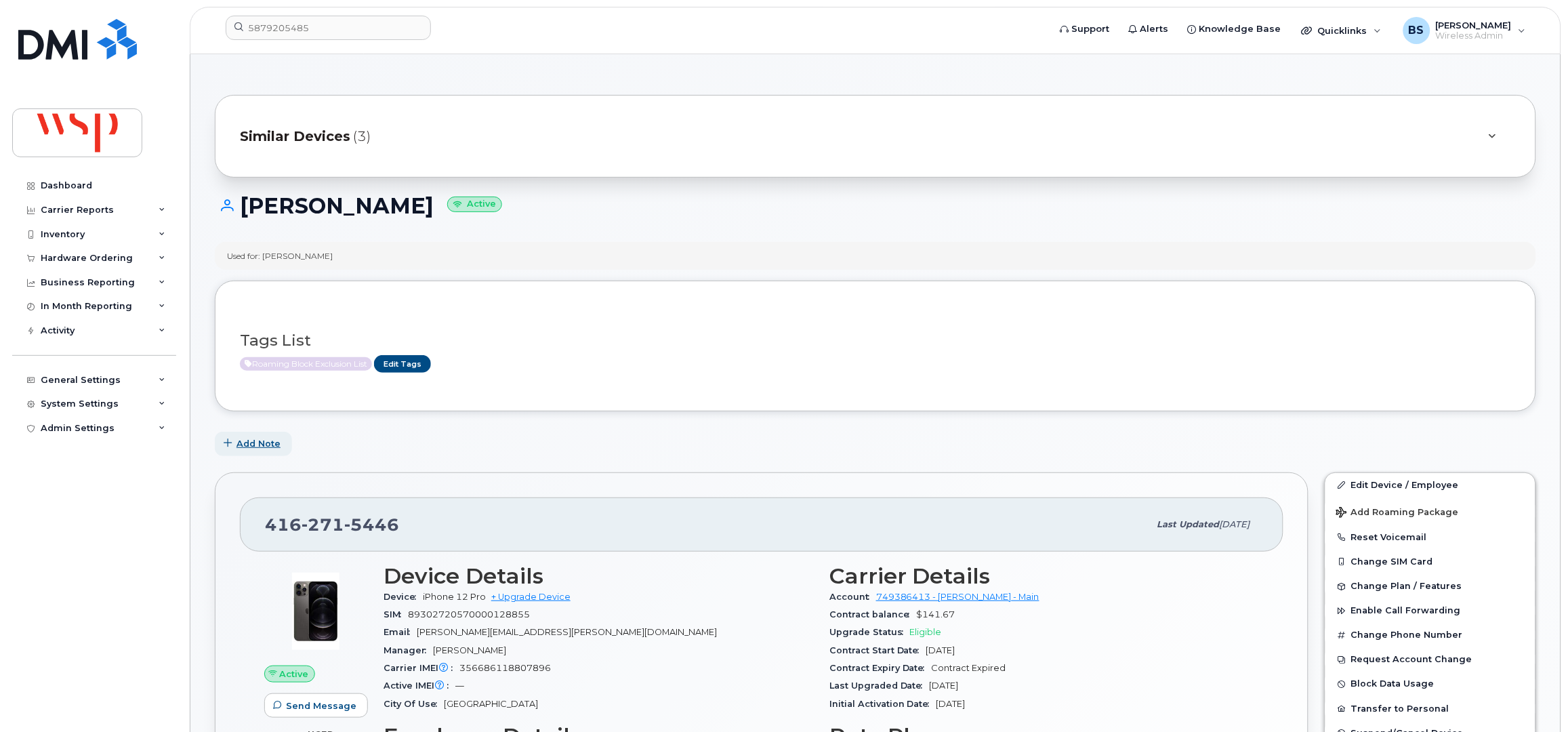
click at [258, 439] on span "Add Note" at bounding box center [259, 443] width 44 height 13
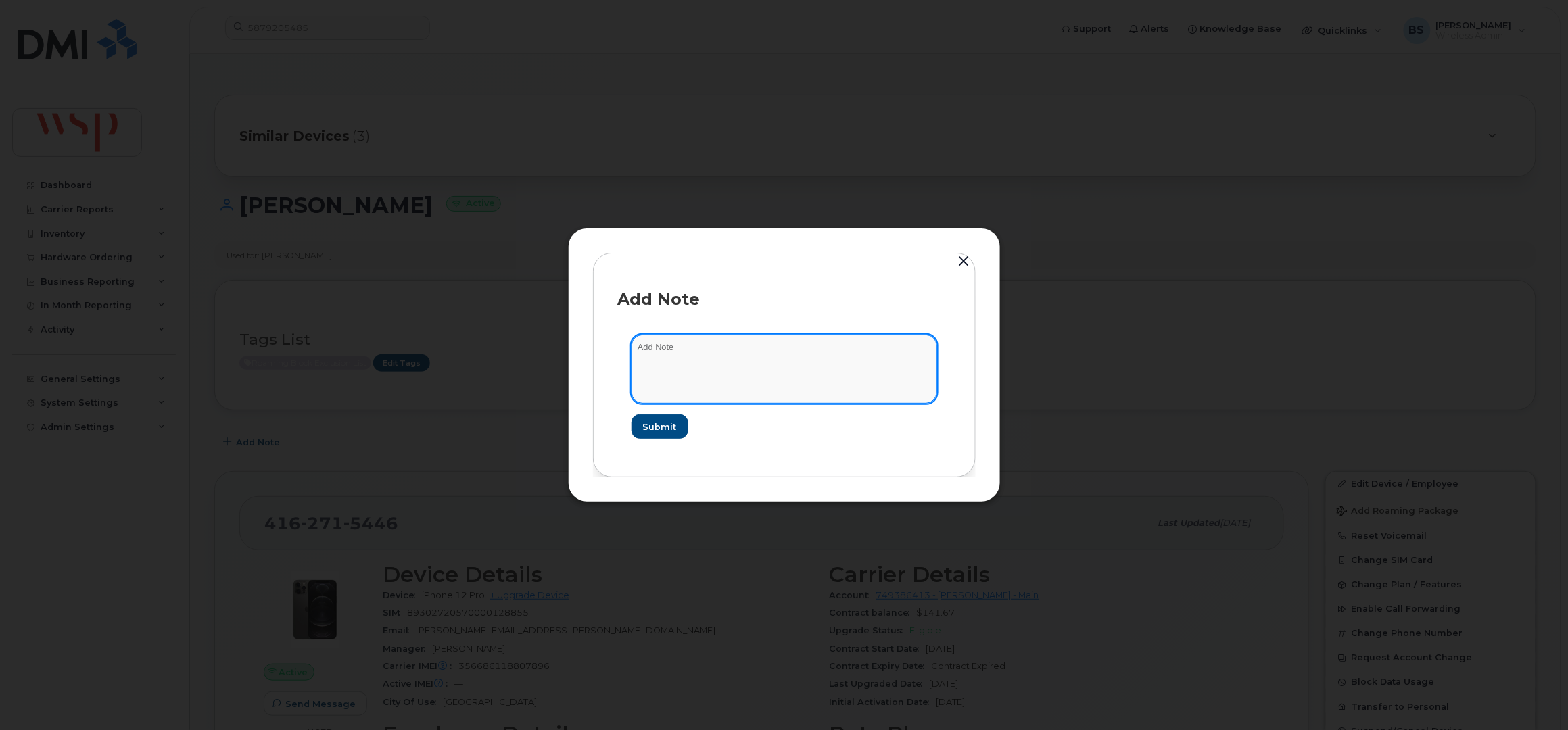
click at [665, 360] on textarea at bounding box center [784, 369] width 305 height 69
type textarea "on esim"
click at [661, 424] on span "Submit" at bounding box center [658, 427] width 34 height 13
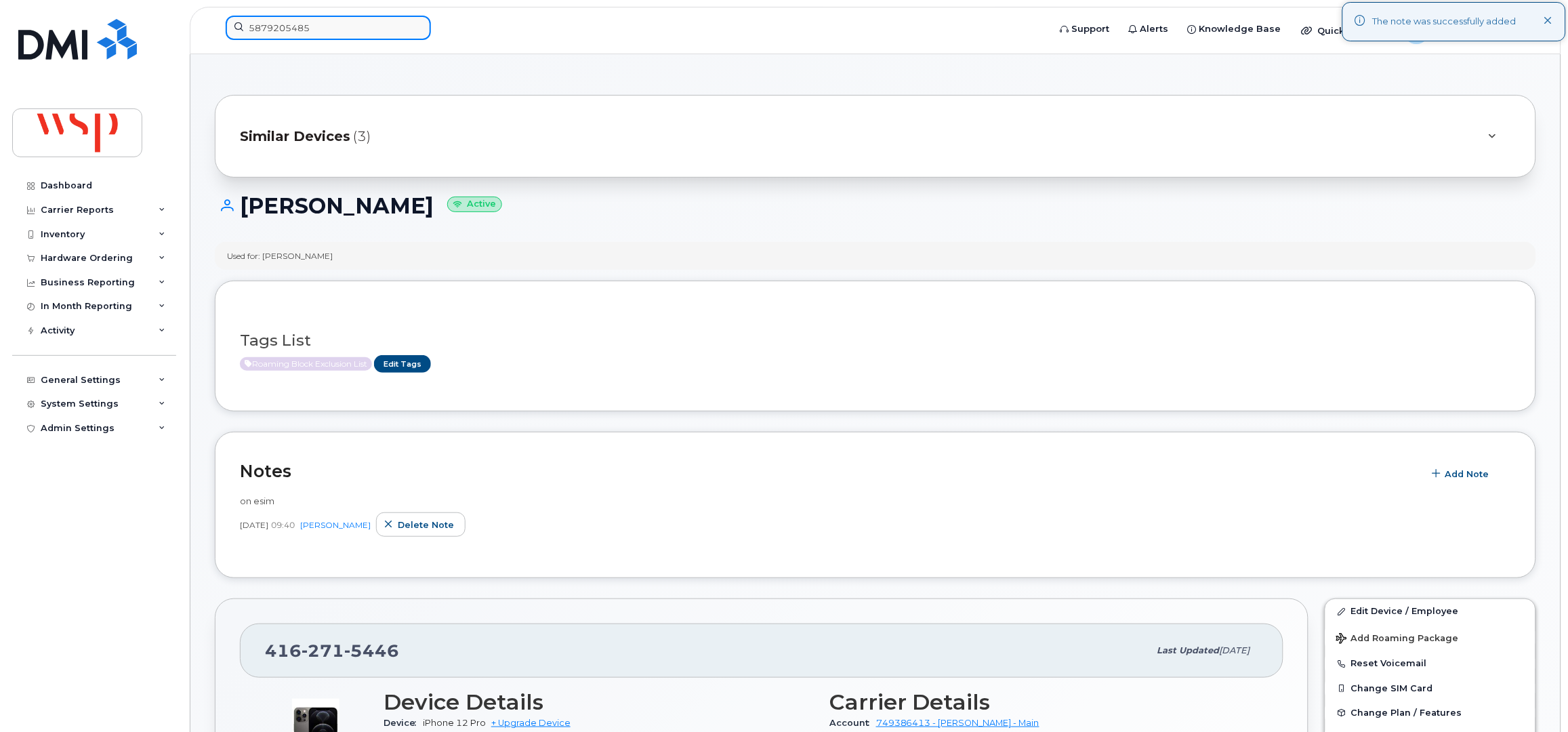
paste input "879205485"
click at [308, 27] on input "5879205485" at bounding box center [328, 27] width 206 height 25
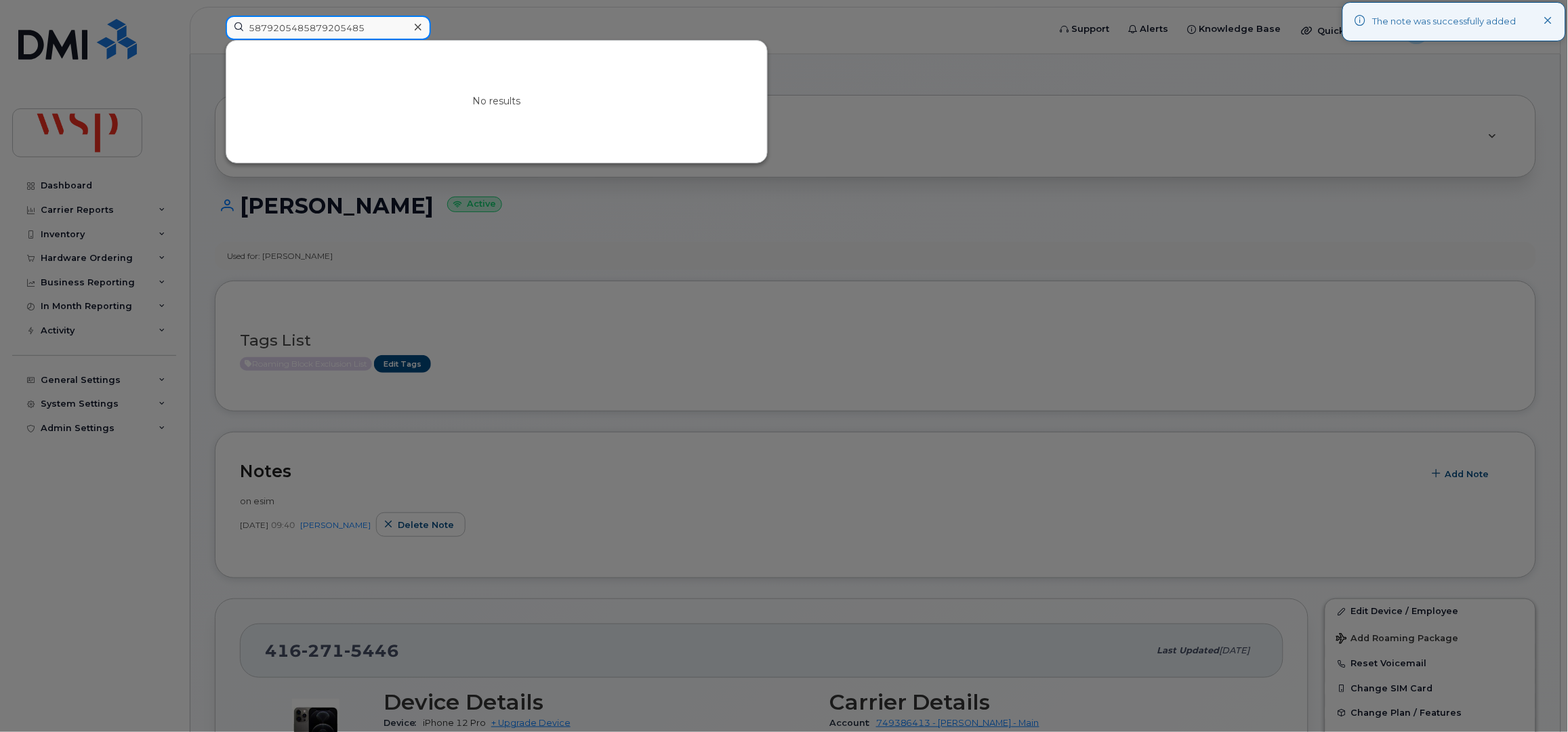
drag, startPoint x: 364, startPoint y: 27, endPoint x: 79, endPoint y: 27, distance: 285.0
click at [215, 29] on div "5879205485879205485 No results" at bounding box center [632, 30] width 836 height 30
paste input
type input "5879205485"
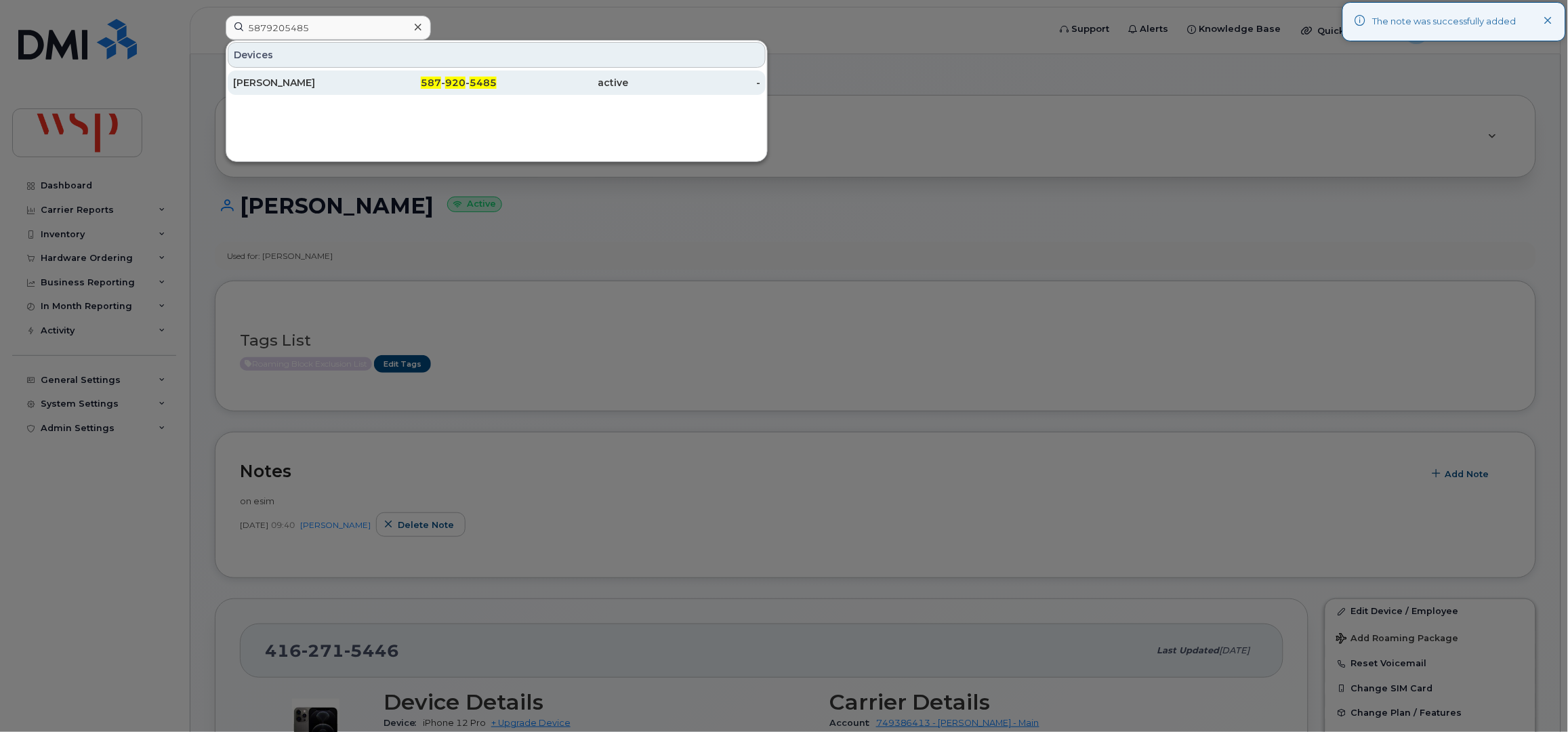
click at [260, 79] on div "BRENT MERRITT" at bounding box center [299, 82] width 132 height 14
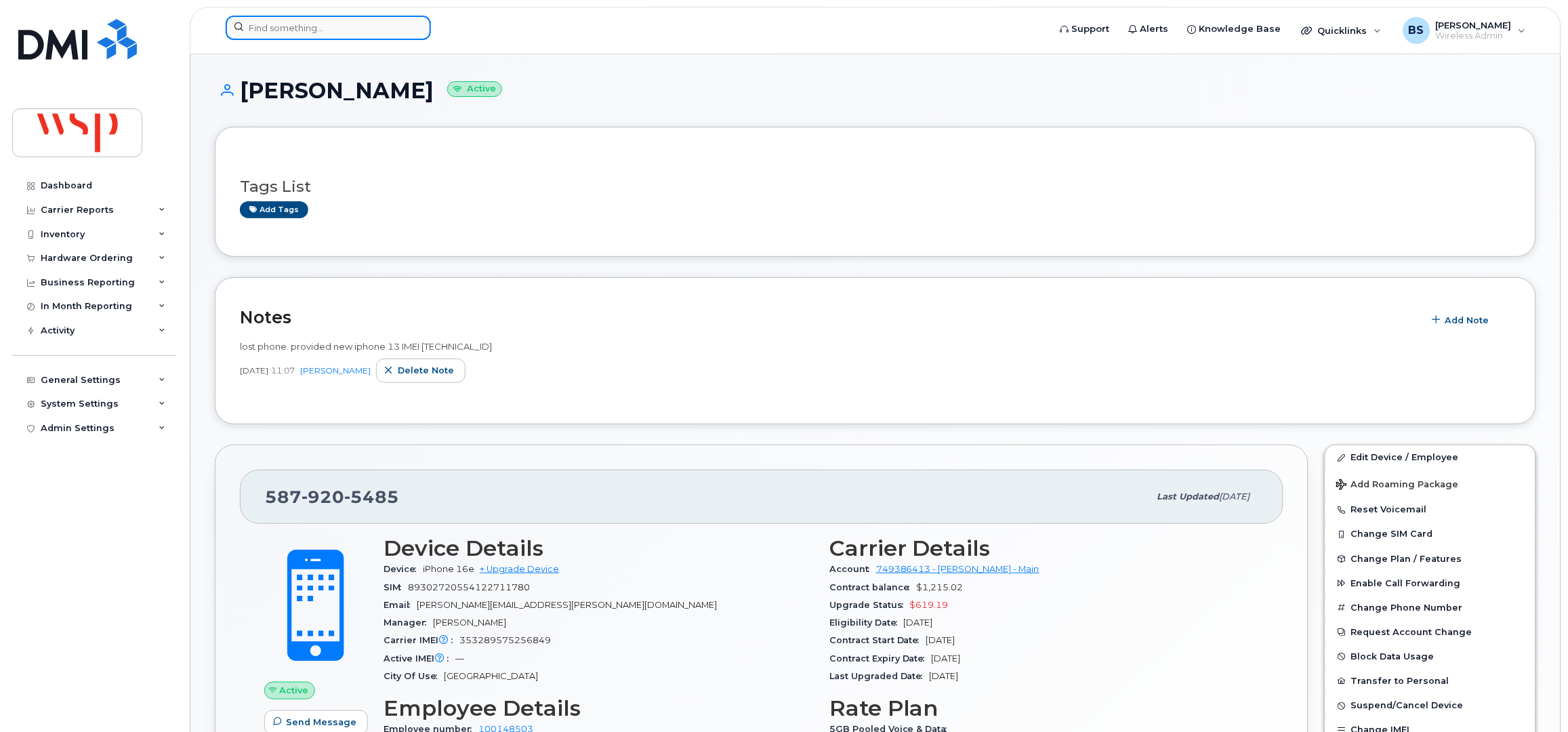
click at [396, 27] on input at bounding box center [328, 27] width 206 height 25
paste input "819-640-4567"
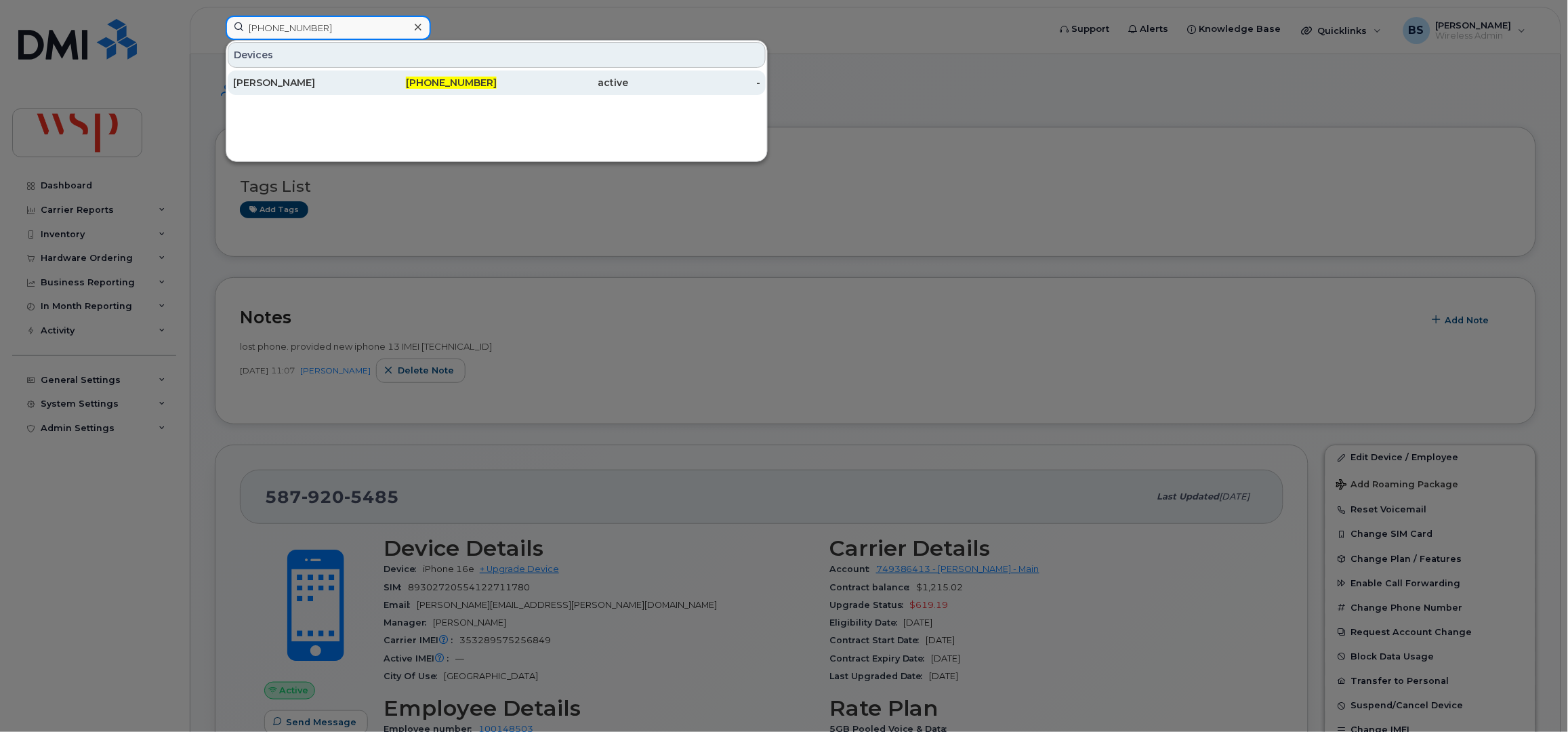
type input "819-640-4567"
click at [253, 80] on div "Joël Mathieu" at bounding box center [299, 82] width 132 height 14
